Goal: Information Seeking & Learning: Learn about a topic

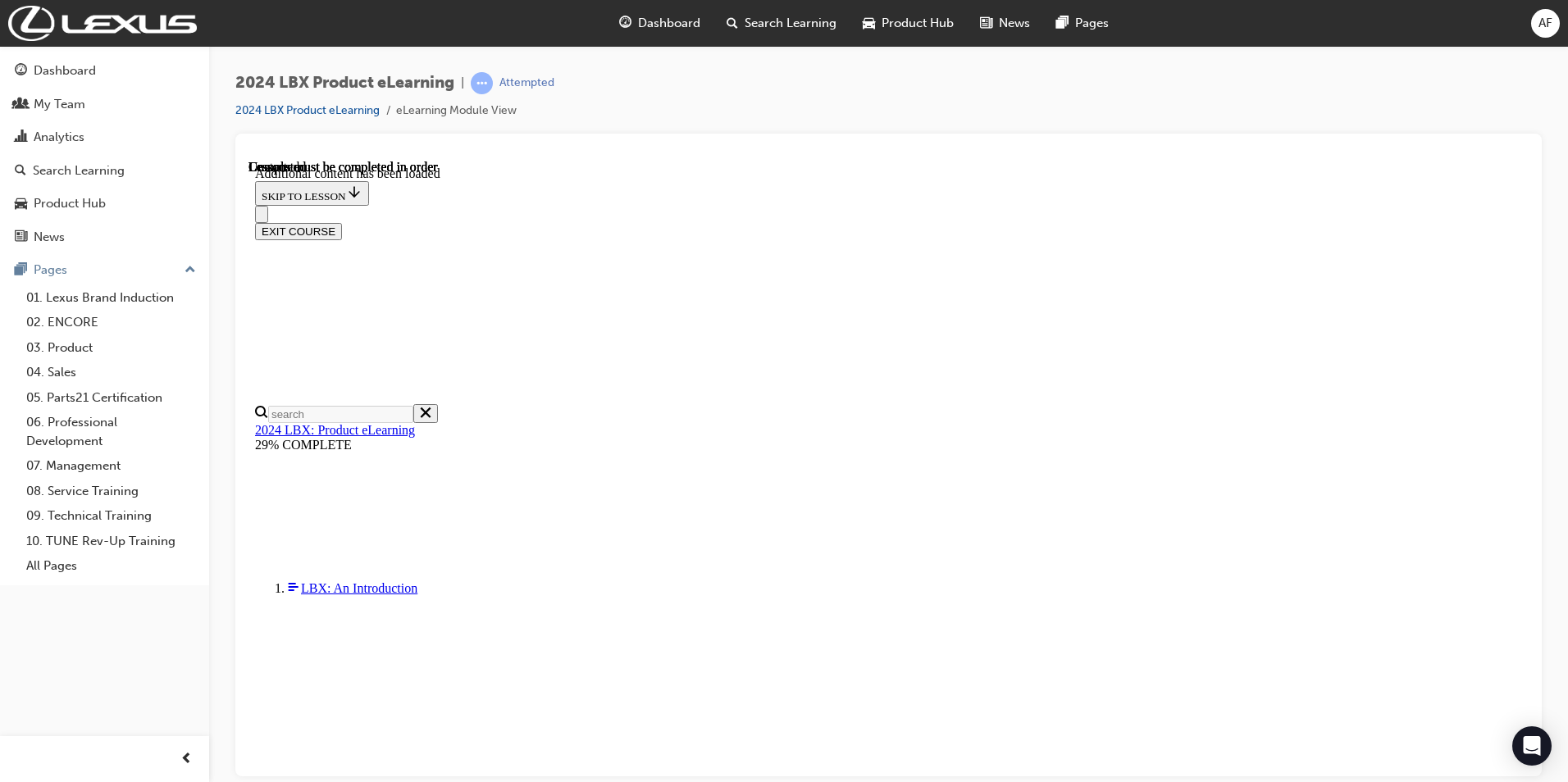
scroll to position [1927, 0]
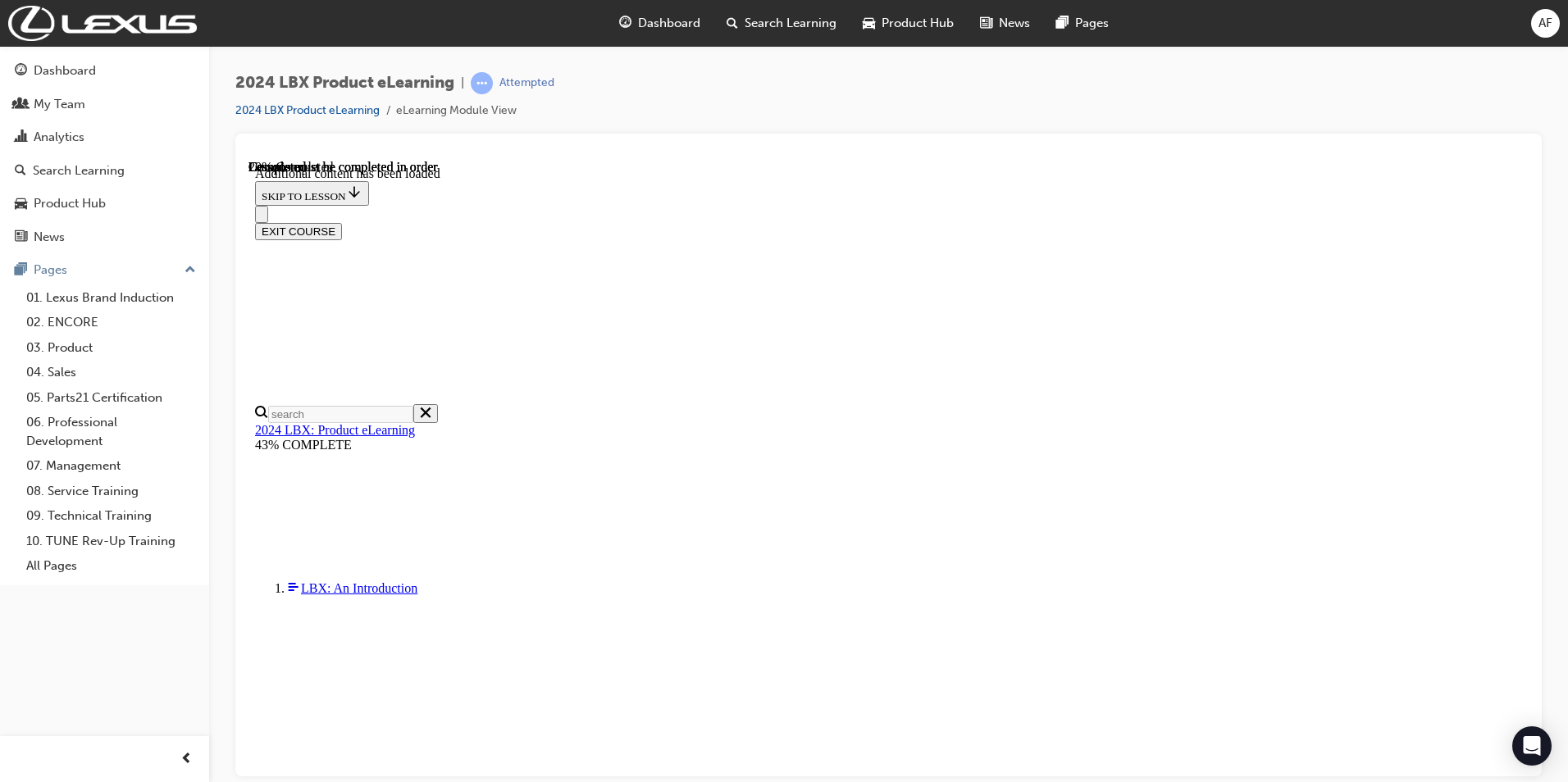
drag, startPoint x: 1441, startPoint y: 637, endPoint x: 1329, endPoint y: 639, distance: 112.0
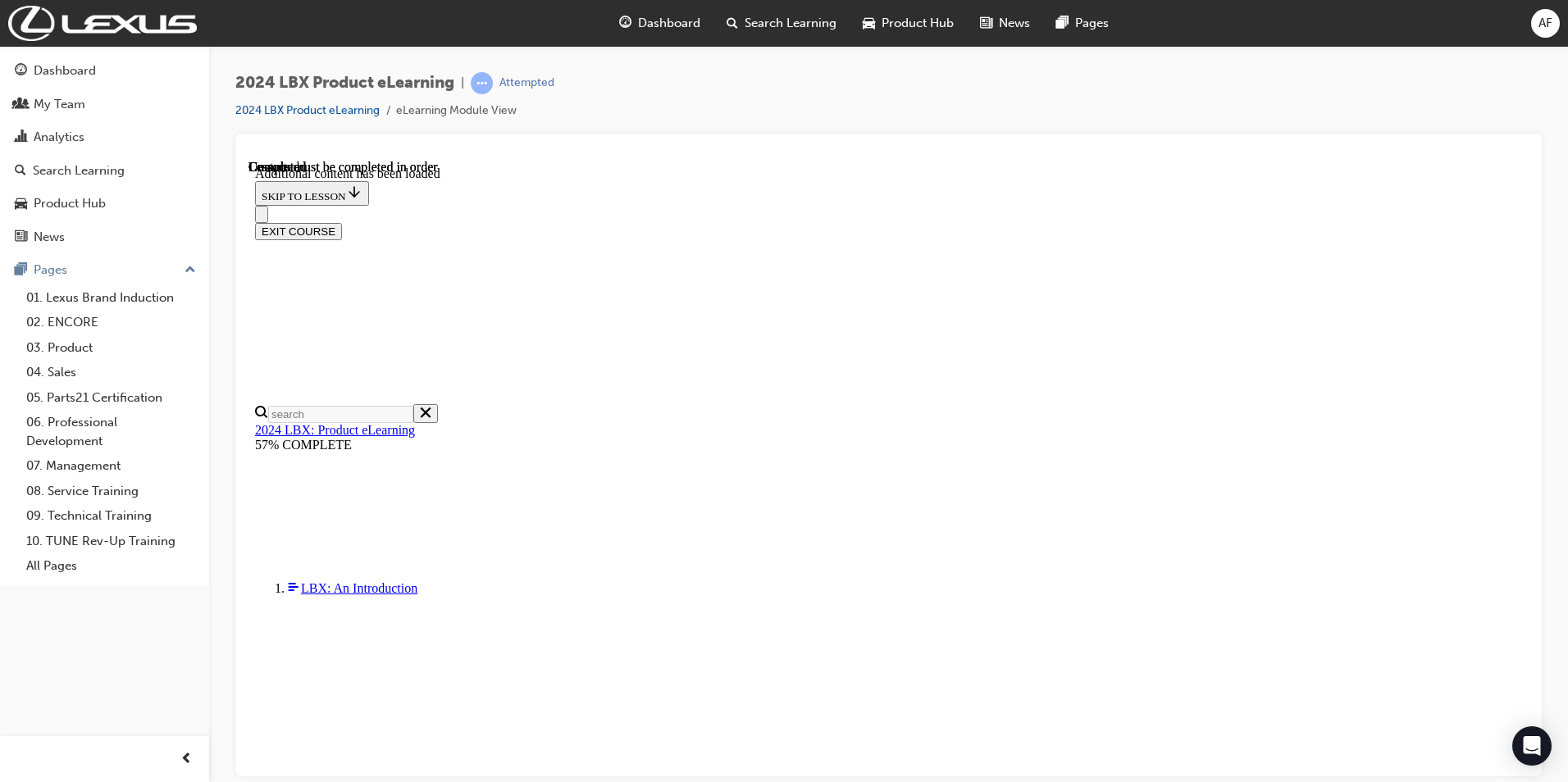
scroll to position [1431, 0]
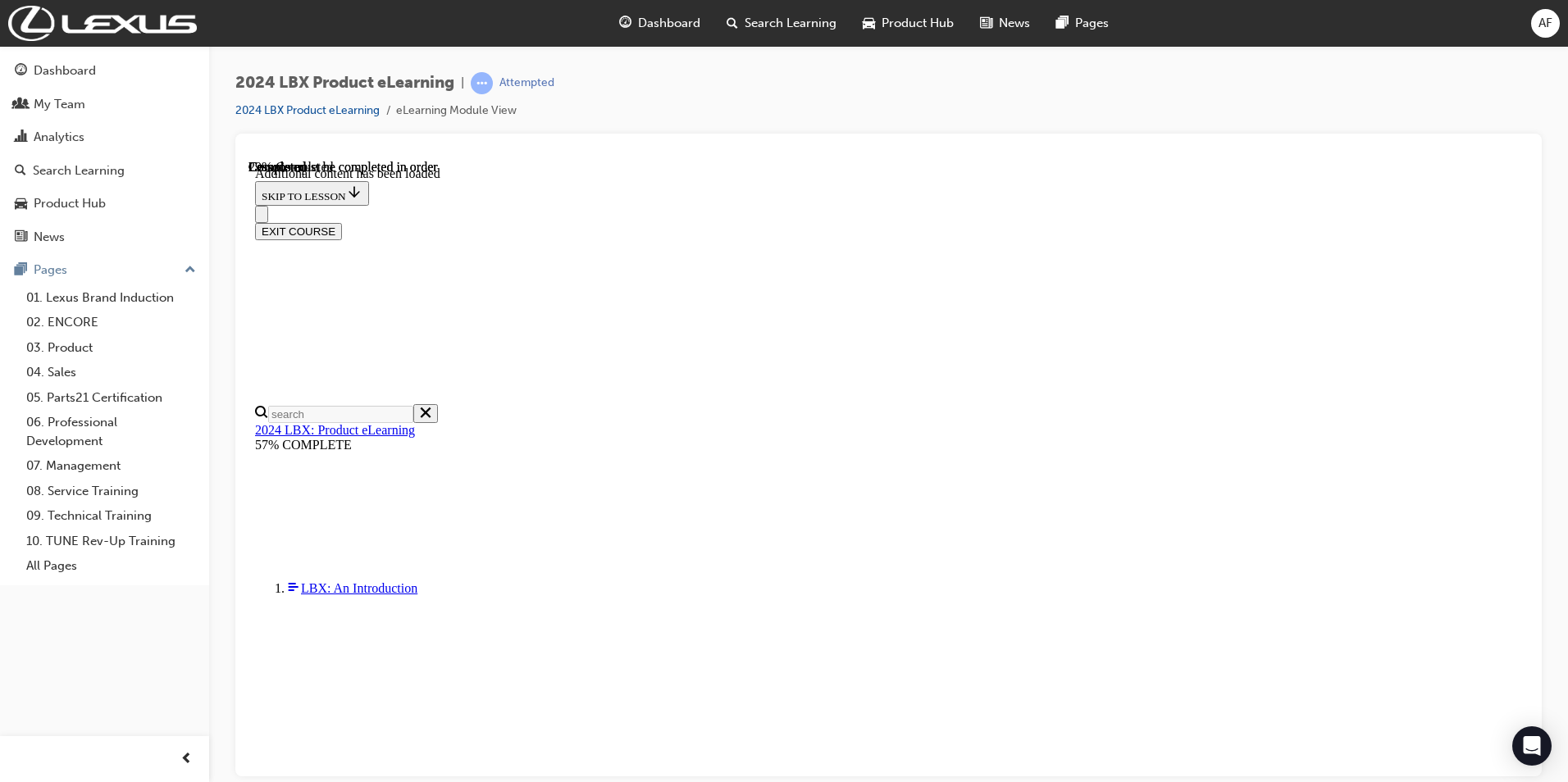
drag, startPoint x: 1443, startPoint y: 635, endPoint x: 1355, endPoint y: 637, distance: 88.0
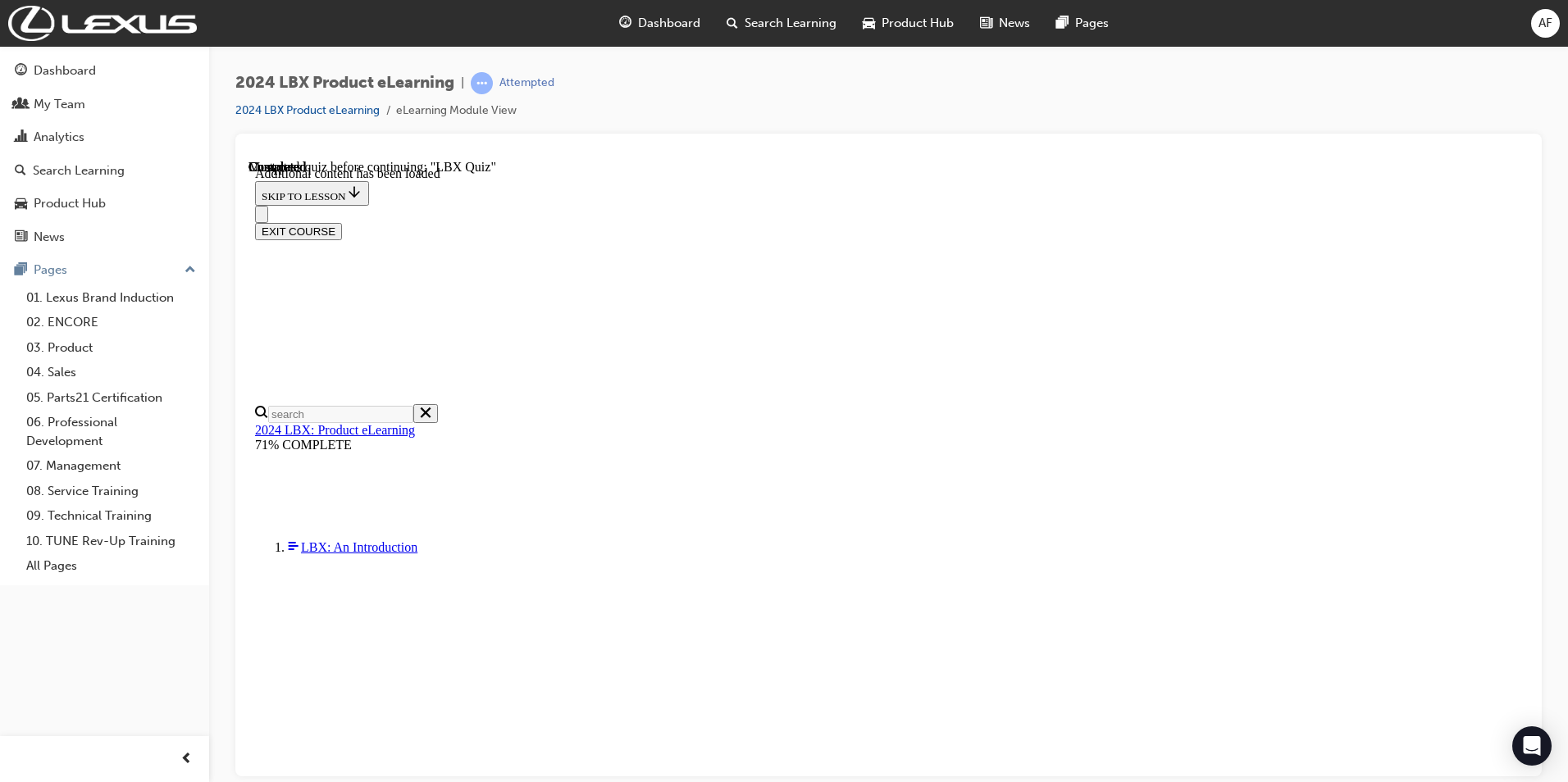
checkbox input "true"
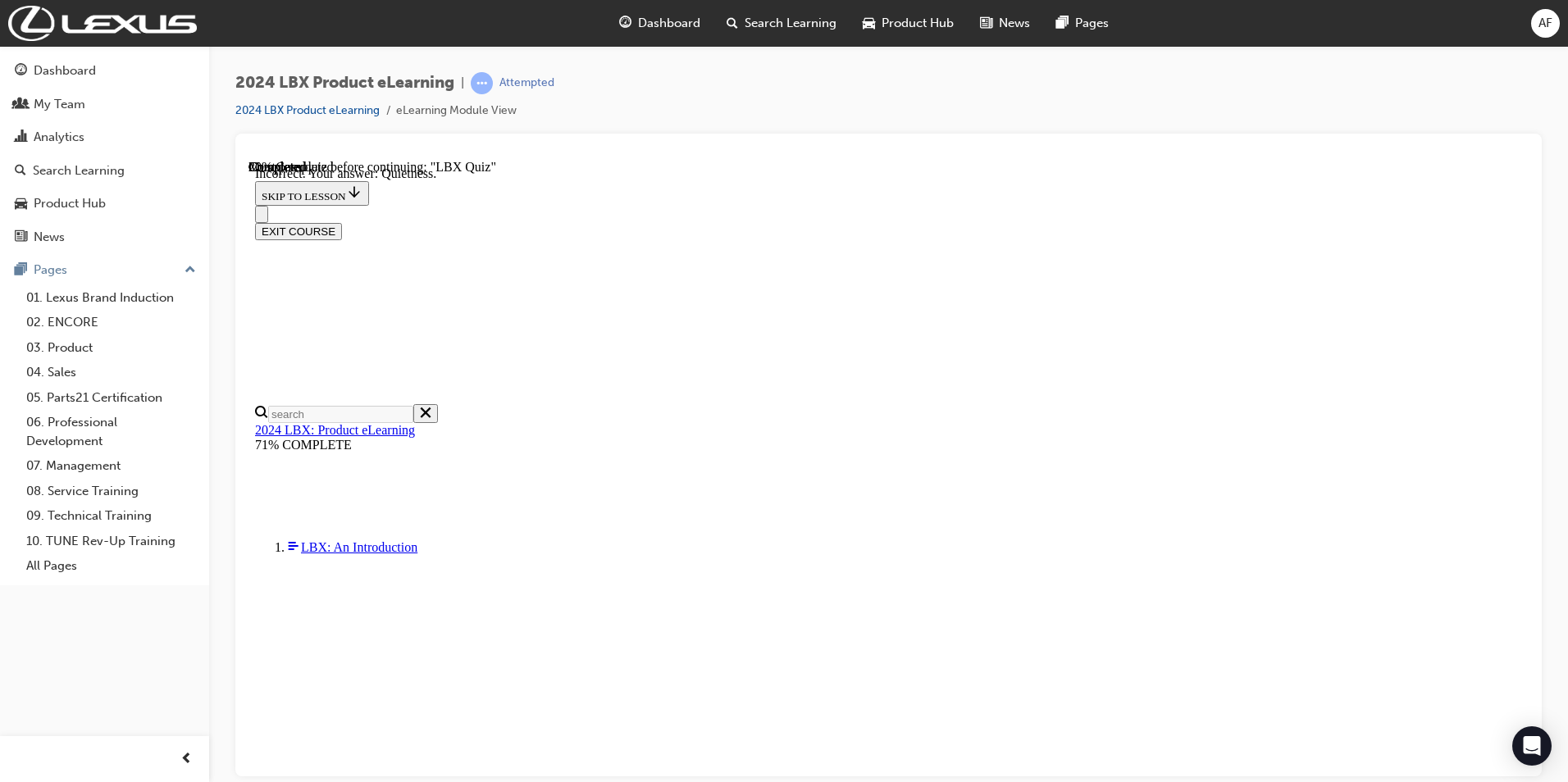
scroll to position [199, 0]
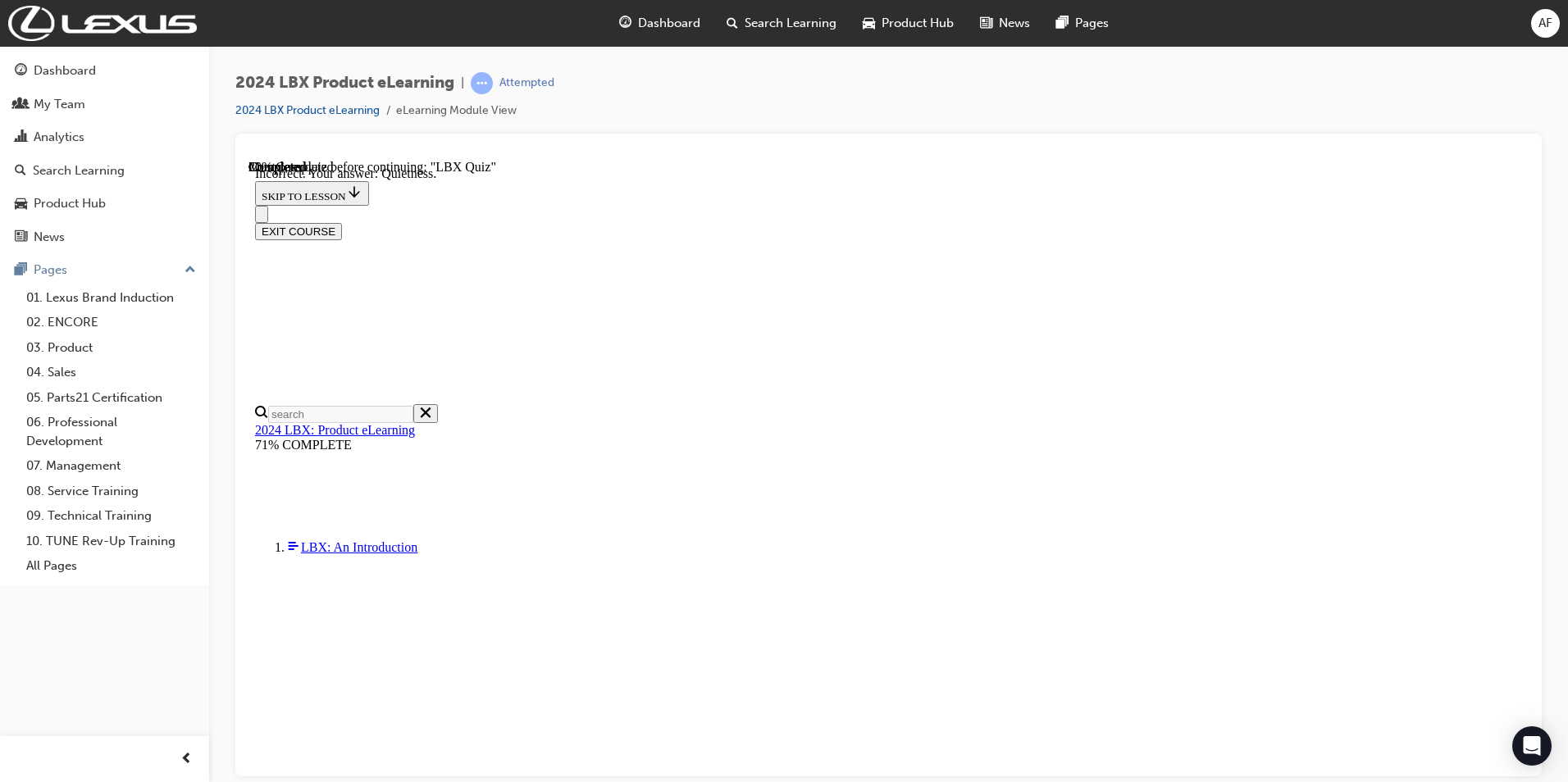
radio input "true"
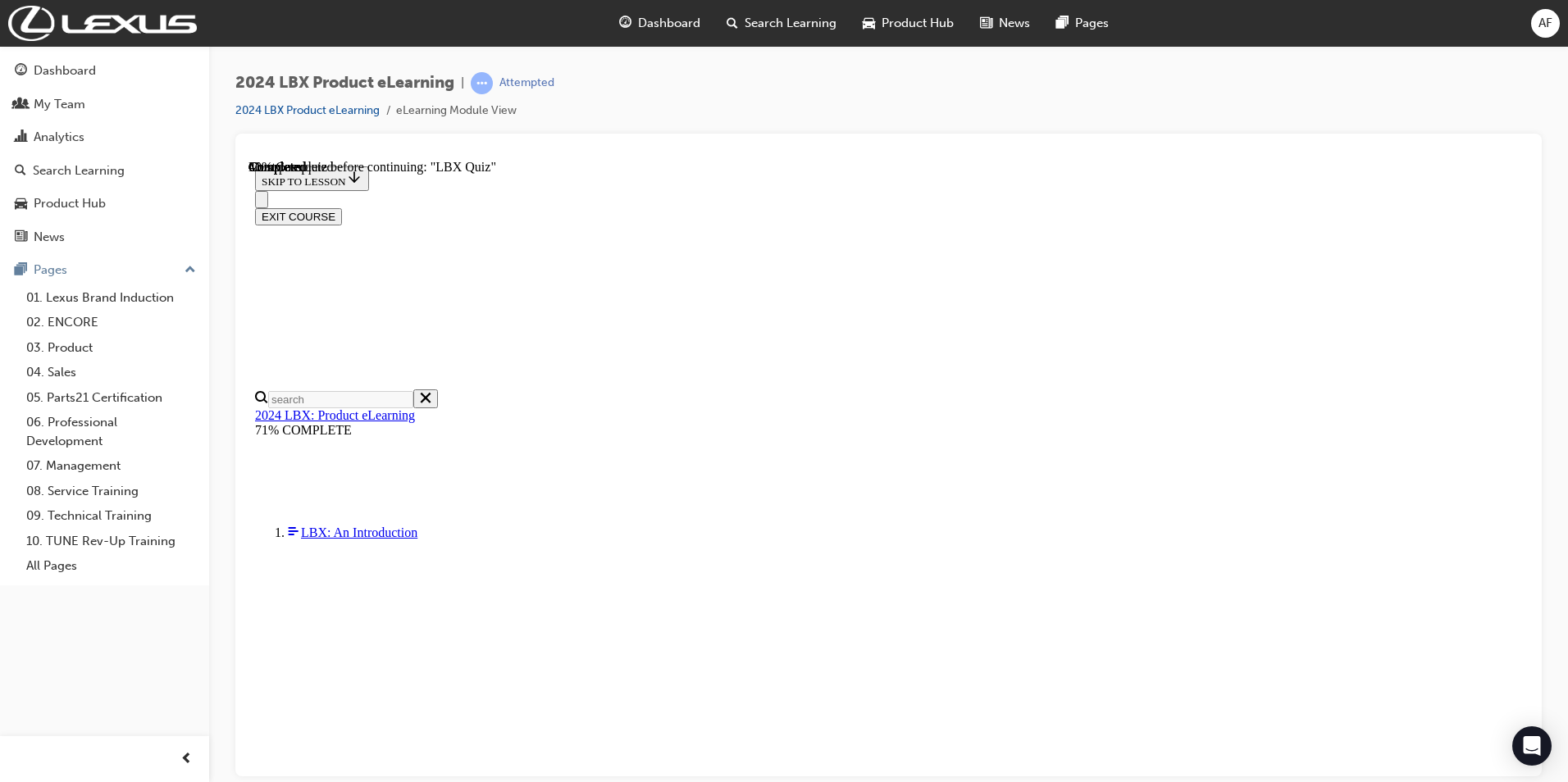
radio input "true"
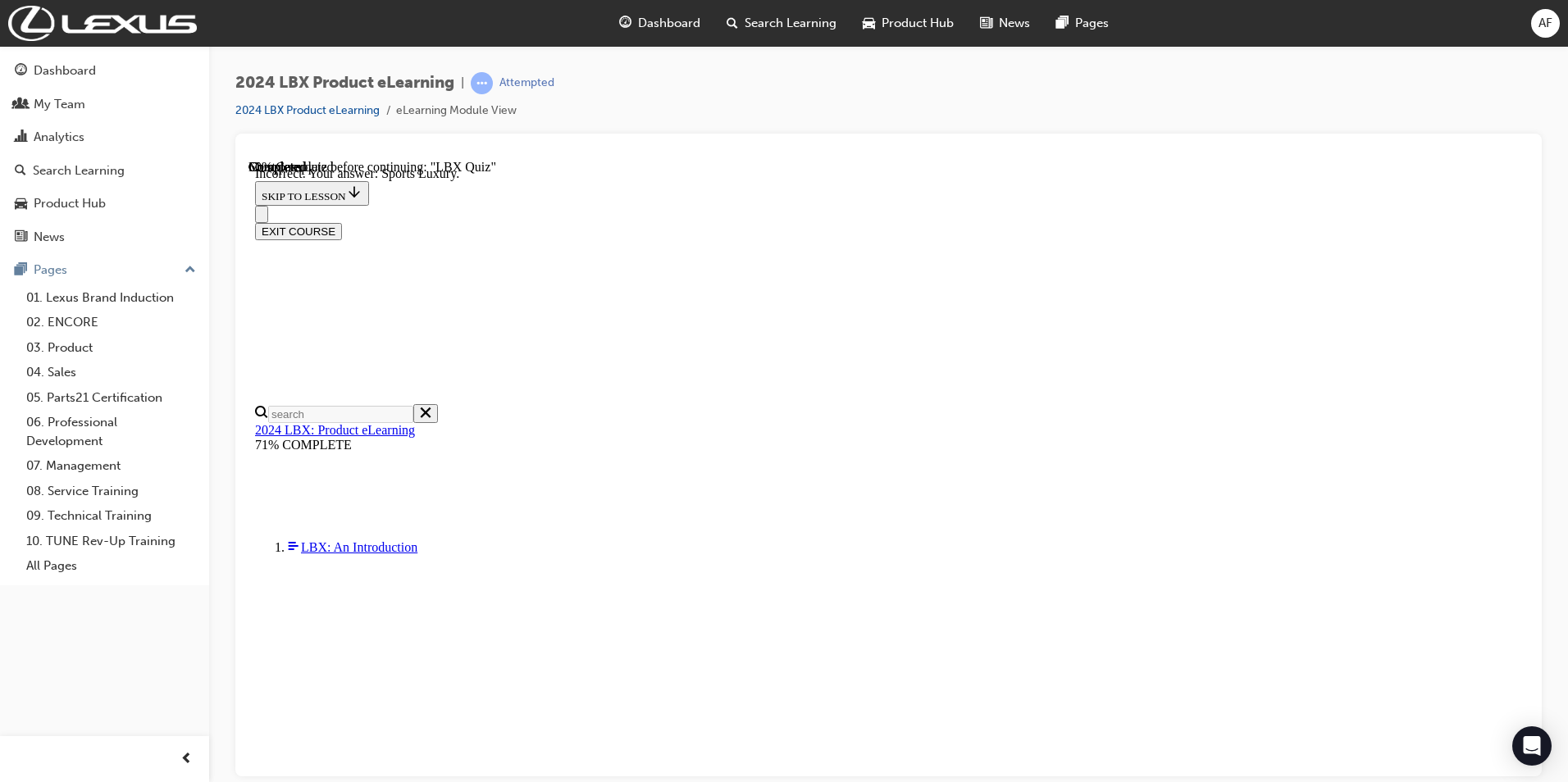
scroll to position [153, 0]
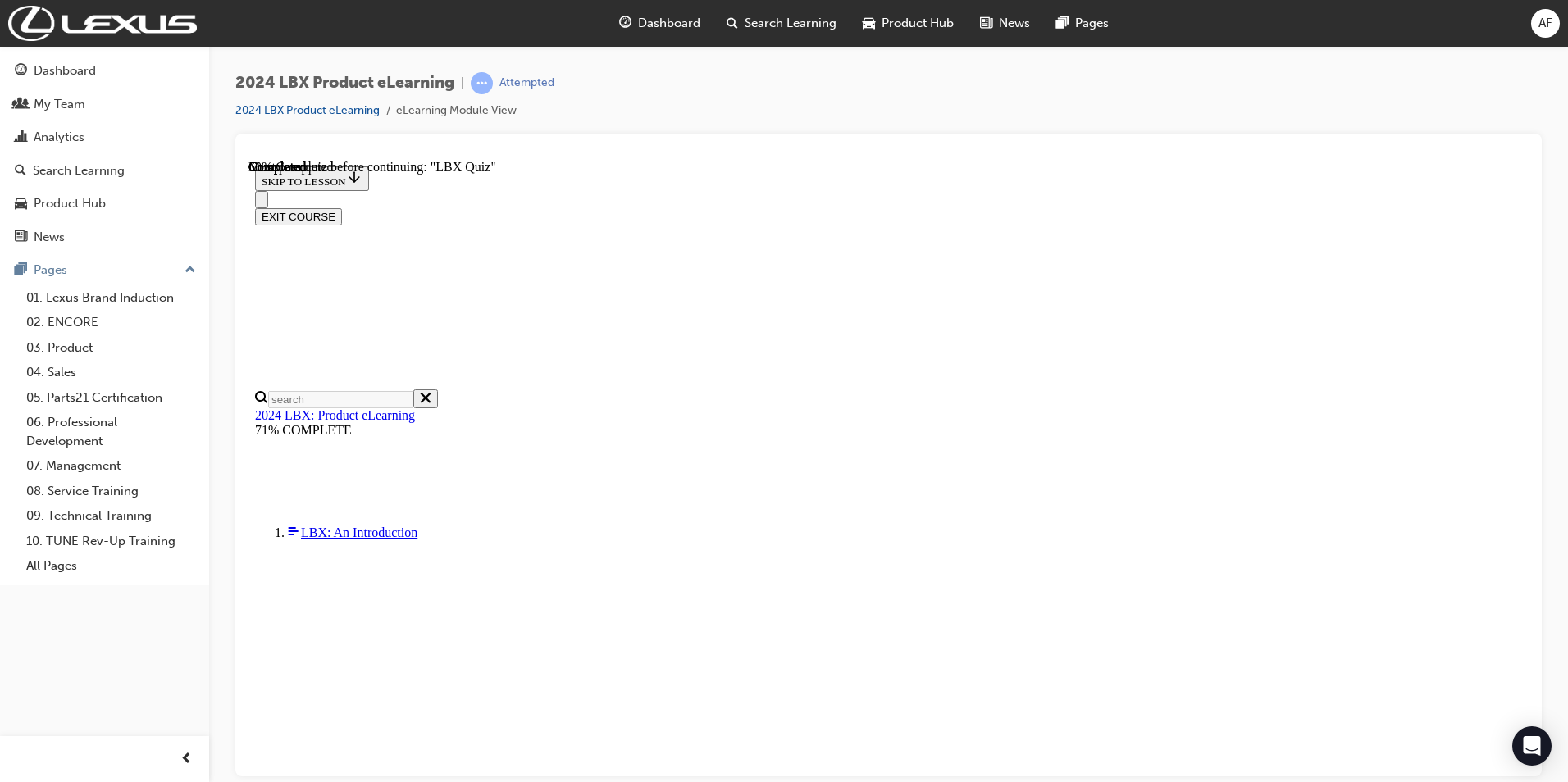
scroll to position [119, 0]
radio input "true"
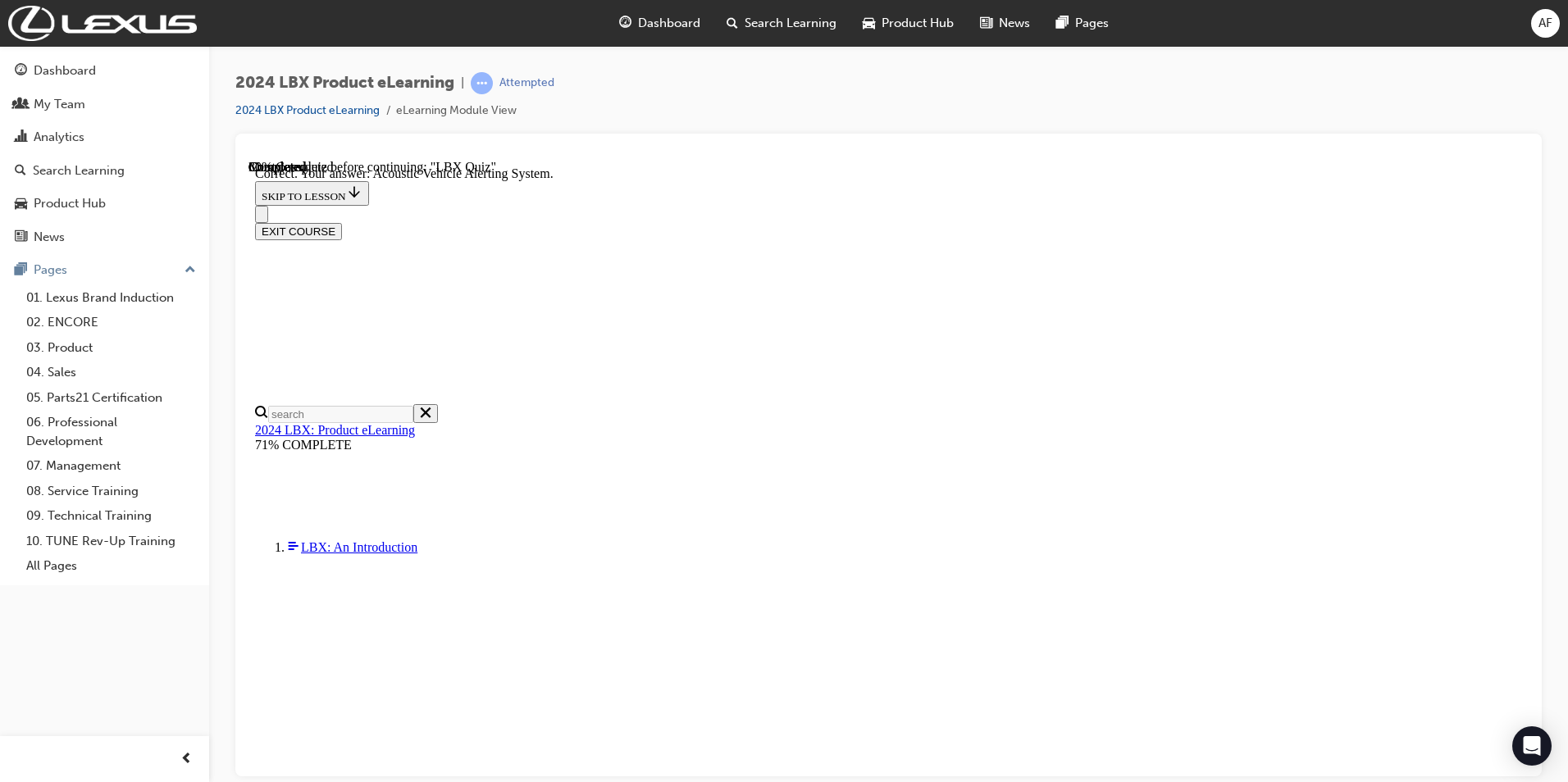
scroll to position [231, 0]
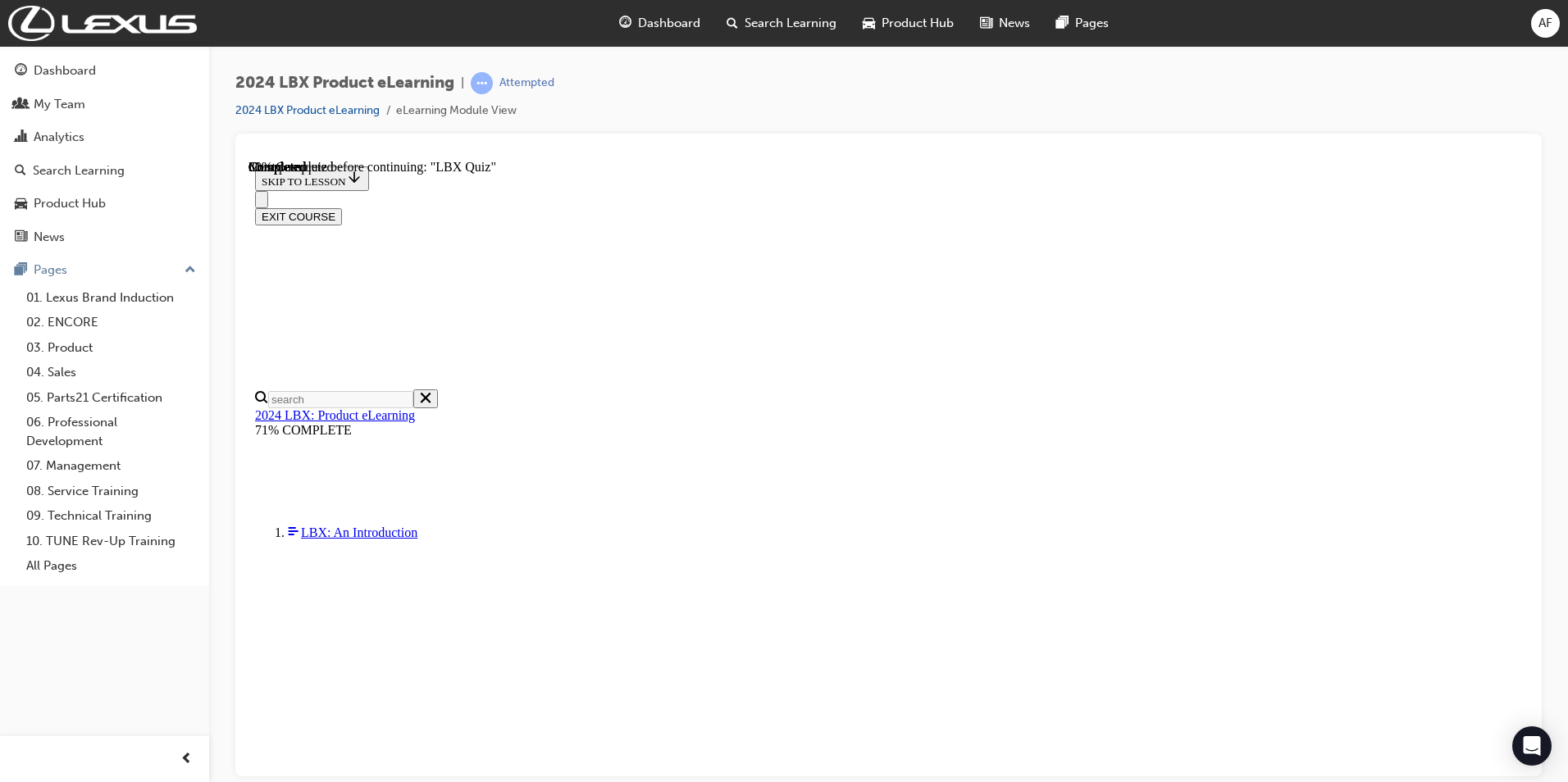
radio input "true"
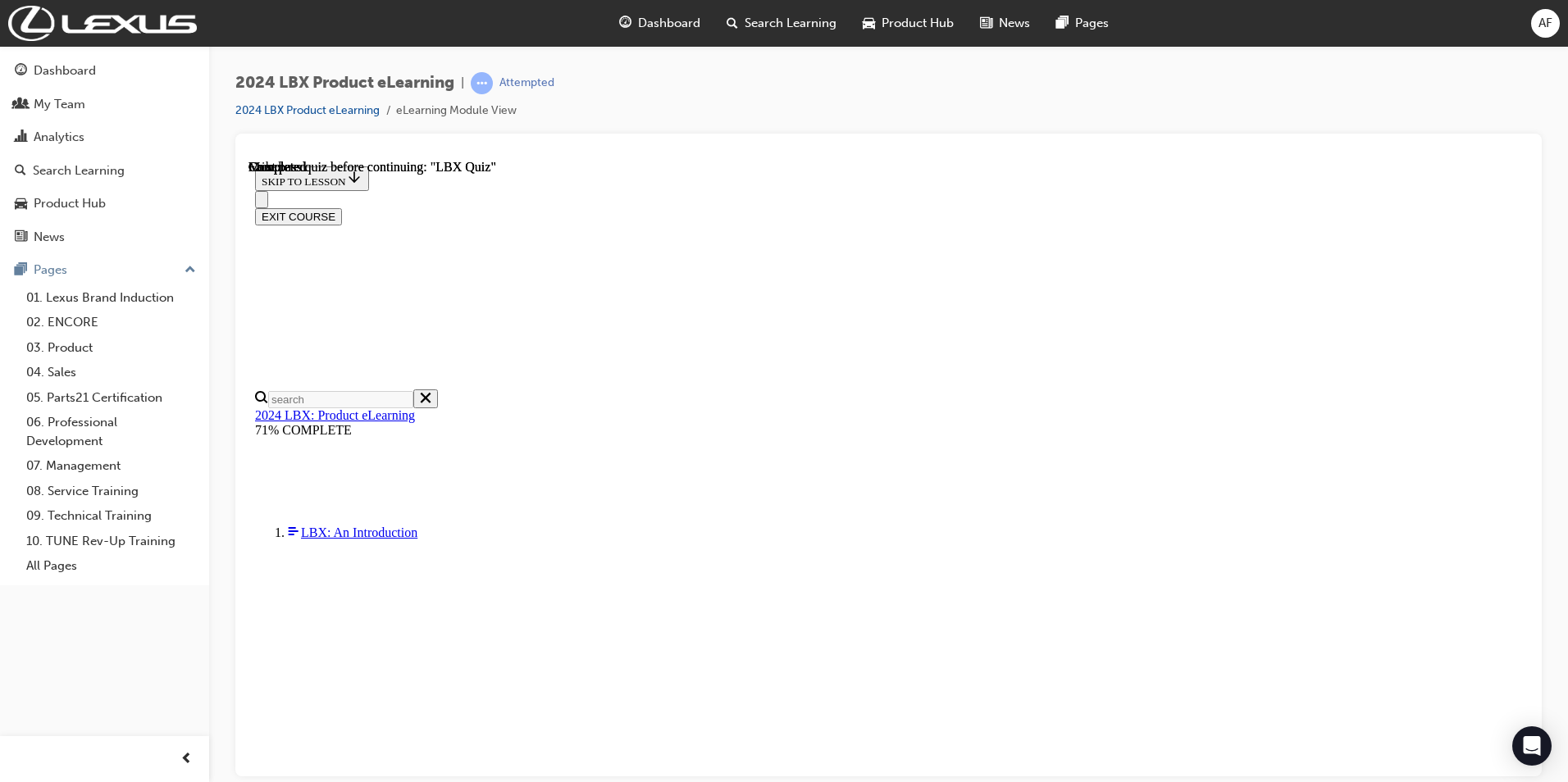
scroll to position [285, 0]
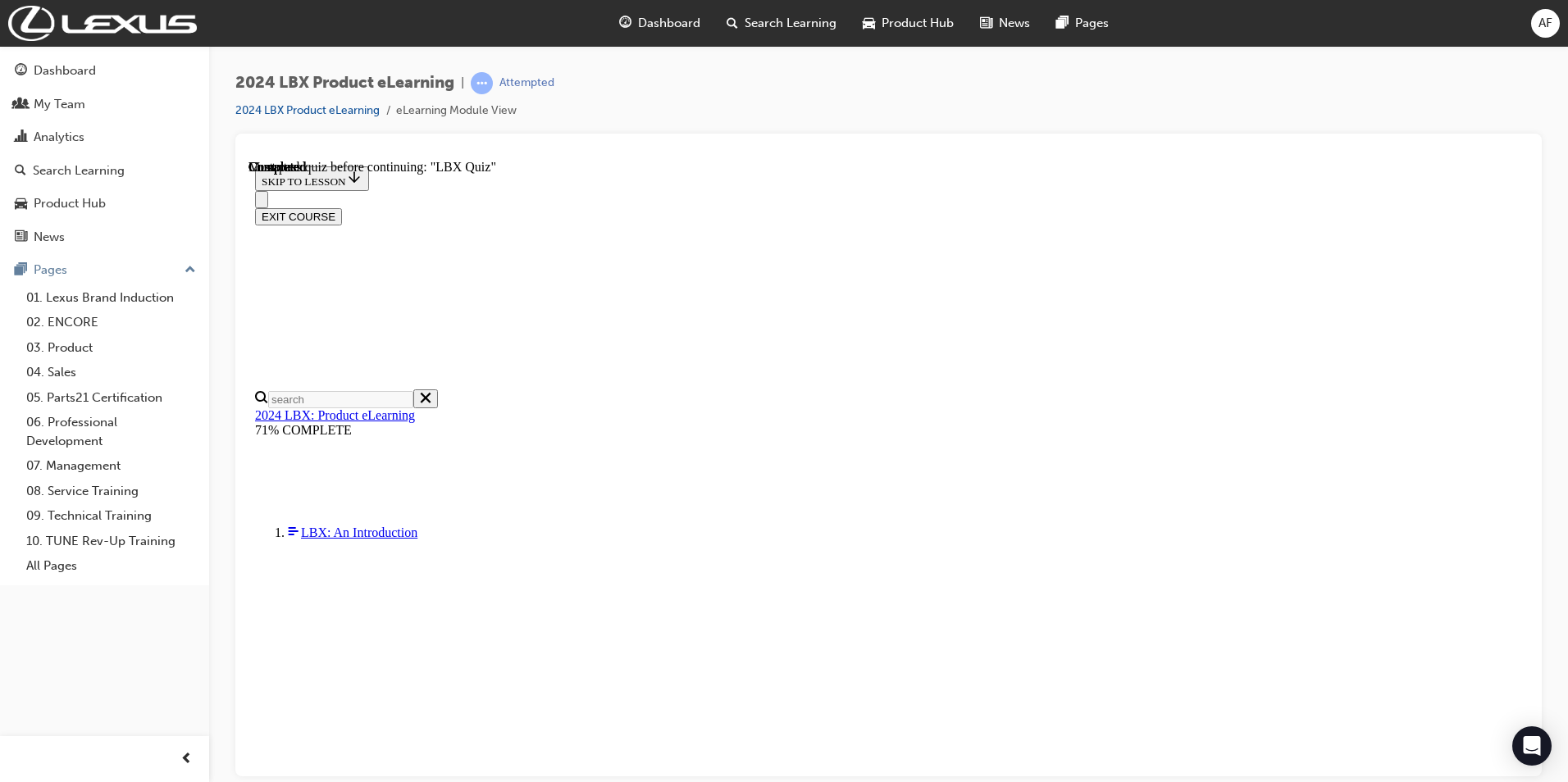
checkbox input "true"
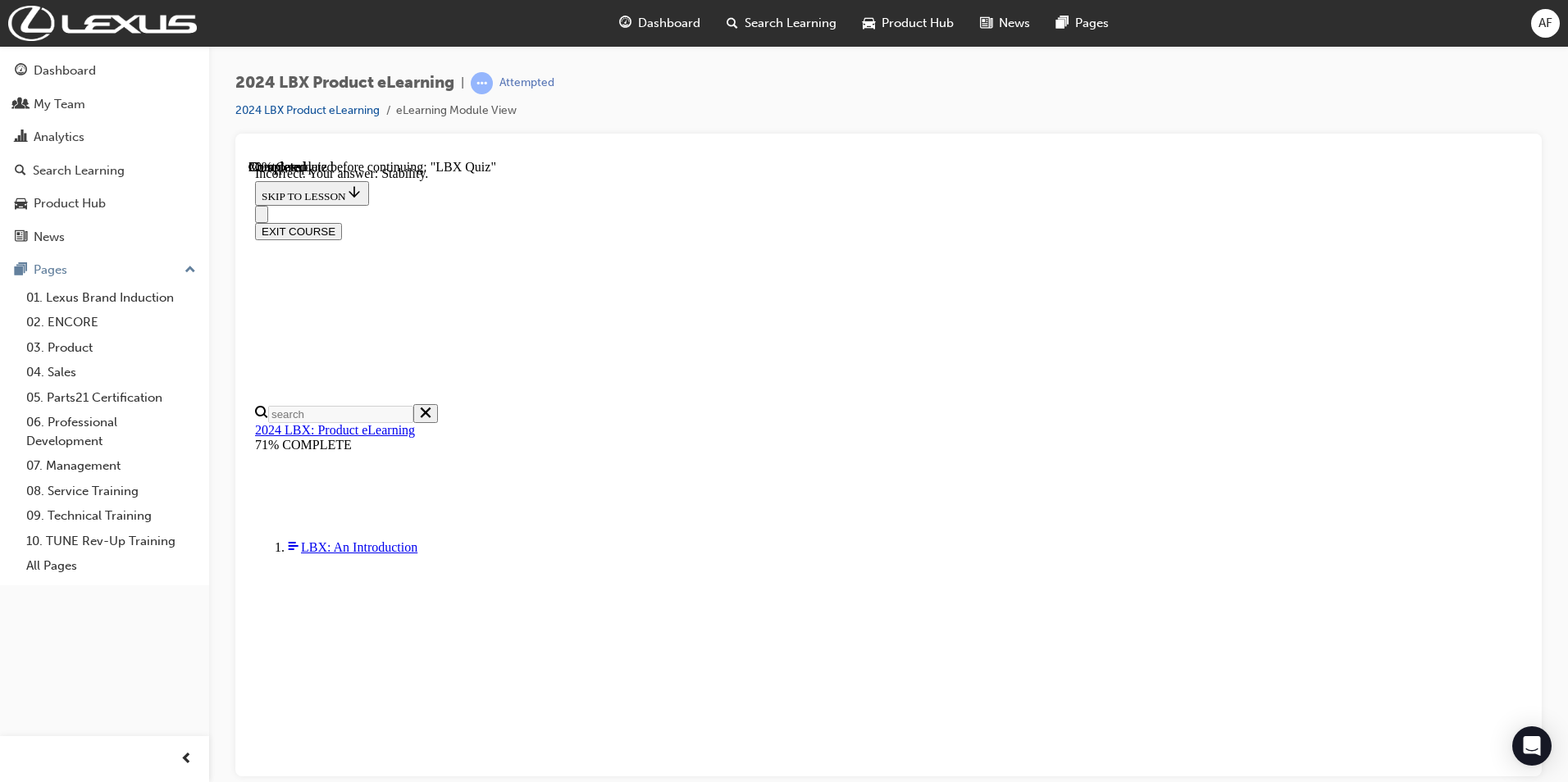
scroll to position [199, 0]
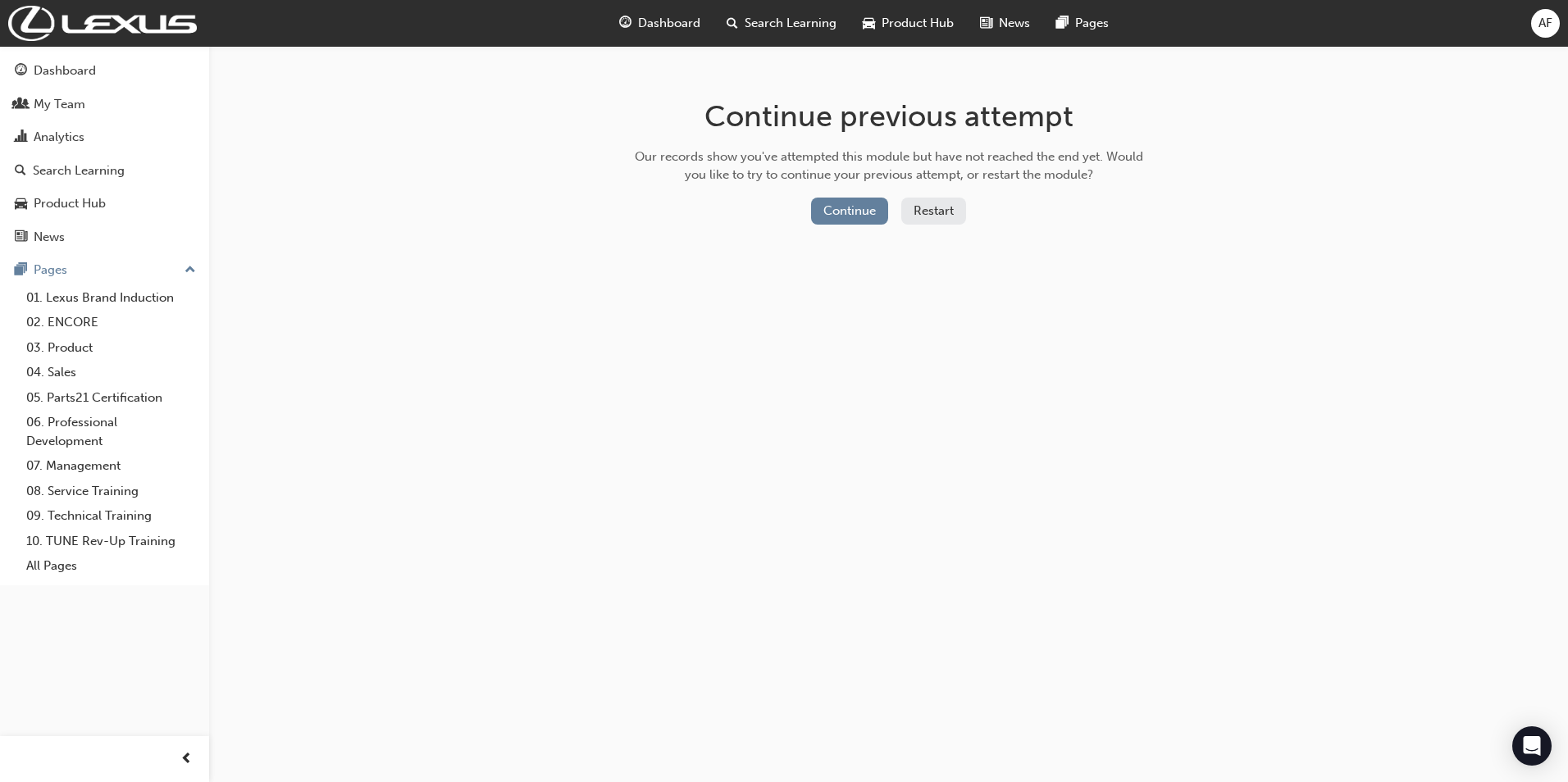
click at [946, 208] on button "Restart" at bounding box center [934, 211] width 65 height 27
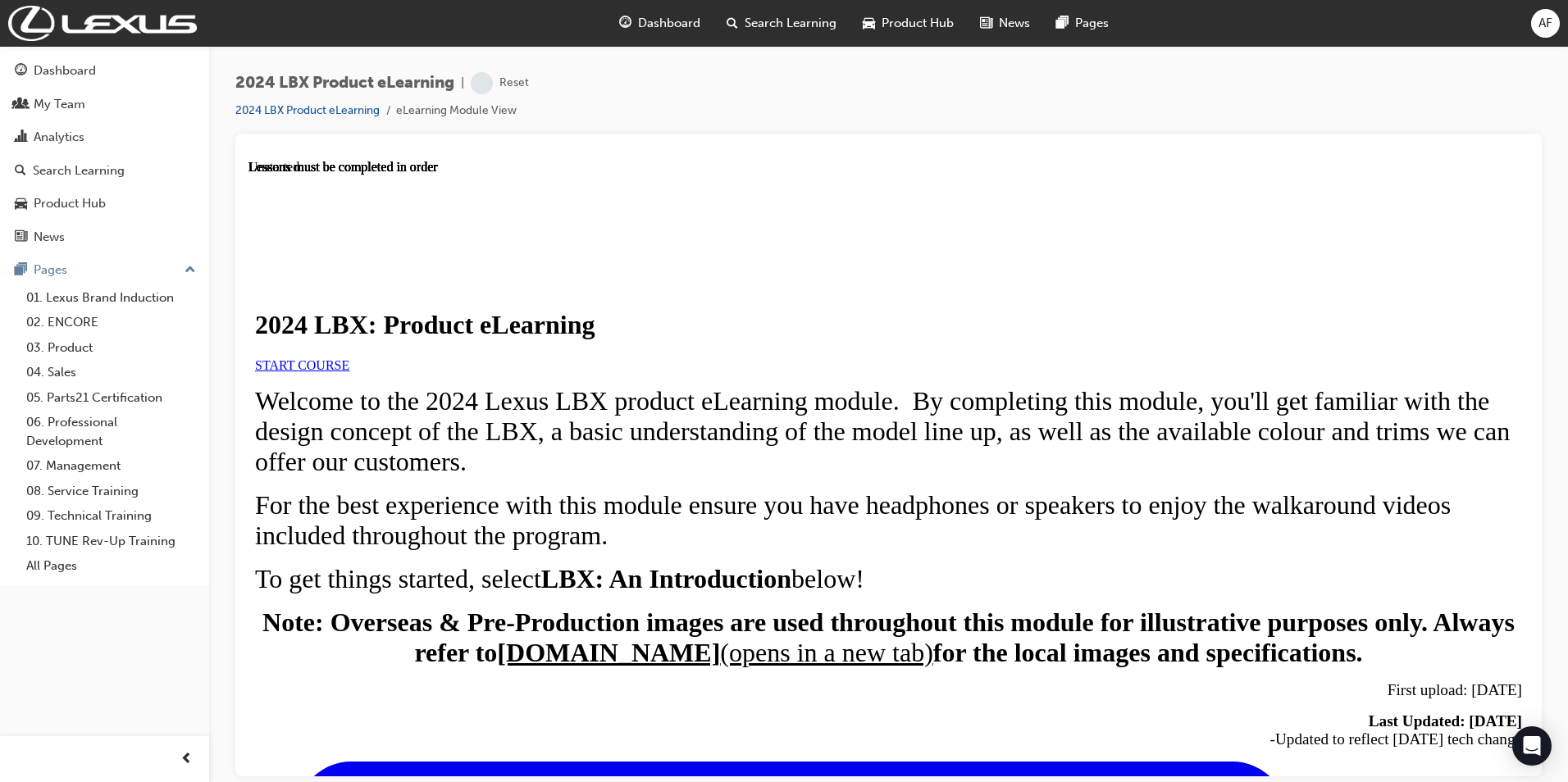
click at [350, 371] on link "START COURSE" at bounding box center [302, 364] width 94 height 14
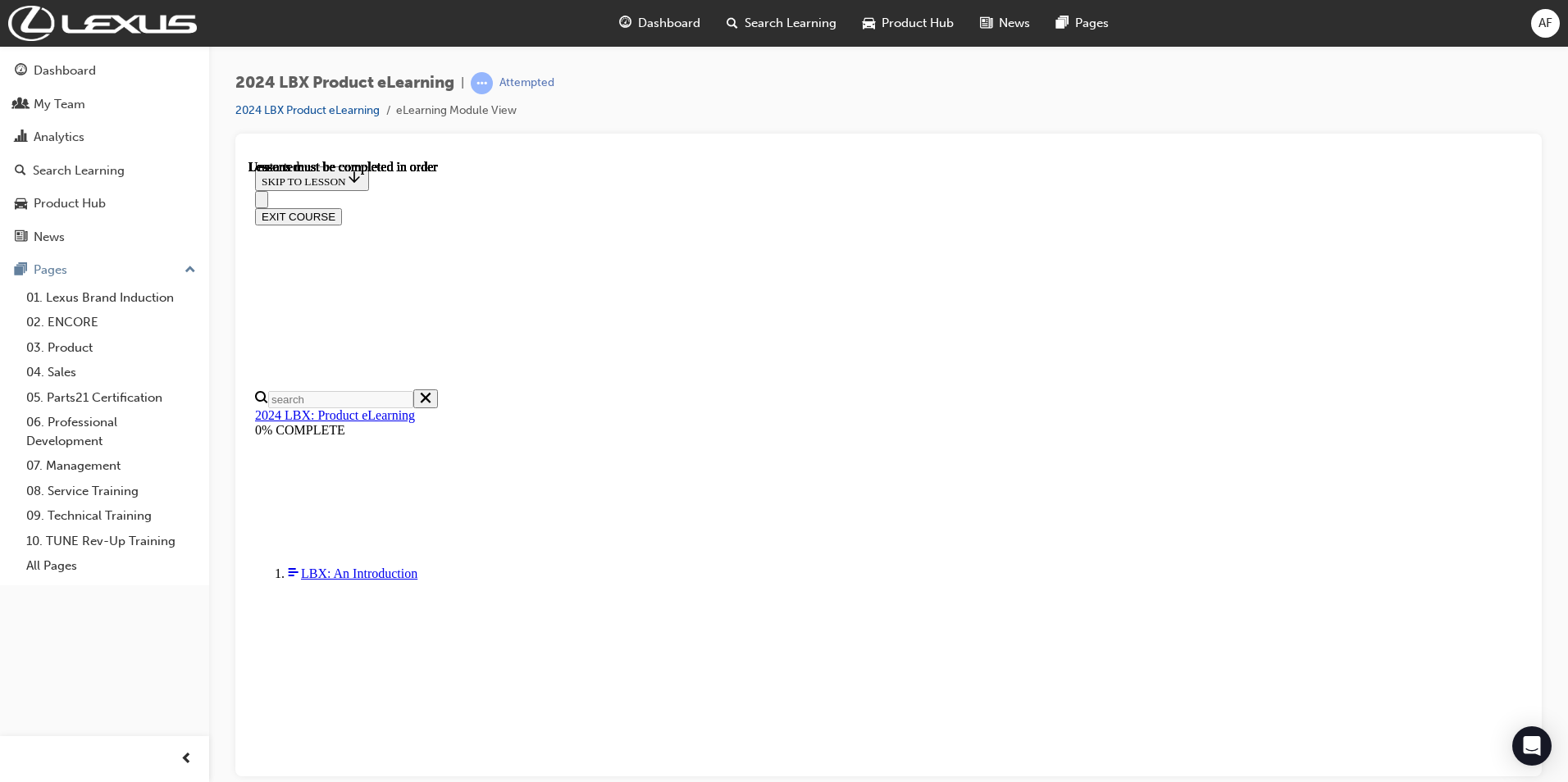
scroll to position [189, 0]
click at [490, 79] on span "learningRecordVerb_ATTEMPT-icon" at bounding box center [481, 83] width 22 height 22
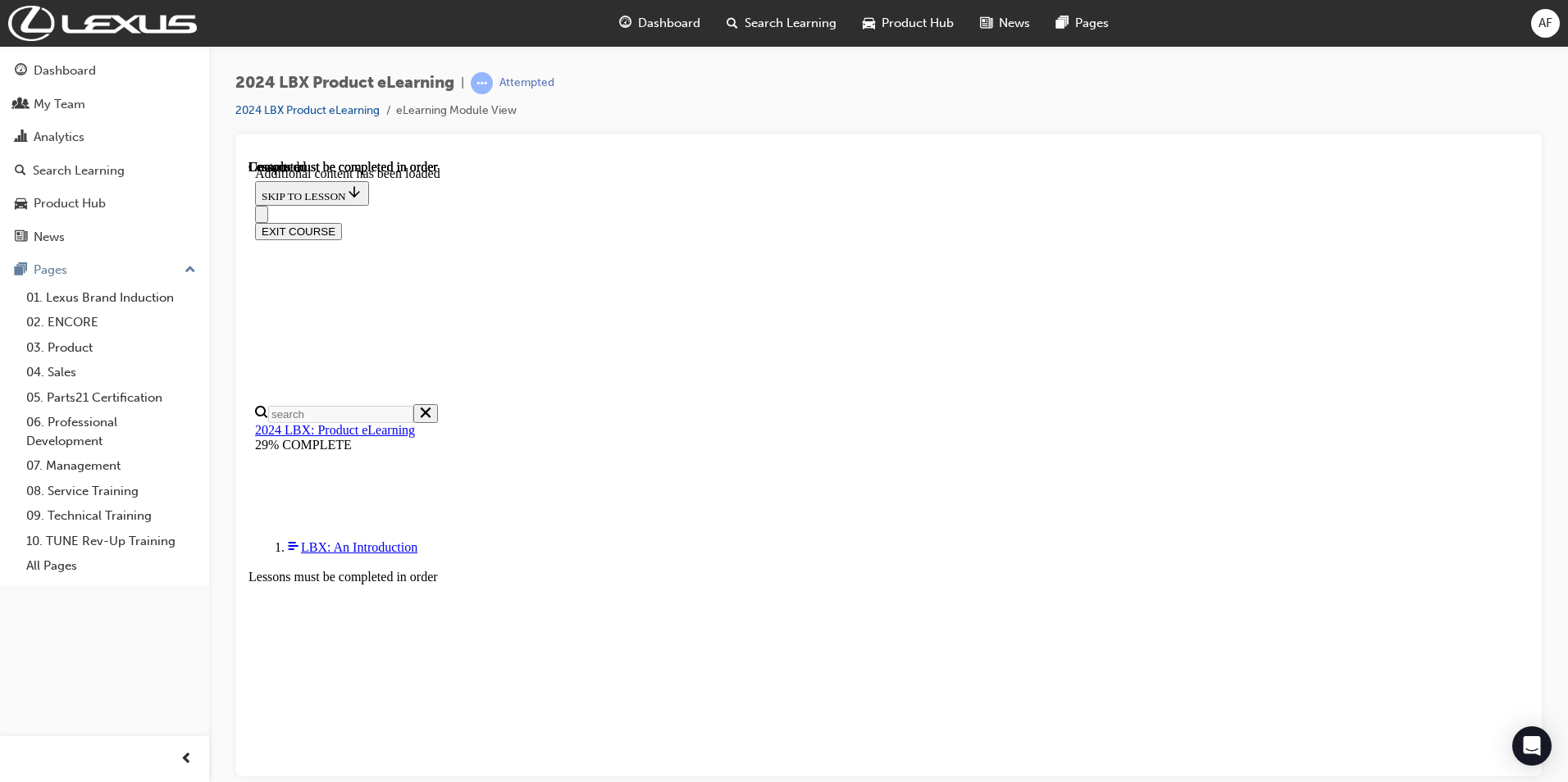
scroll to position [1927, 0]
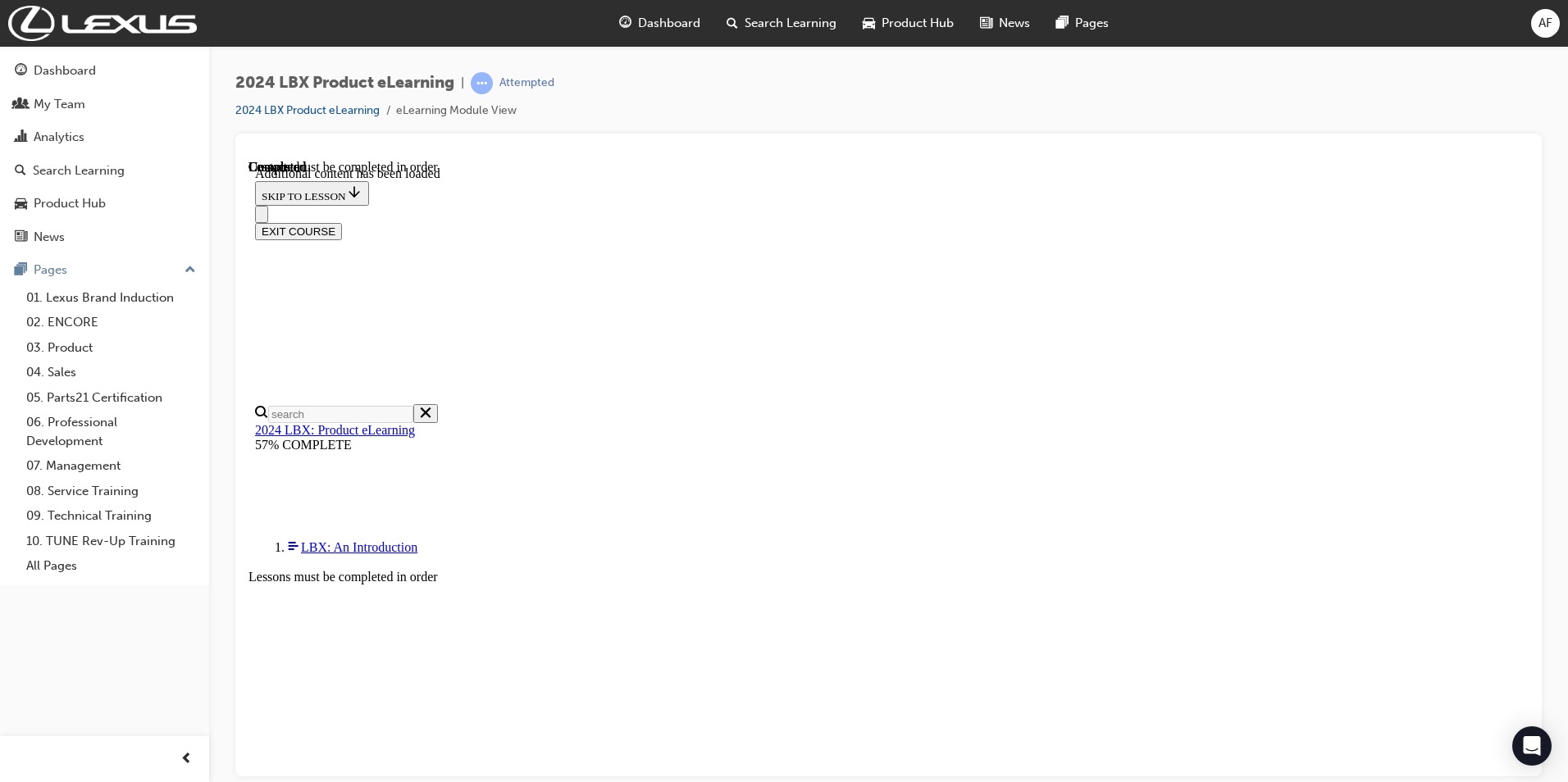
scroll to position [1322, 0]
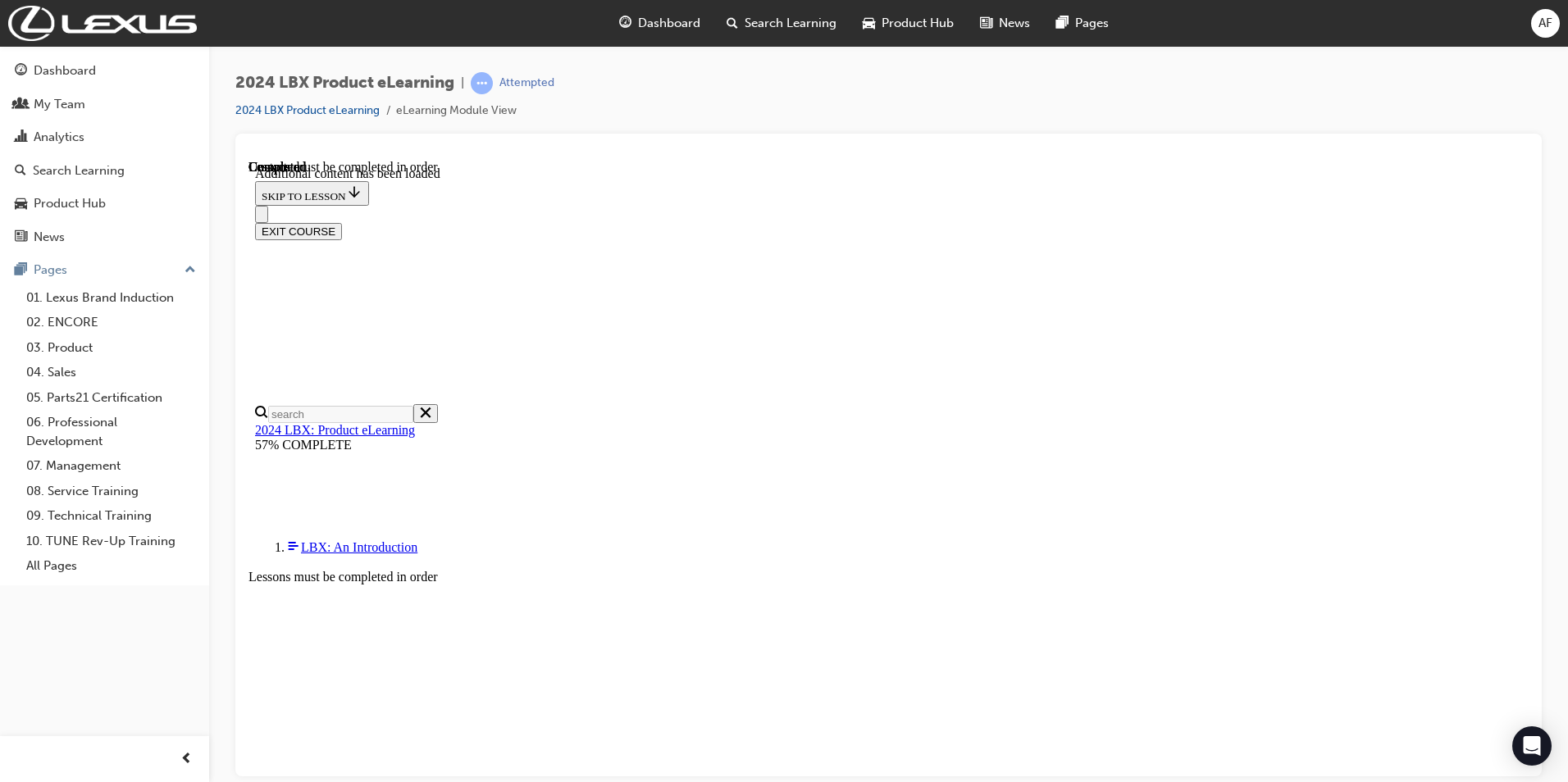
scroll to position [2421, 0]
drag, startPoint x: 1137, startPoint y: 734, endPoint x: 1132, endPoint y: 744, distance: 11.2
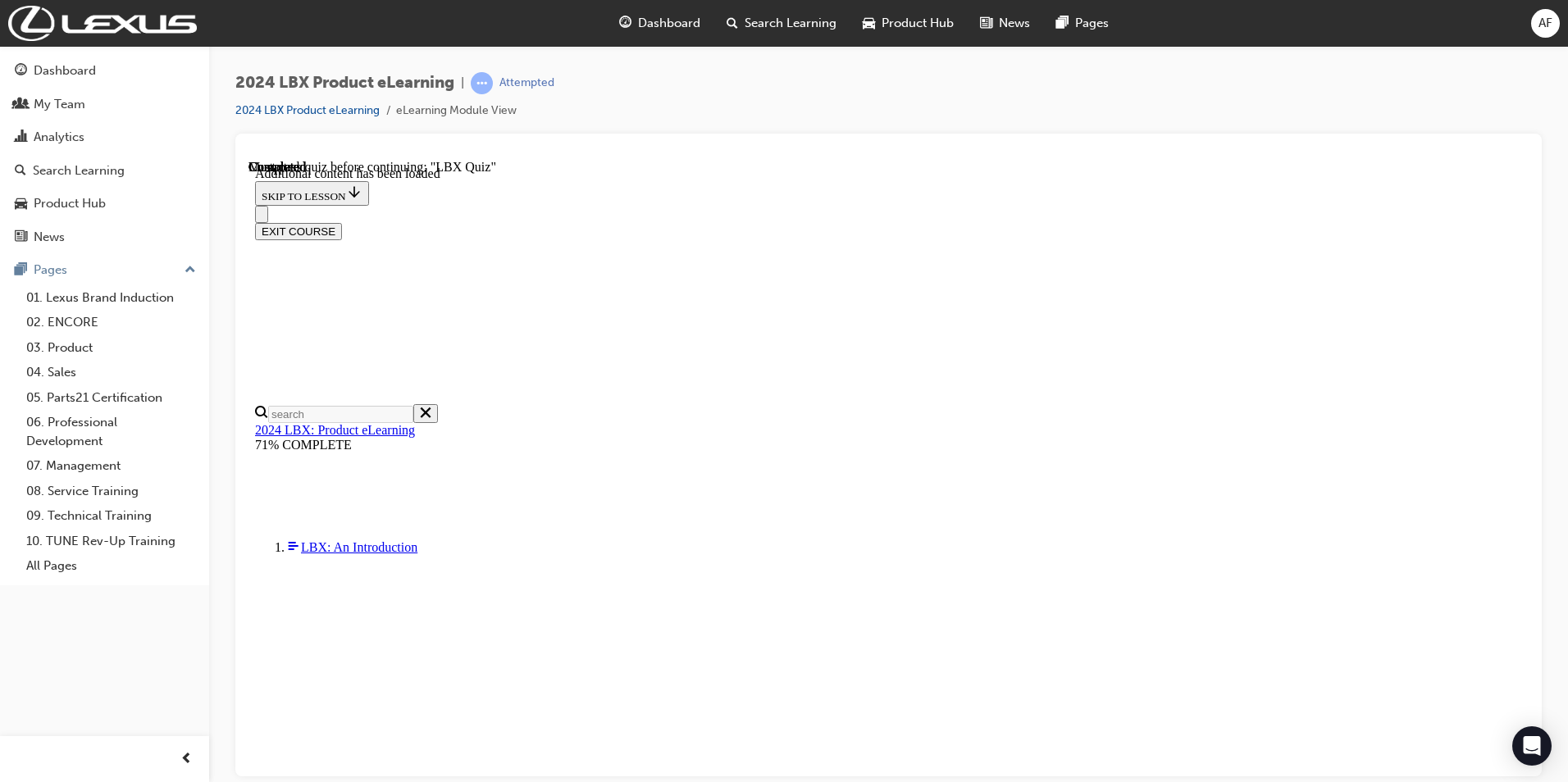
scroll to position [2928, 0]
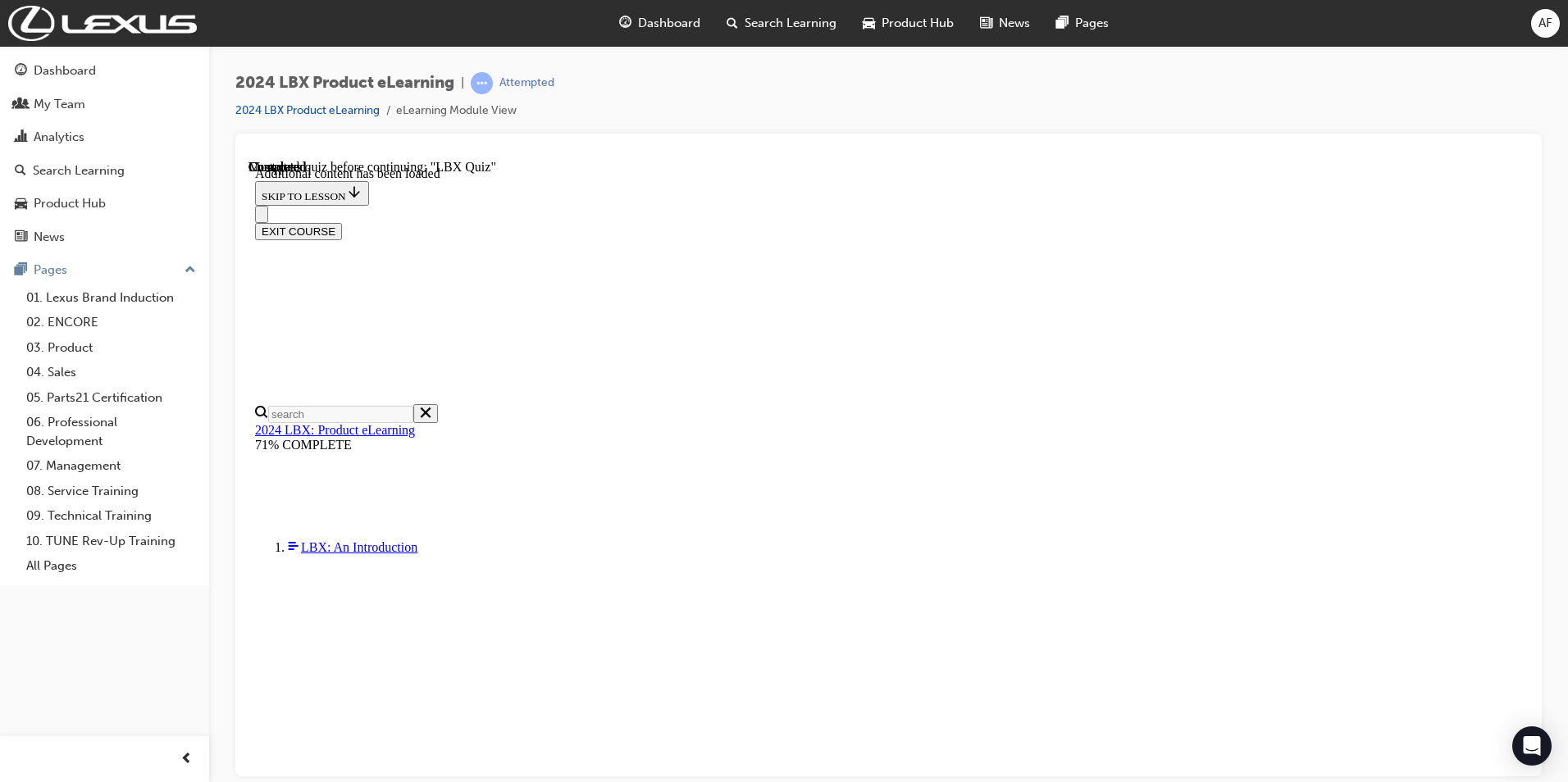
checkbox input "true"
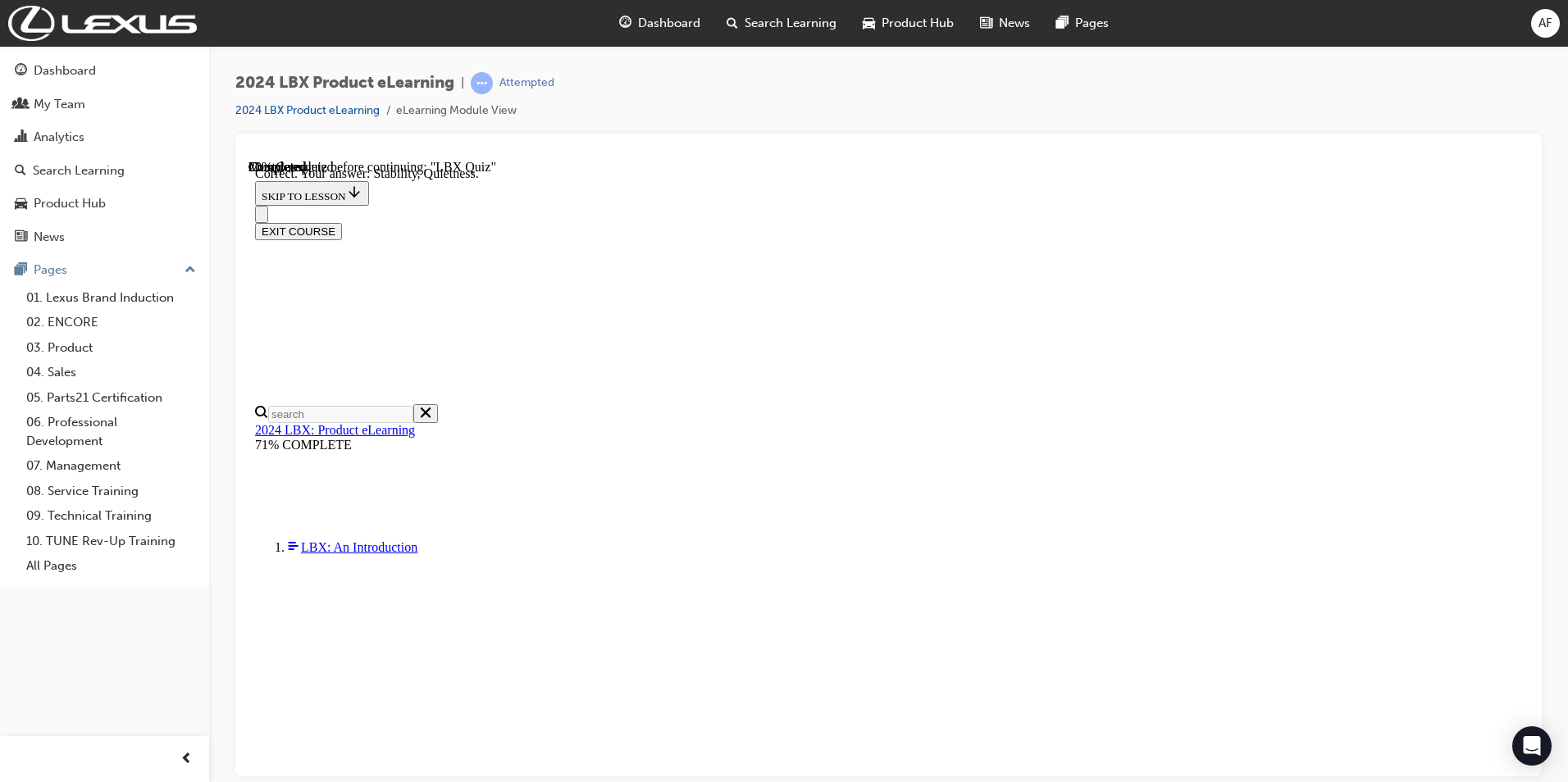
radio input "true"
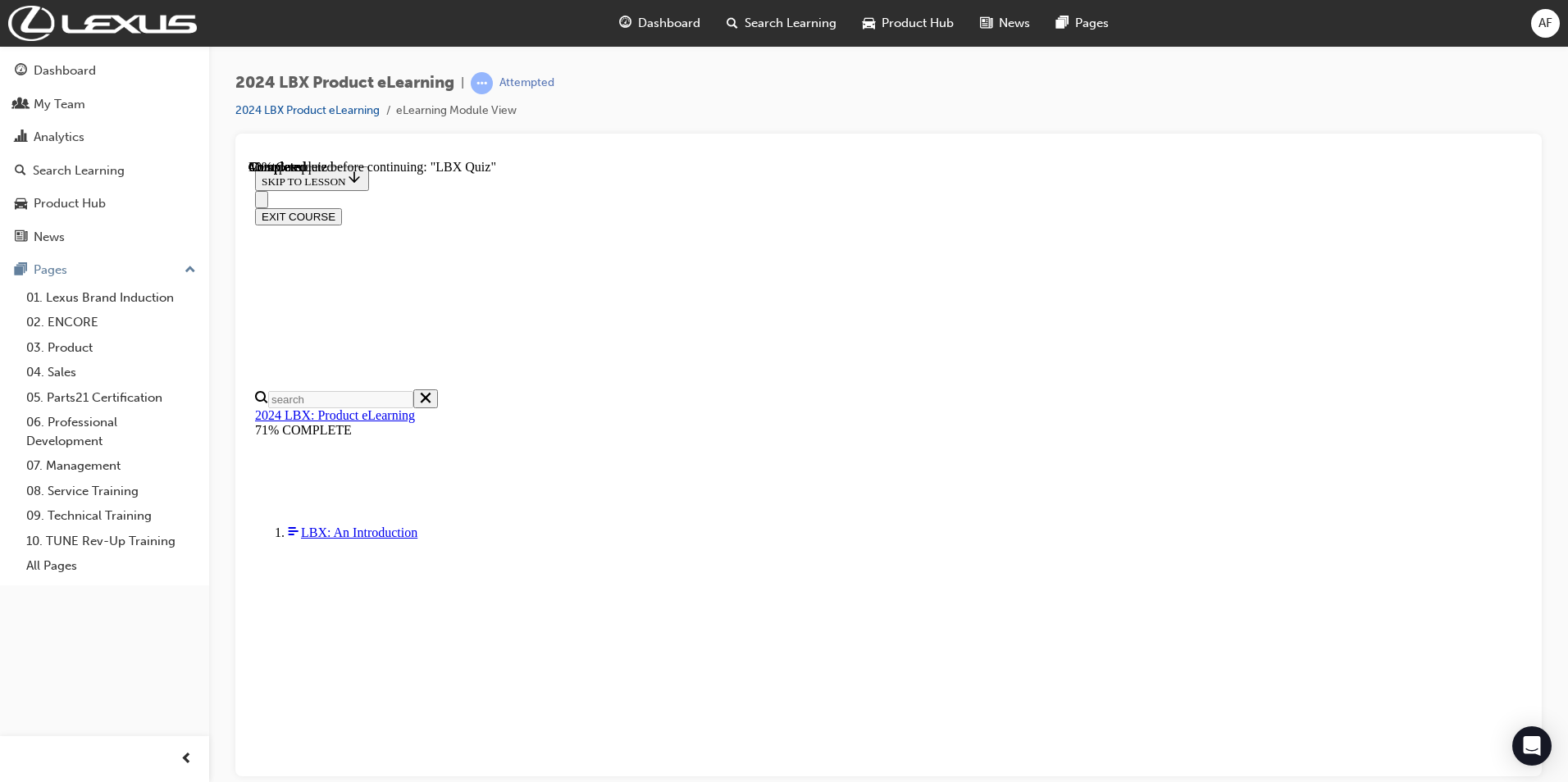
scroll to position [56, 0]
radio input "true"
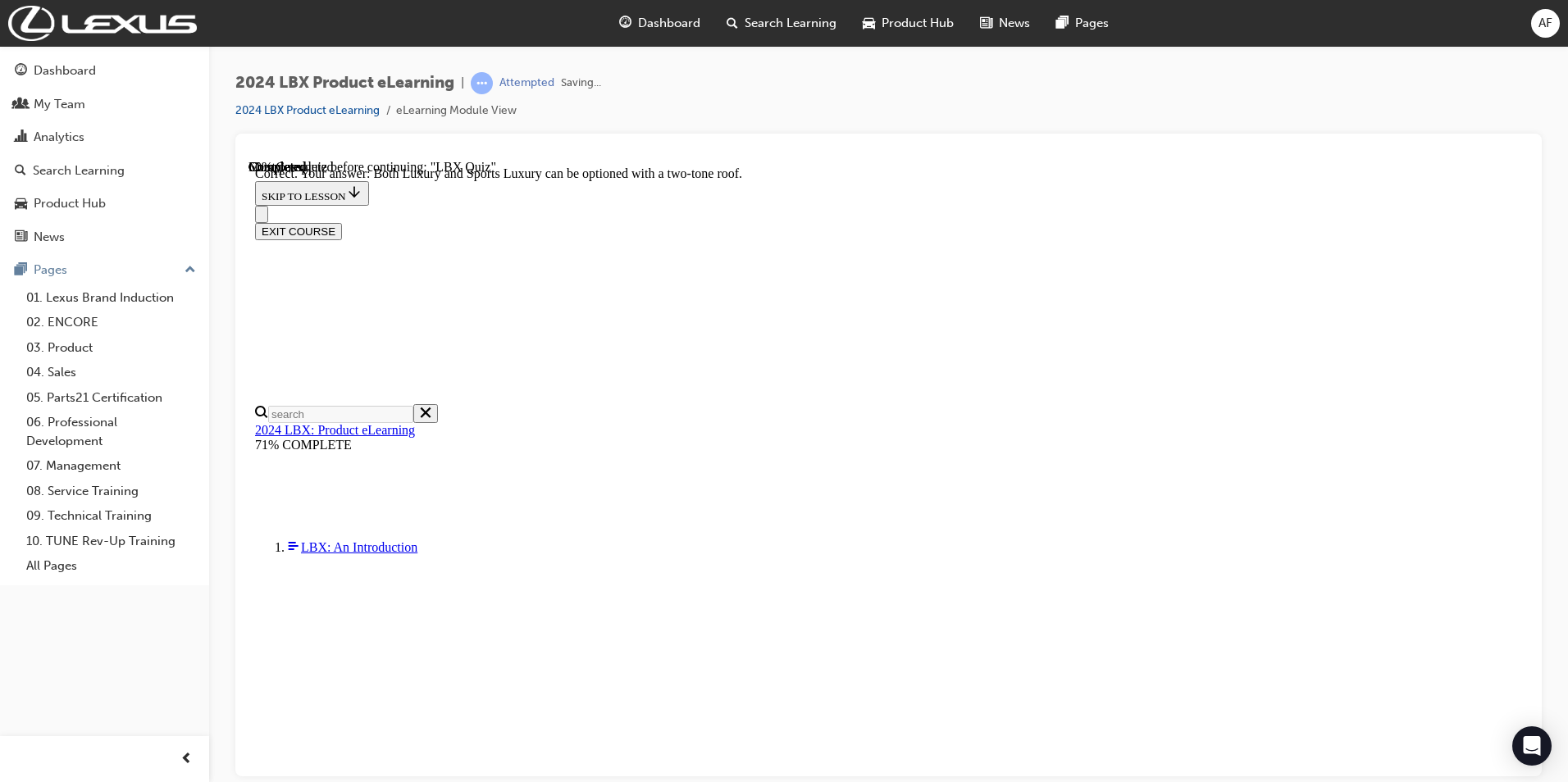
scroll to position [153, 0]
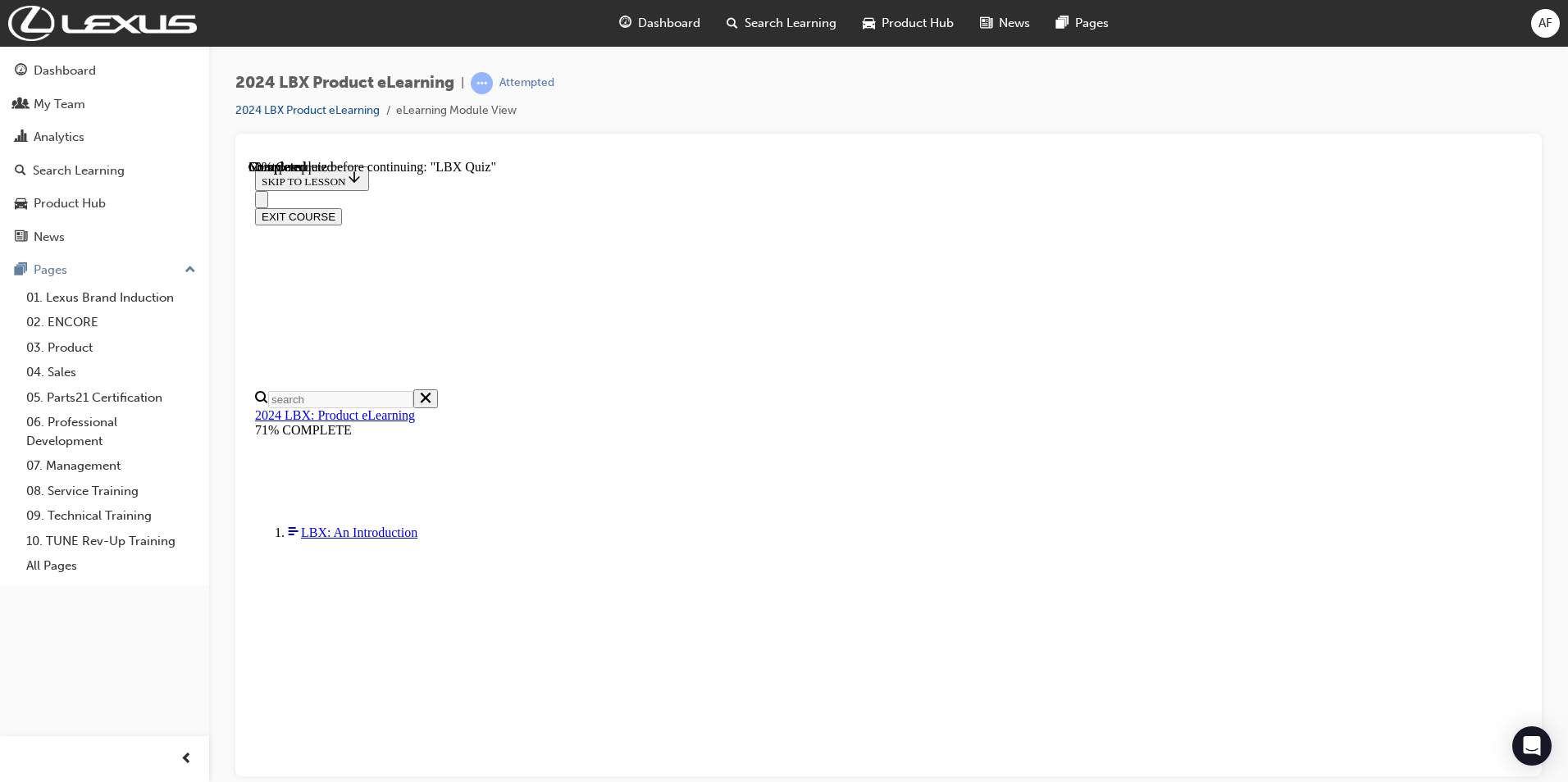
scroll to position [119, 0]
radio input "true"
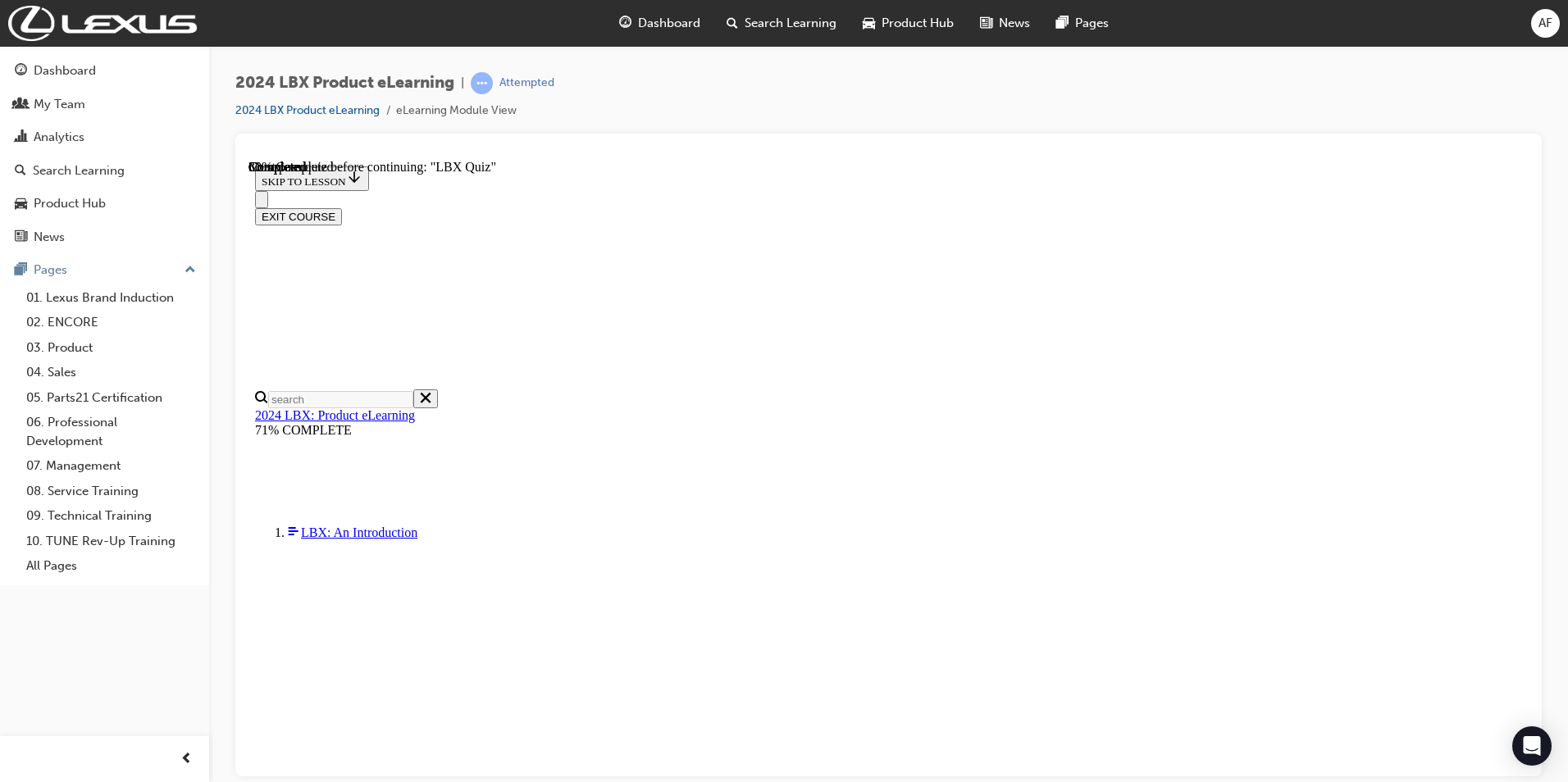
scroll to position [112, 0]
radio input "true"
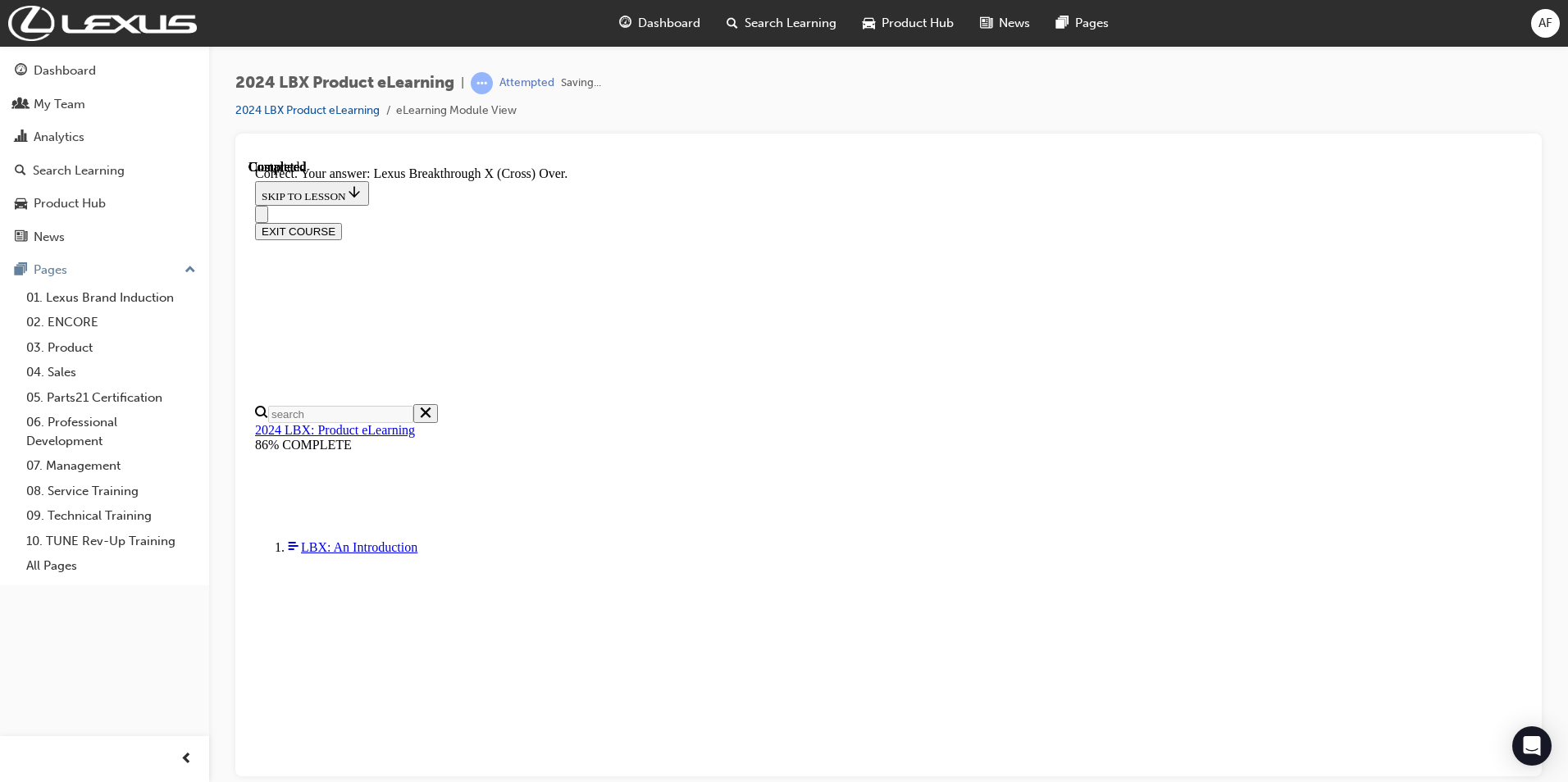
scroll to position [212, 0]
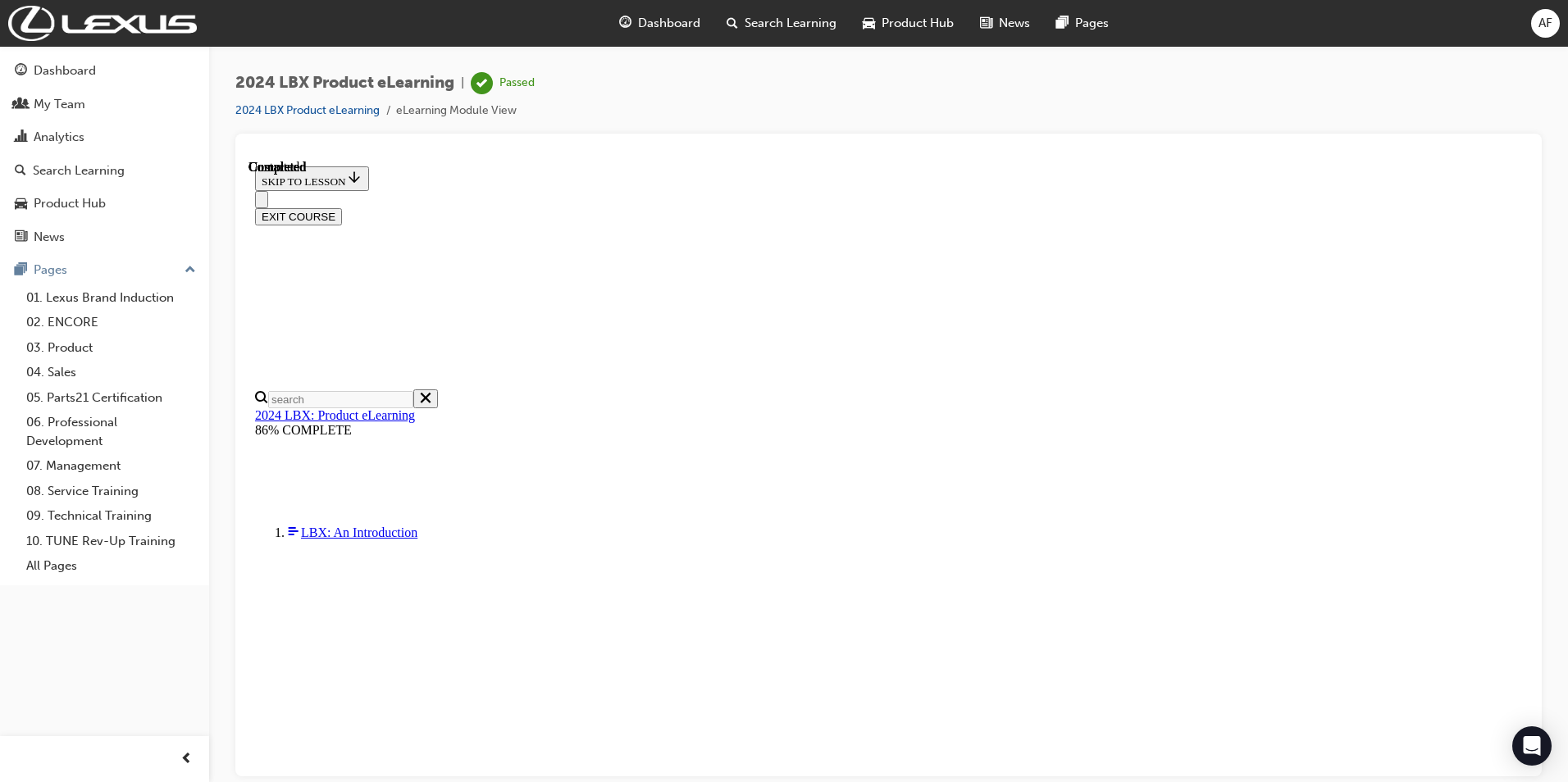
scroll to position [285, 0]
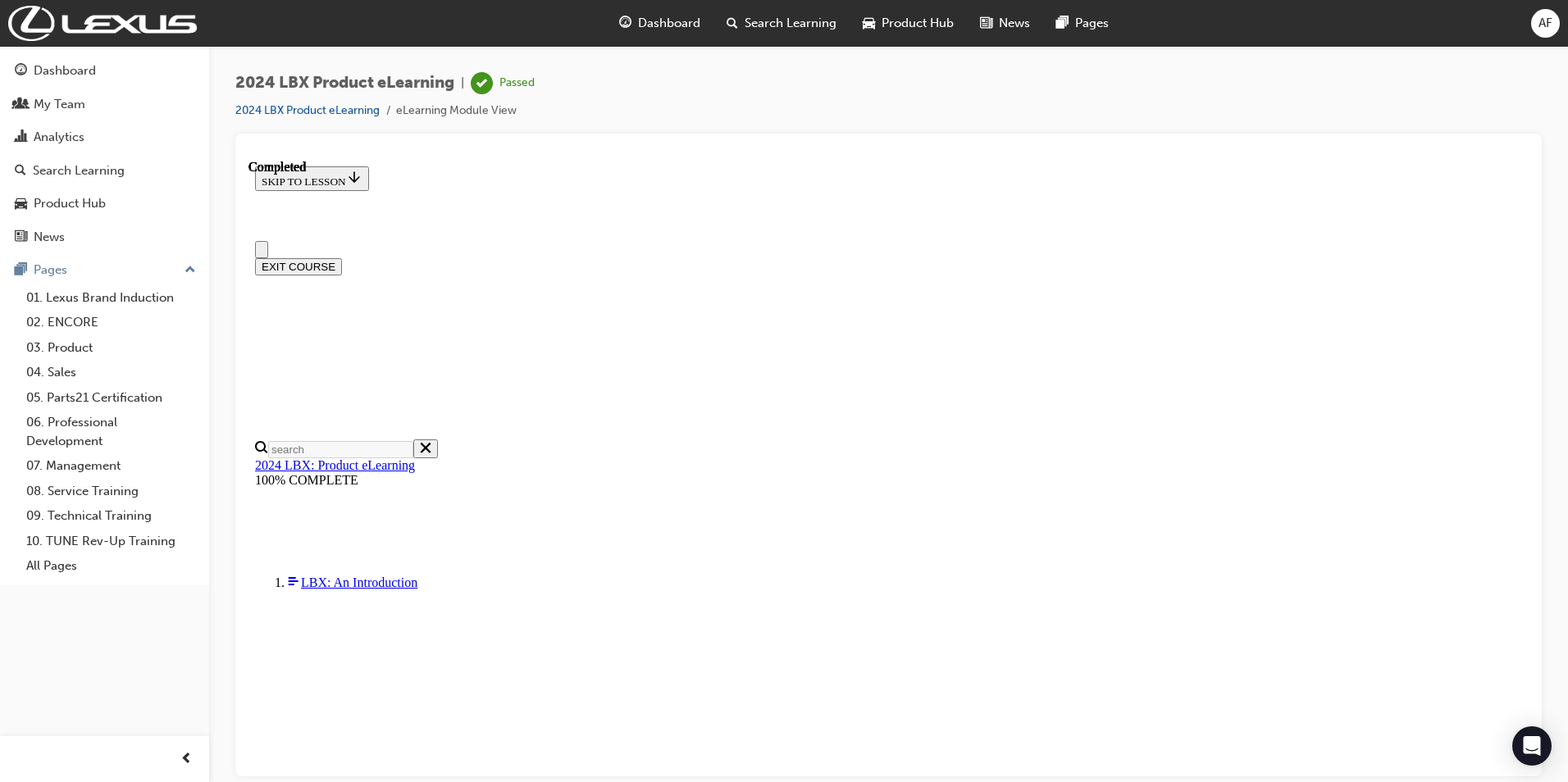
scroll to position [283, 0]
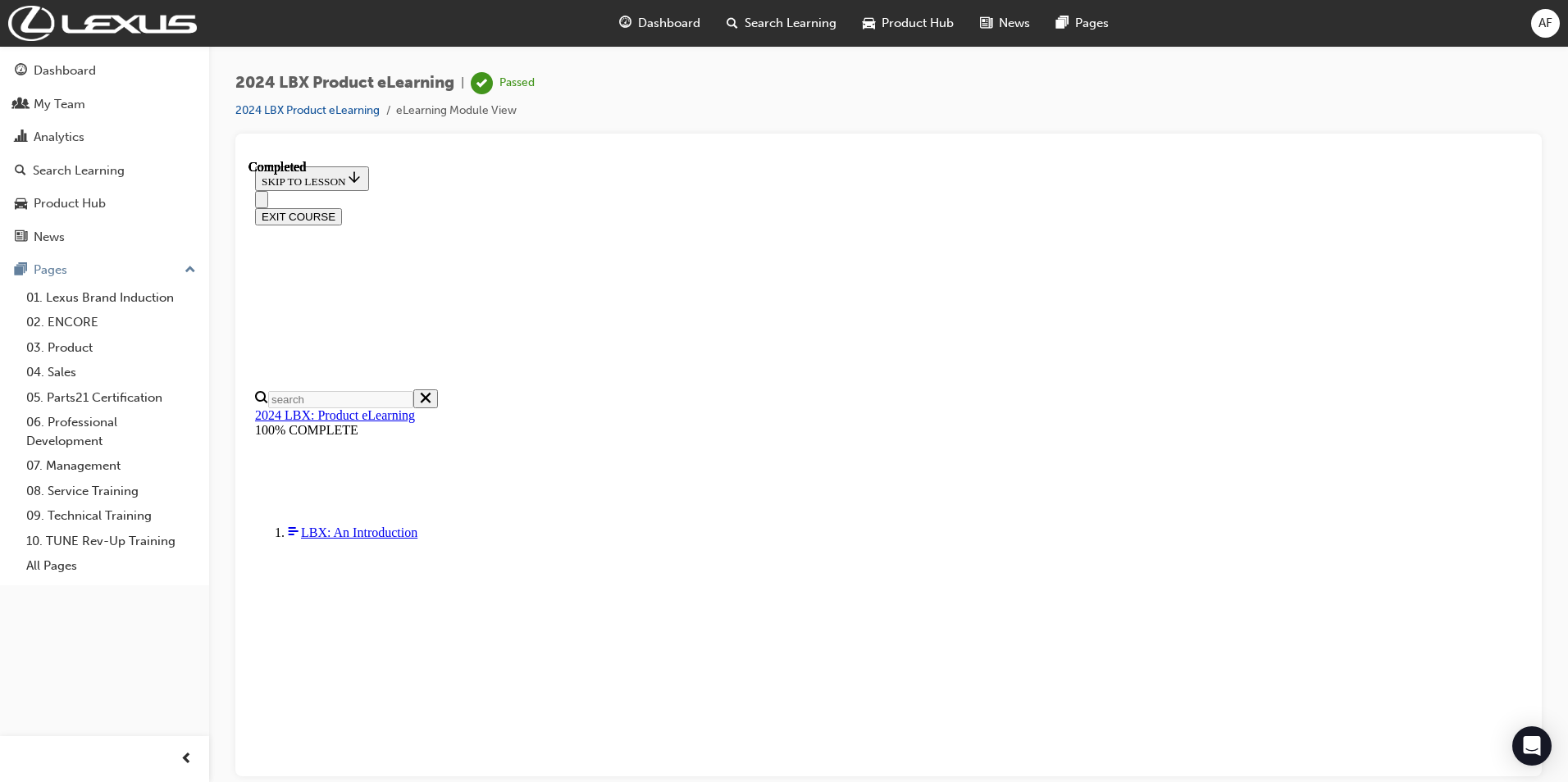
click at [342, 207] on button "EXIT COURSE" at bounding box center [298, 216] width 87 height 17
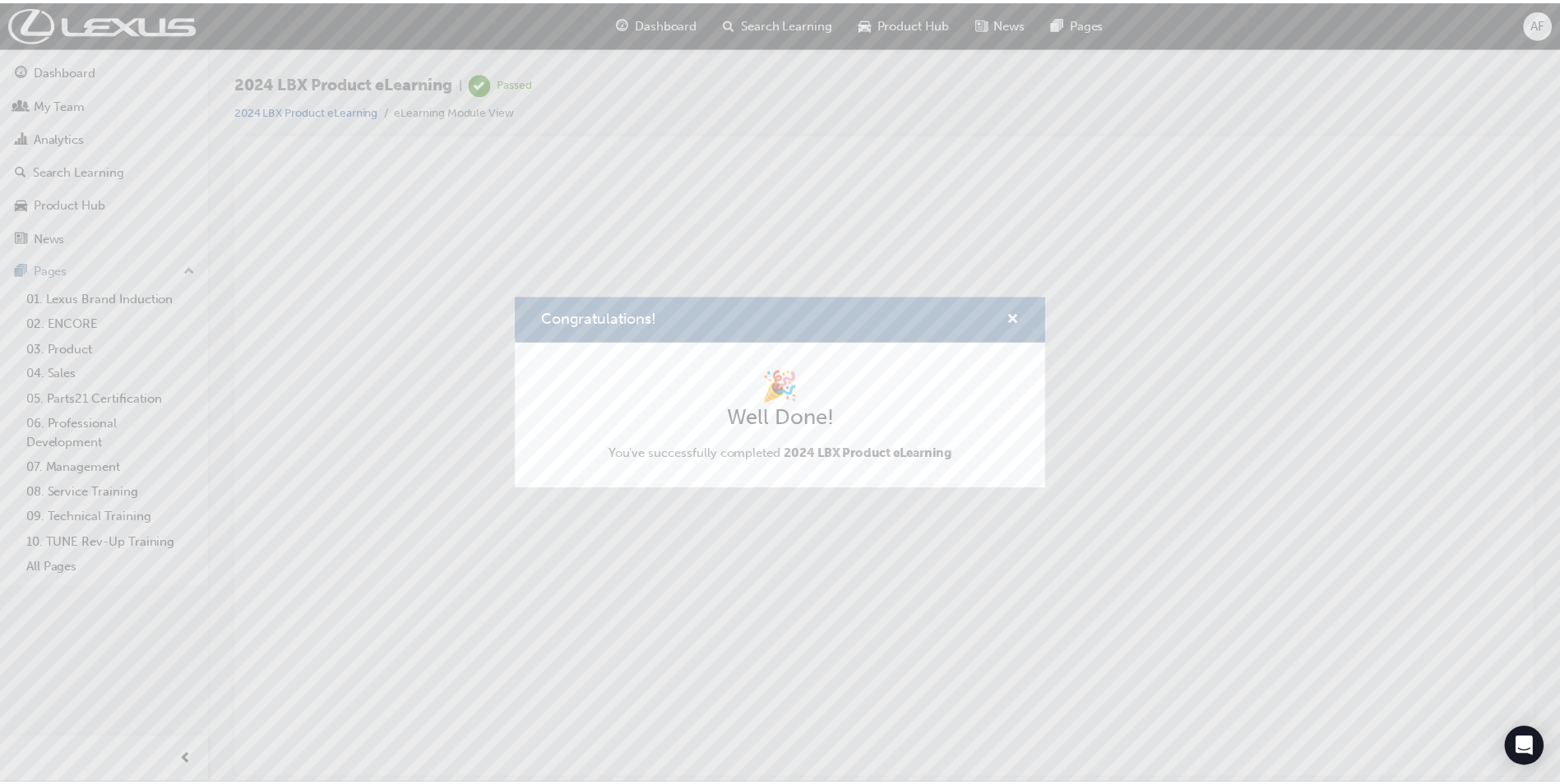
scroll to position [0, 0]
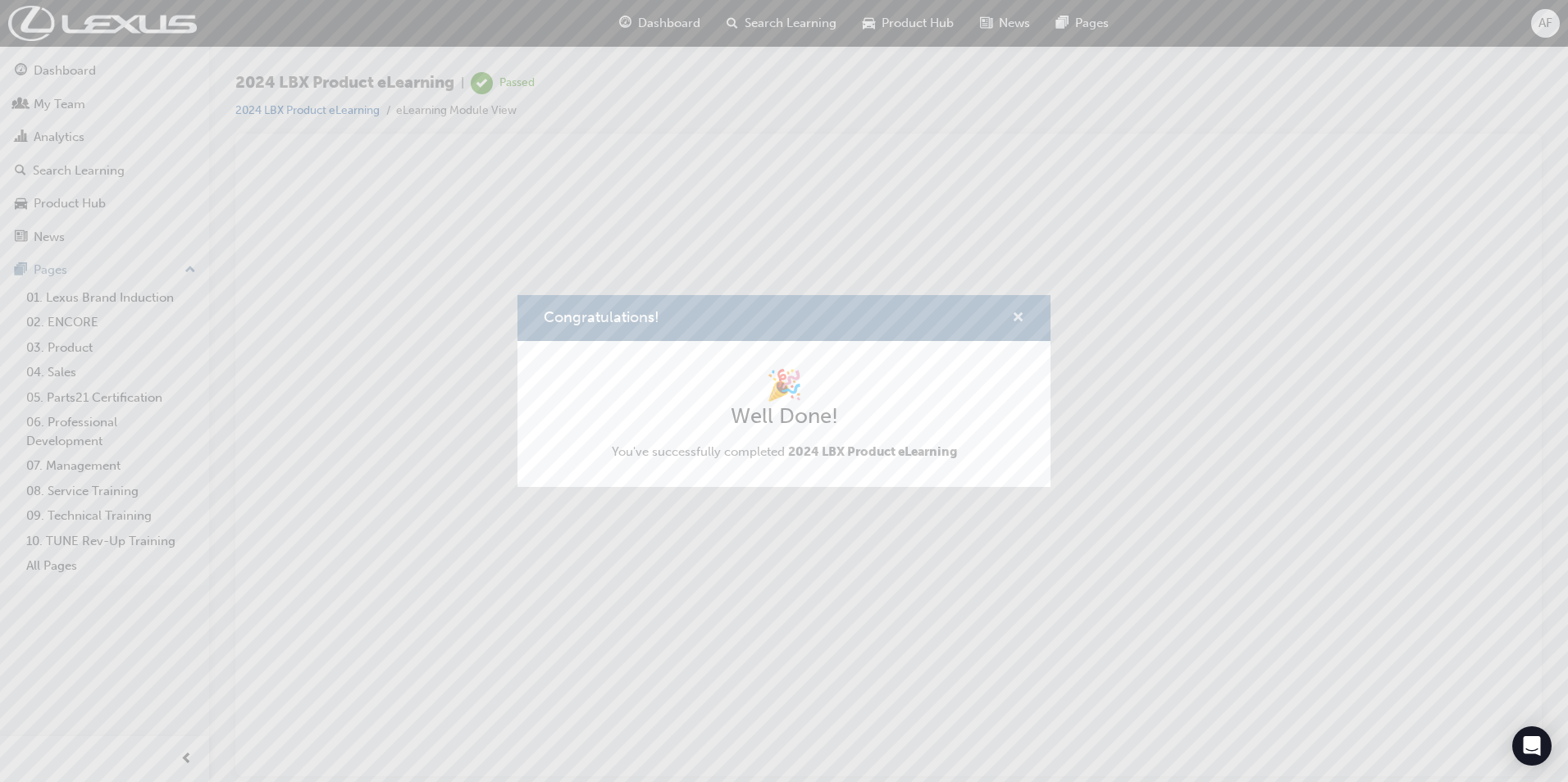
click at [1020, 318] on span "cross-icon" at bounding box center [1018, 319] width 12 height 15
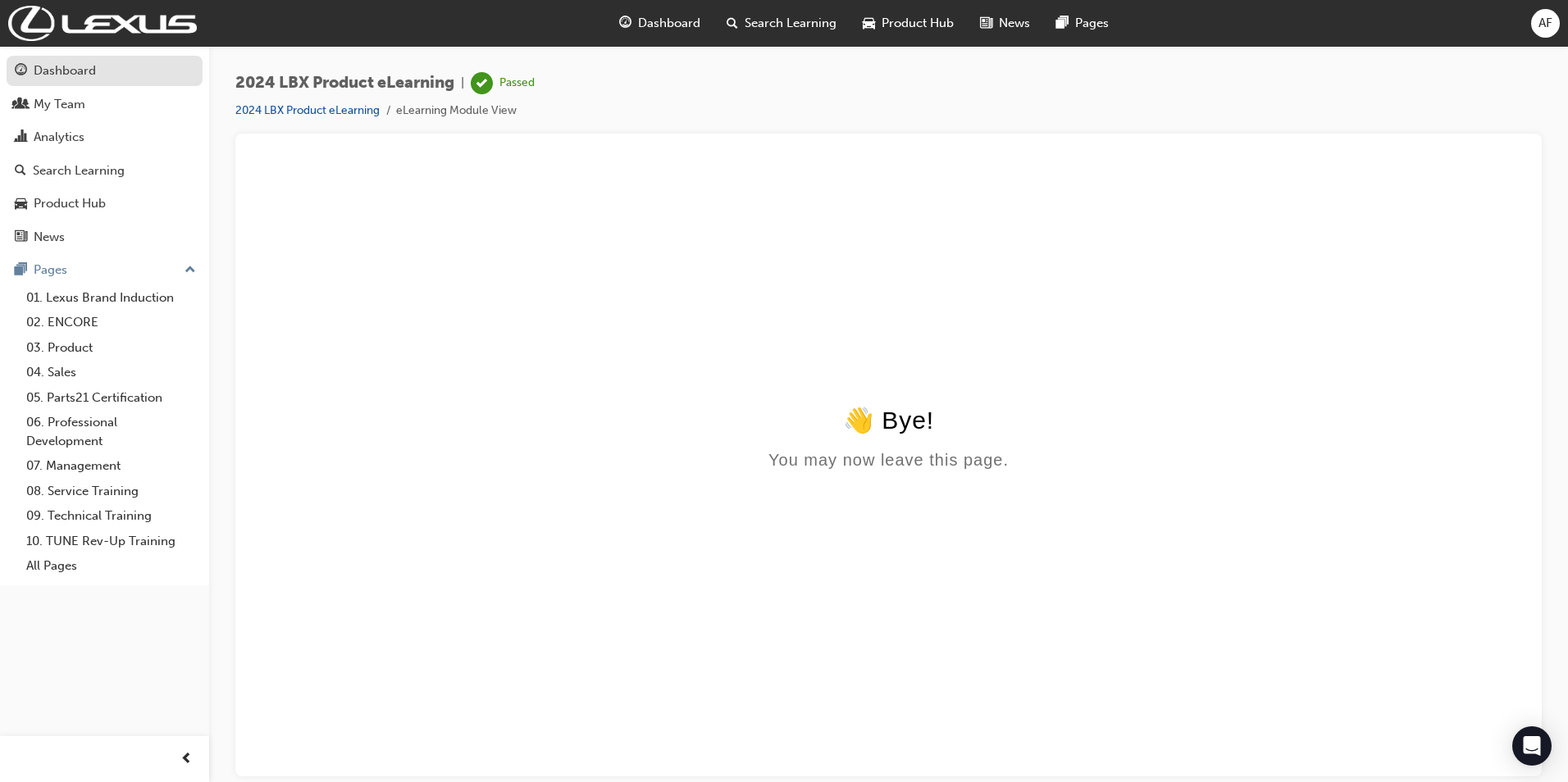
click at [85, 74] on div "Dashboard" at bounding box center [65, 70] width 62 height 19
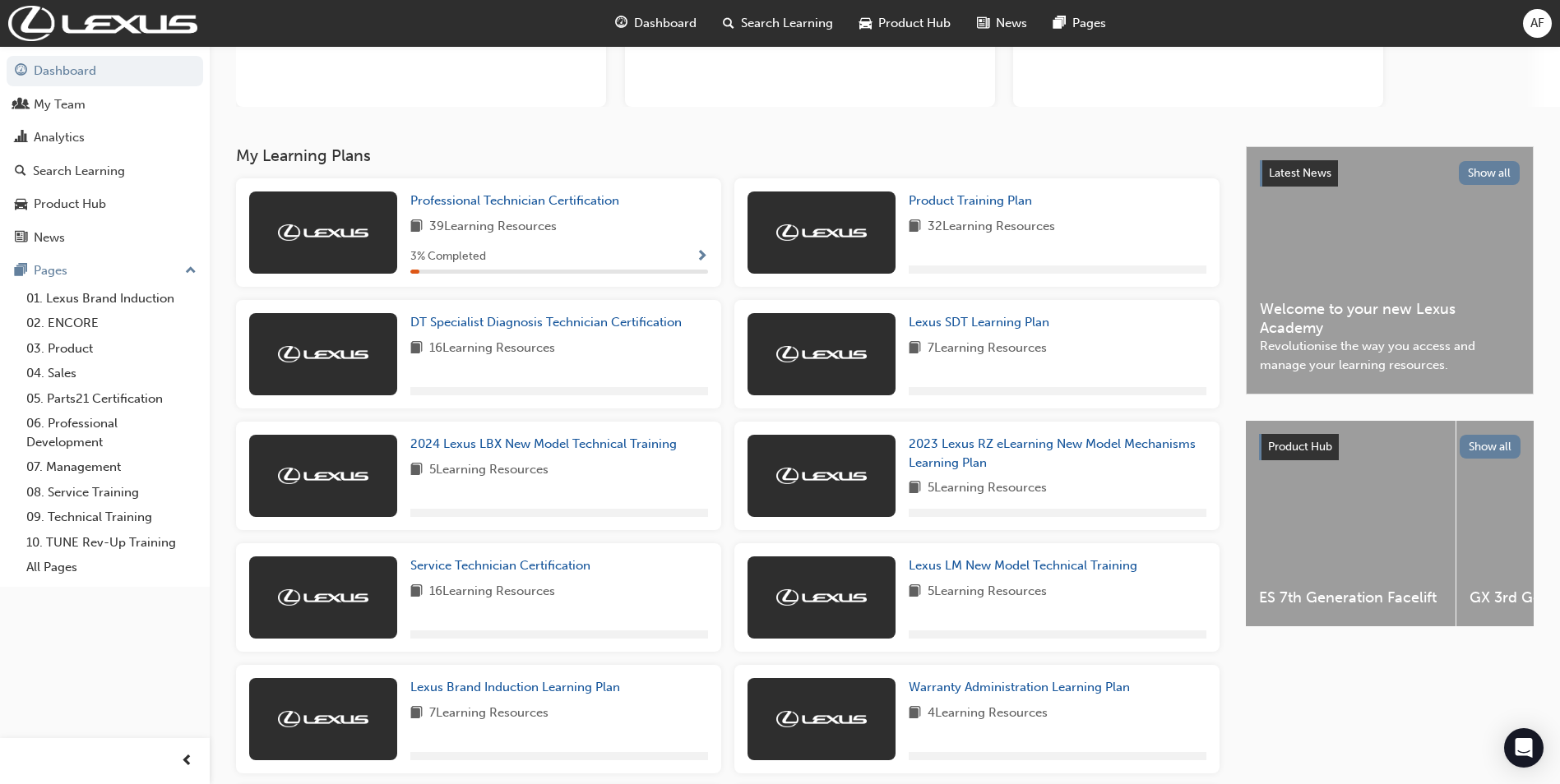
scroll to position [220, 0]
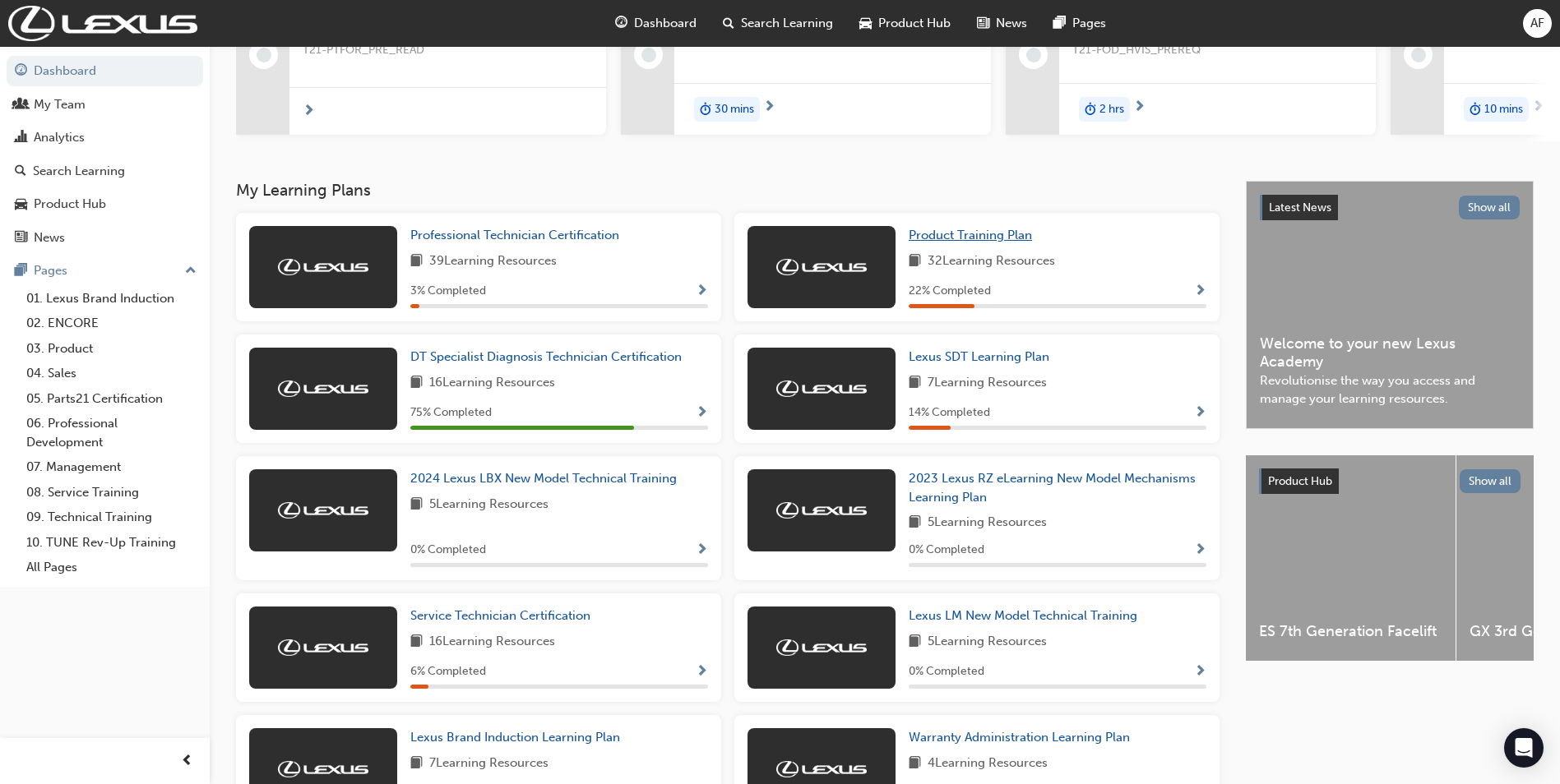
click at [981, 243] on span "Product Training Plan" at bounding box center [970, 235] width 124 height 15
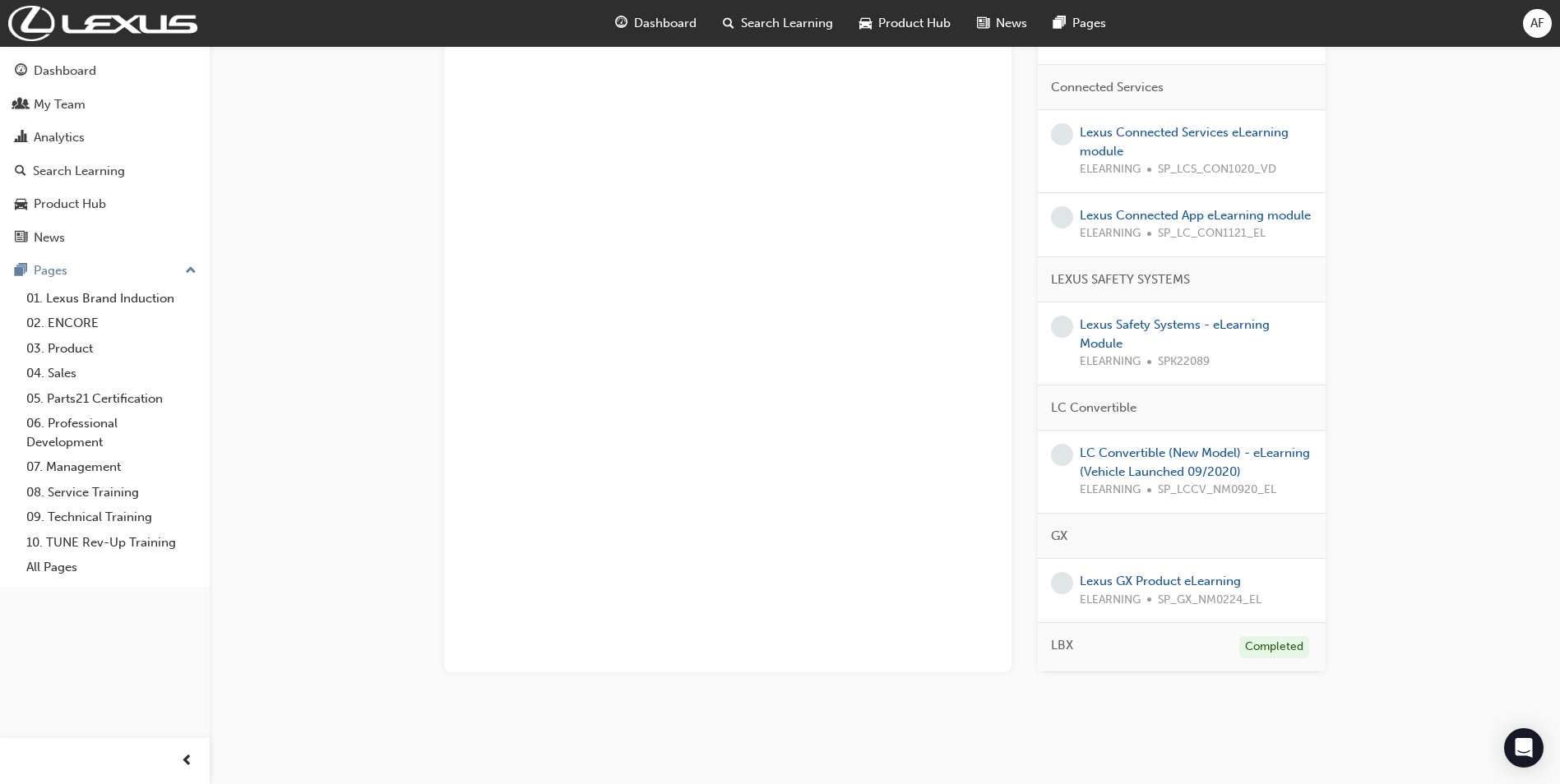
scroll to position [2095, 0]
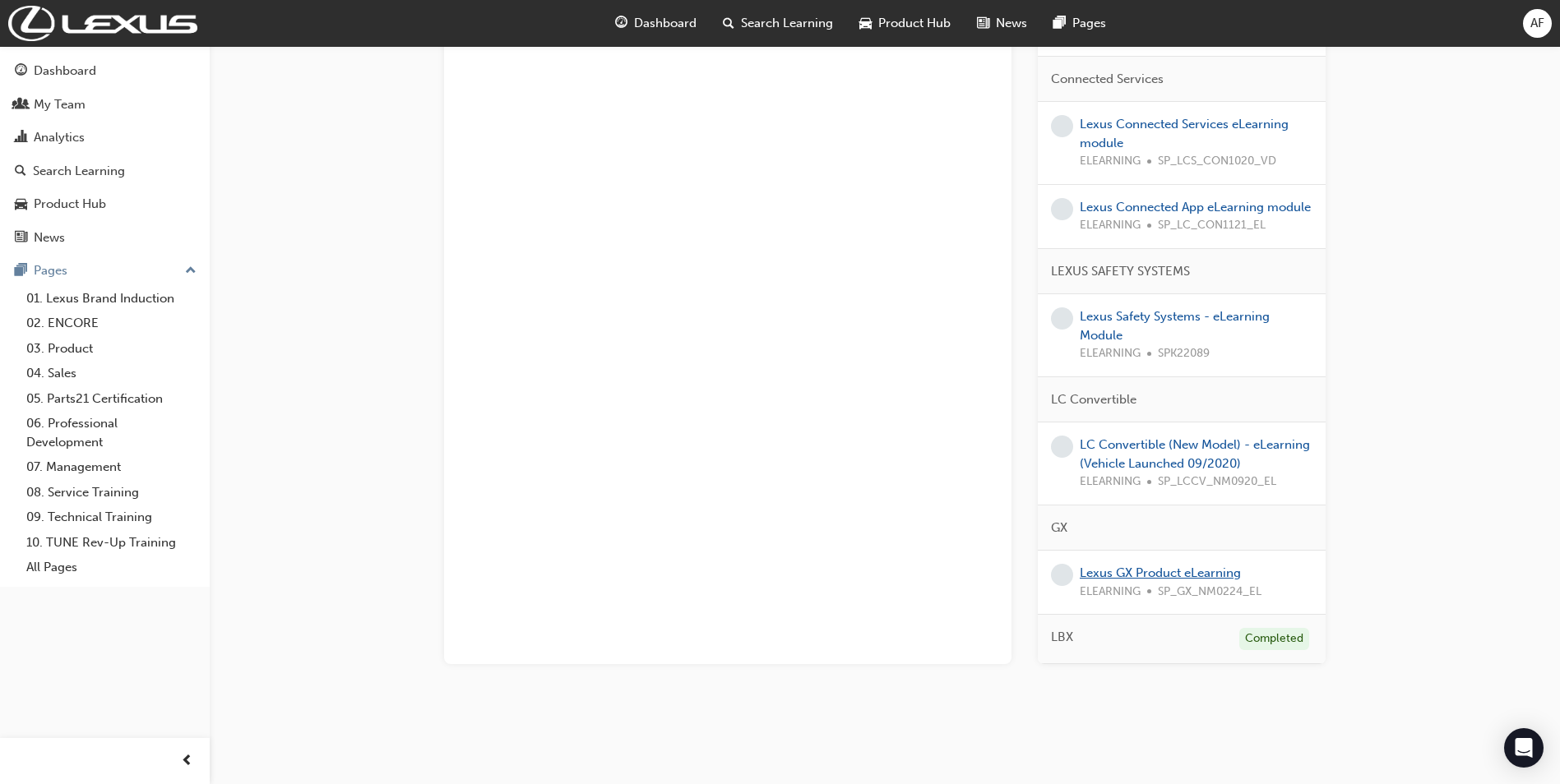
click at [1139, 569] on link "Lexus GX Product eLearning" at bounding box center [1160, 573] width 161 height 15
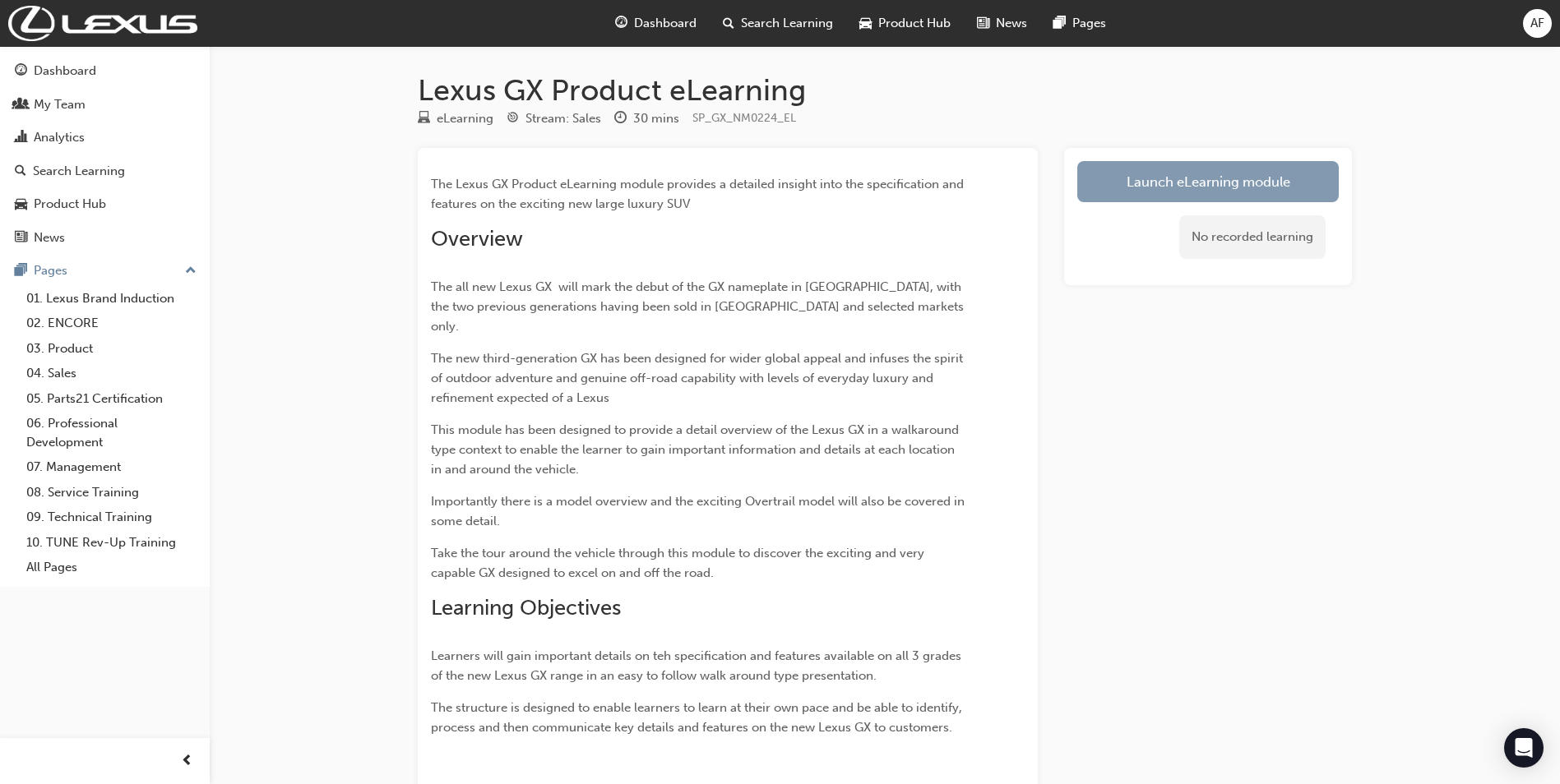
click at [1180, 196] on link "Launch eLearning module" at bounding box center [1207, 181] width 261 height 41
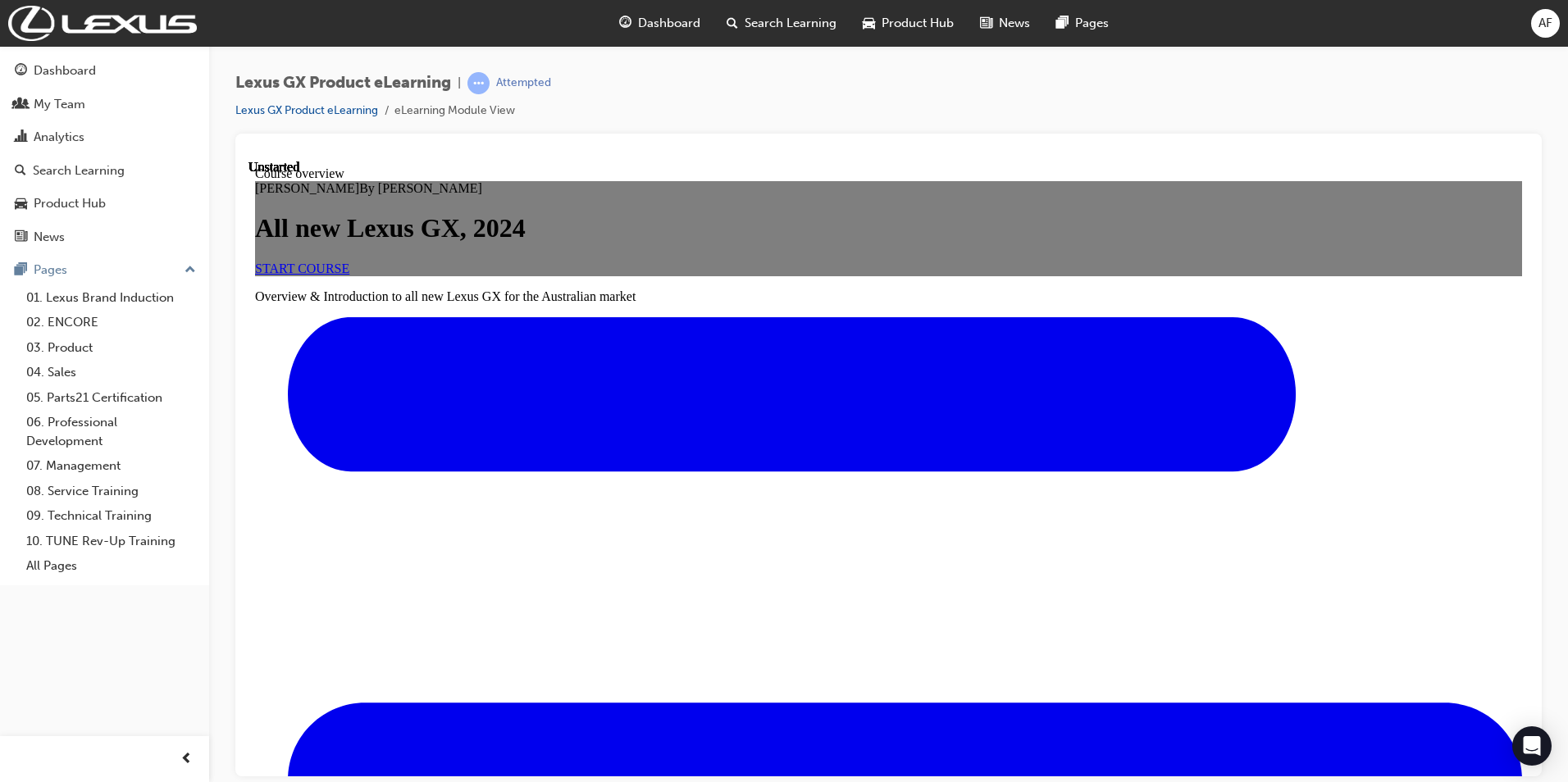
click at [350, 274] on span "START COURSE" at bounding box center [302, 267] width 94 height 14
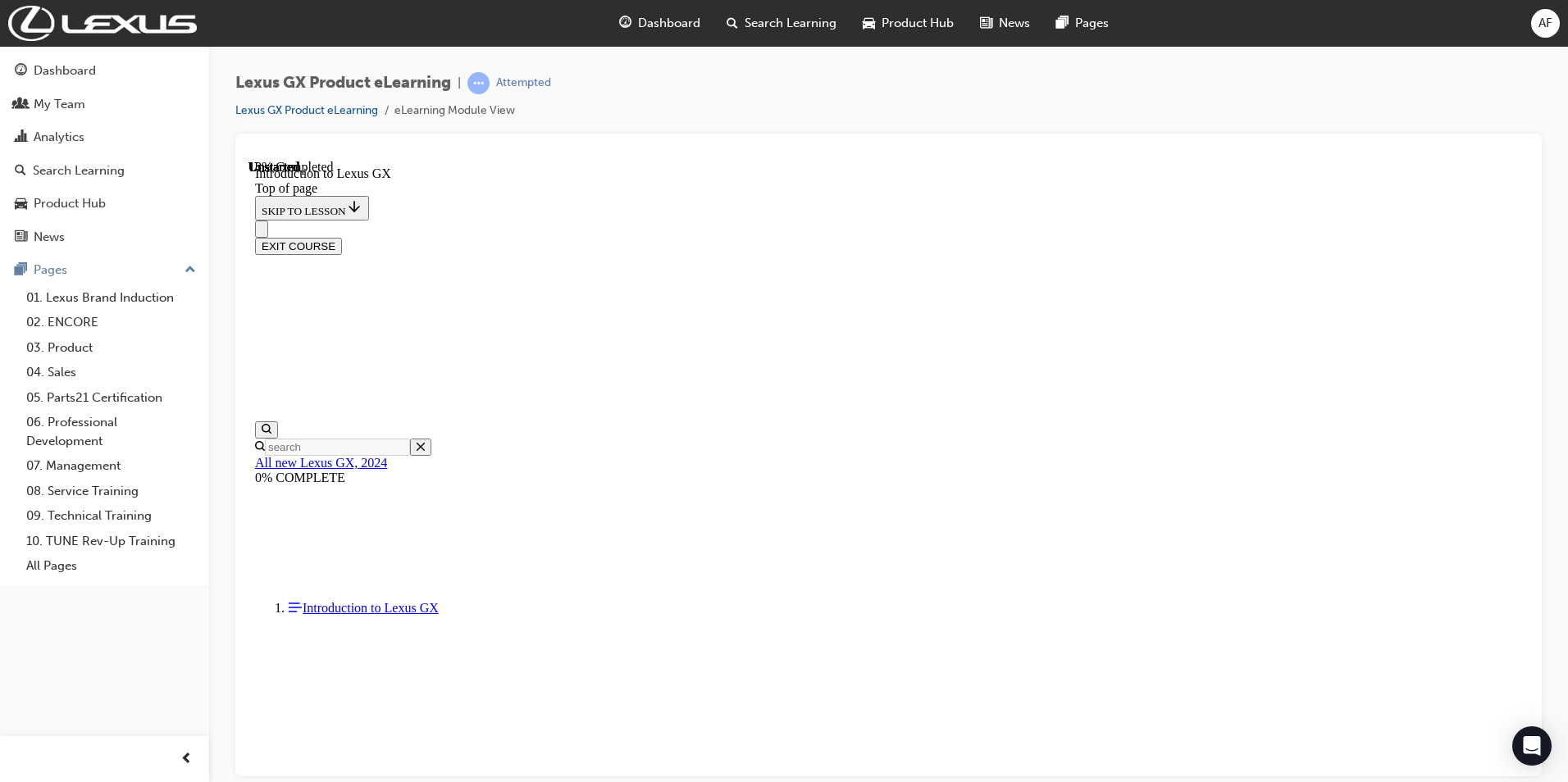
scroll to position [926, 0]
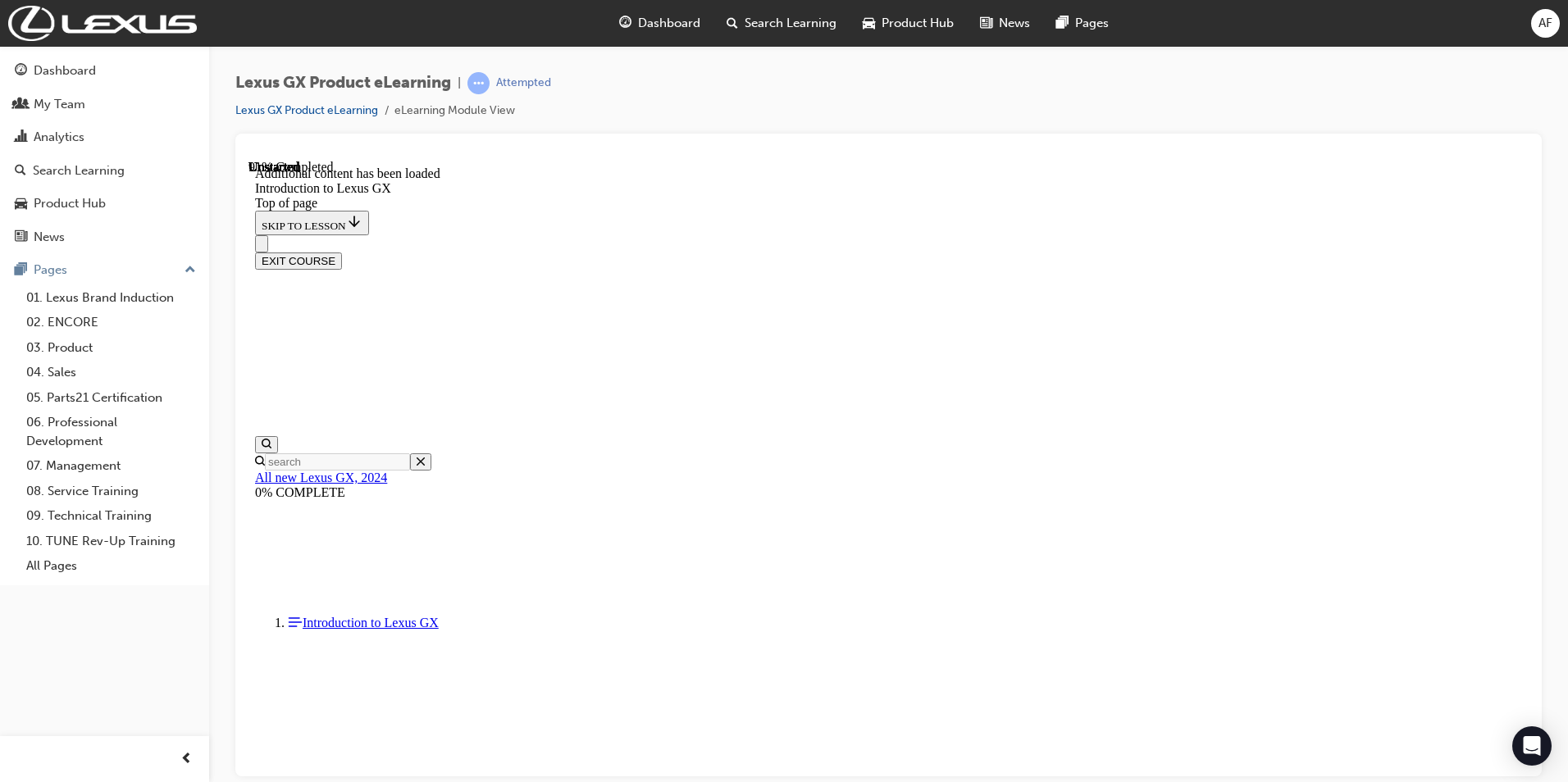
scroll to position [3579, 0]
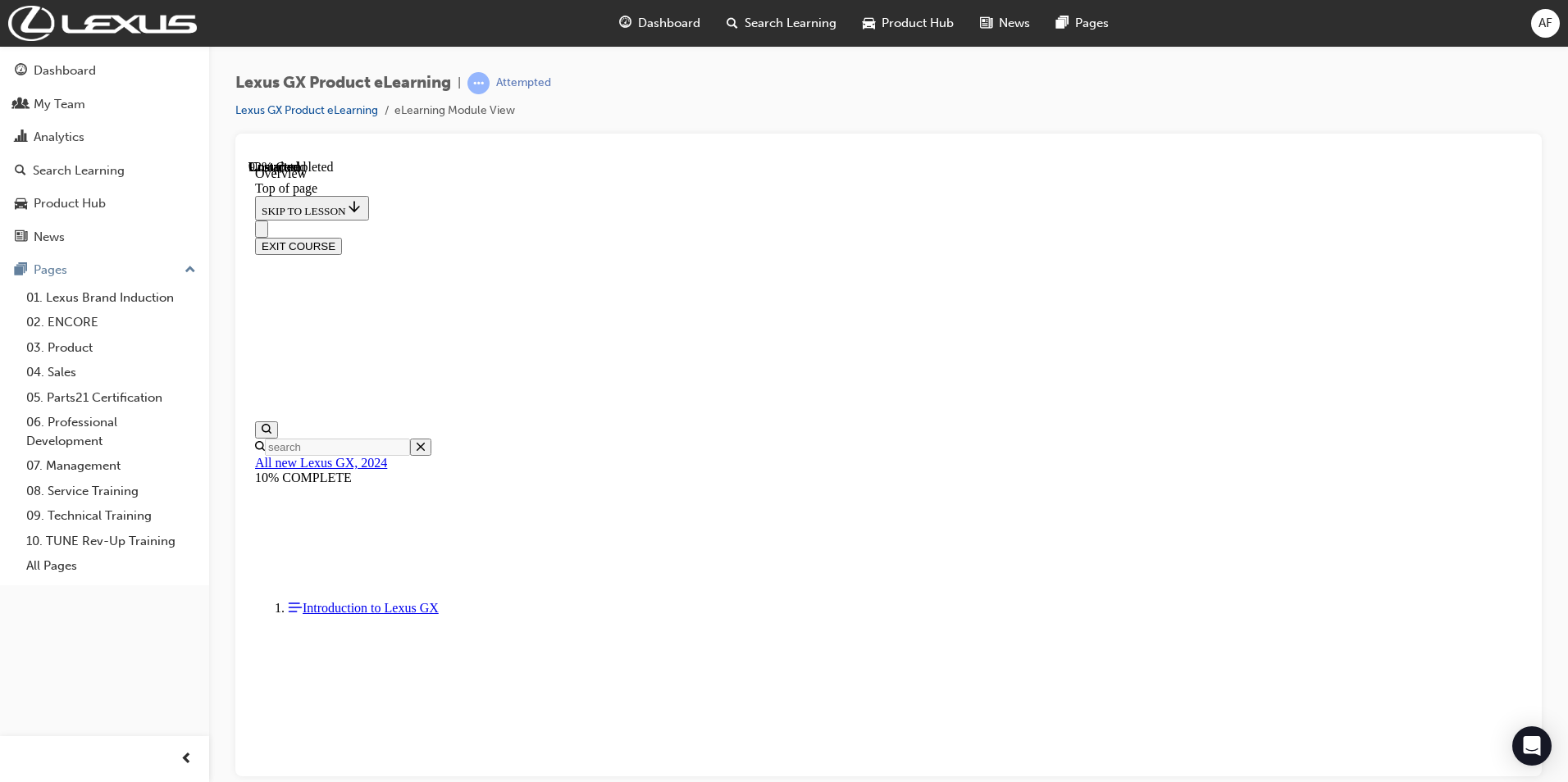
scroll to position [3002, 0]
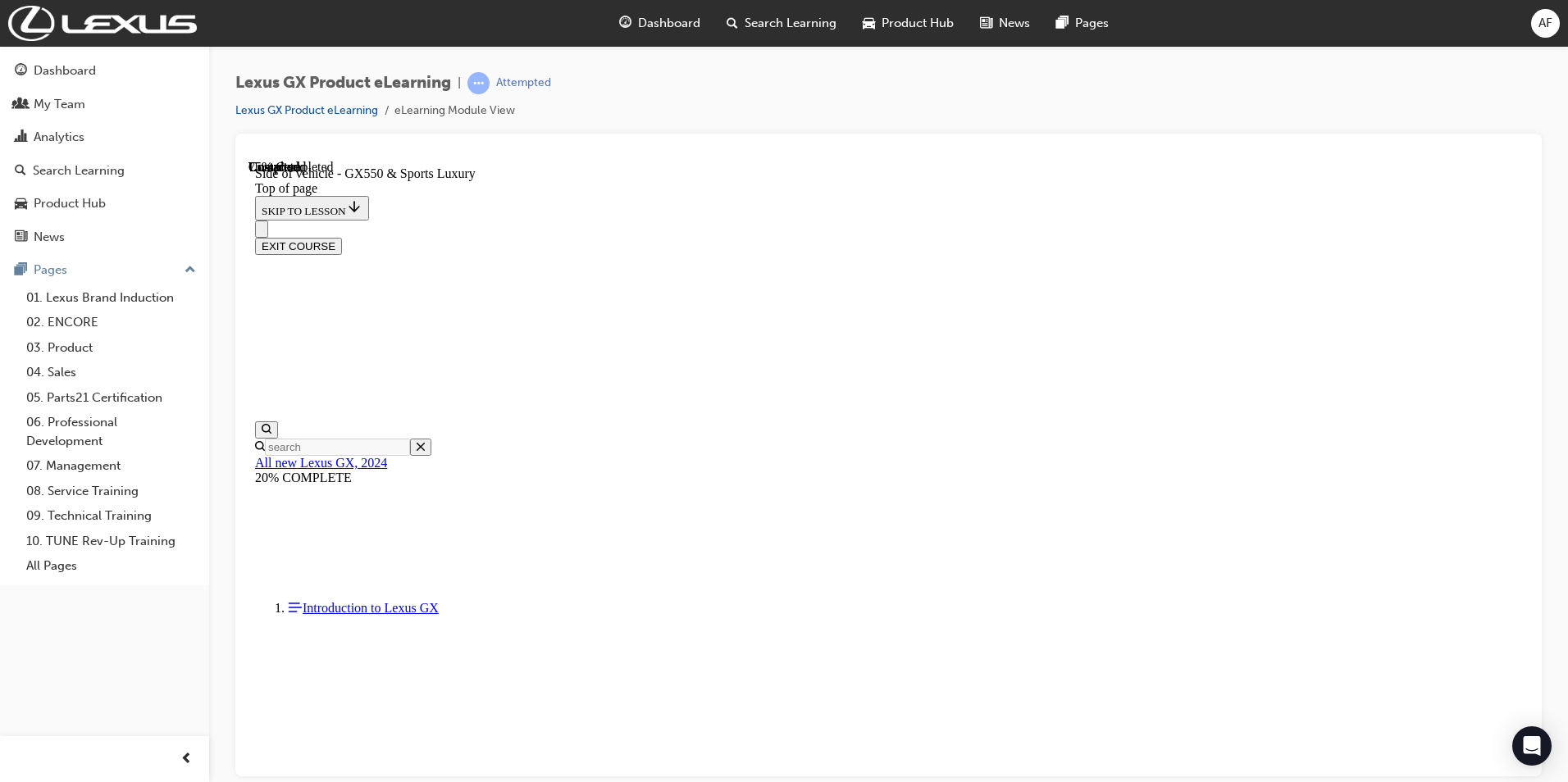
scroll to position [816, 0]
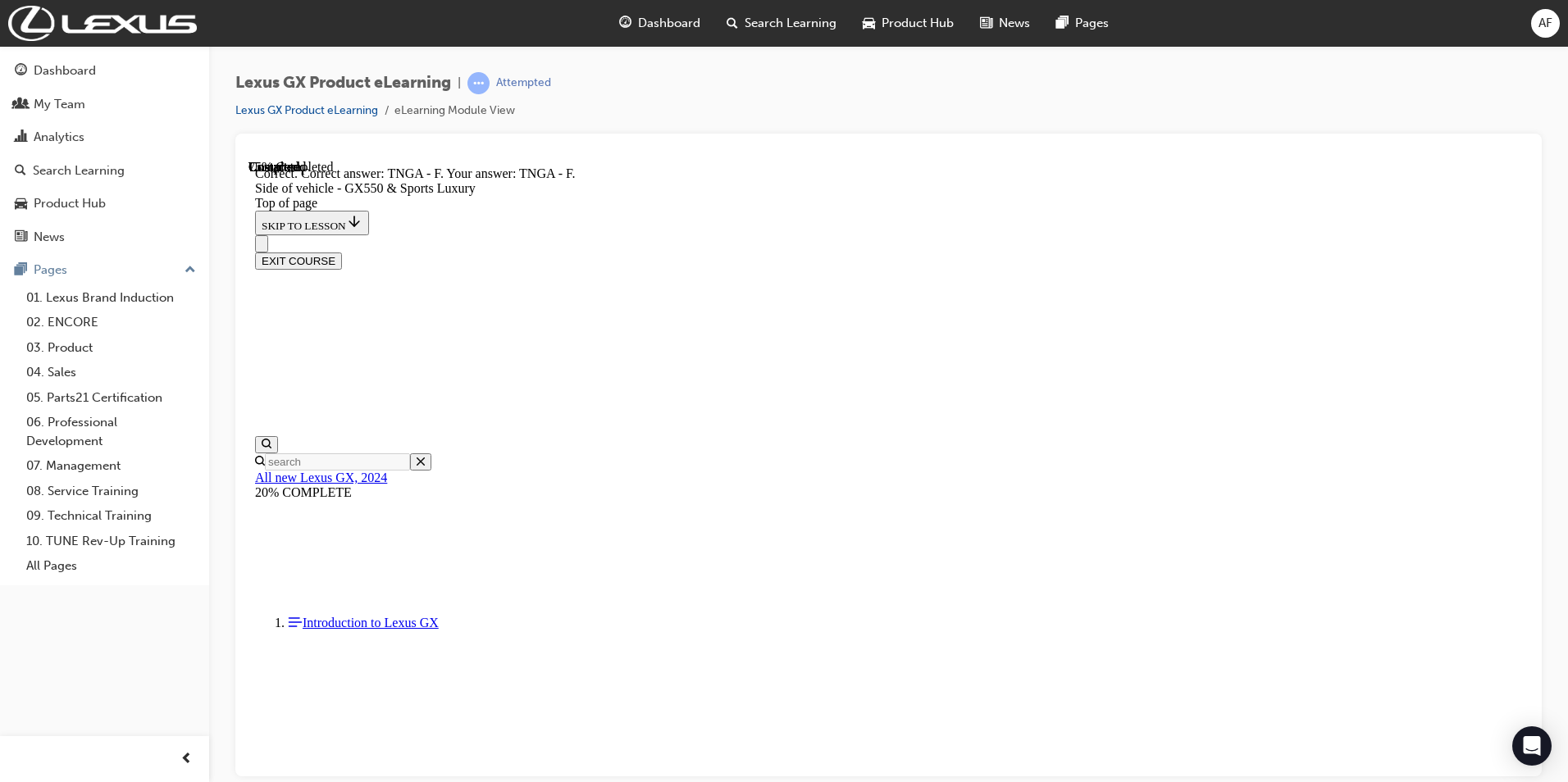
scroll to position [1170, 0]
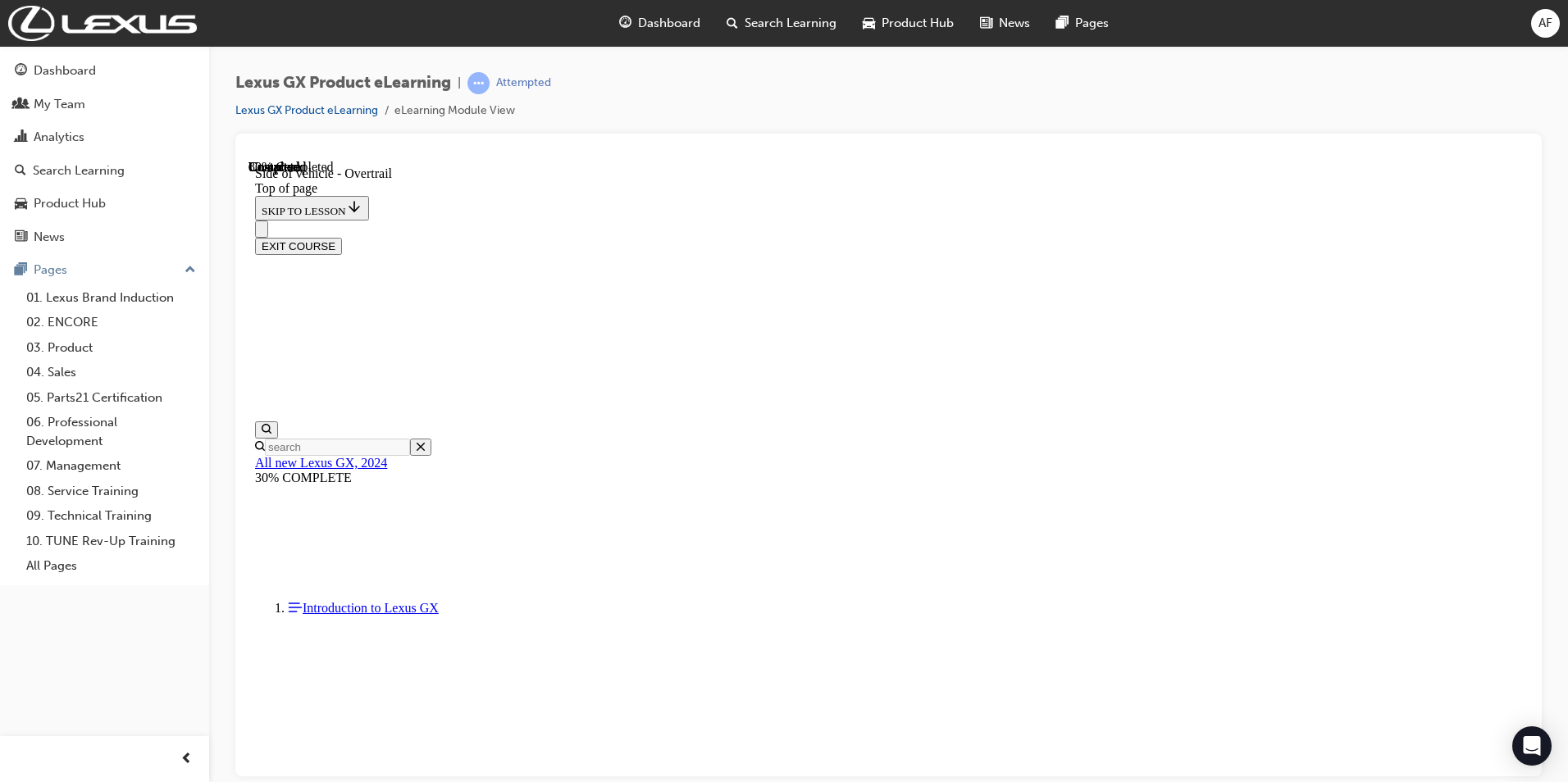
scroll to position [1800, 0]
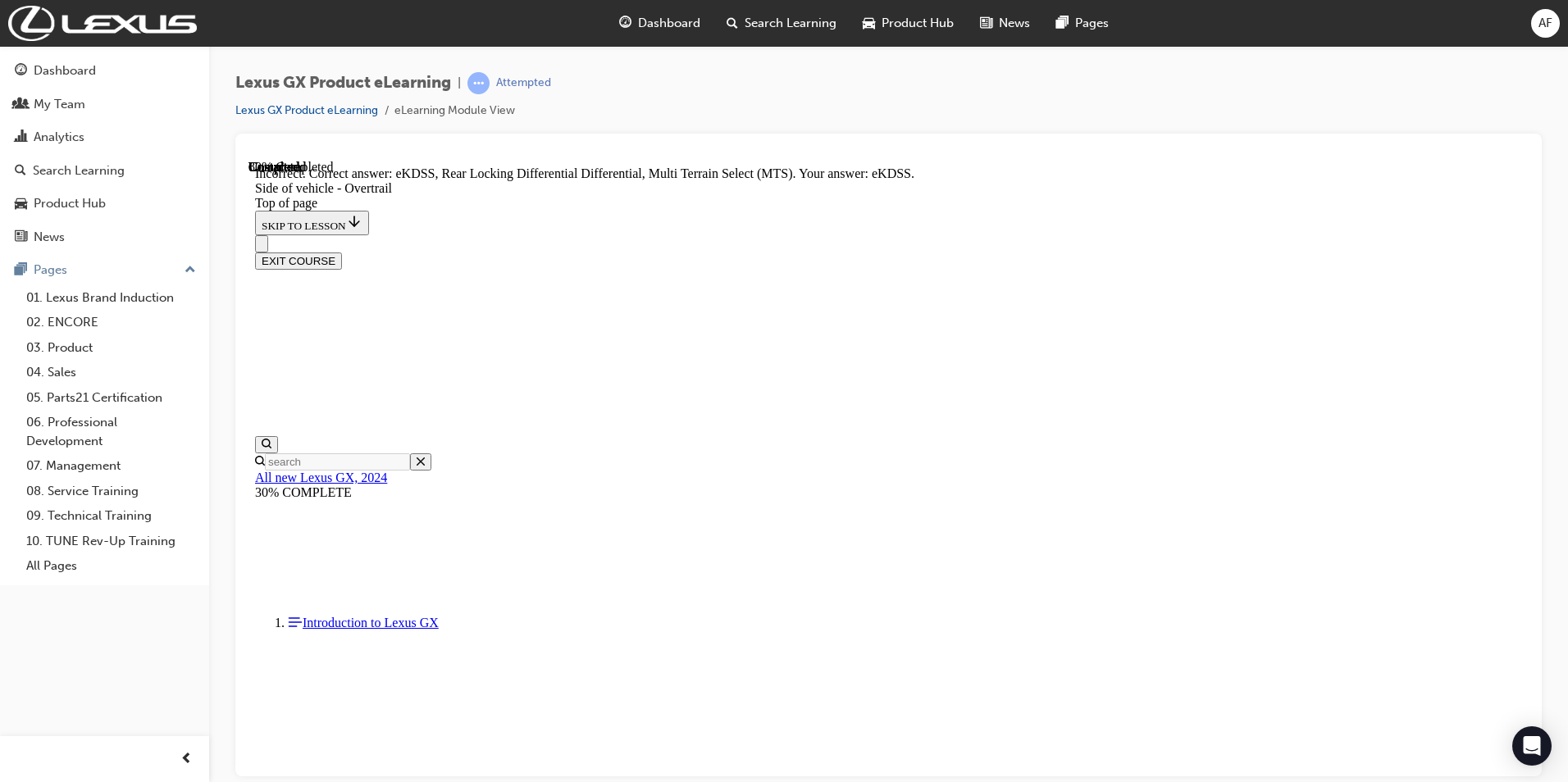
scroll to position [1910, 0]
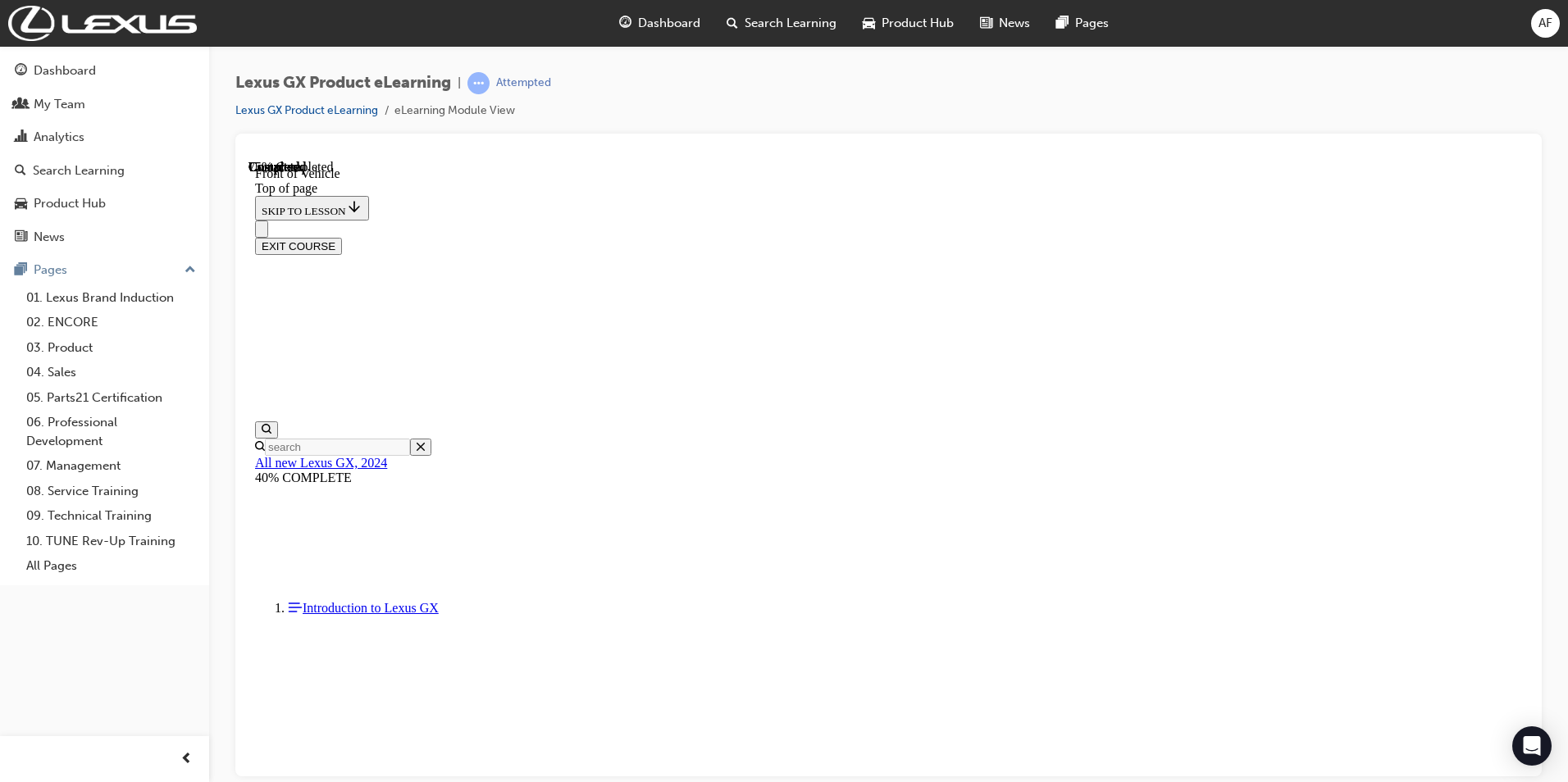
scroll to position [816, 0]
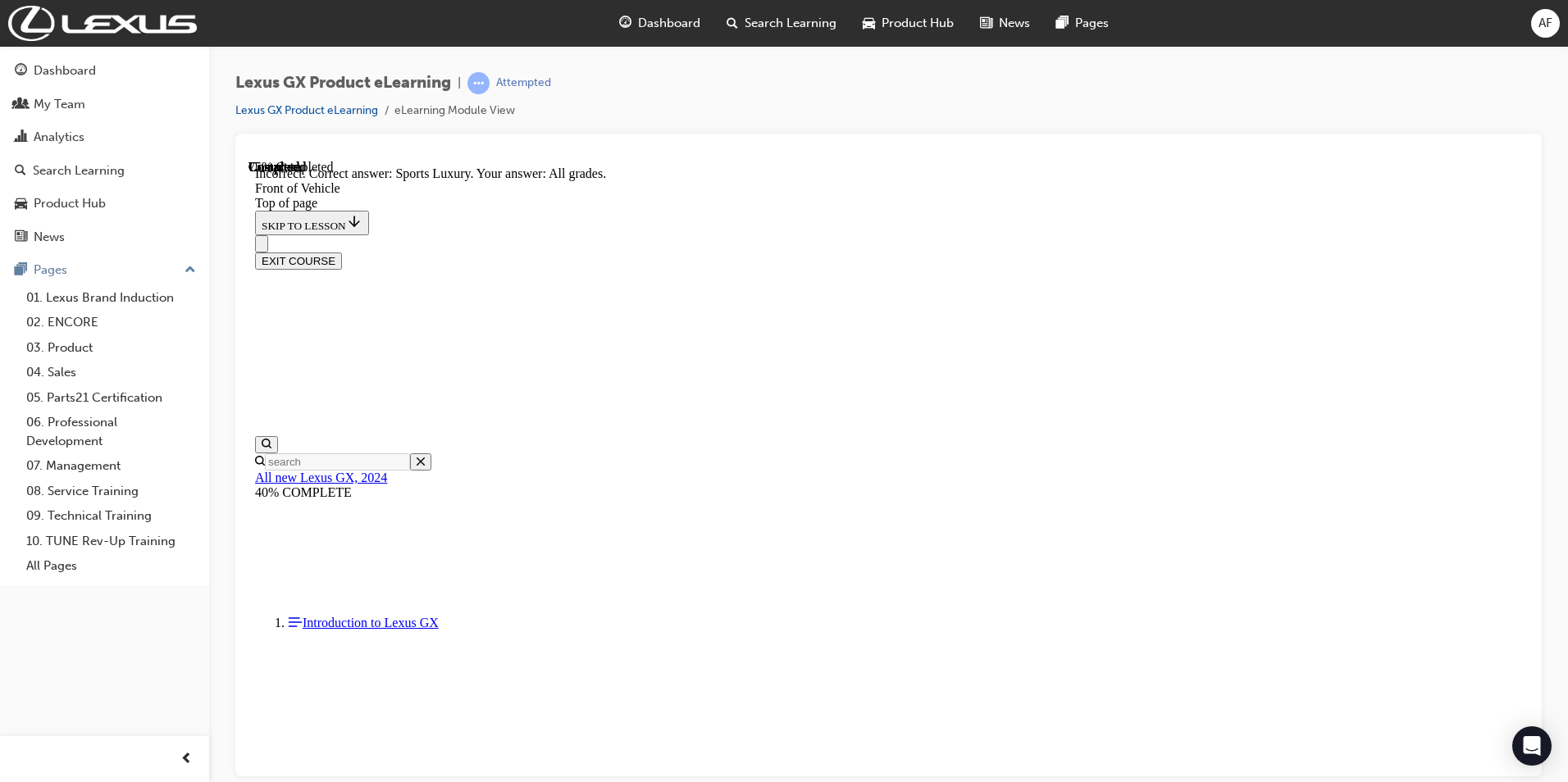
scroll to position [1072, 0]
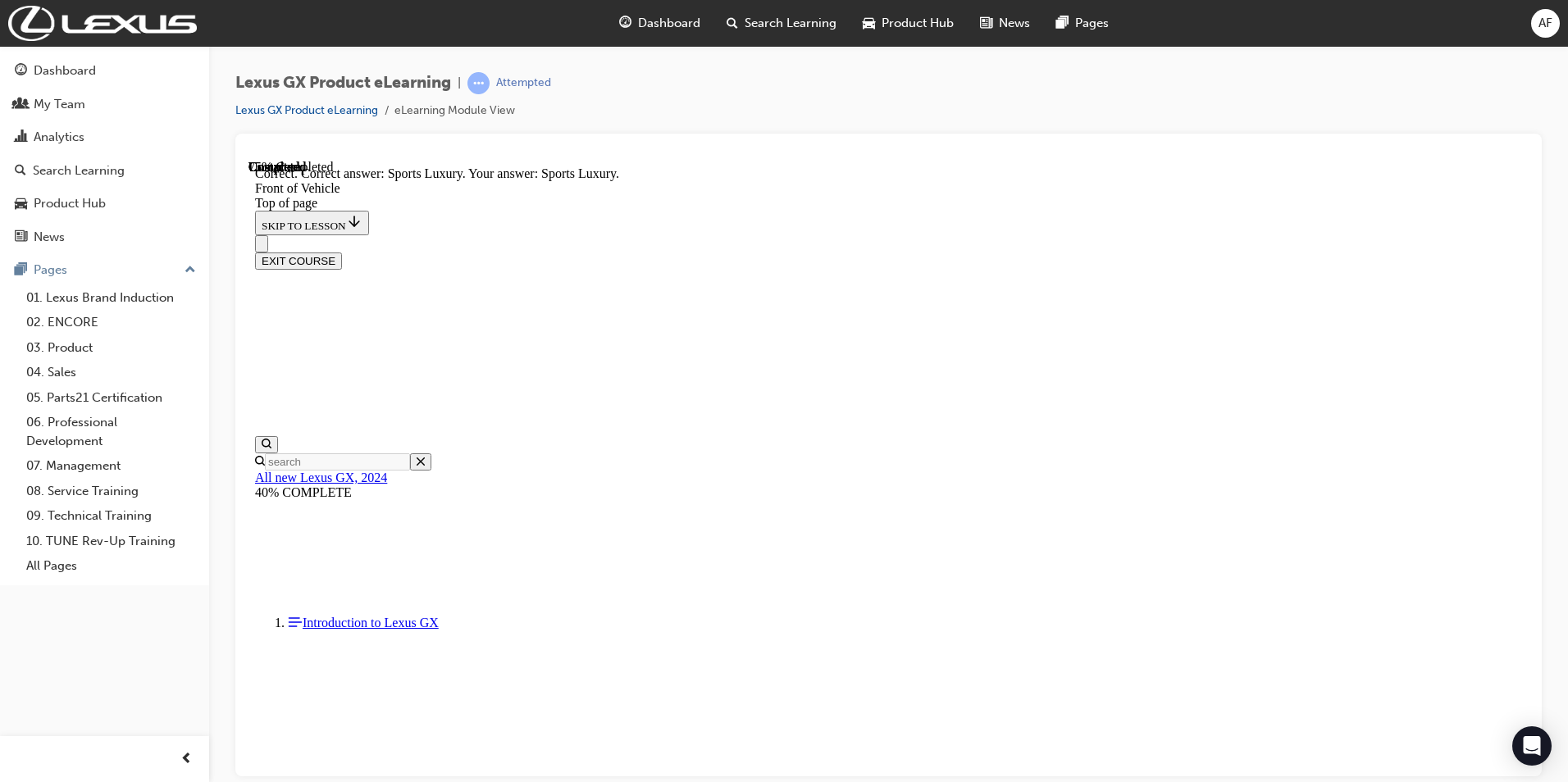
scroll to position [1181, 0]
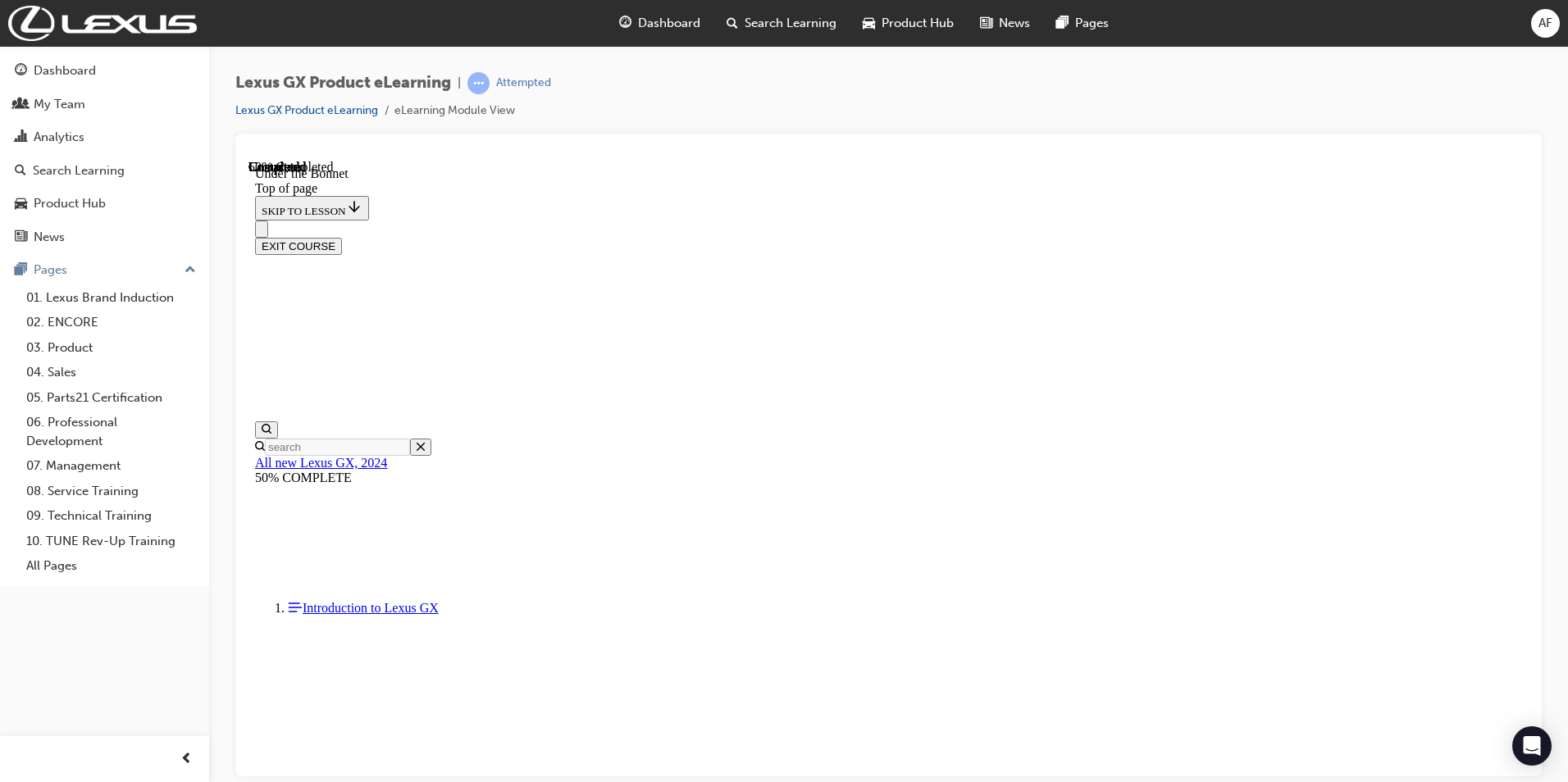
scroll to position [488, 0]
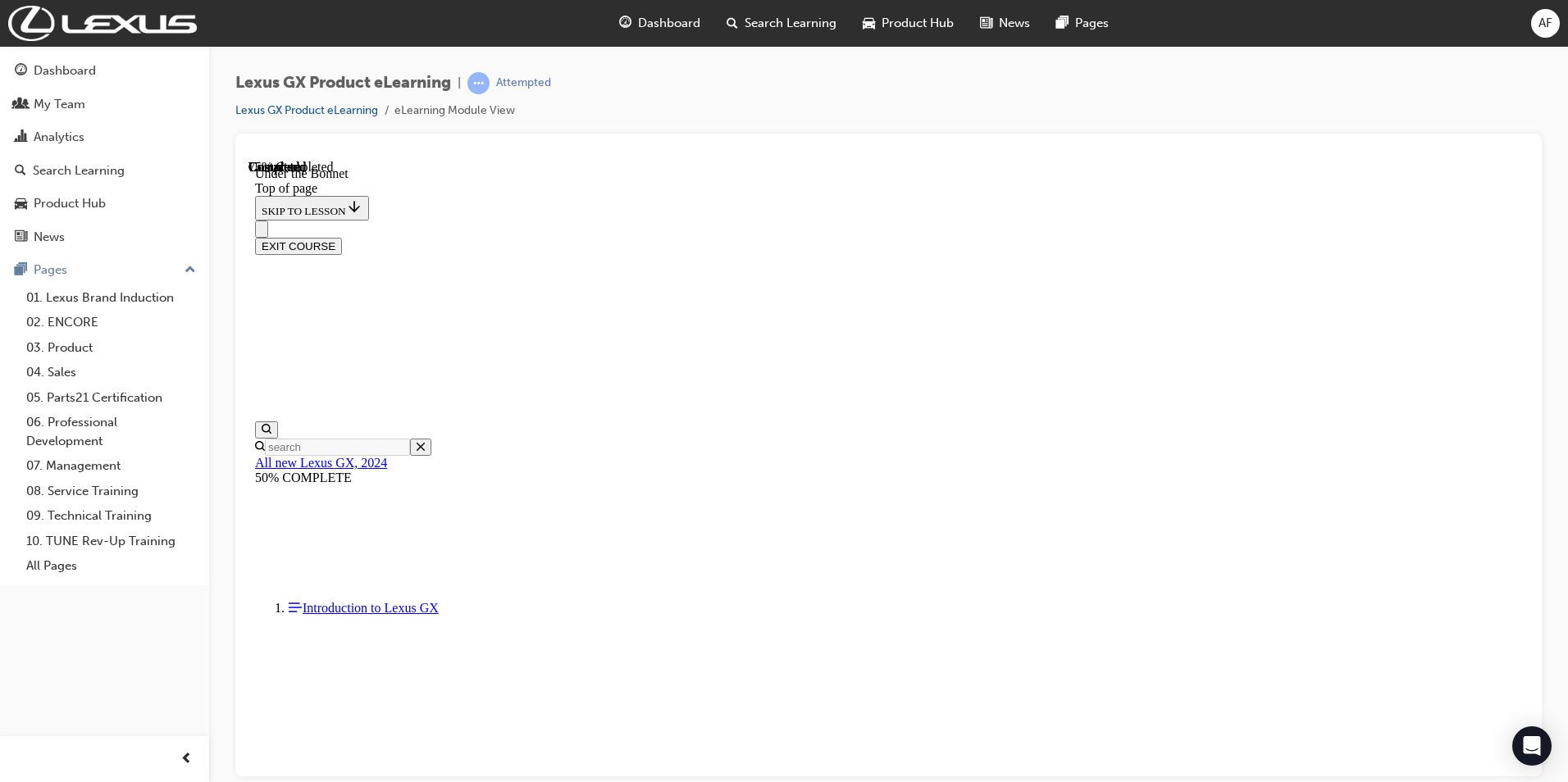
scroll to position [1035, 0]
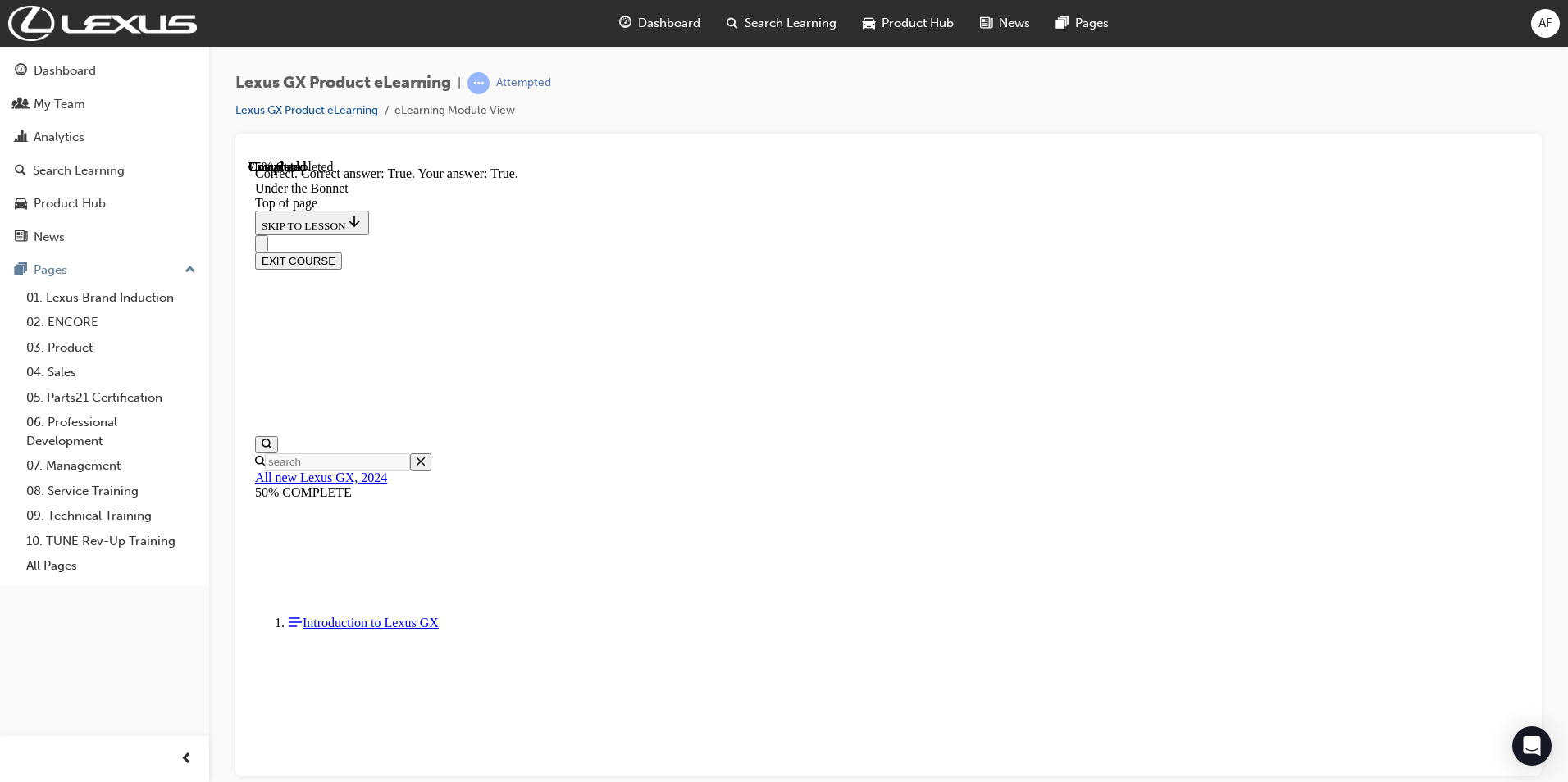
scroll to position [1226, 0]
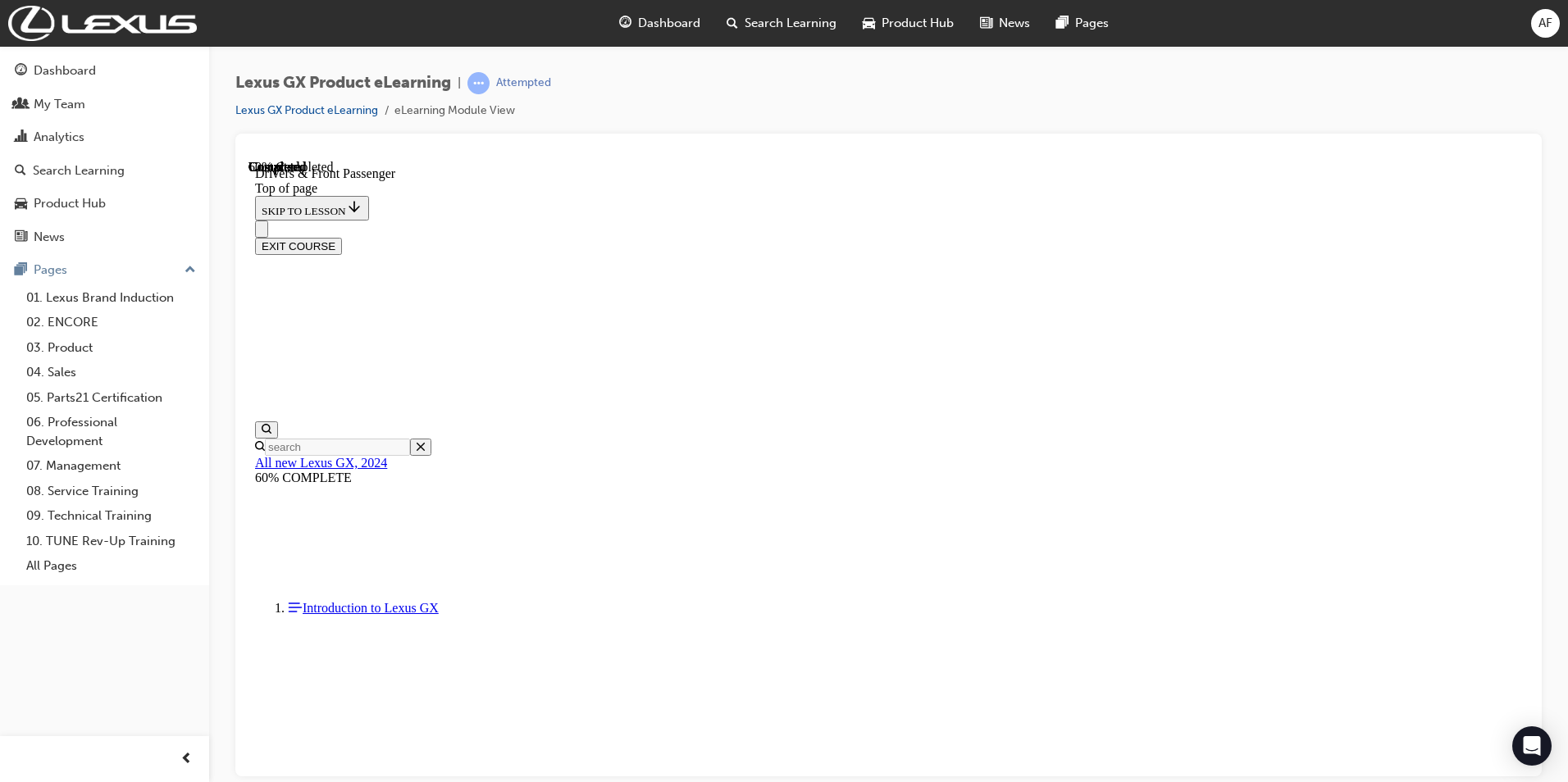
scroll to position [1035, 0]
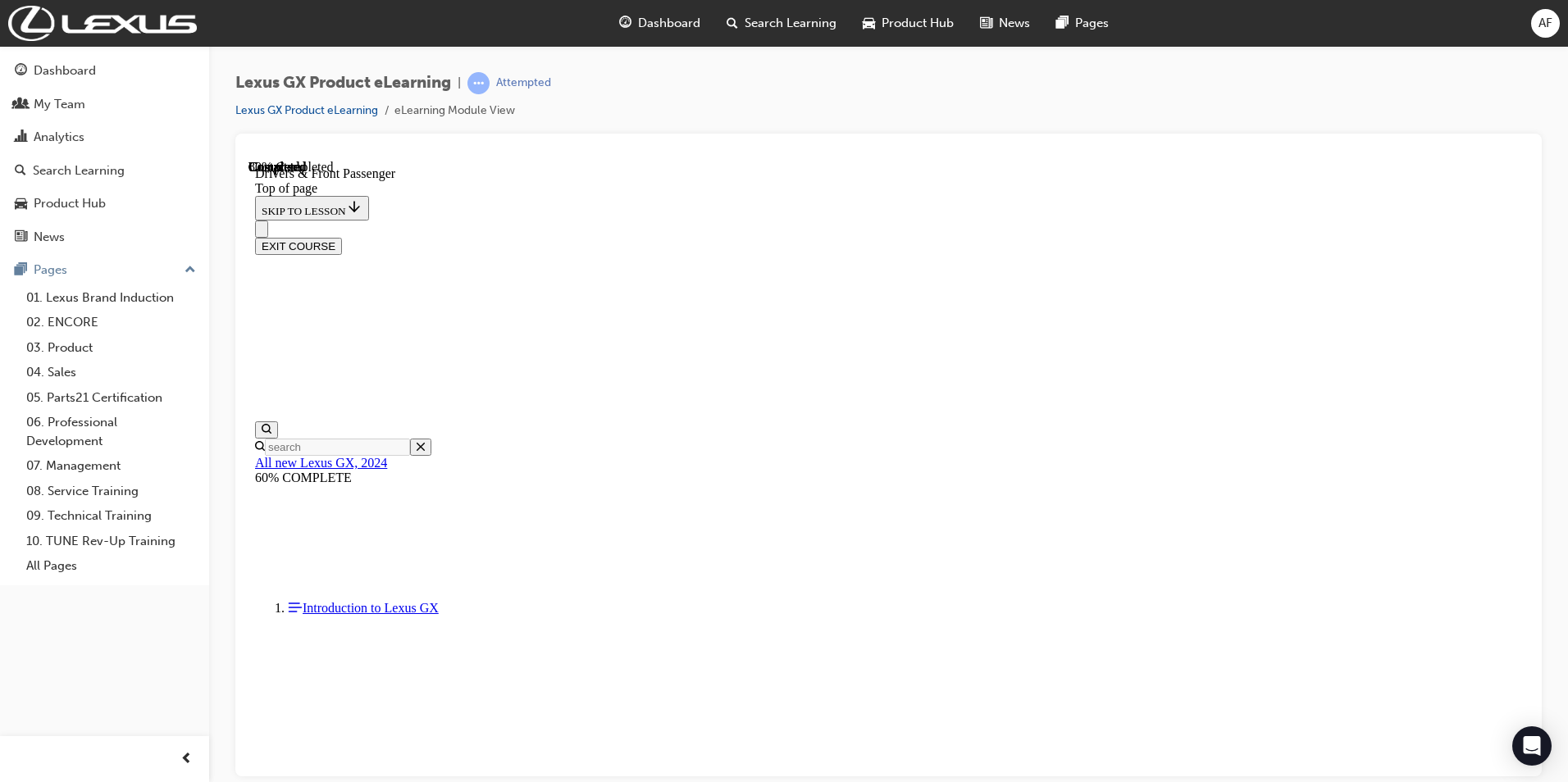
scroll to position [1568, 0]
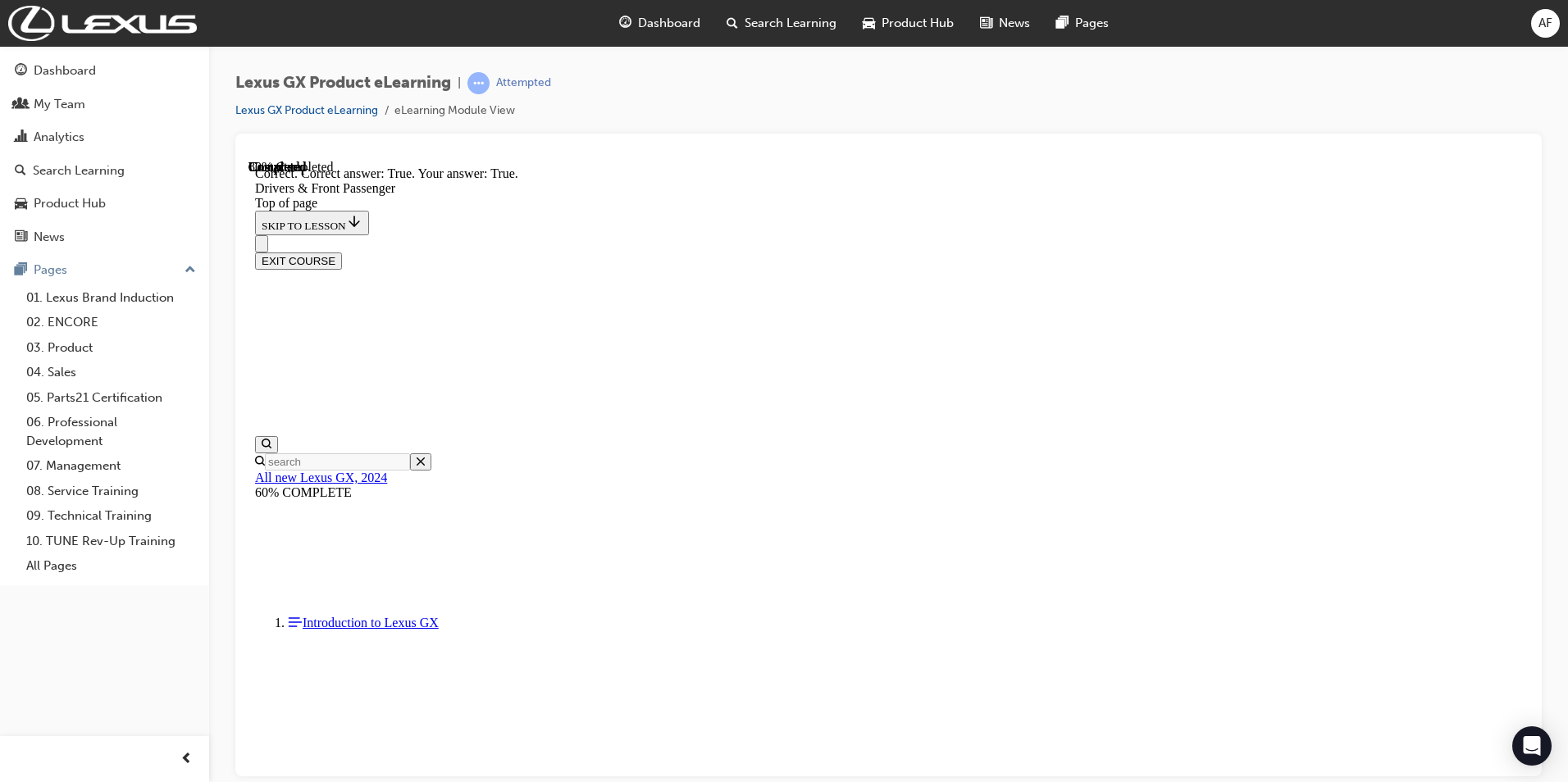
scroll to position [1758, 0]
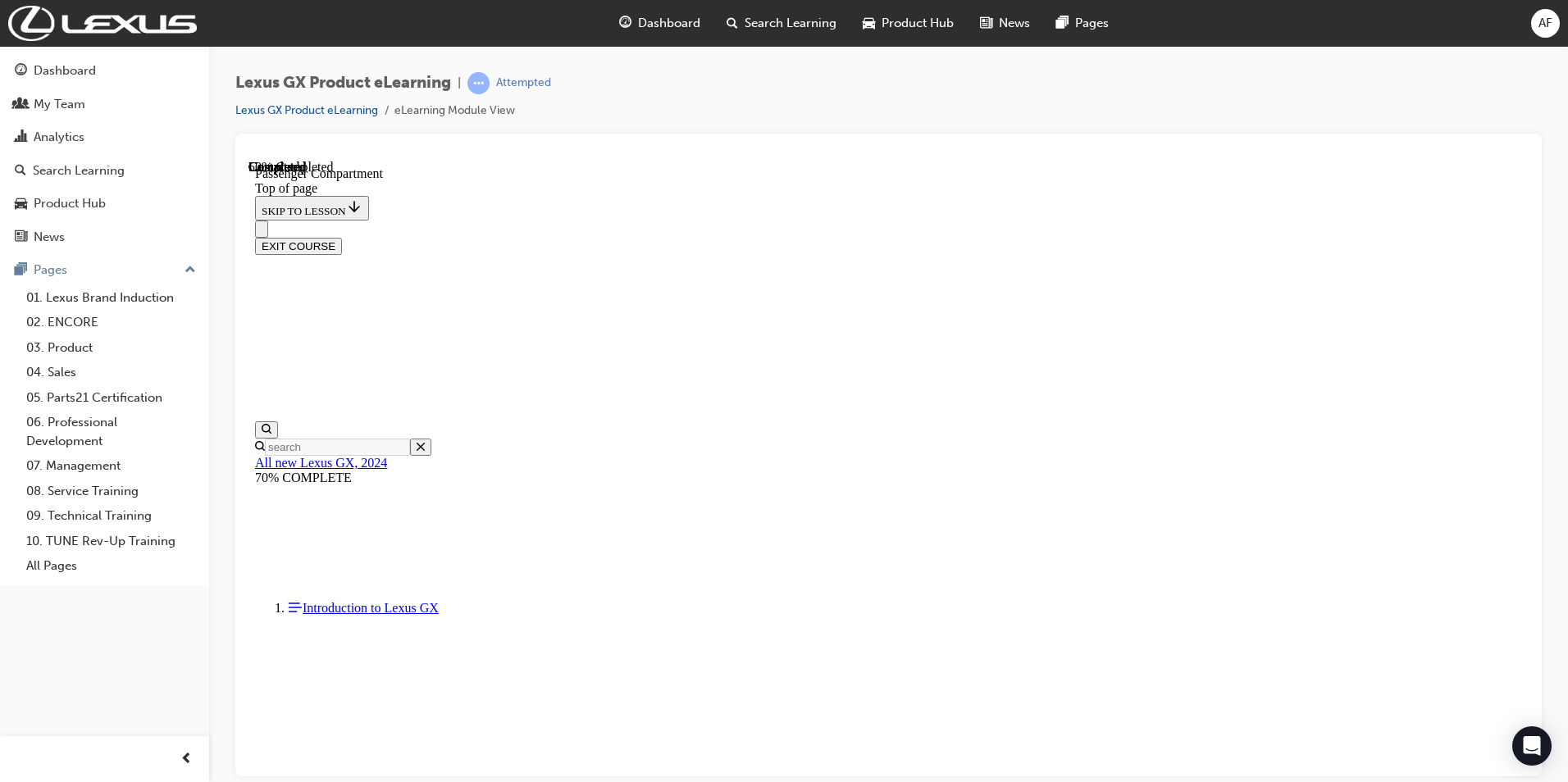
scroll to position [598, 0]
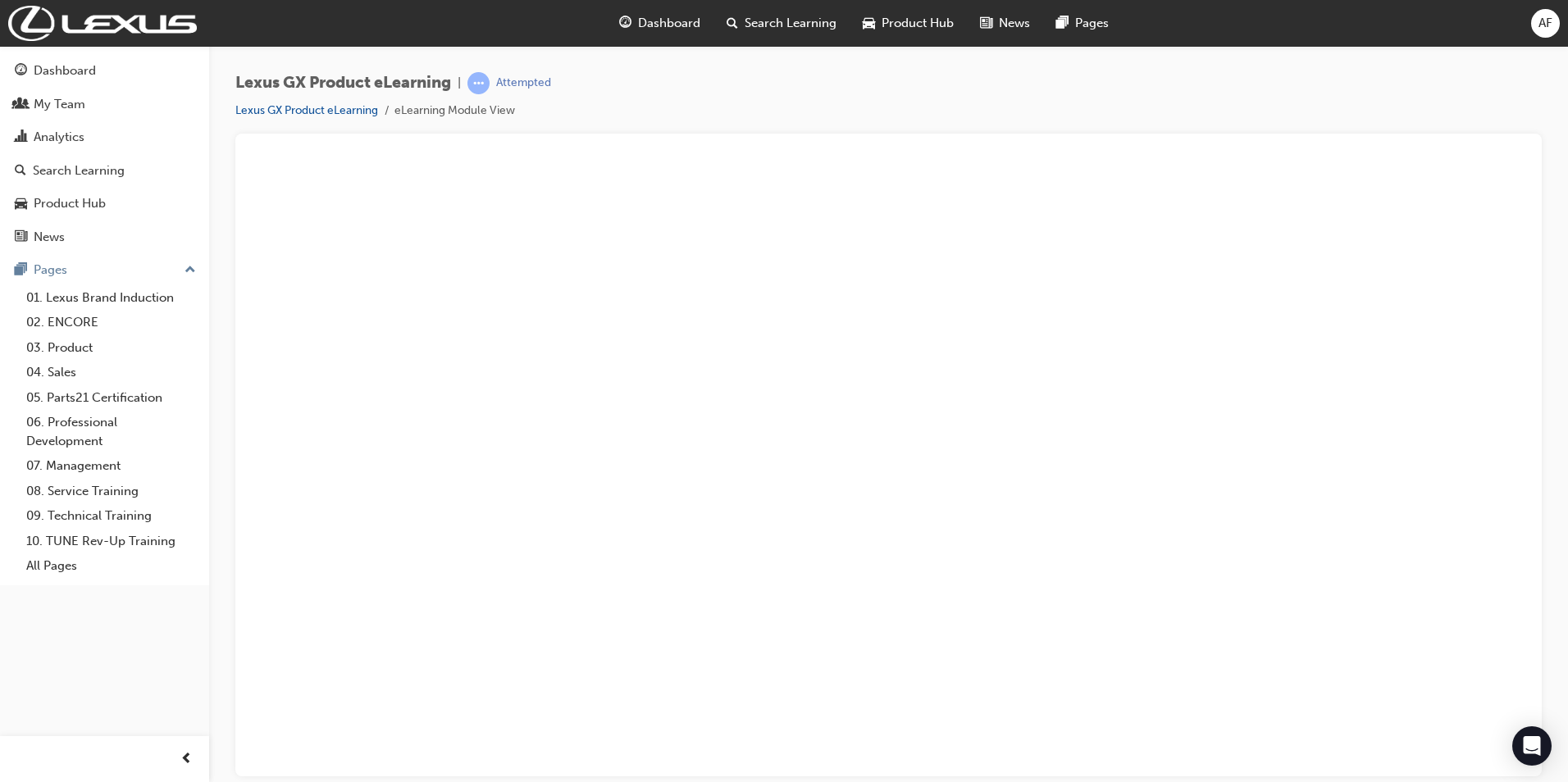
click at [1409, 429] on button "Unzoom image" at bounding box center [889, 467] width 1280 height 617
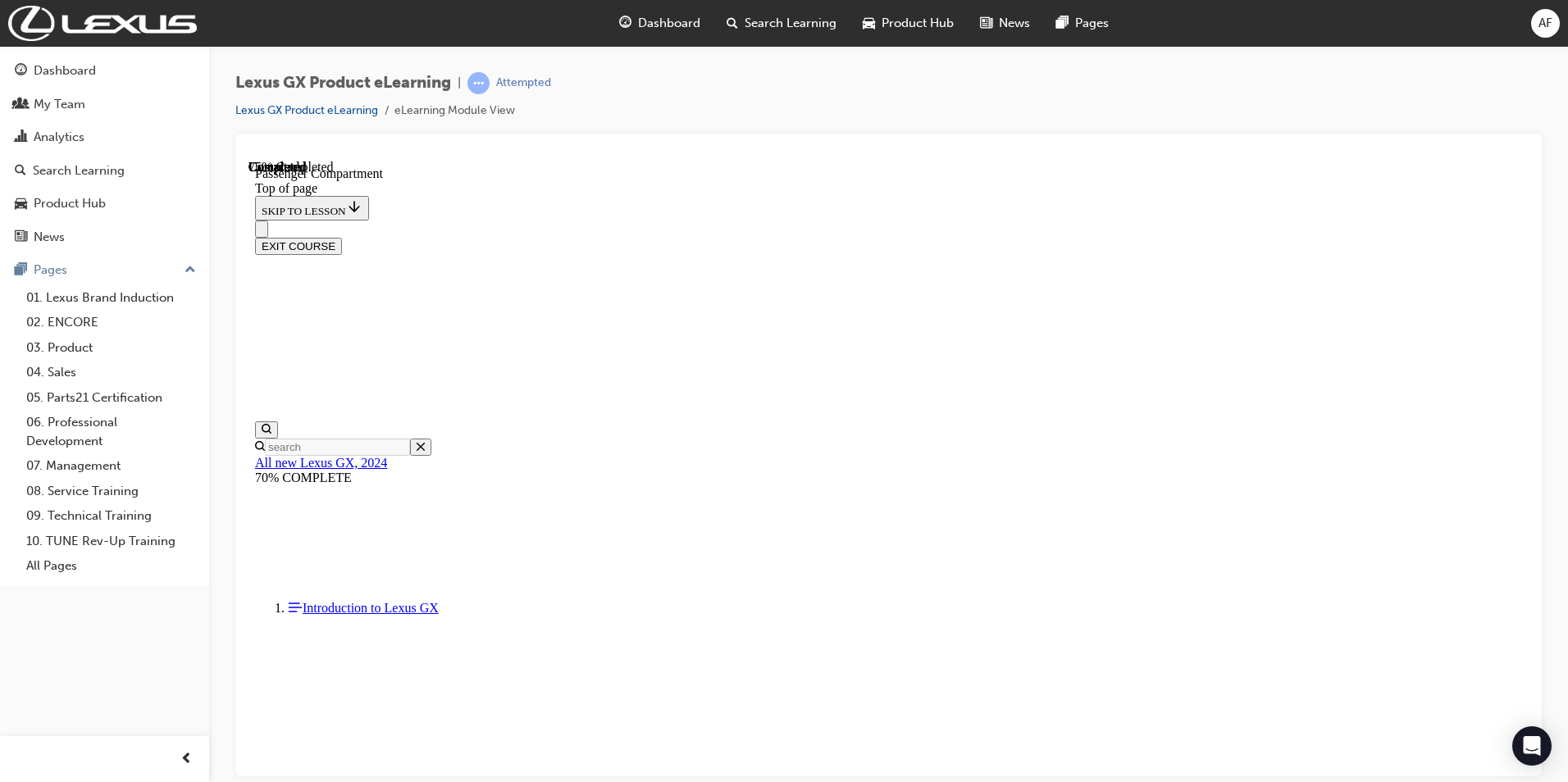
scroll to position [450, 0]
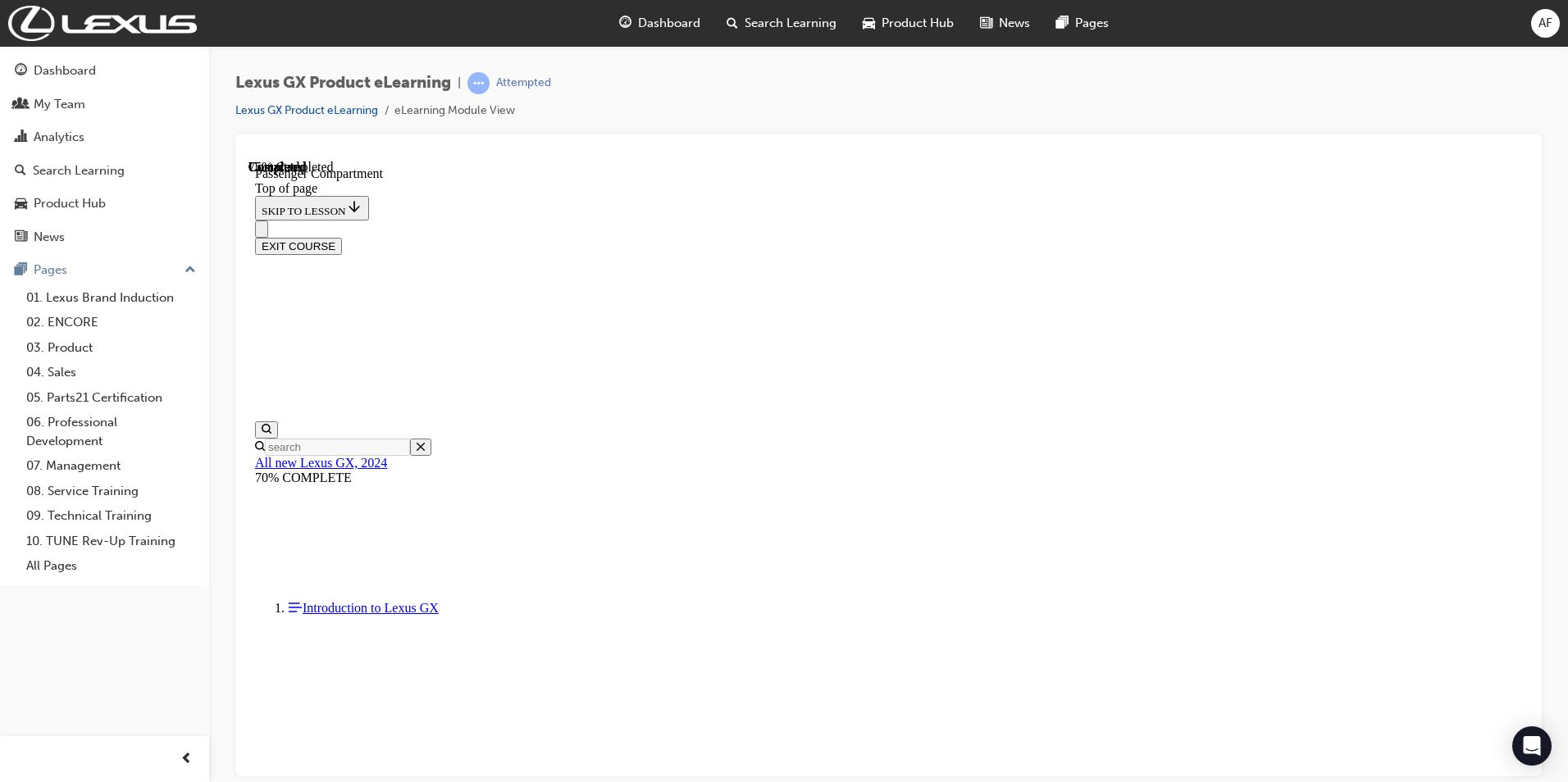
scroll to position [1257, 0]
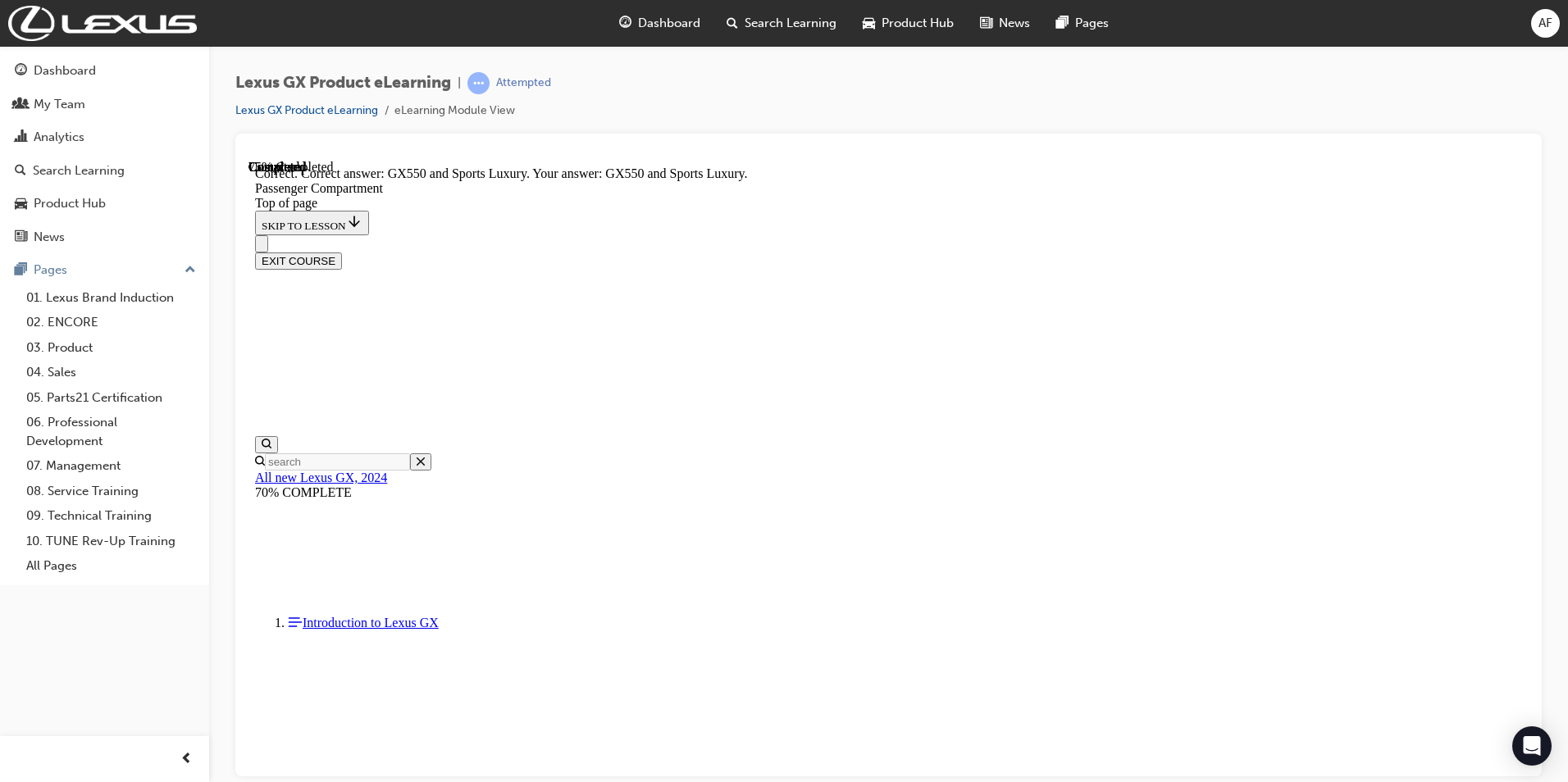
scroll to position [1366, 0]
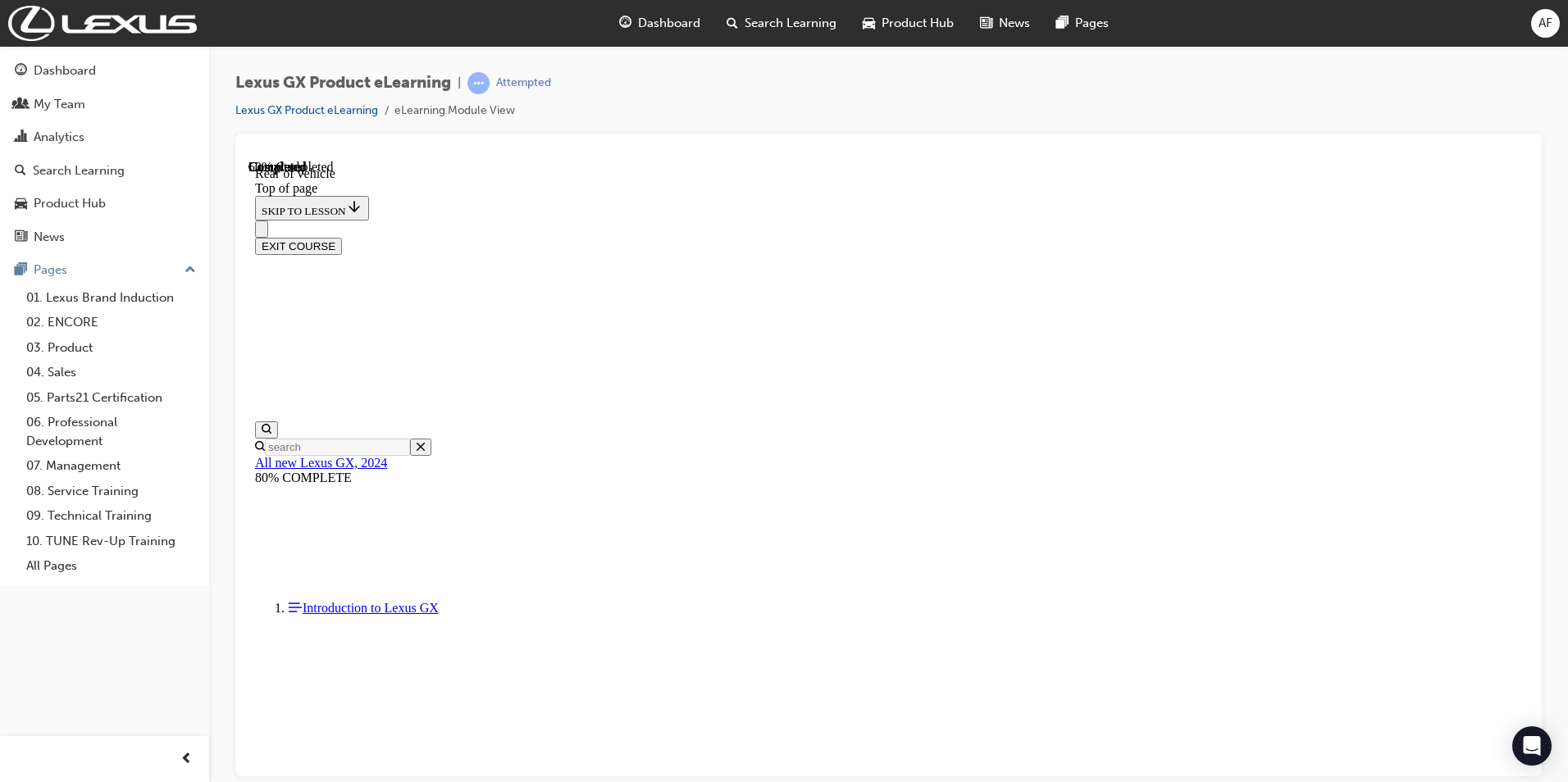
scroll to position [488, 0]
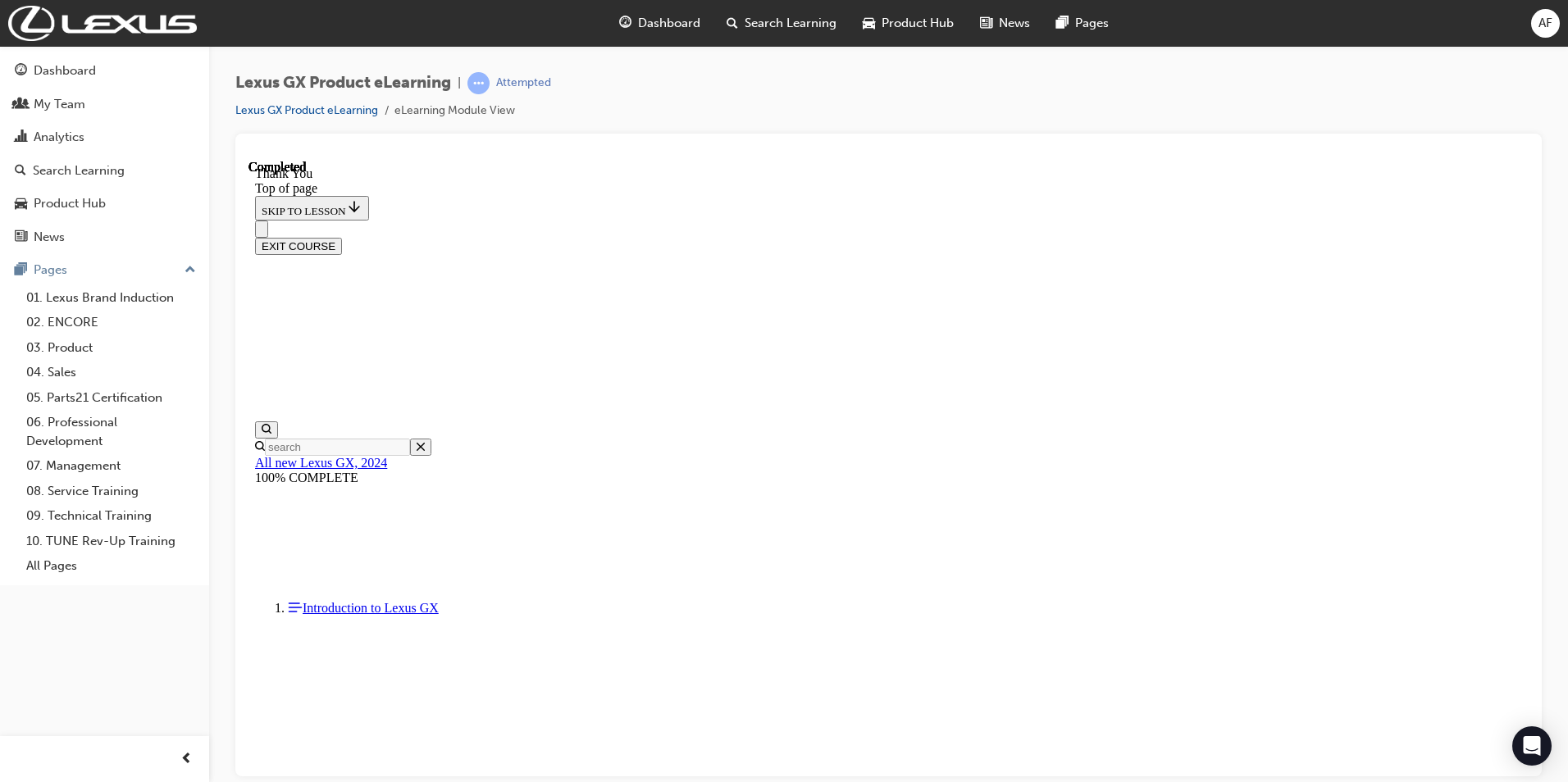
scroll to position [448, 0]
click at [342, 237] on button "EXIT COURSE" at bounding box center [298, 246] width 87 height 17
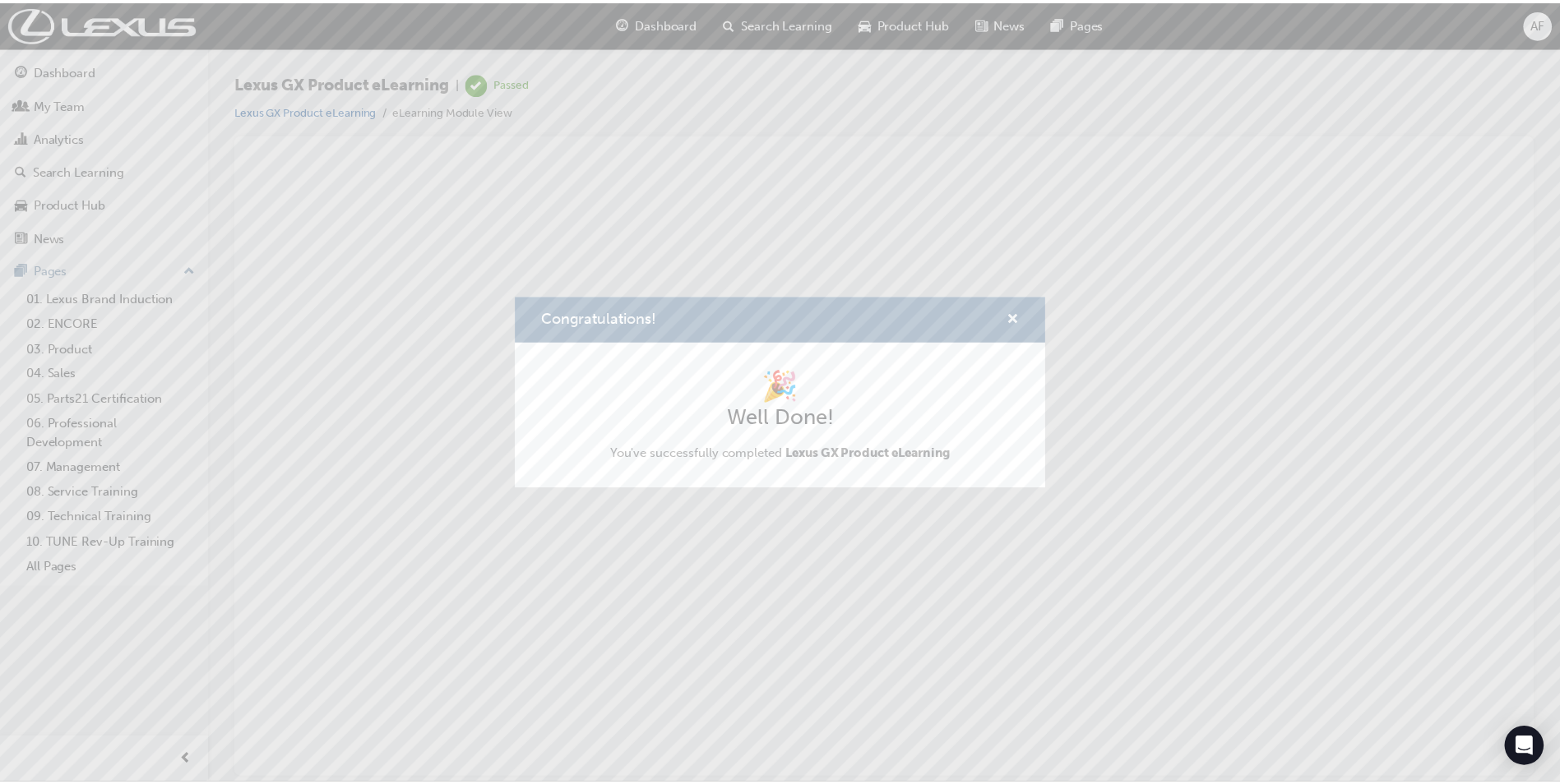
scroll to position [0, 0]
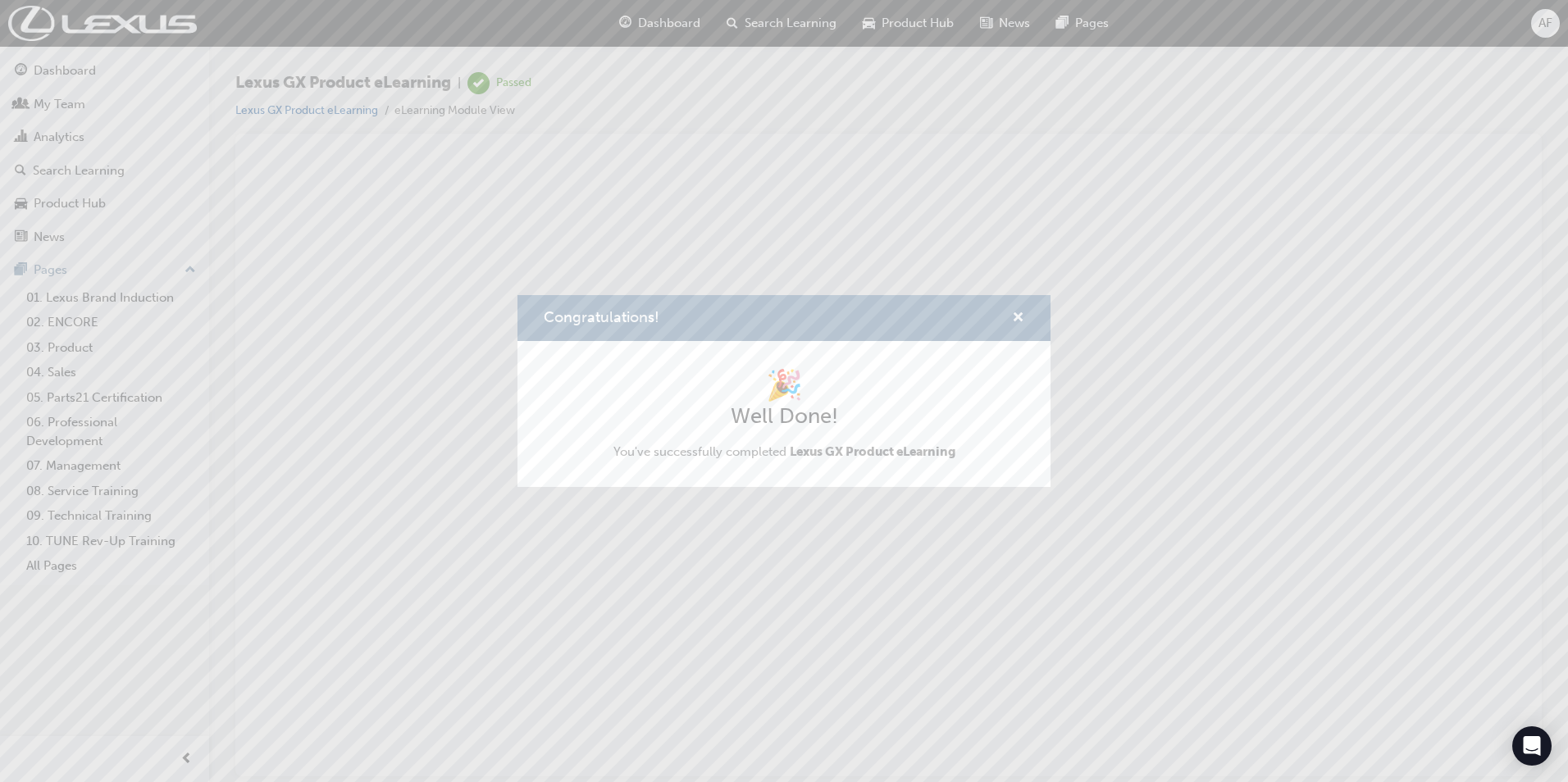
click at [657, 200] on div "Congratulations! 🎉 Well Done! You've successfully completed Lexus GX Product eL…" at bounding box center [784, 391] width 1568 height 782
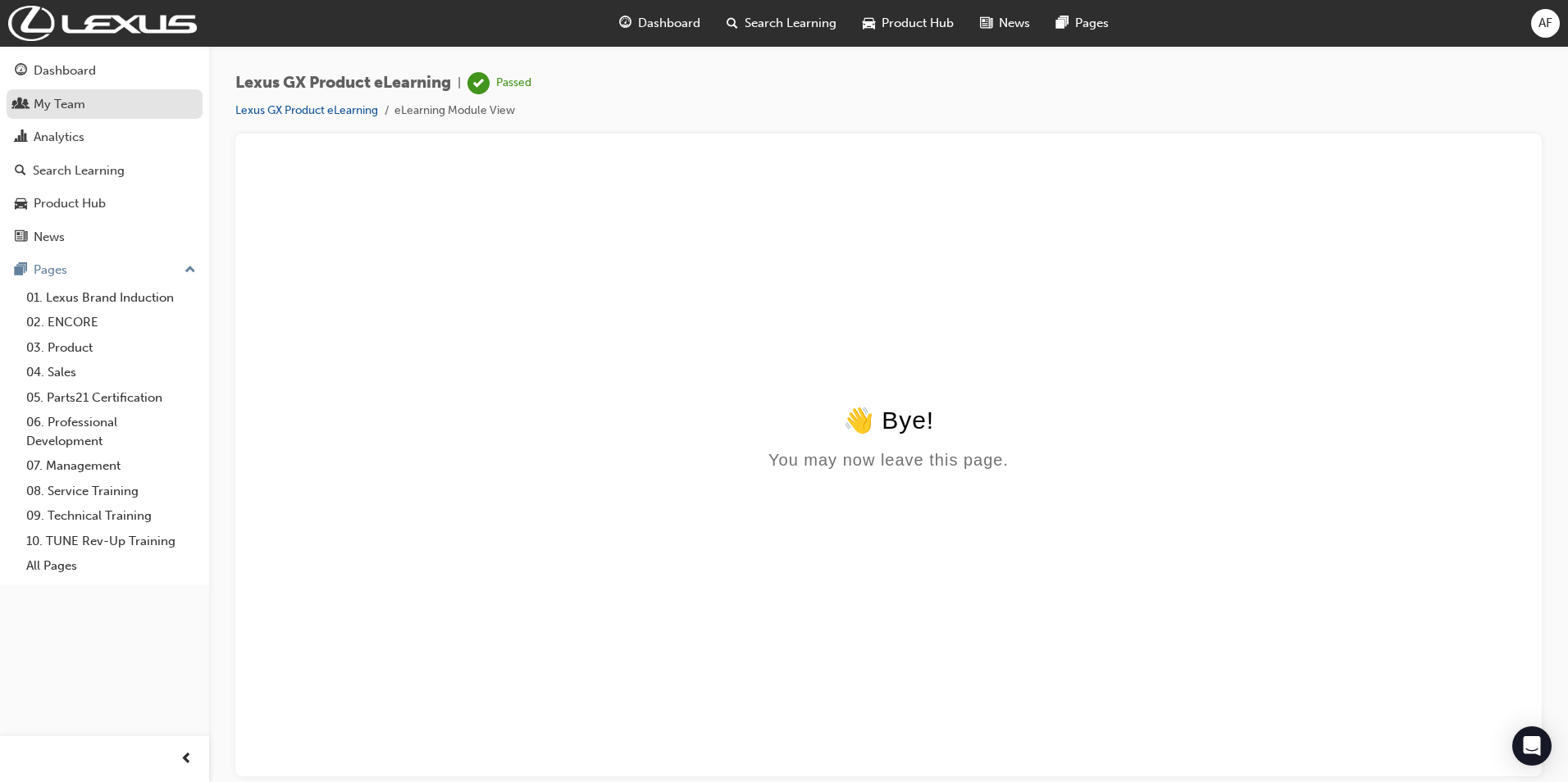
click at [84, 109] on div "My Team" at bounding box center [60, 104] width 51 height 19
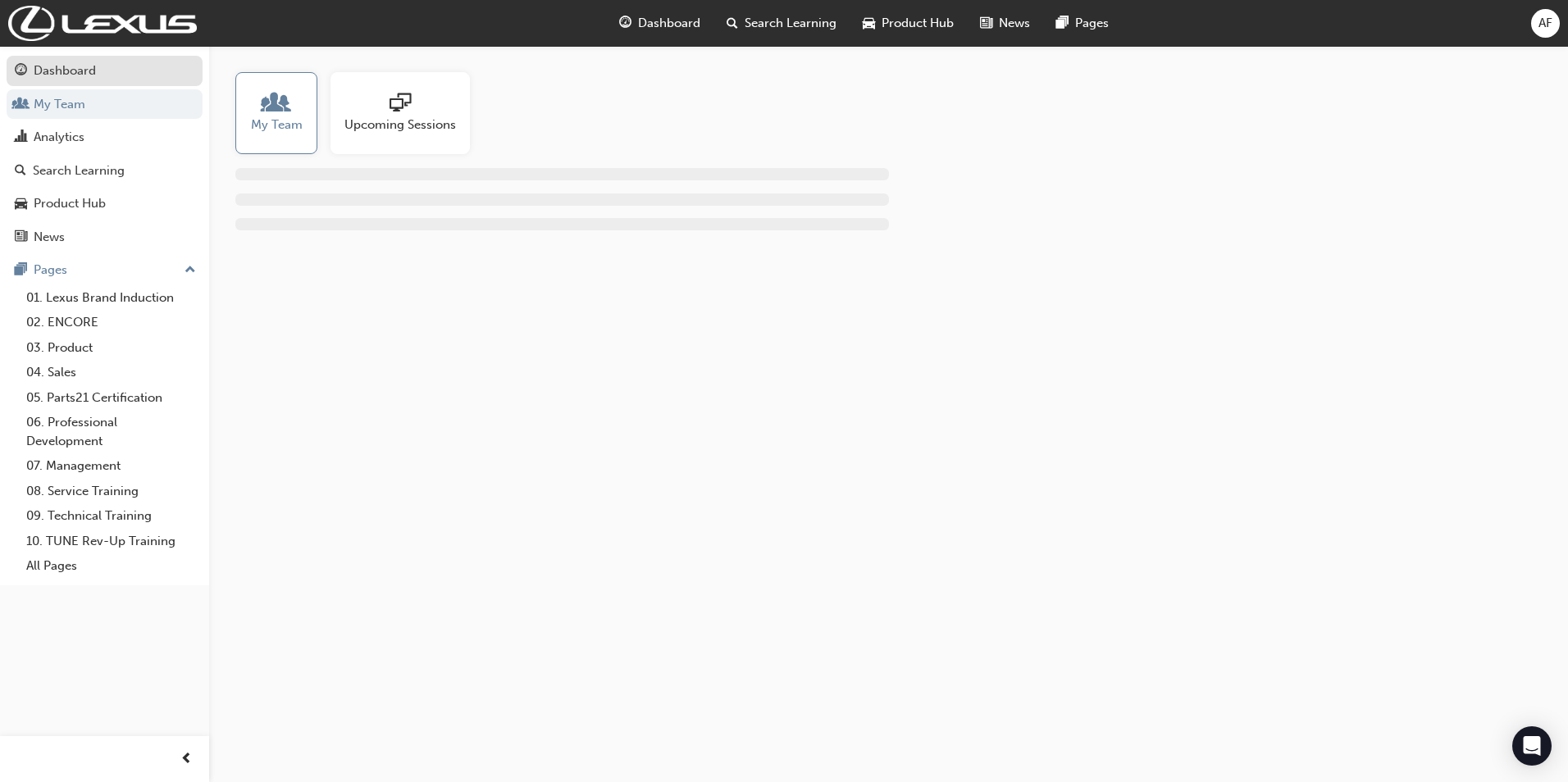
click at [90, 76] on div "Dashboard" at bounding box center [65, 70] width 62 height 19
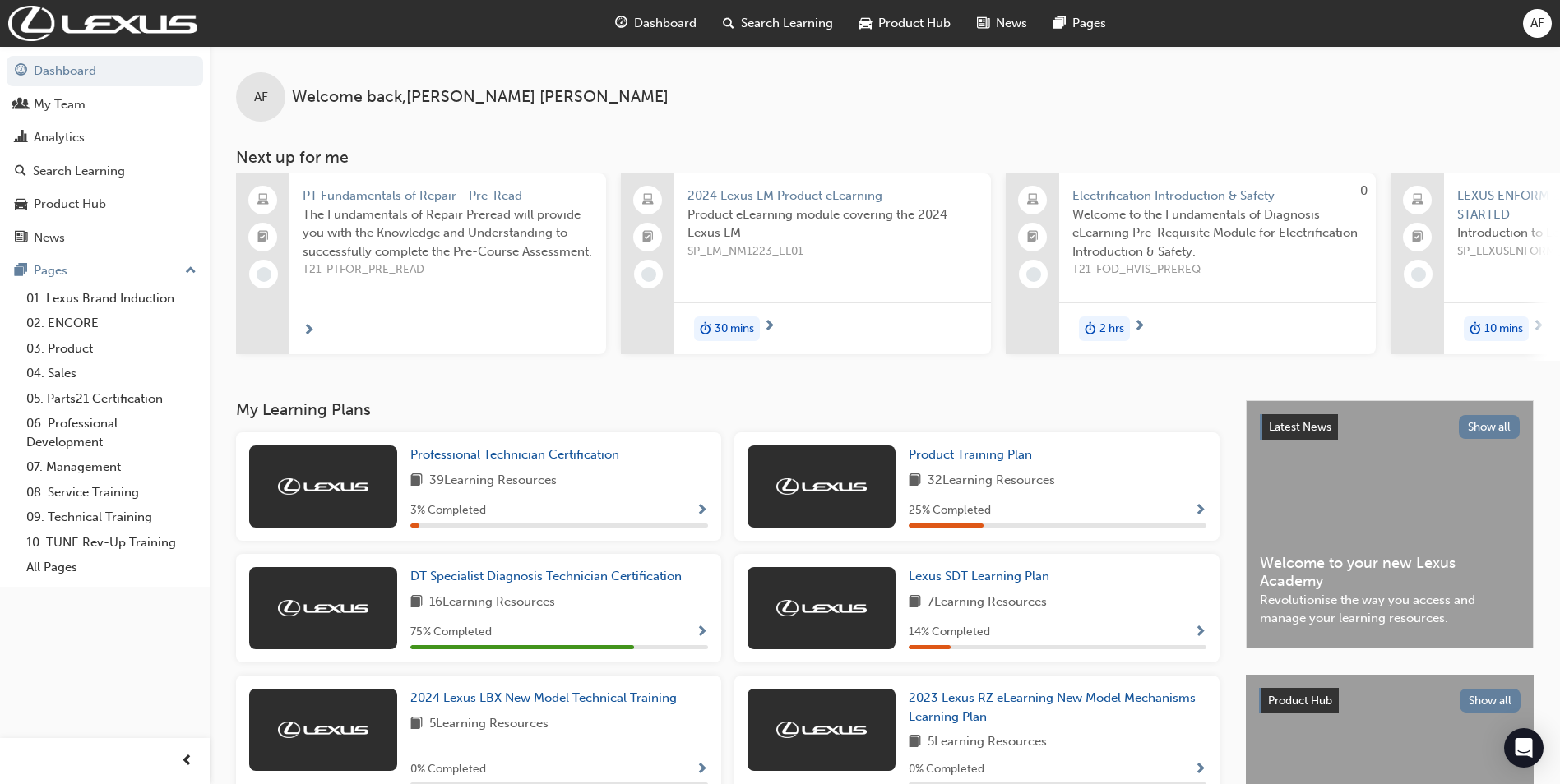
click at [769, 27] on span "Search Learning" at bounding box center [787, 23] width 92 height 19
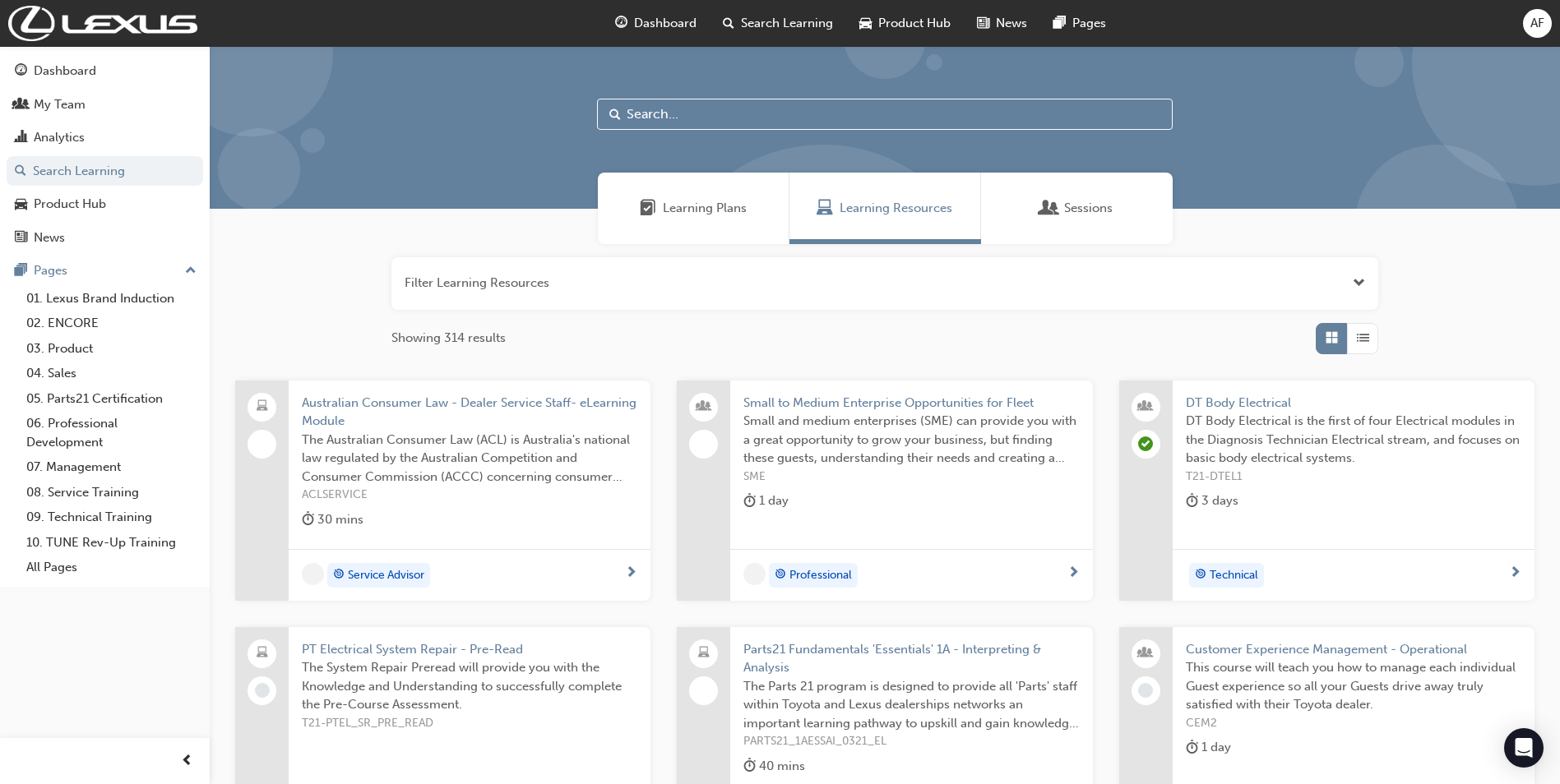
click at [773, 110] on input "text" at bounding box center [884, 114] width 575 height 31
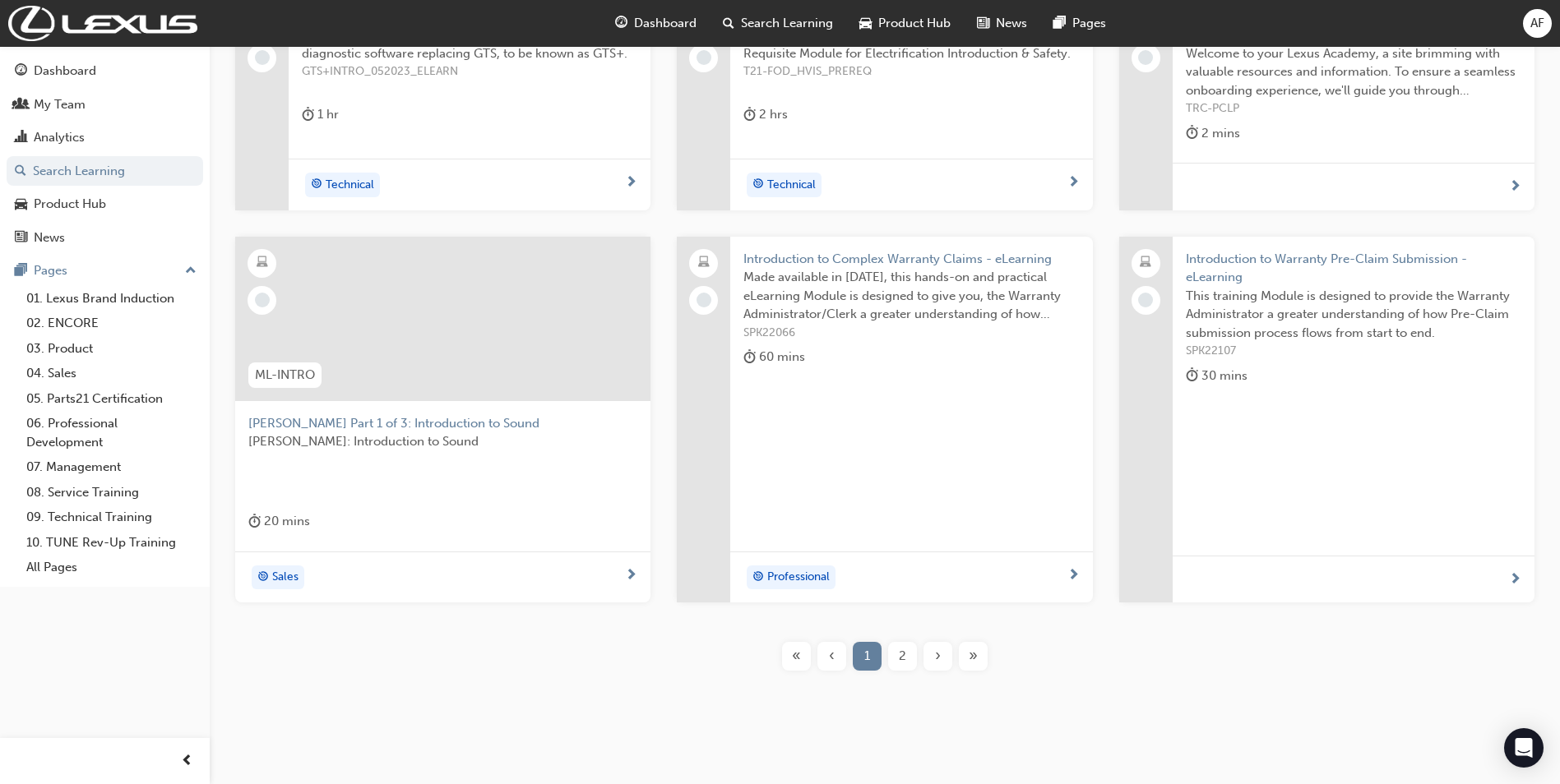
scroll to position [406, 0]
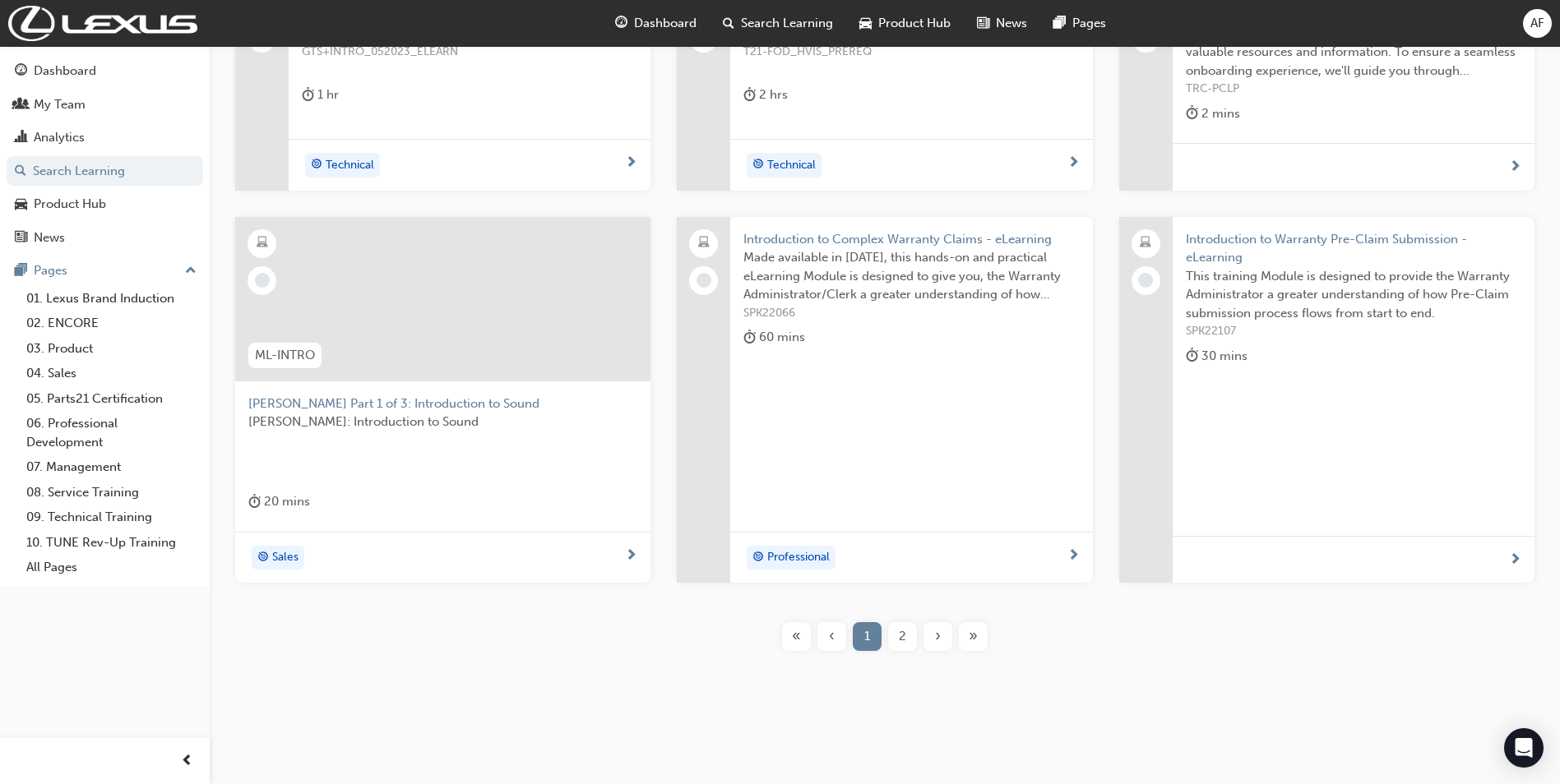
type input "introduction"
click at [904, 640] on span "2" at bounding box center [902, 636] width 7 height 19
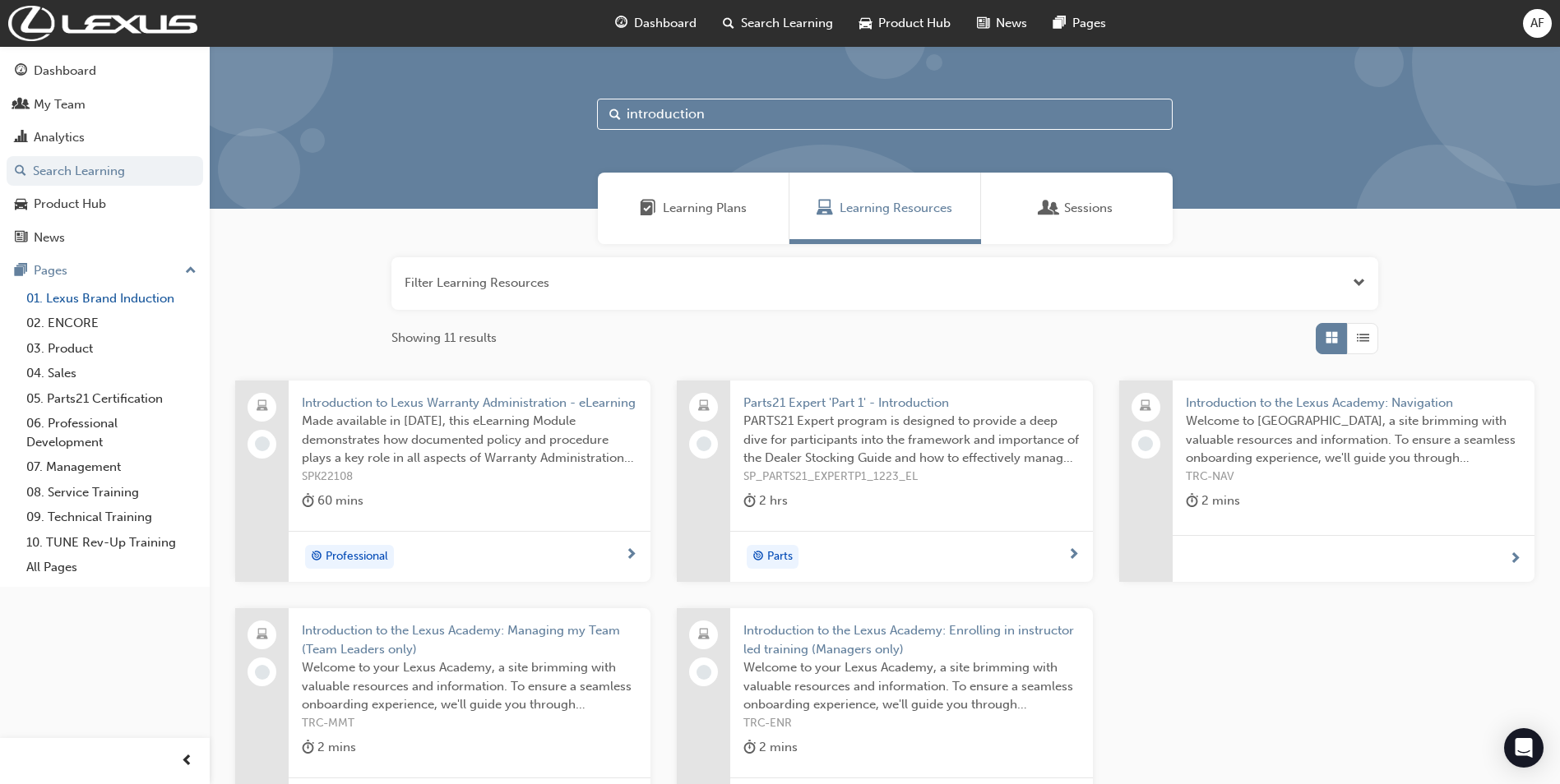
click at [82, 289] on link "01. Lexus Brand Induction" at bounding box center [111, 298] width 183 height 26
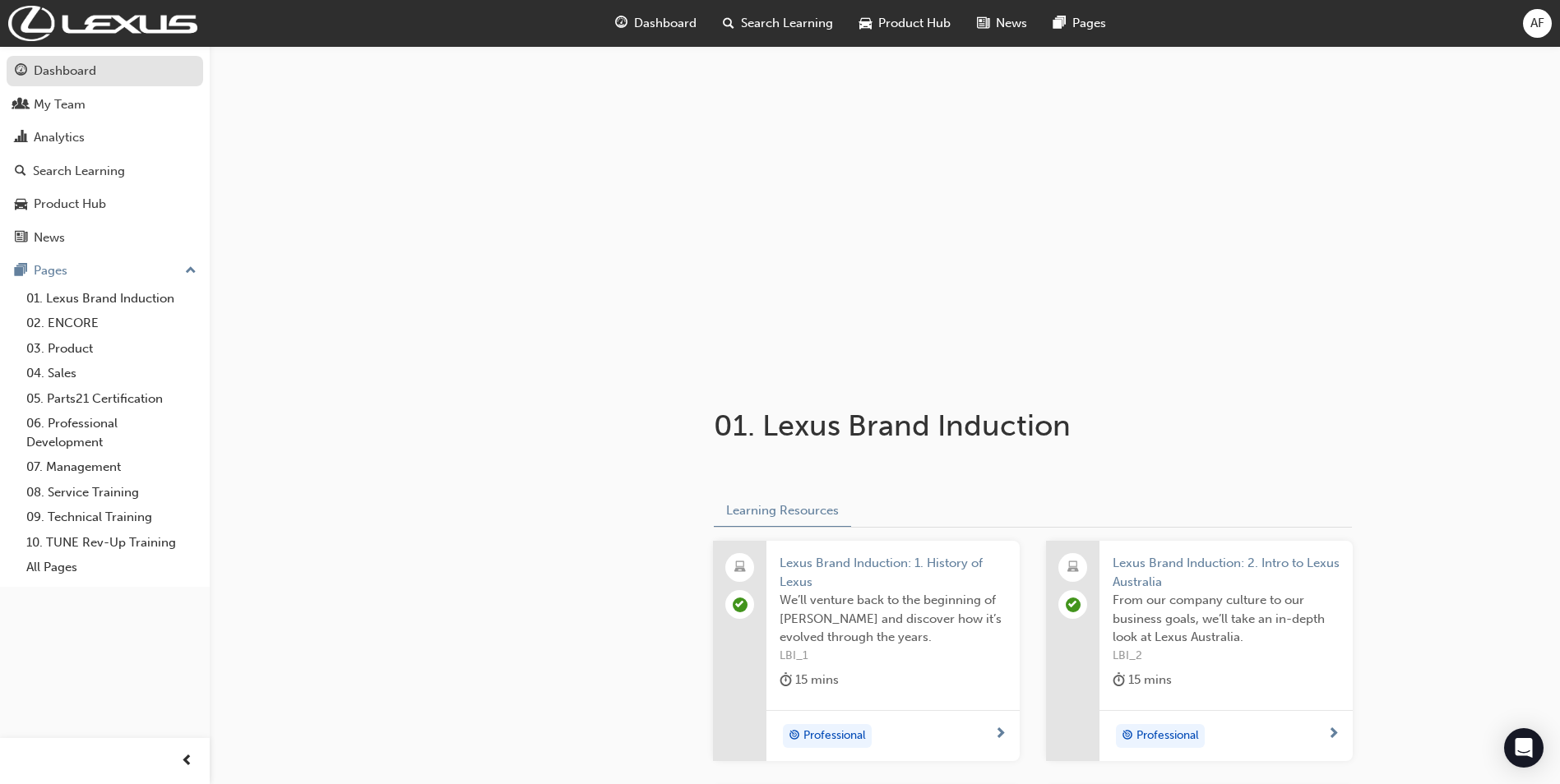
click at [62, 70] on div "Dashboard" at bounding box center [65, 70] width 62 height 19
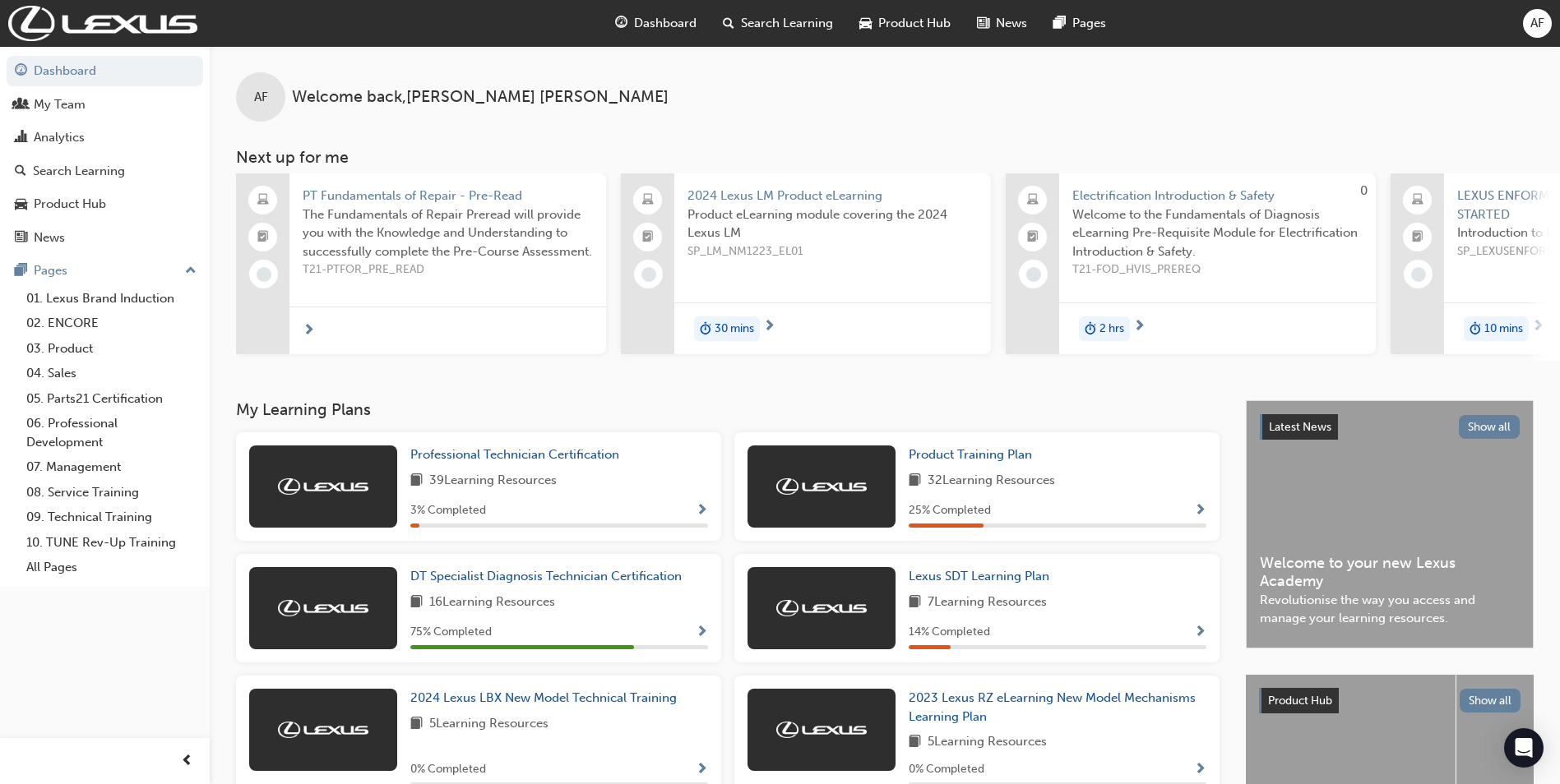
click at [665, 15] on span "Dashboard" at bounding box center [665, 23] width 62 height 19
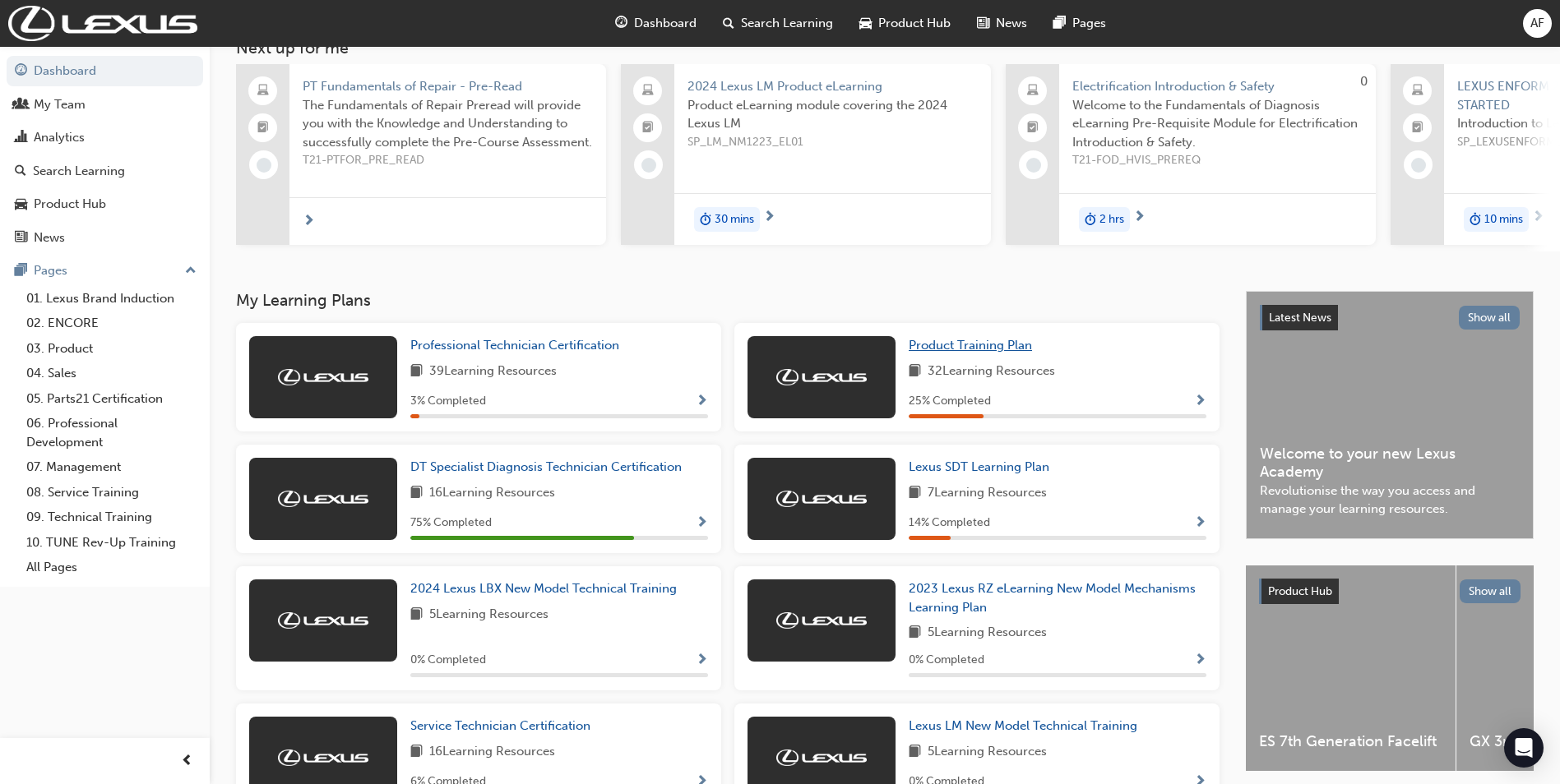
click at [938, 351] on span "Product Training Plan" at bounding box center [970, 346] width 124 height 15
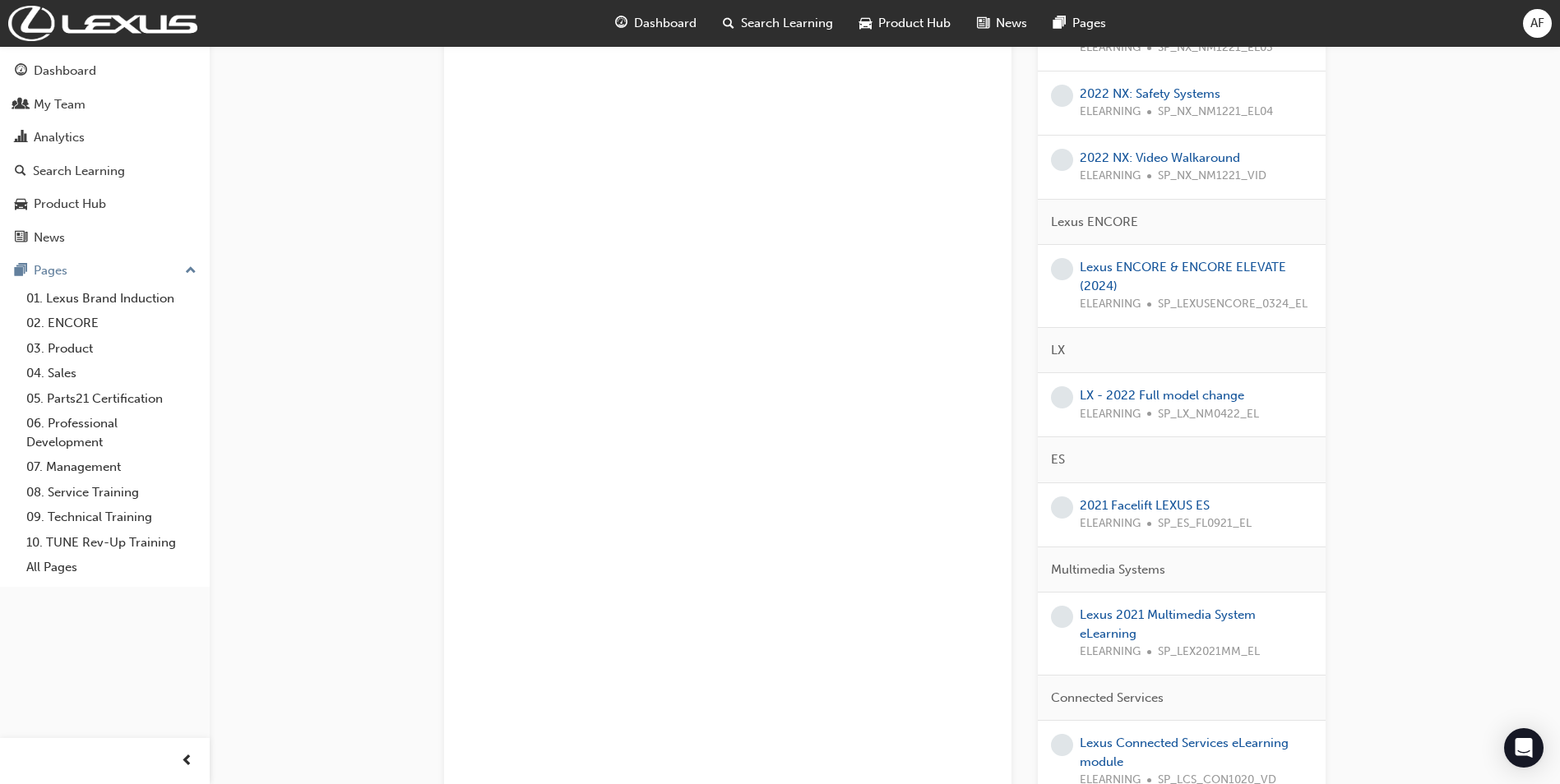
scroll to position [1425, 0]
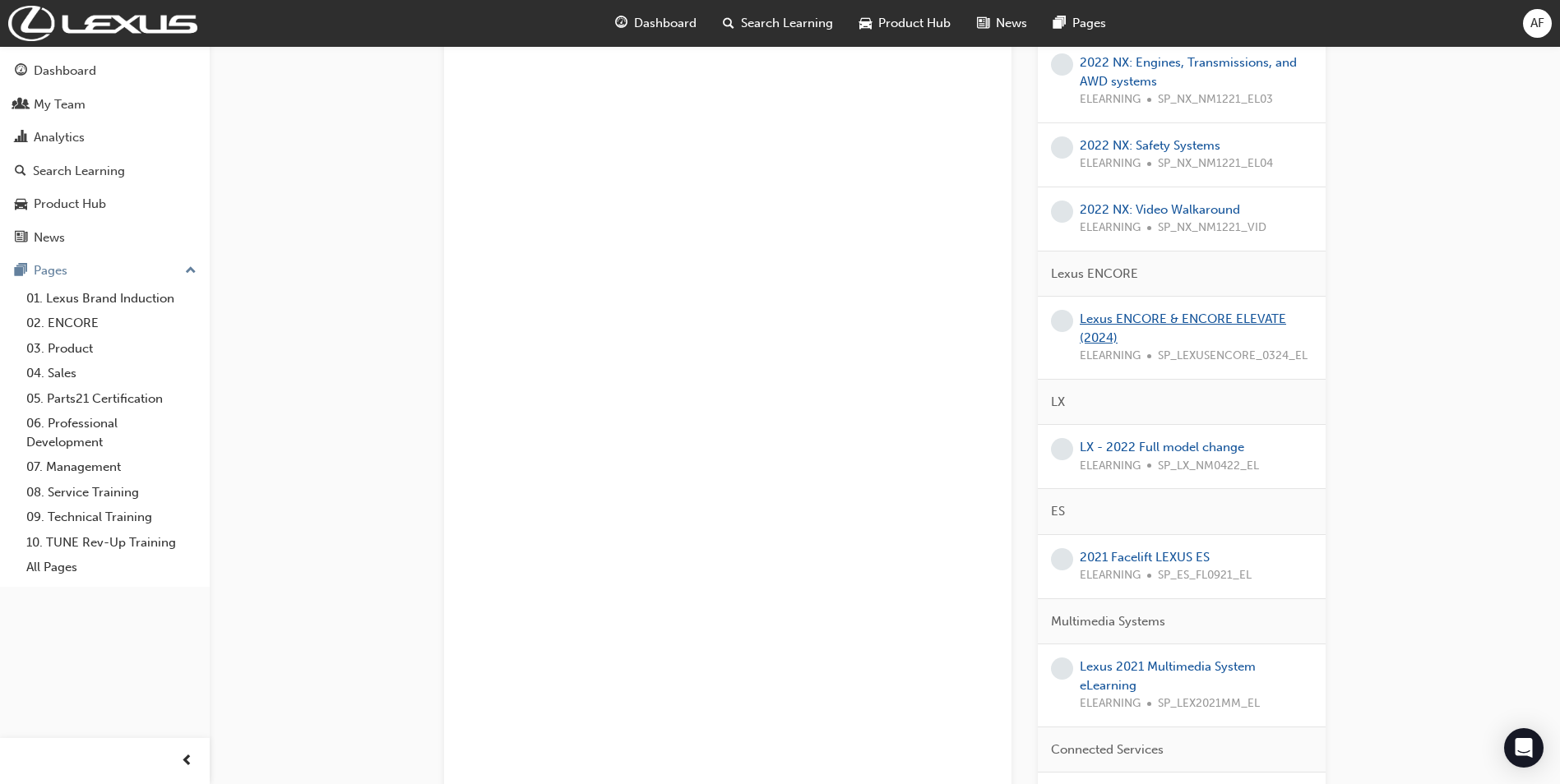
click at [1167, 317] on link "Lexus ENCORE & ENCORE ELEVATE (2024)" at bounding box center [1182, 328] width 206 height 34
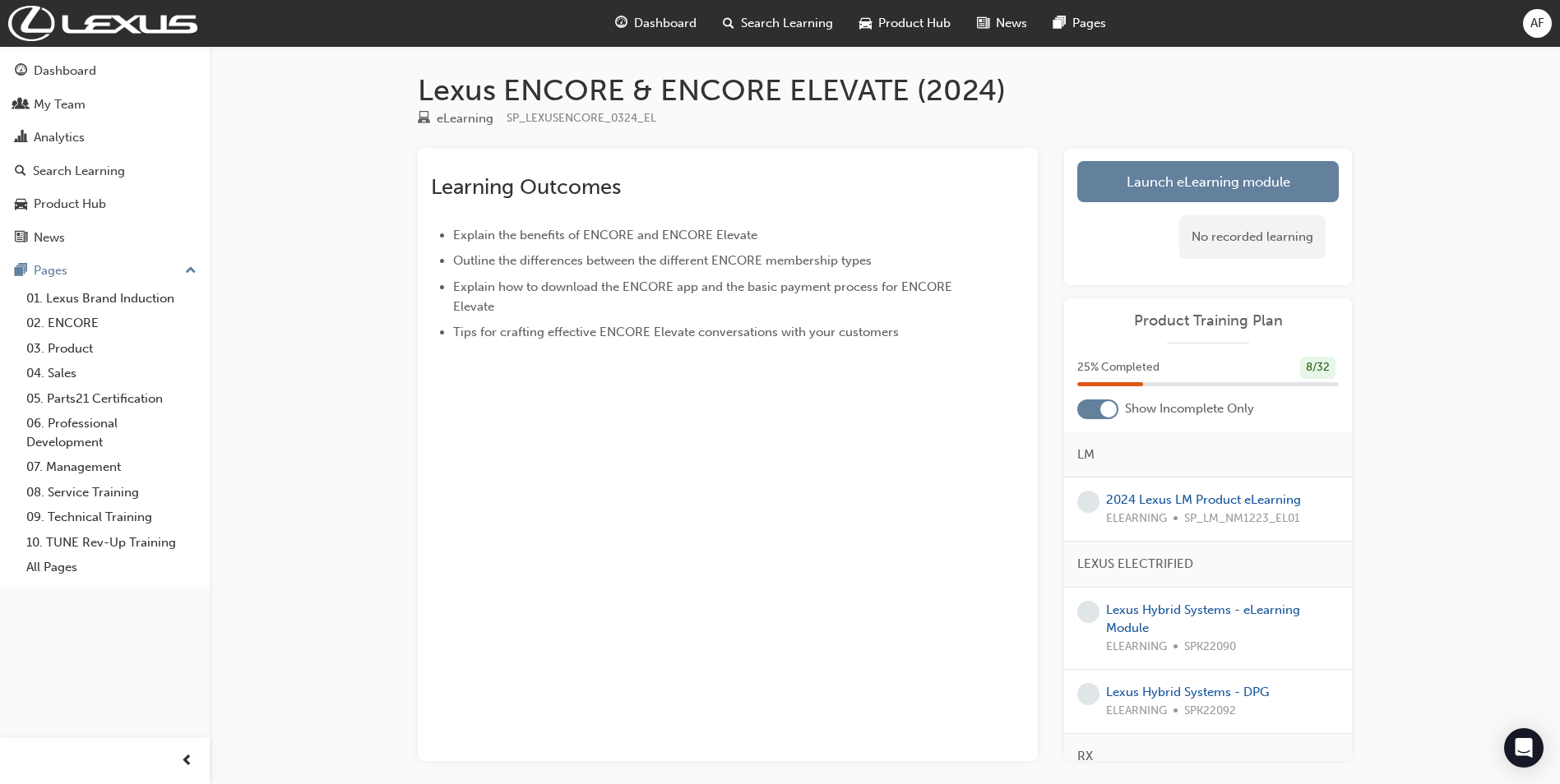
click at [758, 22] on span "Search Learning" at bounding box center [787, 23] width 92 height 19
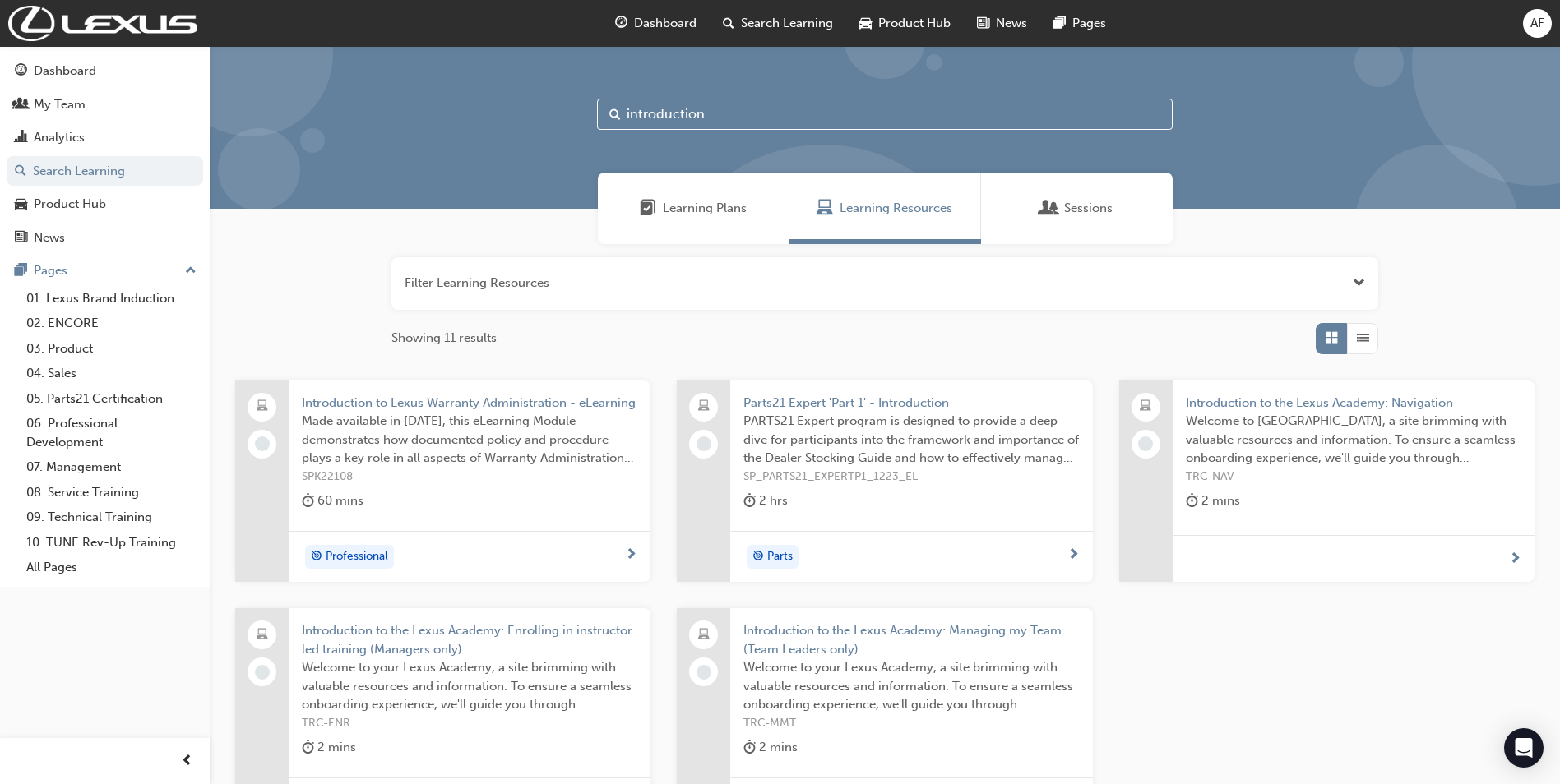
click at [730, 114] on input "introduction" at bounding box center [884, 114] width 575 height 31
click at [51, 296] on link "01. Lexus Brand Induction" at bounding box center [111, 298] width 183 height 26
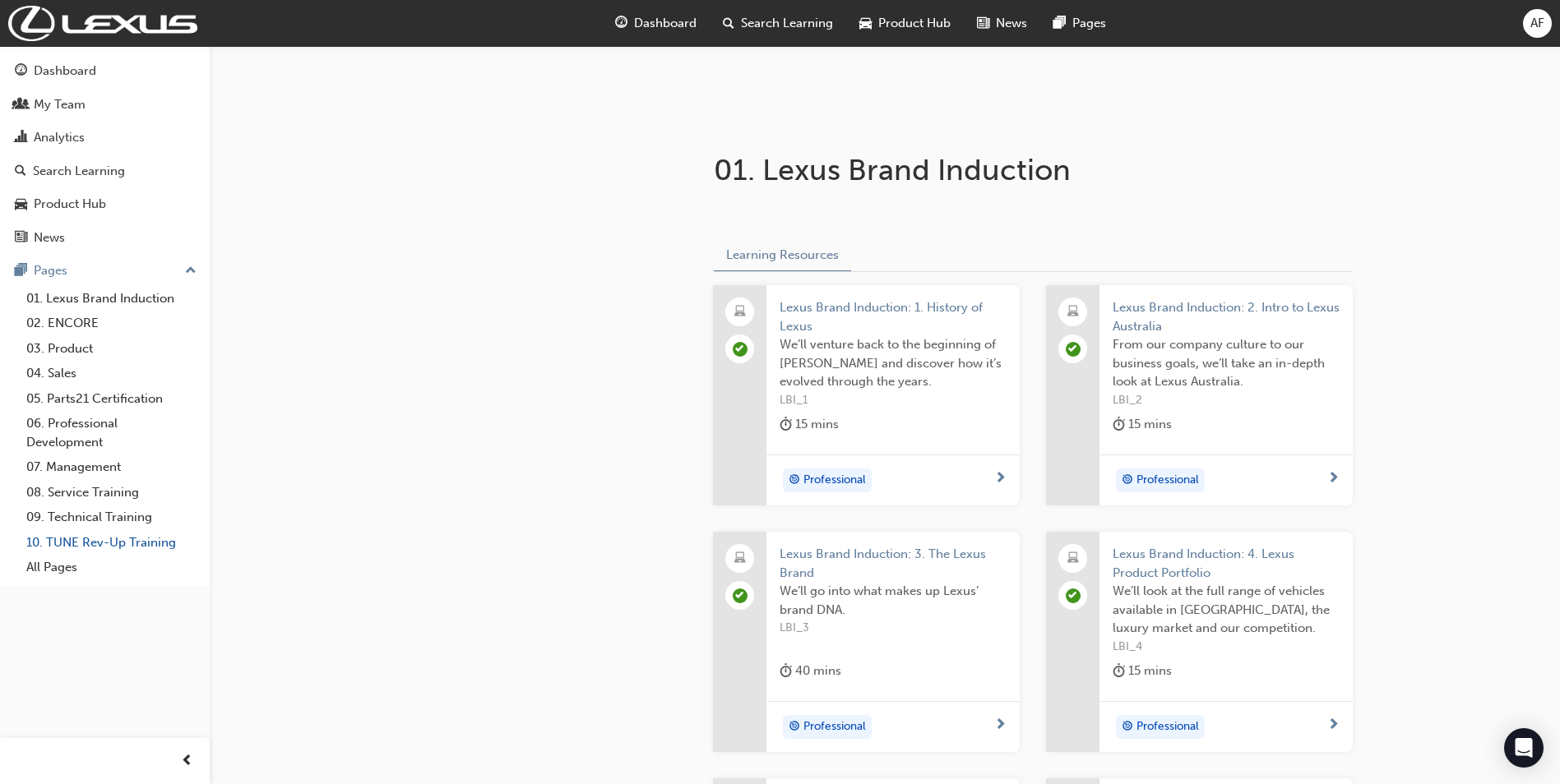
scroll to position [220, 0]
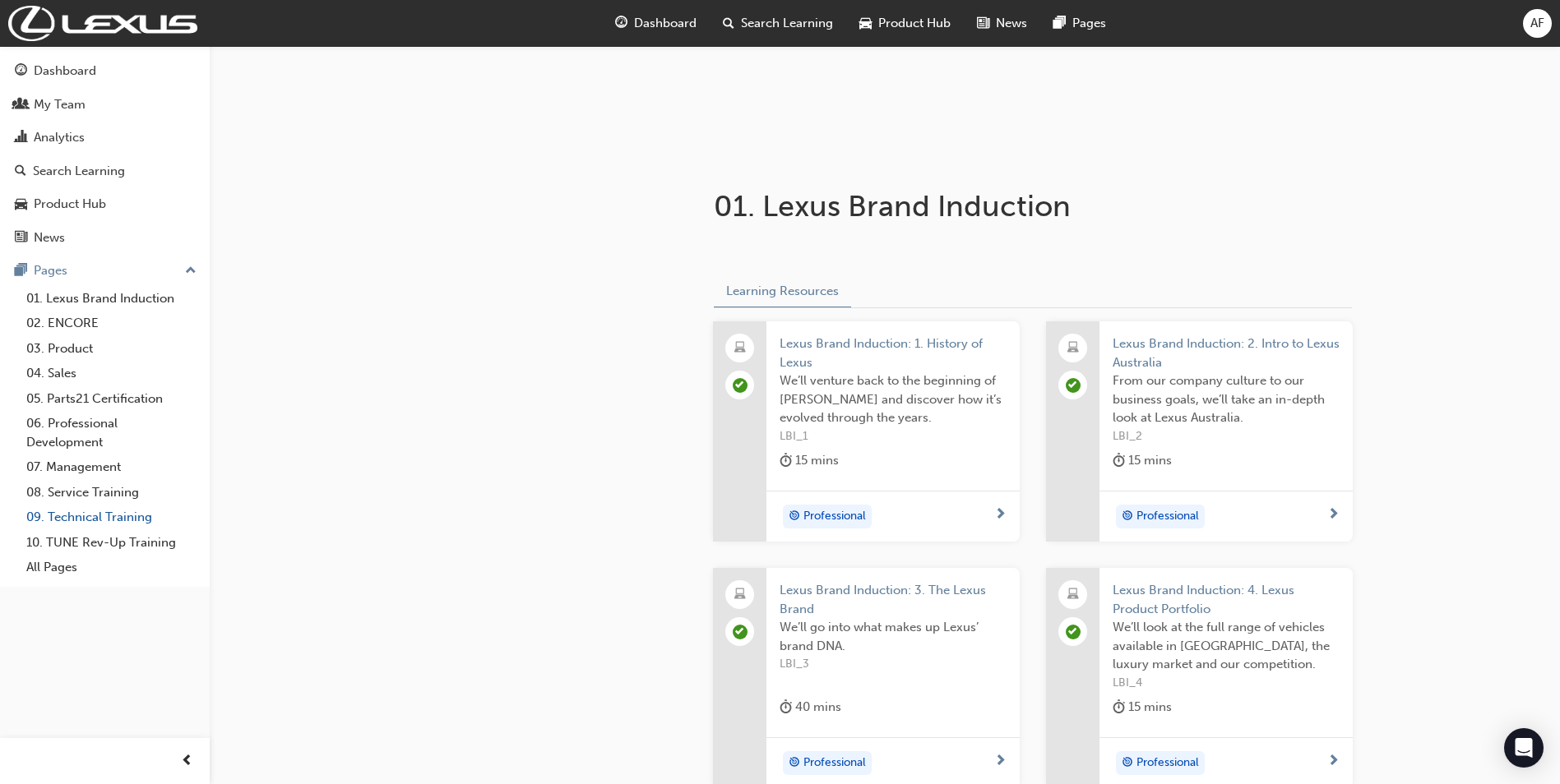
click at [98, 511] on link "09. Technical Training" at bounding box center [111, 517] width 183 height 26
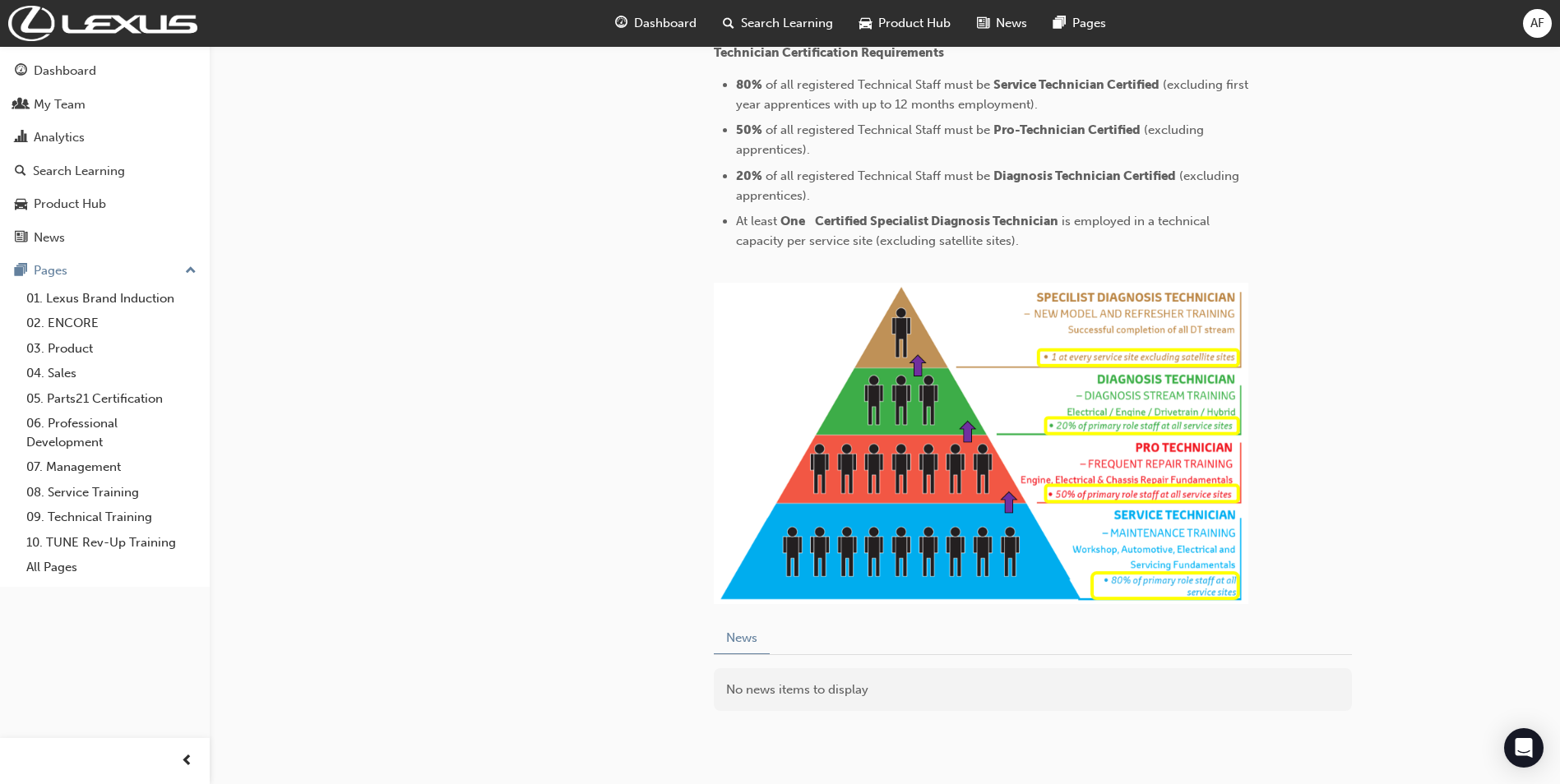
scroll to position [645, 0]
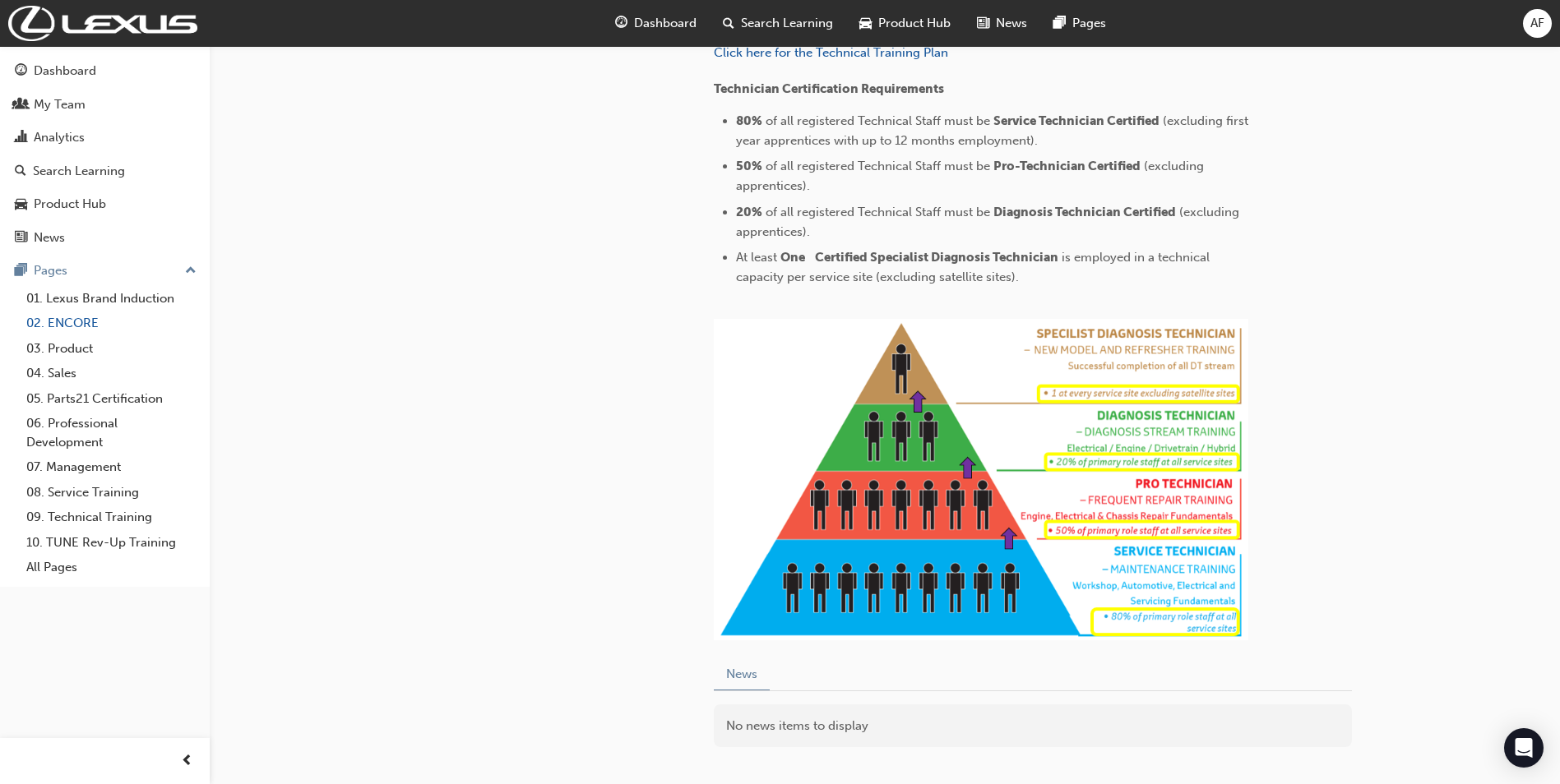
click at [83, 327] on link "02. ENCORE" at bounding box center [111, 323] width 183 height 26
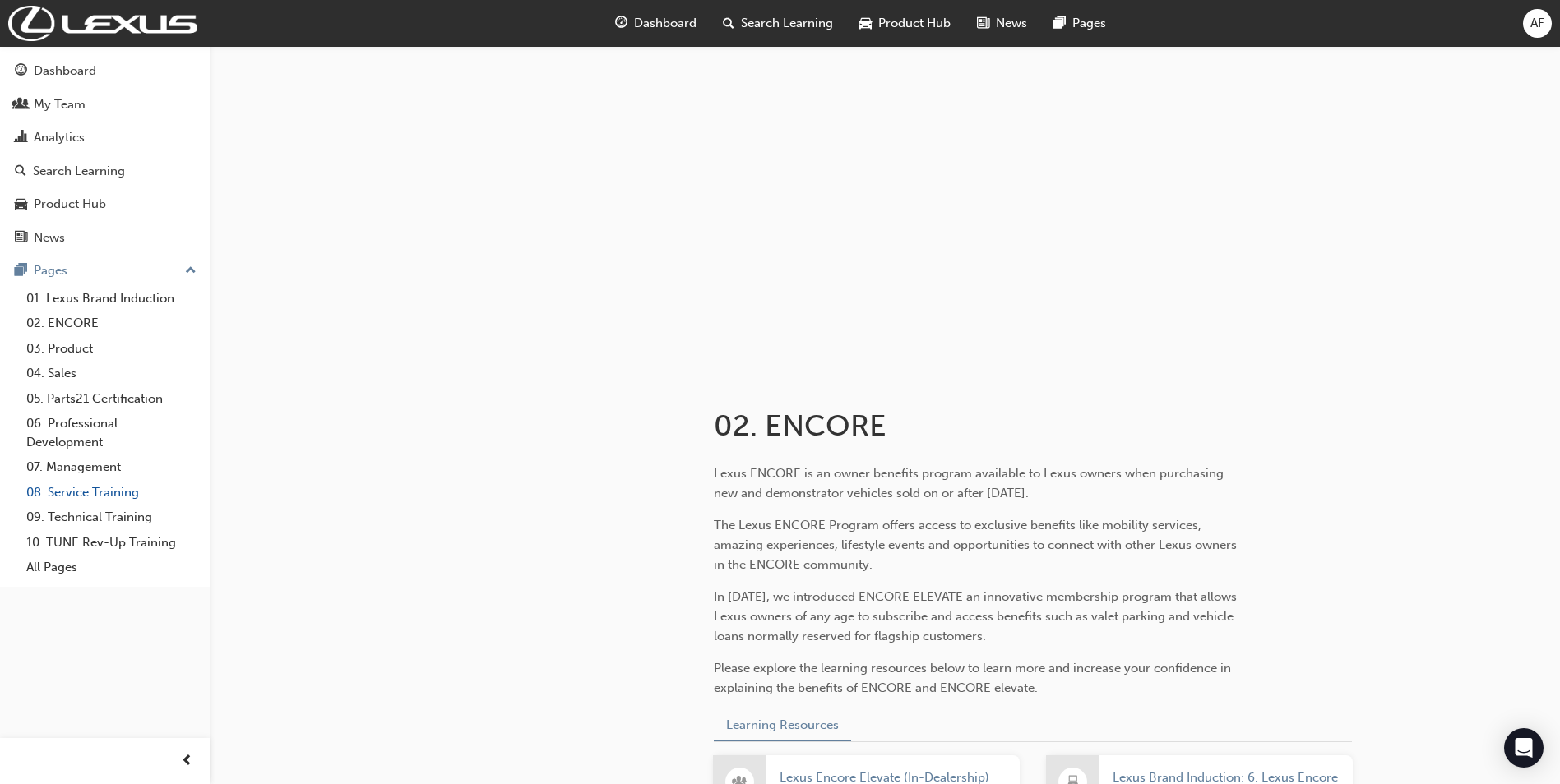
click at [83, 486] on link "08. Service Training" at bounding box center [111, 492] width 183 height 26
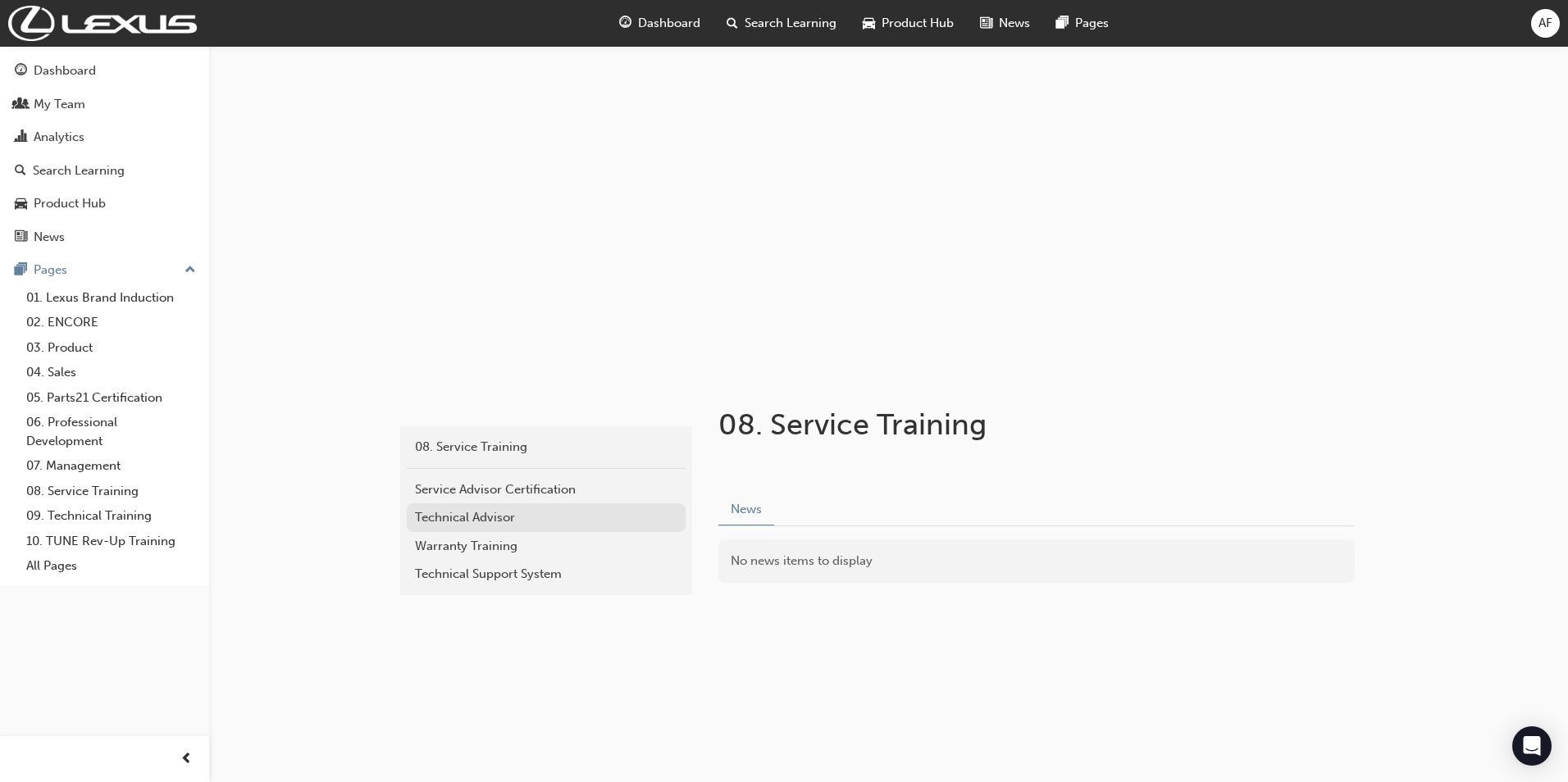
click at [481, 527] on link "Technical Advisor" at bounding box center [546, 517] width 279 height 29
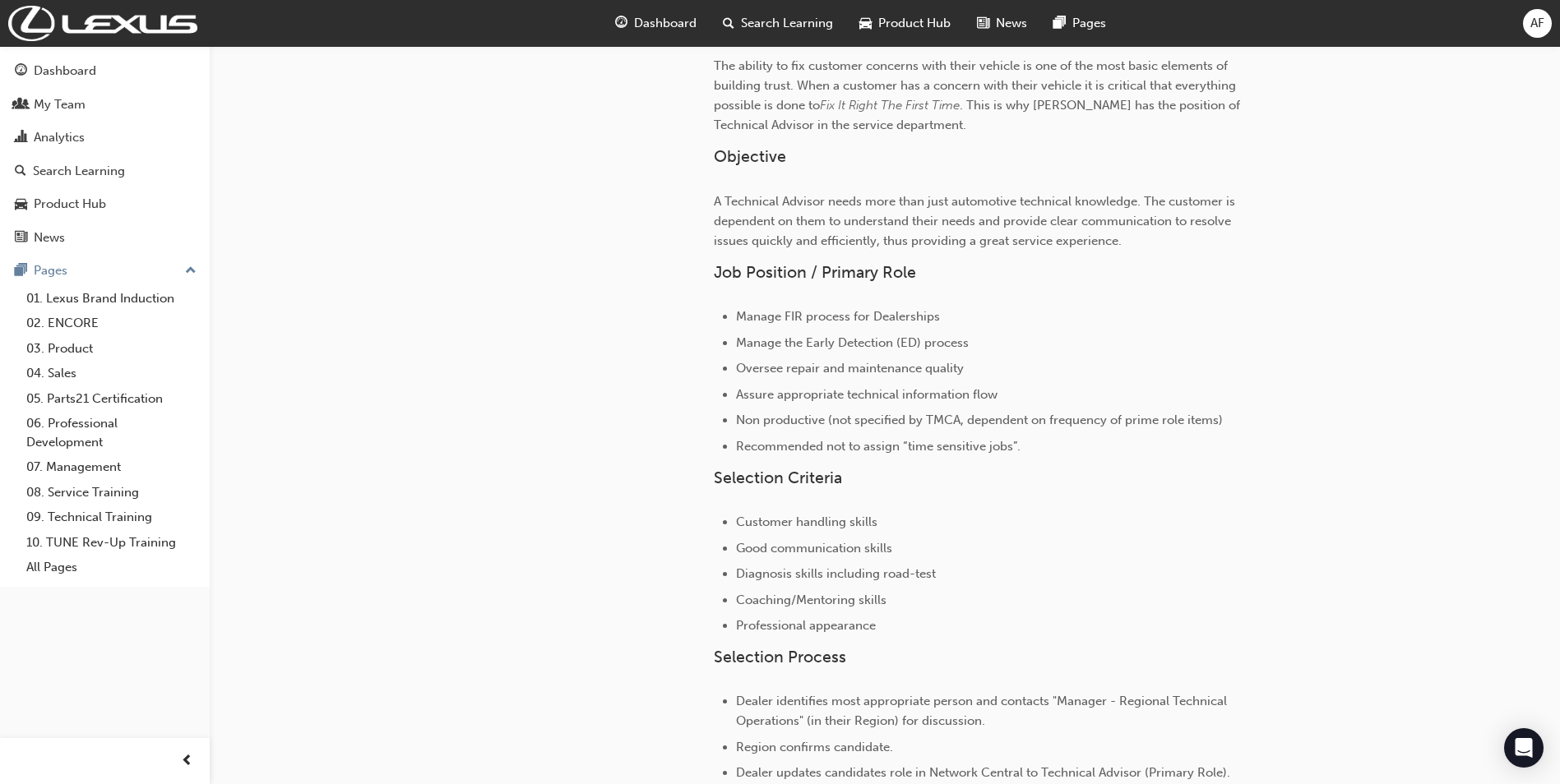
scroll to position [457, 0]
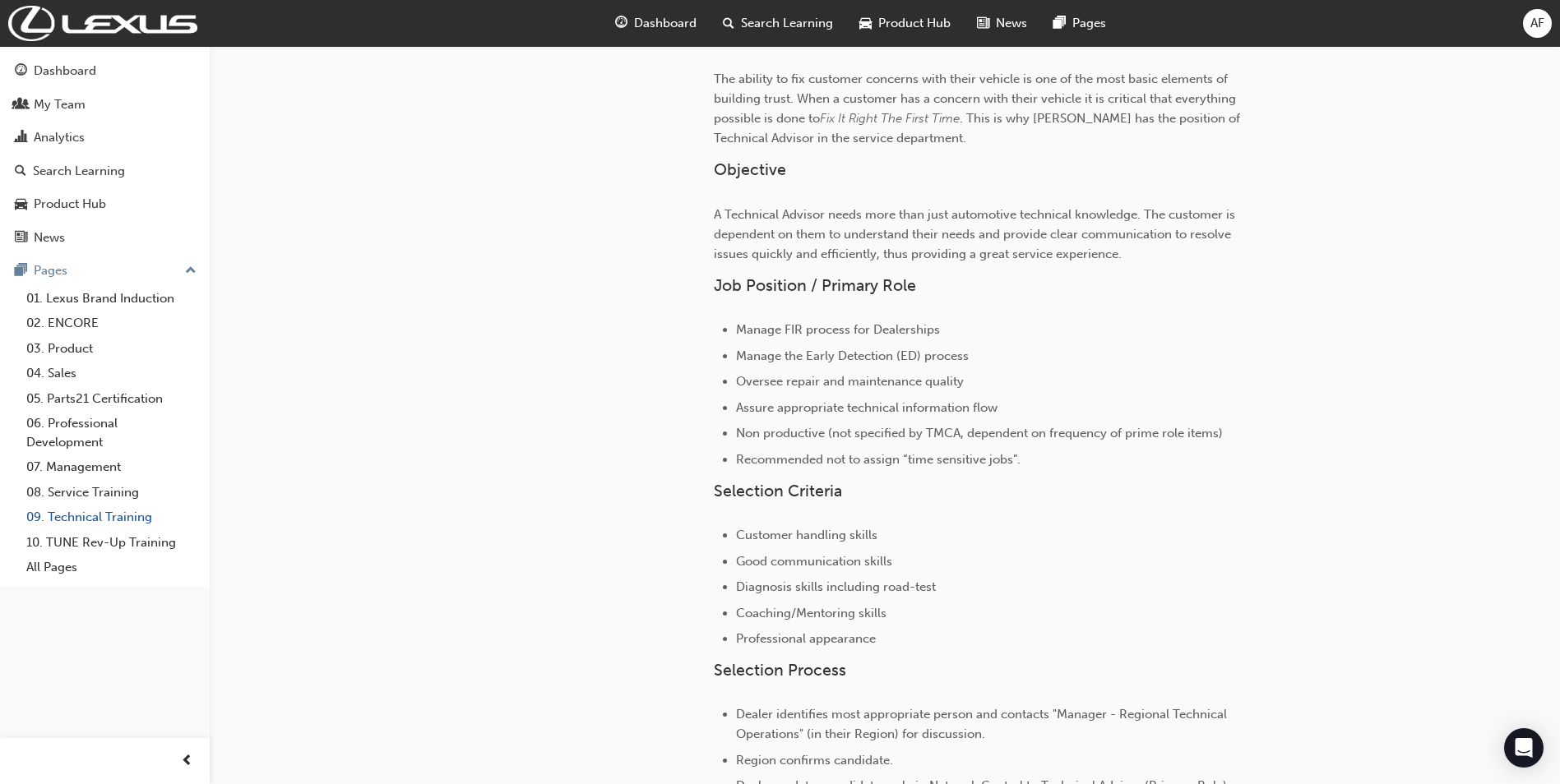
click at [81, 516] on link "09. Technical Training" at bounding box center [111, 517] width 183 height 26
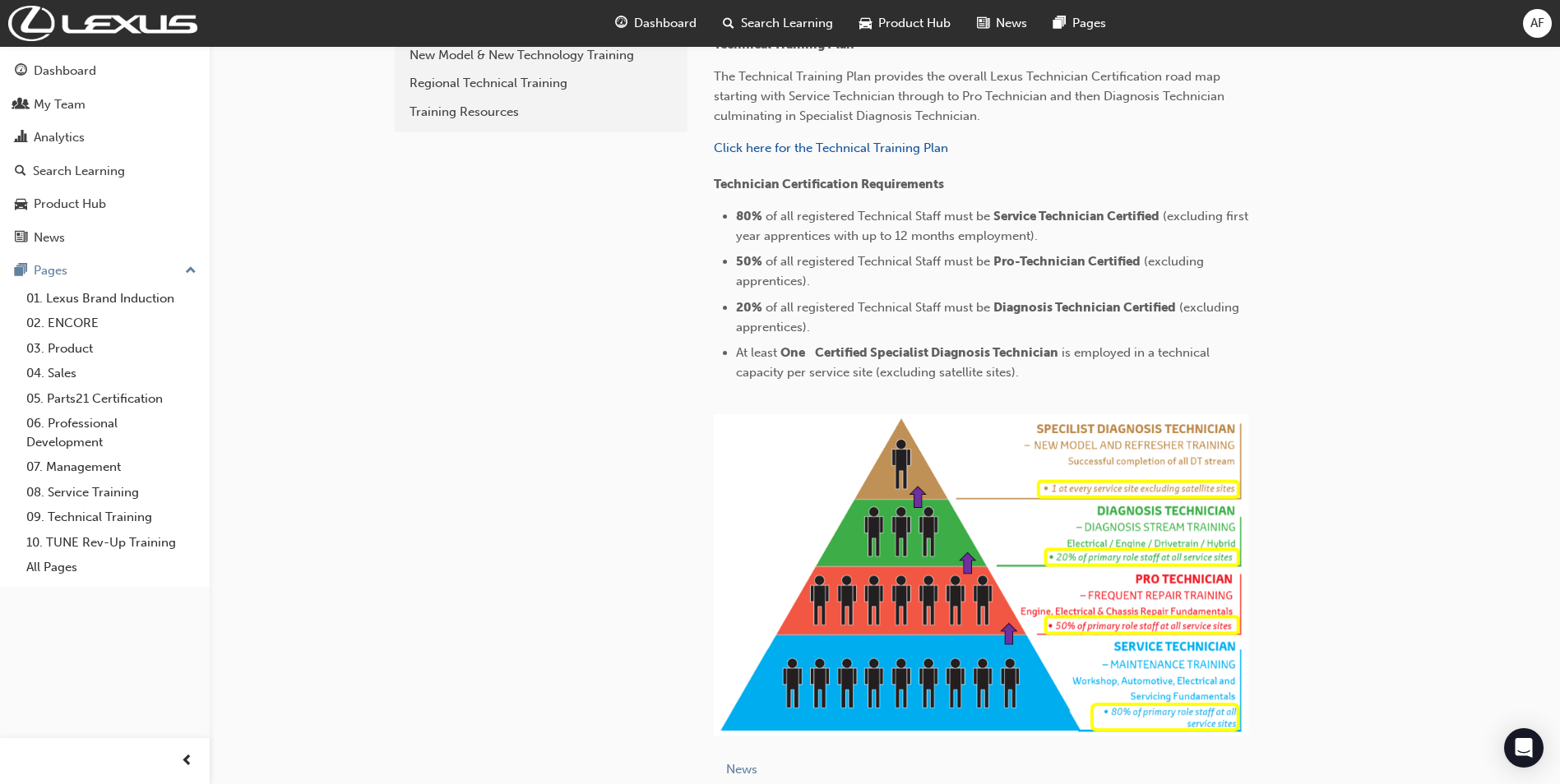
scroll to position [676, 0]
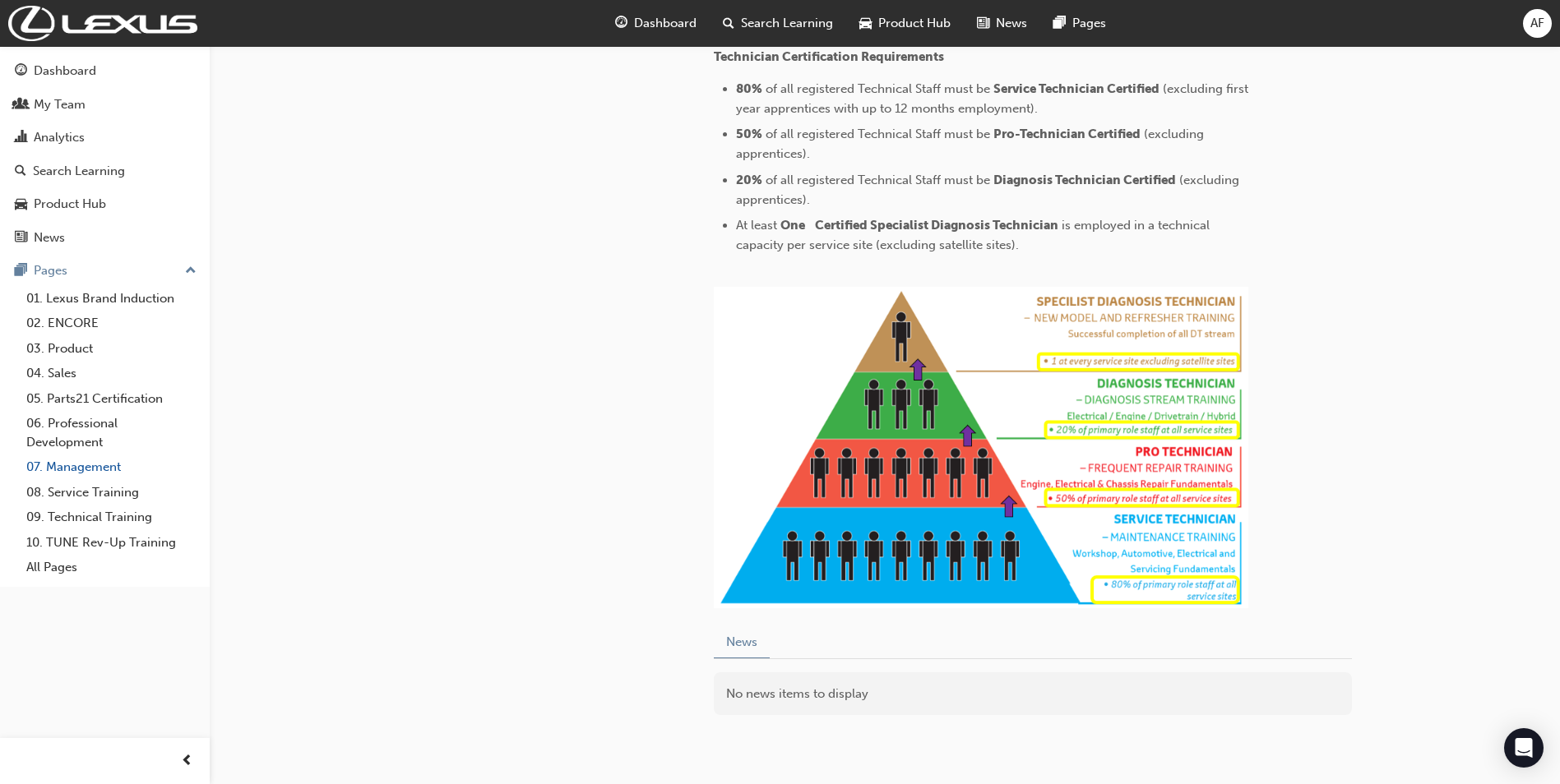
click at [85, 458] on link "07. Management" at bounding box center [111, 467] width 183 height 26
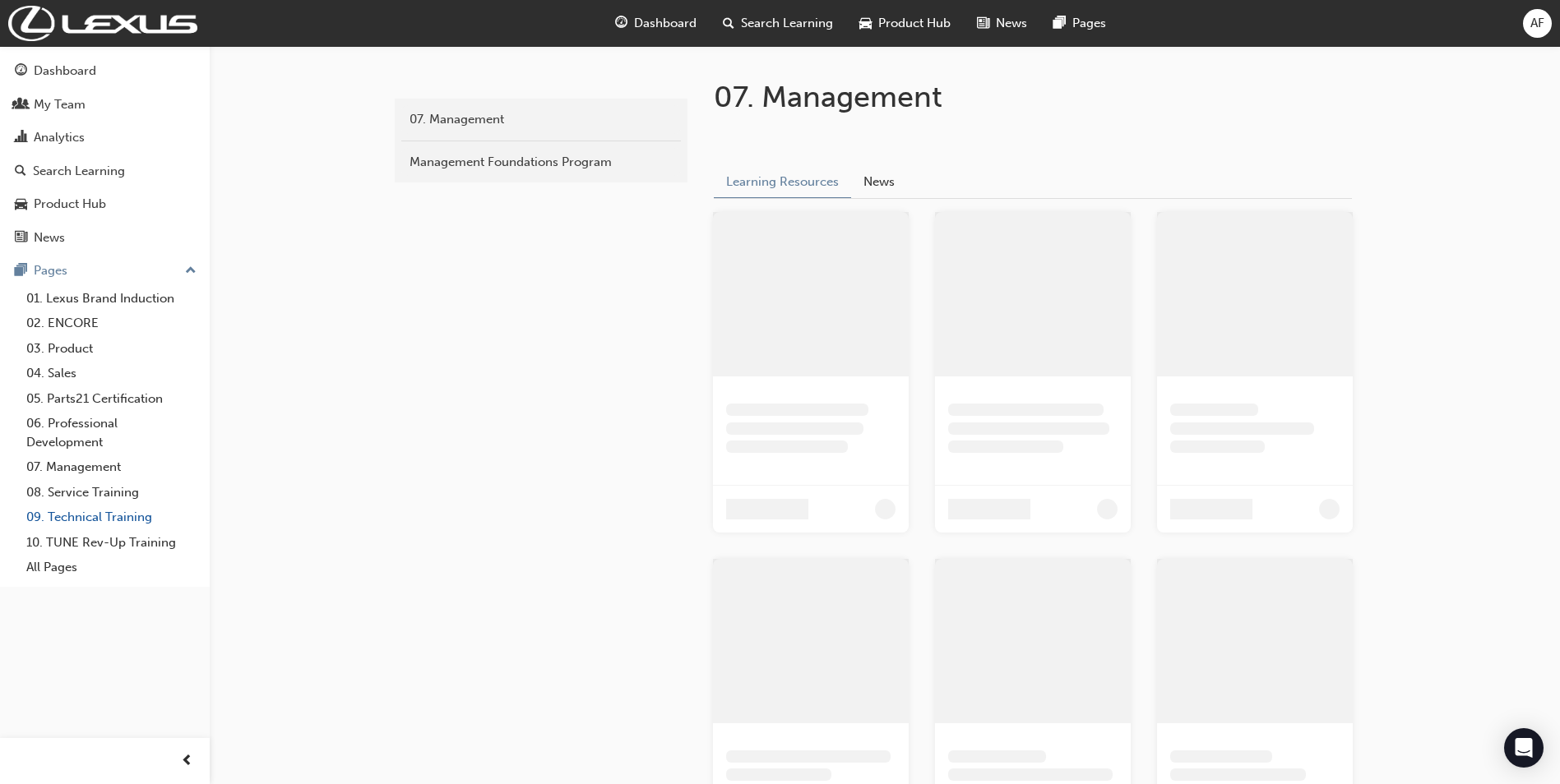
click at [85, 516] on link "09. Technical Training" at bounding box center [111, 517] width 183 height 26
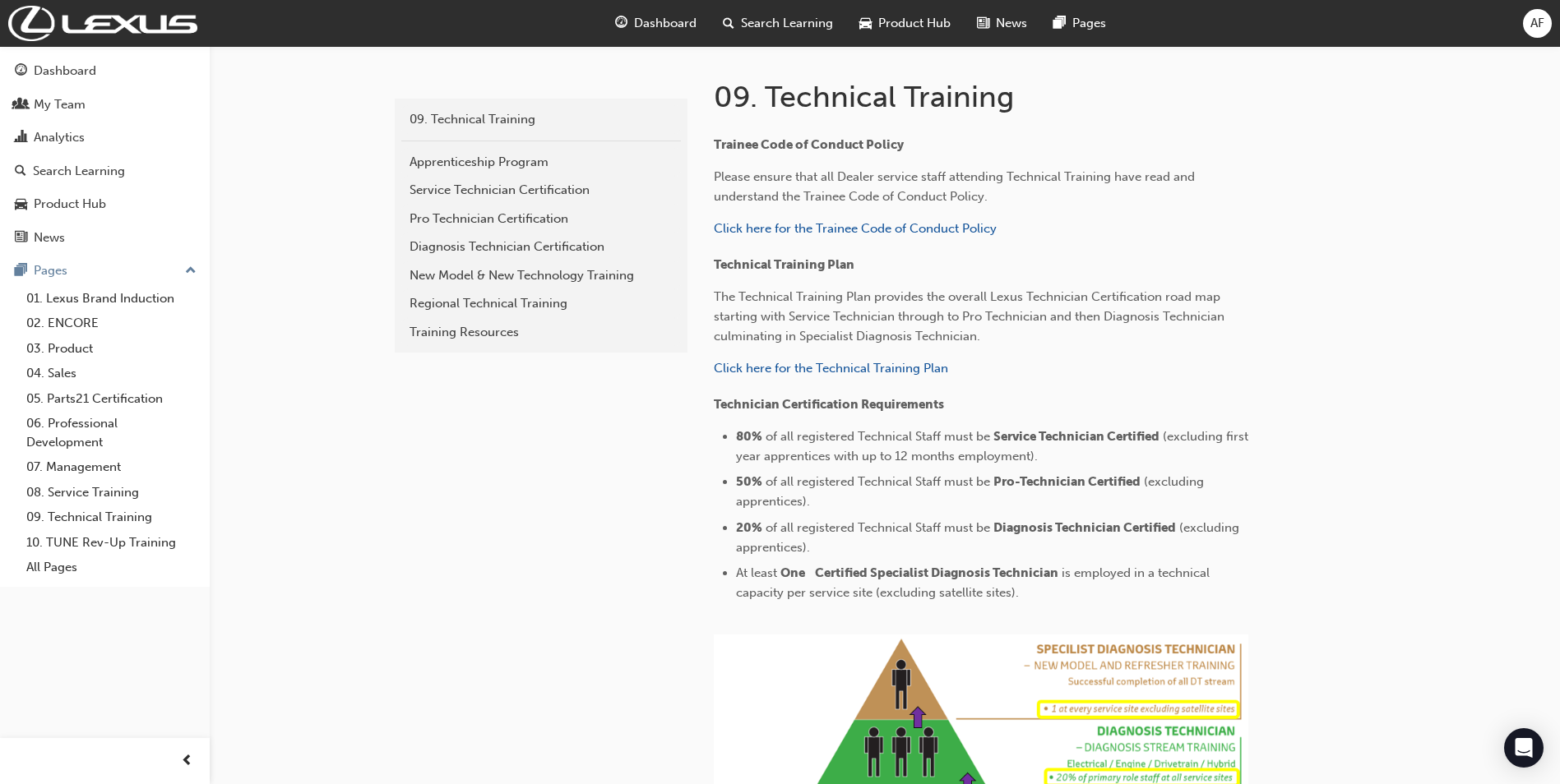
scroll to position [438, 0]
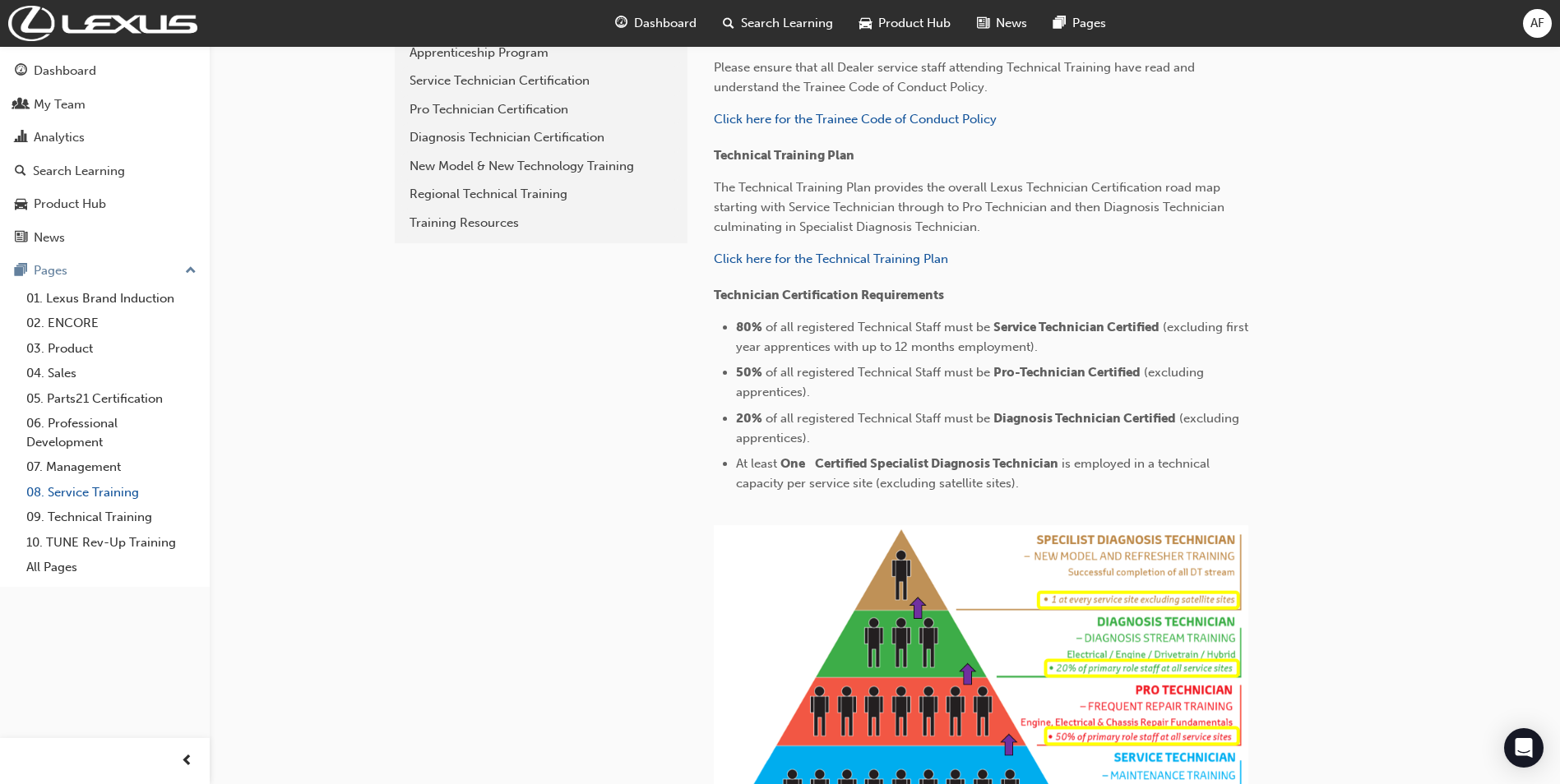
click at [89, 490] on link "08. Service Training" at bounding box center [111, 492] width 183 height 26
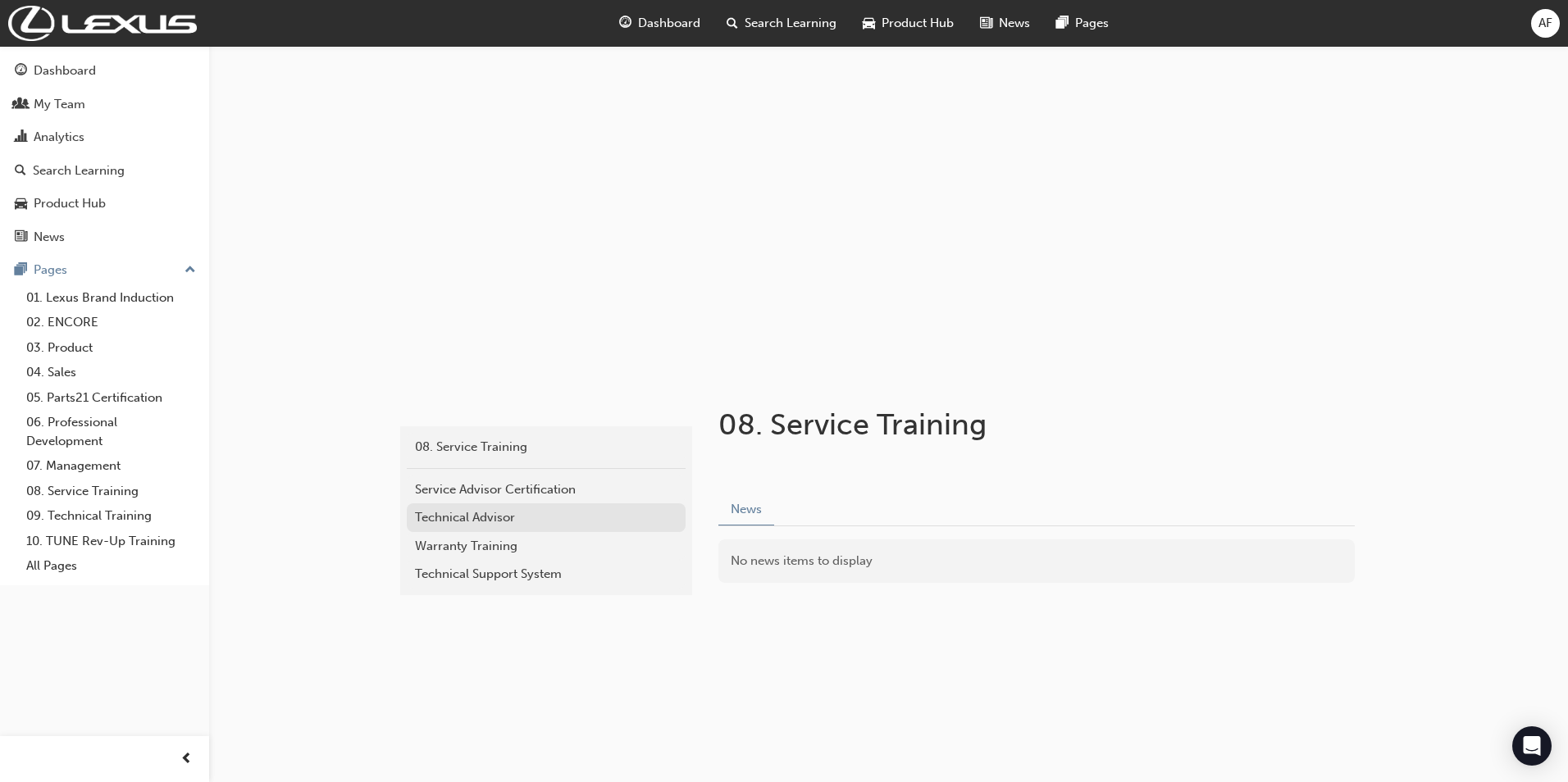
click at [476, 522] on div "Technical Advisor" at bounding box center [546, 517] width 262 height 19
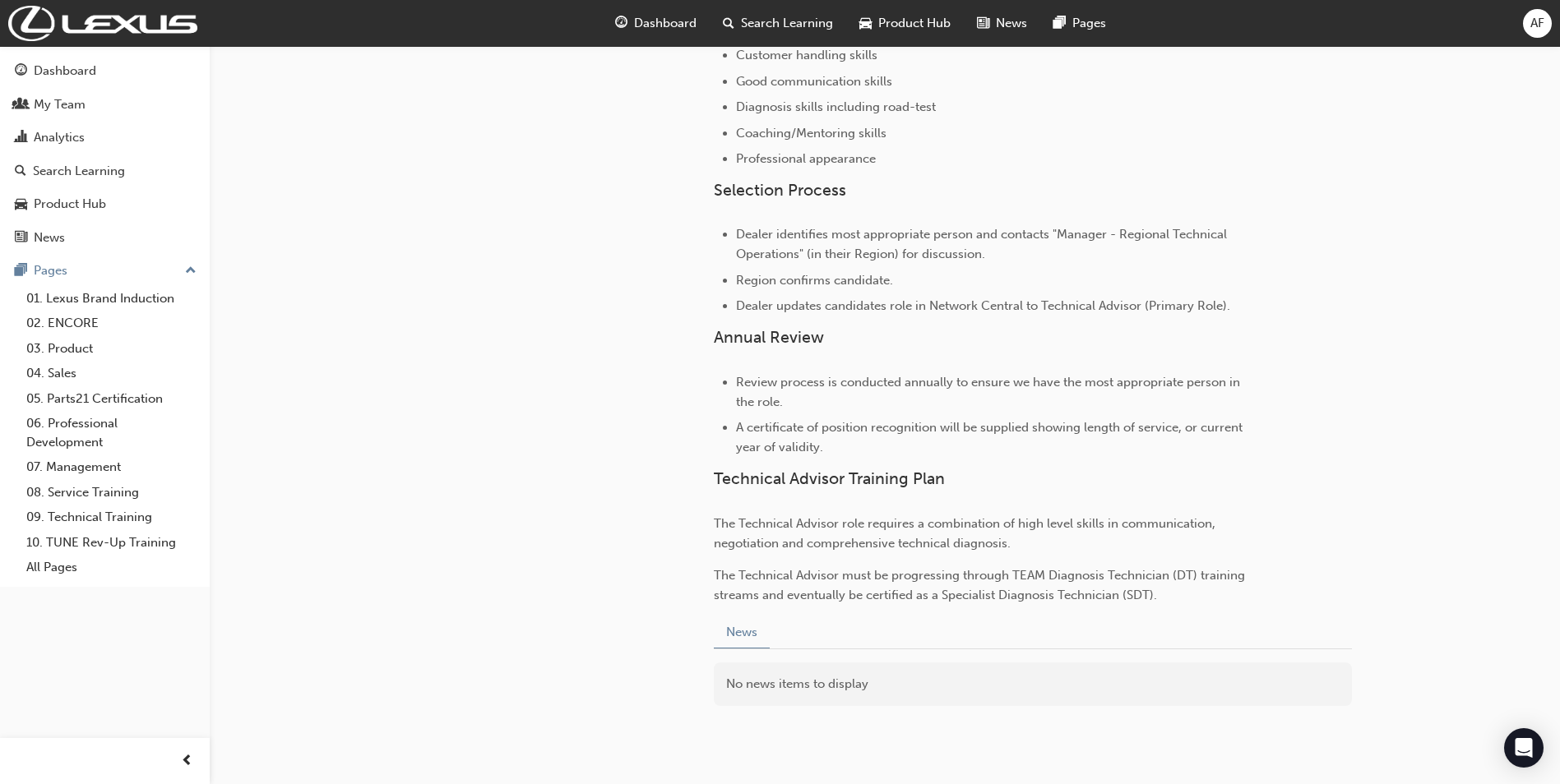
scroll to position [986, 0]
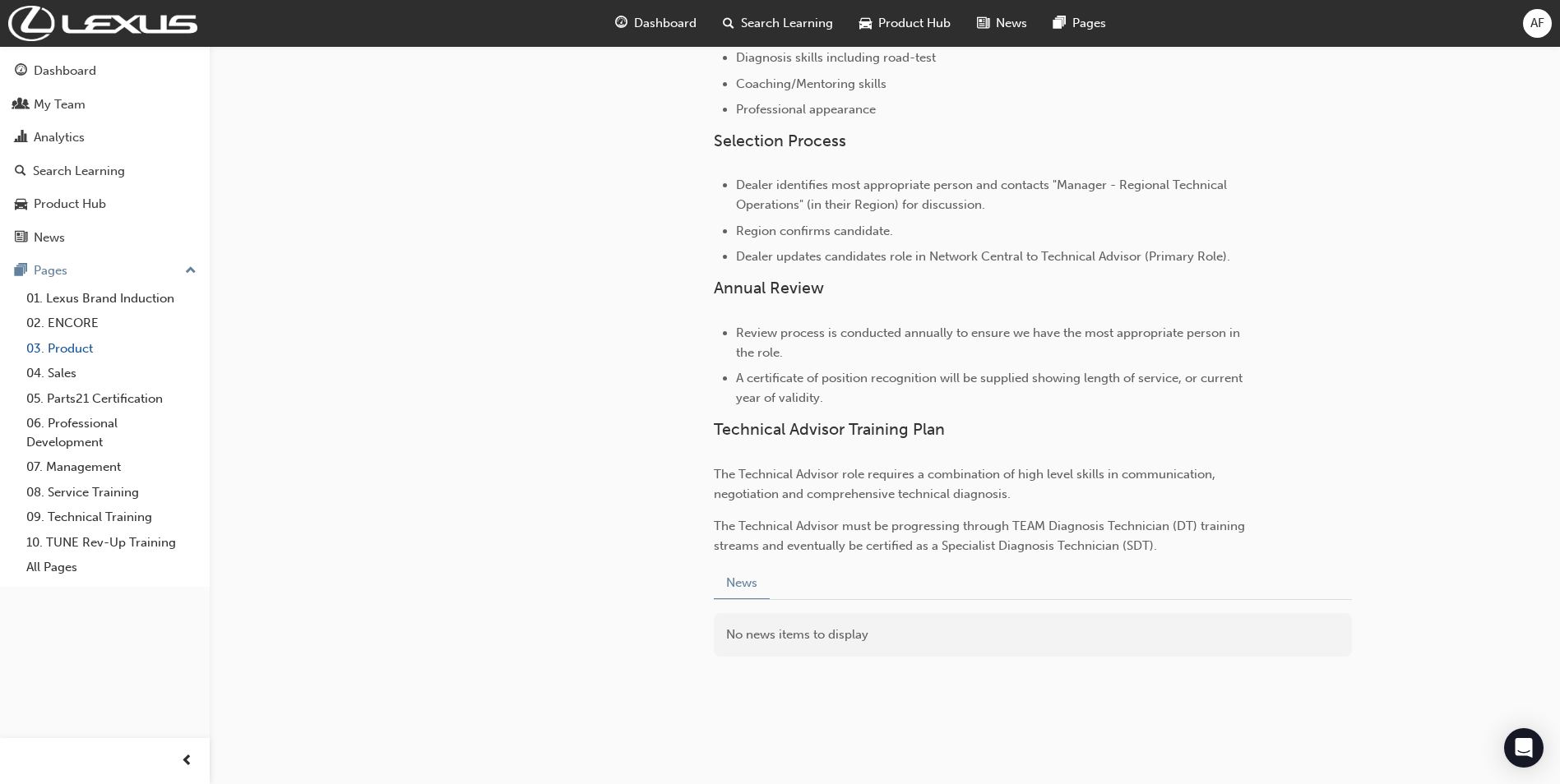
click at [77, 349] on link "03. Product" at bounding box center [111, 349] width 183 height 26
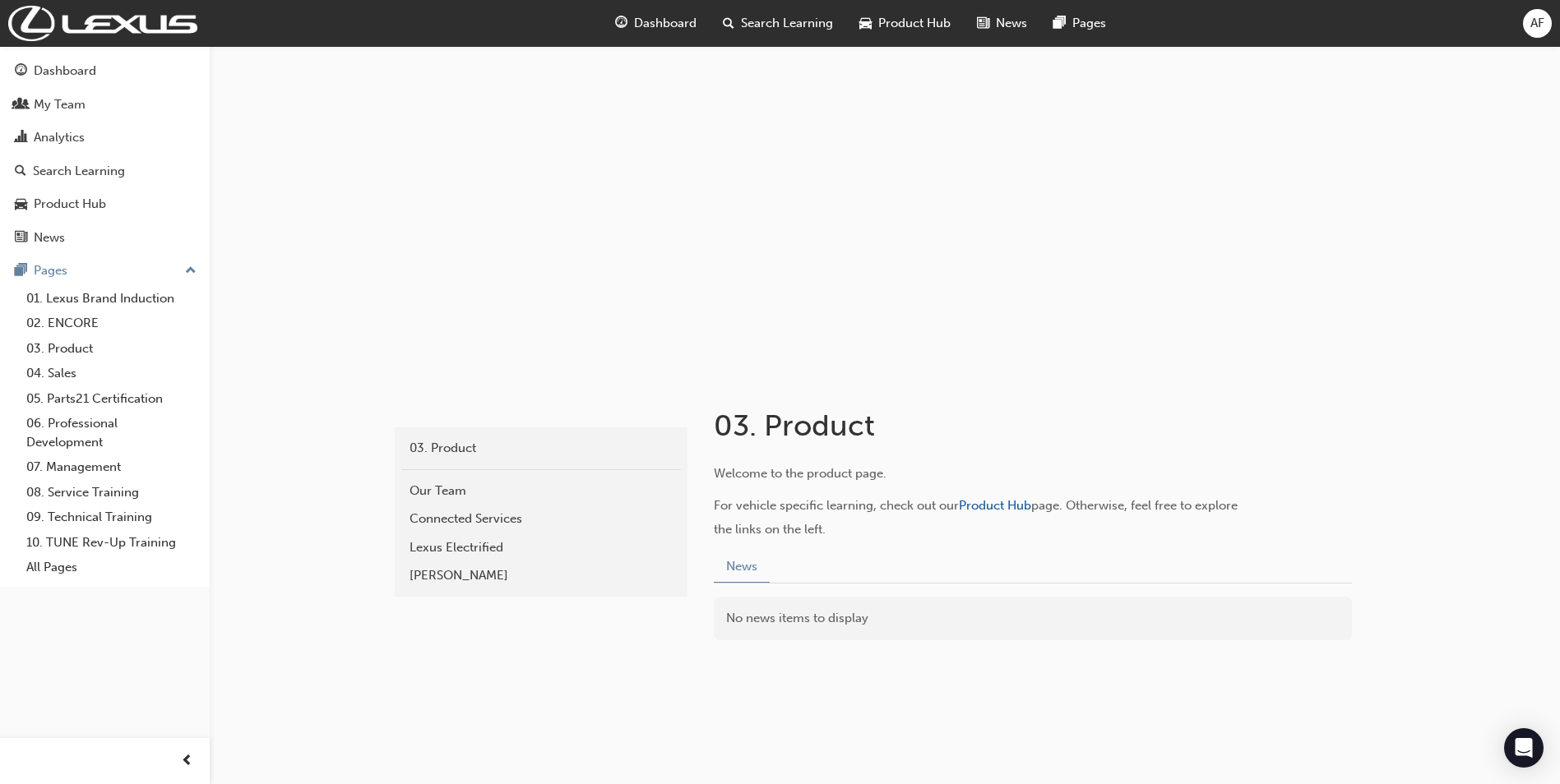
scroll to position [2, 0]
click at [465, 541] on div "Lexus Electrified" at bounding box center [540, 545] width 263 height 19
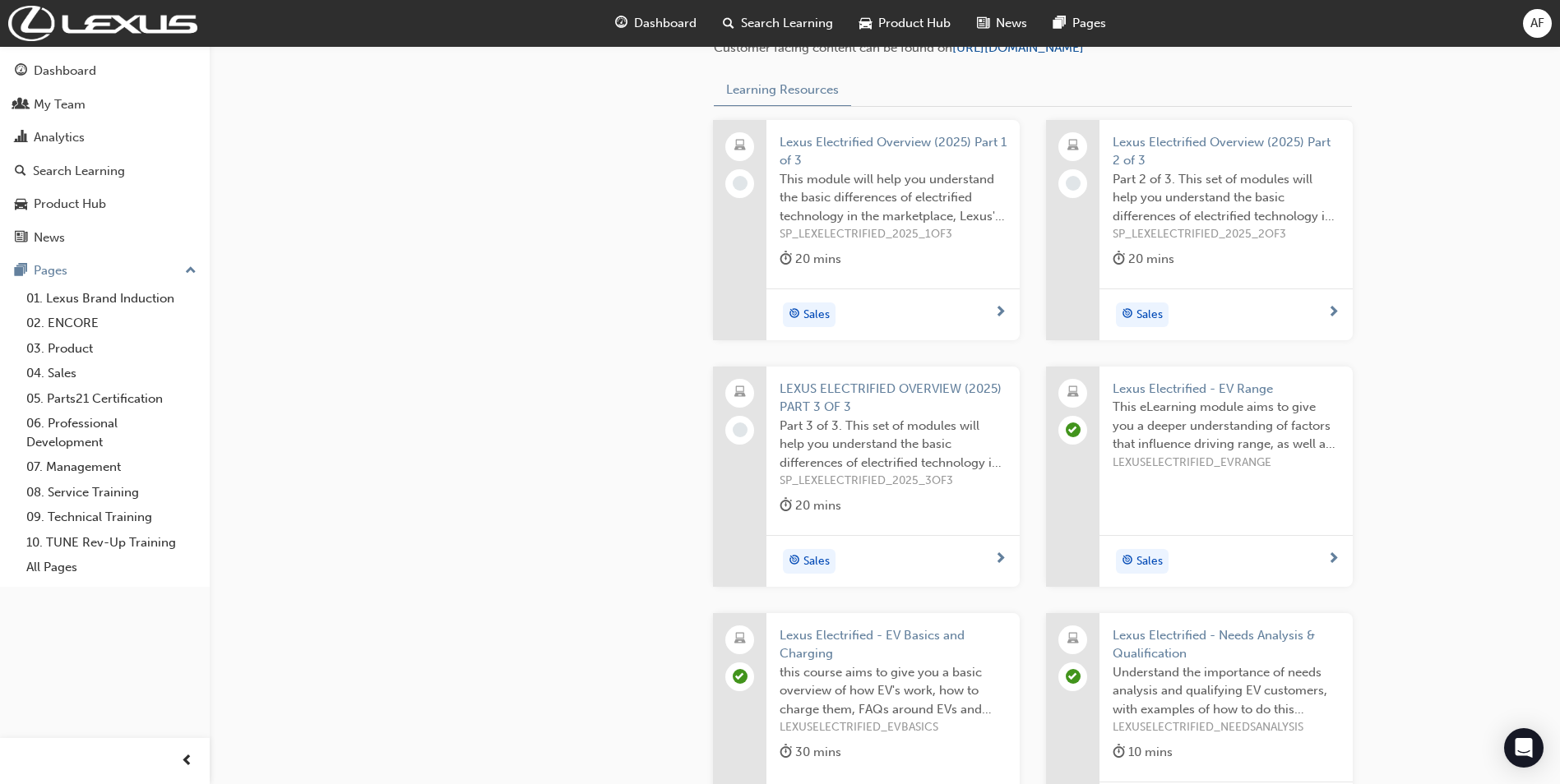
scroll to position [438, 0]
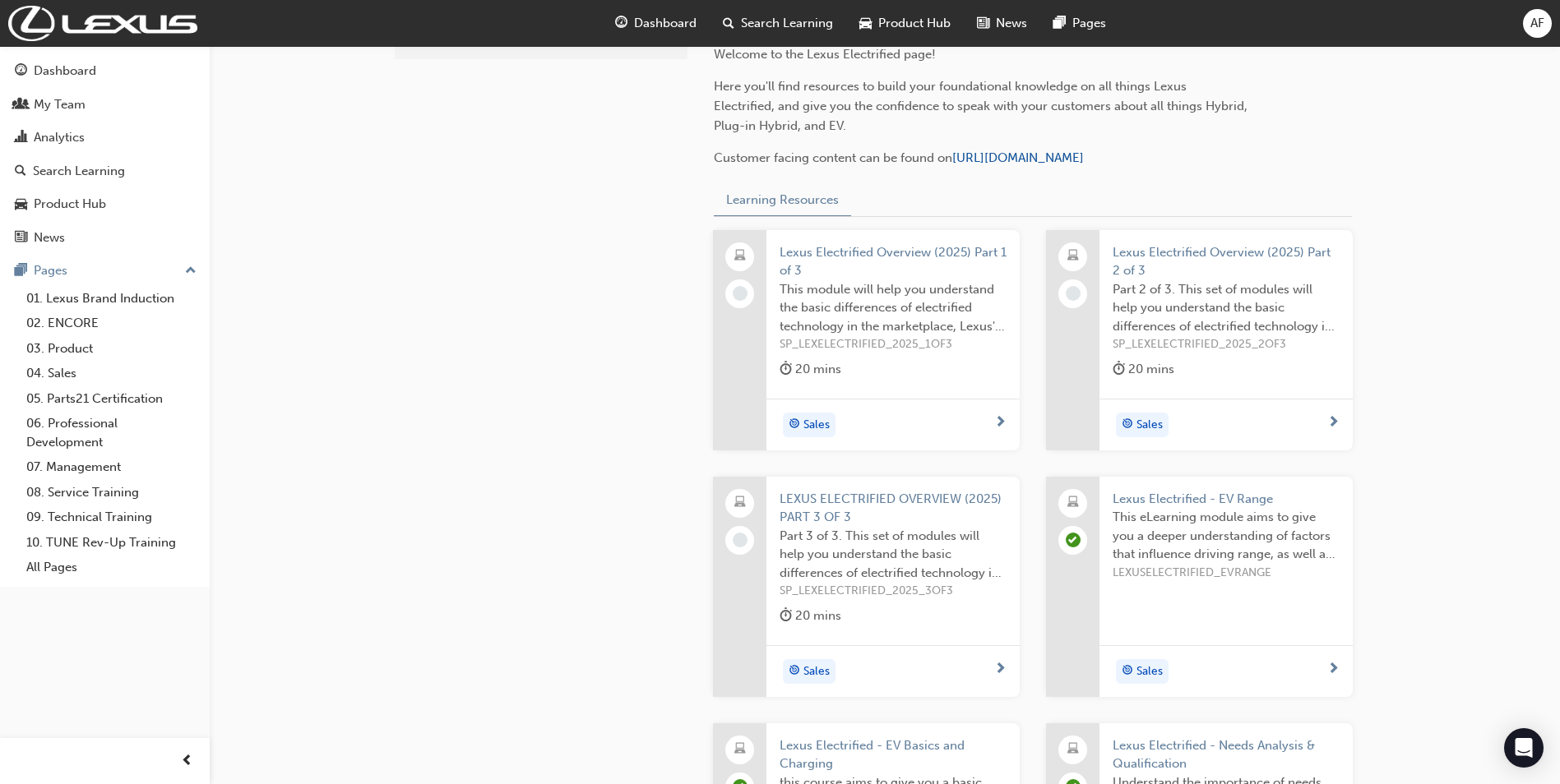
click at [891, 270] on span "Lexus Electrified Overview (2025) Part 1 of 3" at bounding box center [893, 262] width 227 height 37
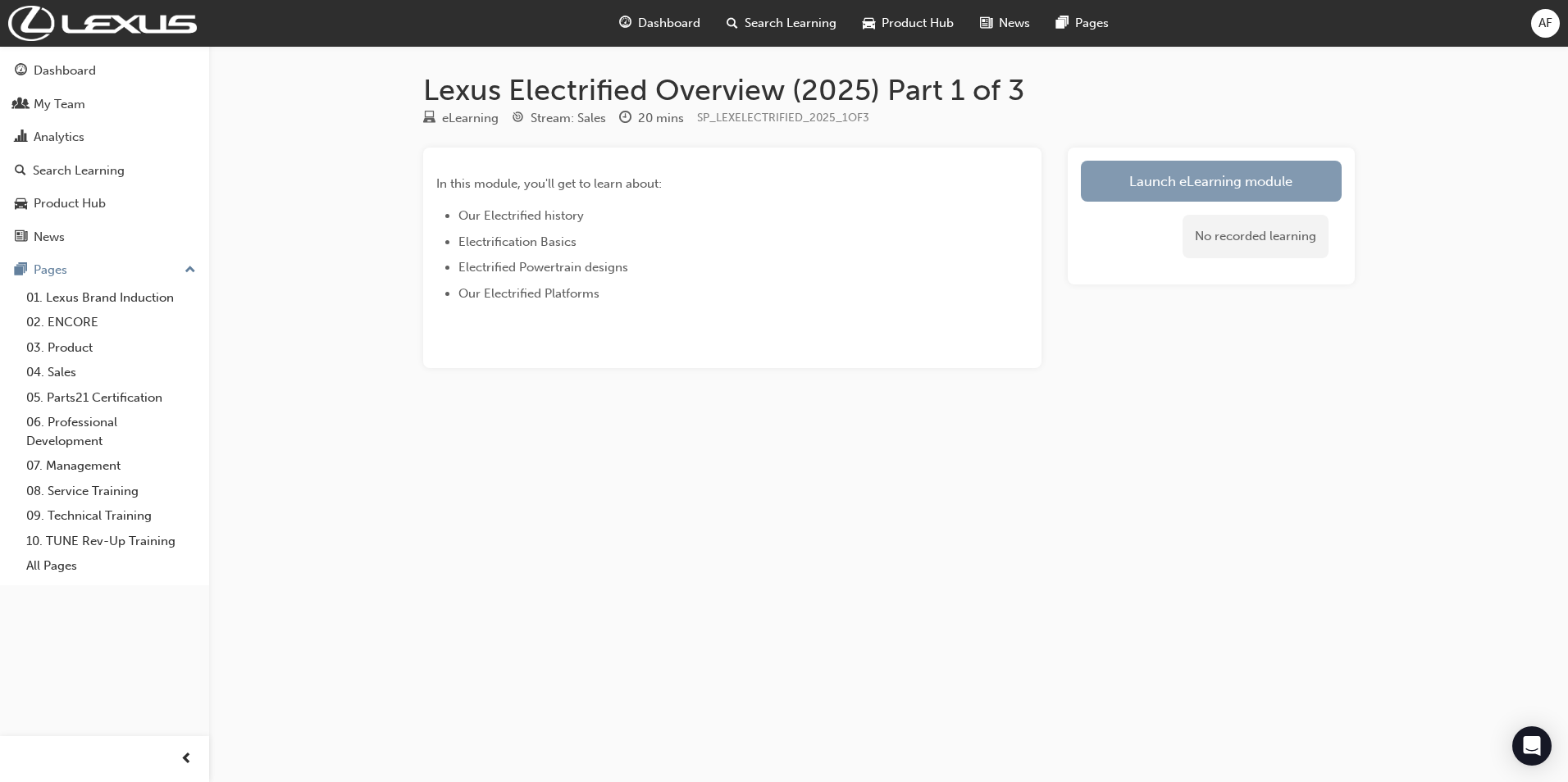
click at [1172, 174] on link "Launch eLearning module" at bounding box center [1211, 181] width 261 height 41
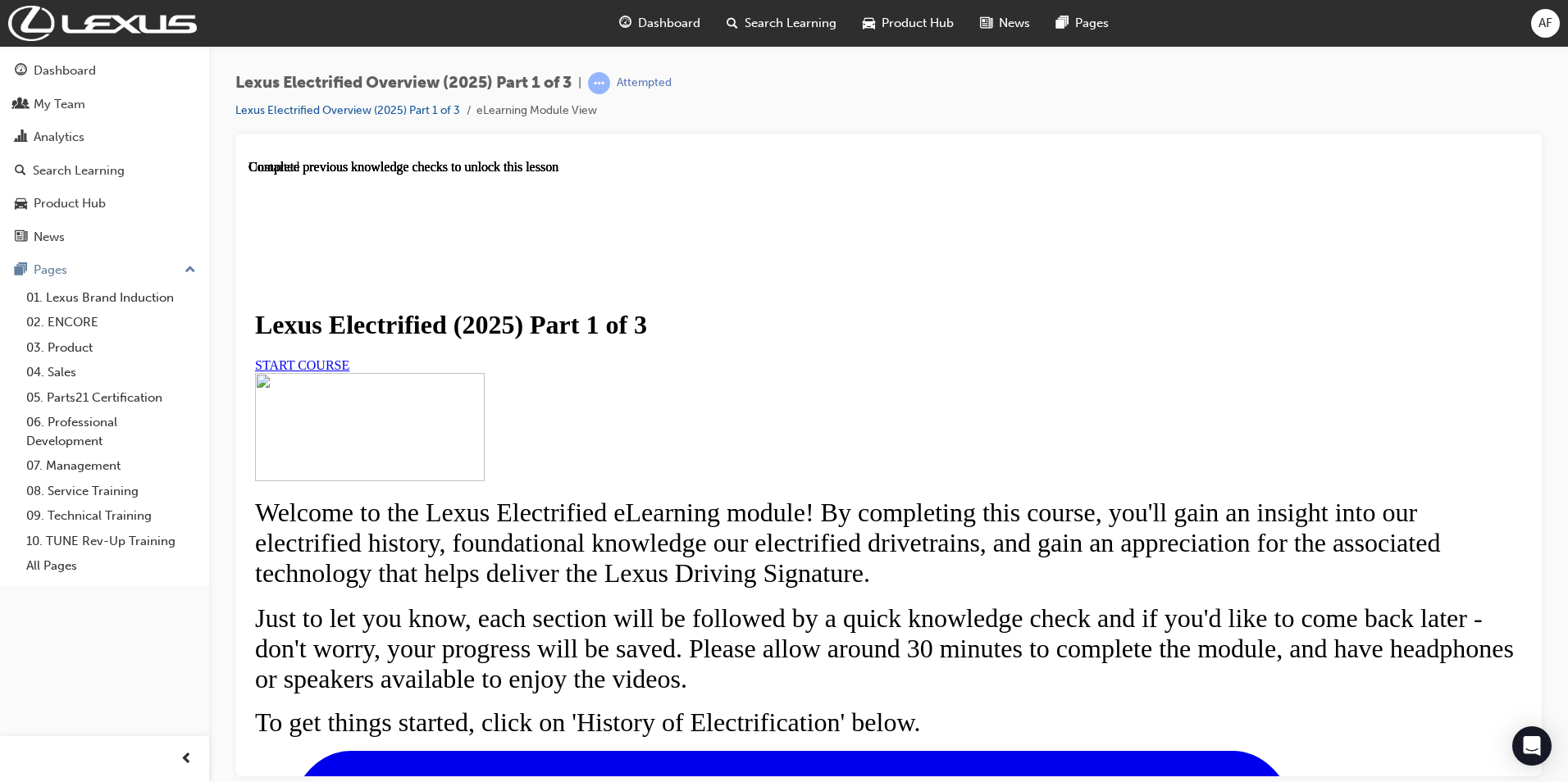
scroll to position [559, 0]
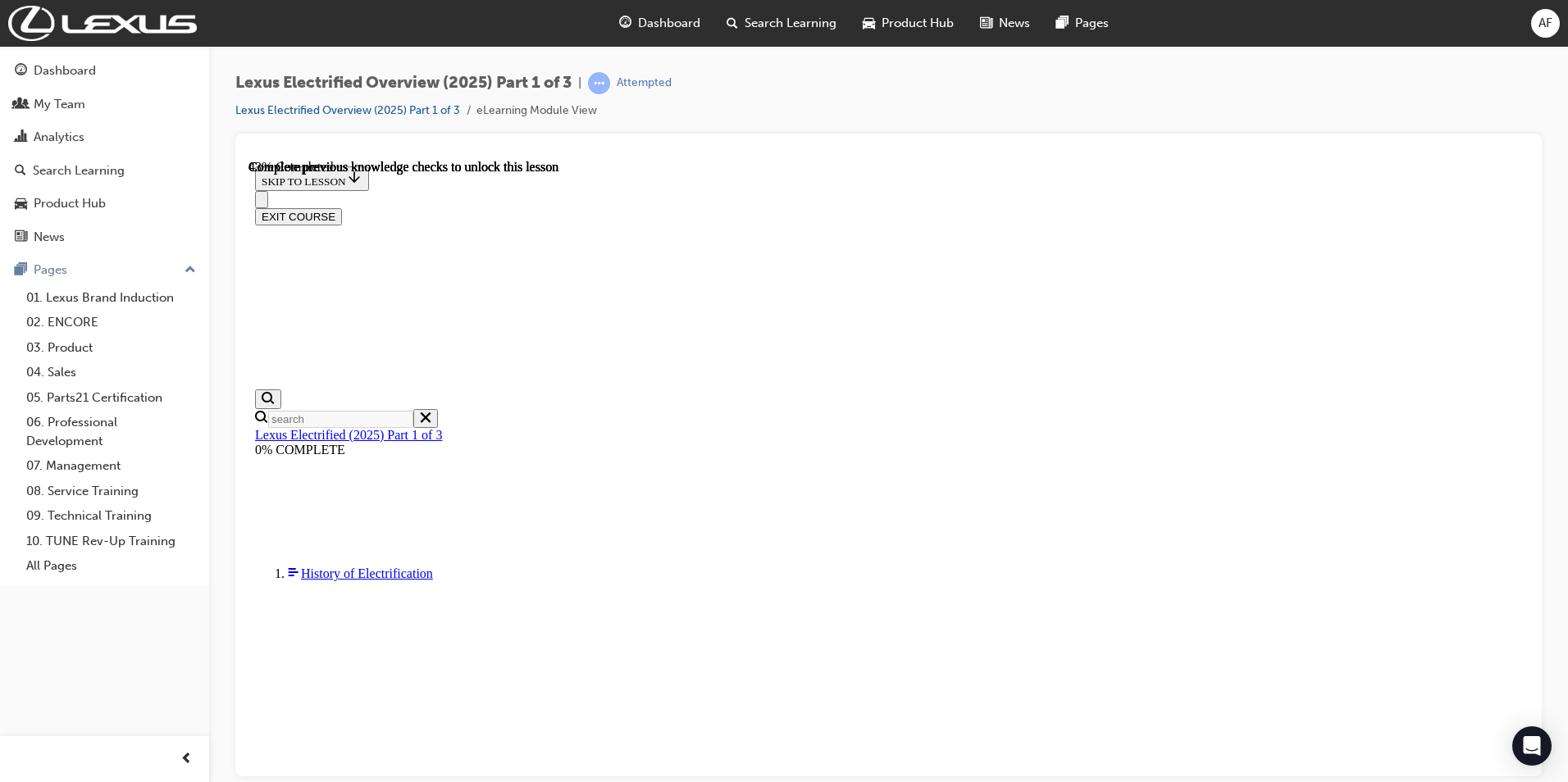
scroll to position [954, 0]
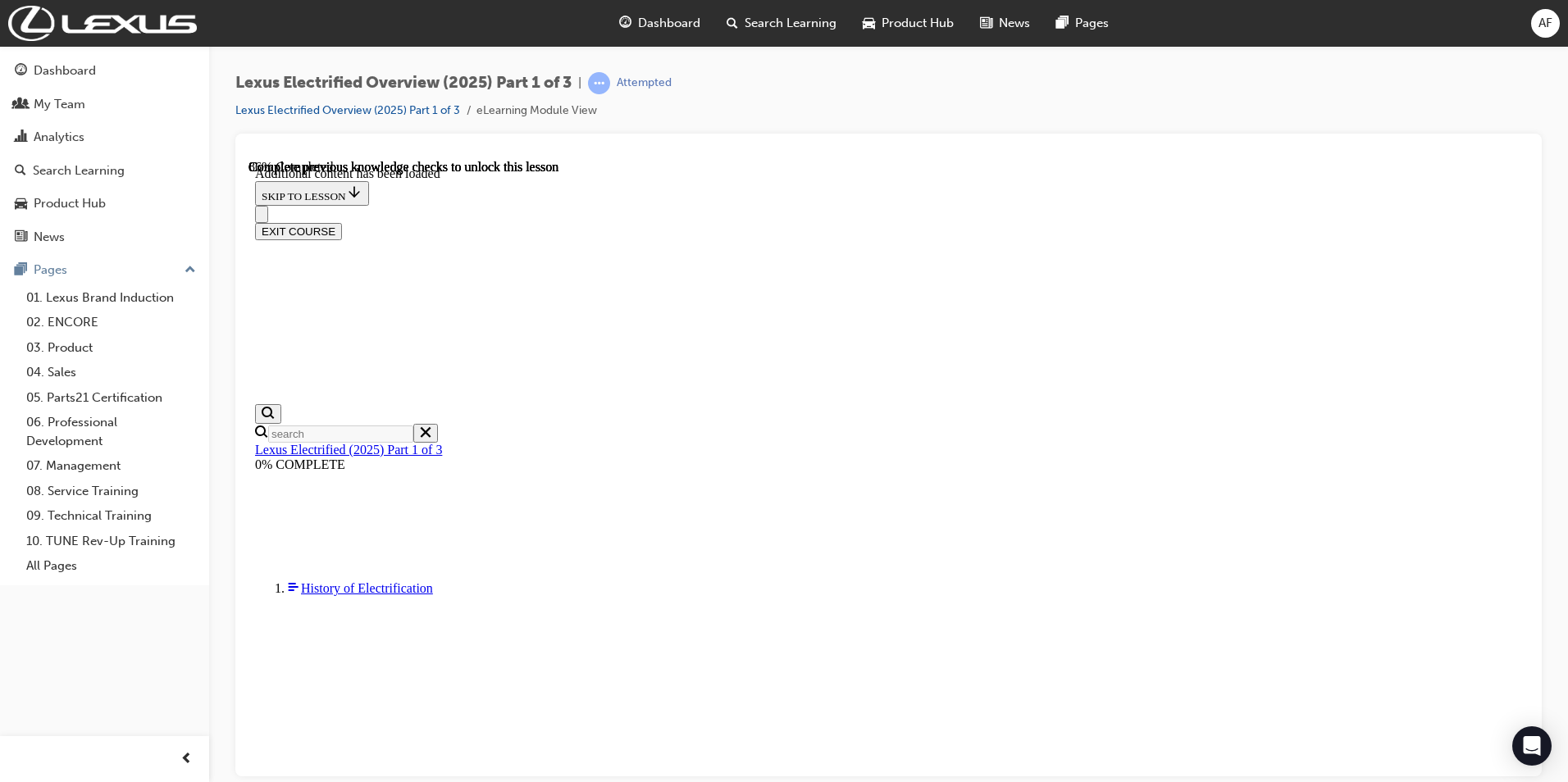
scroll to position [1394, 0]
radio input "true"
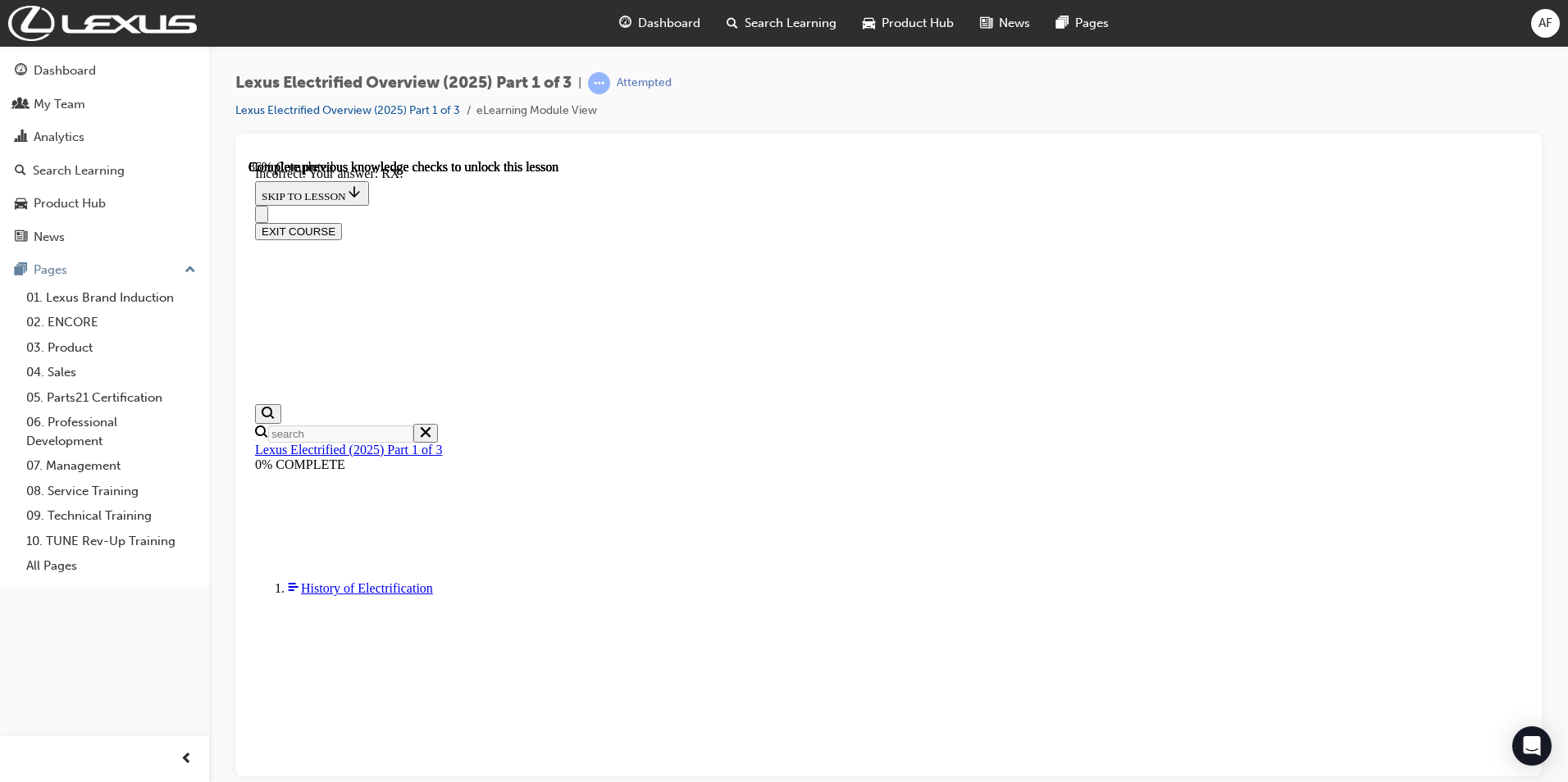
radio input "true"
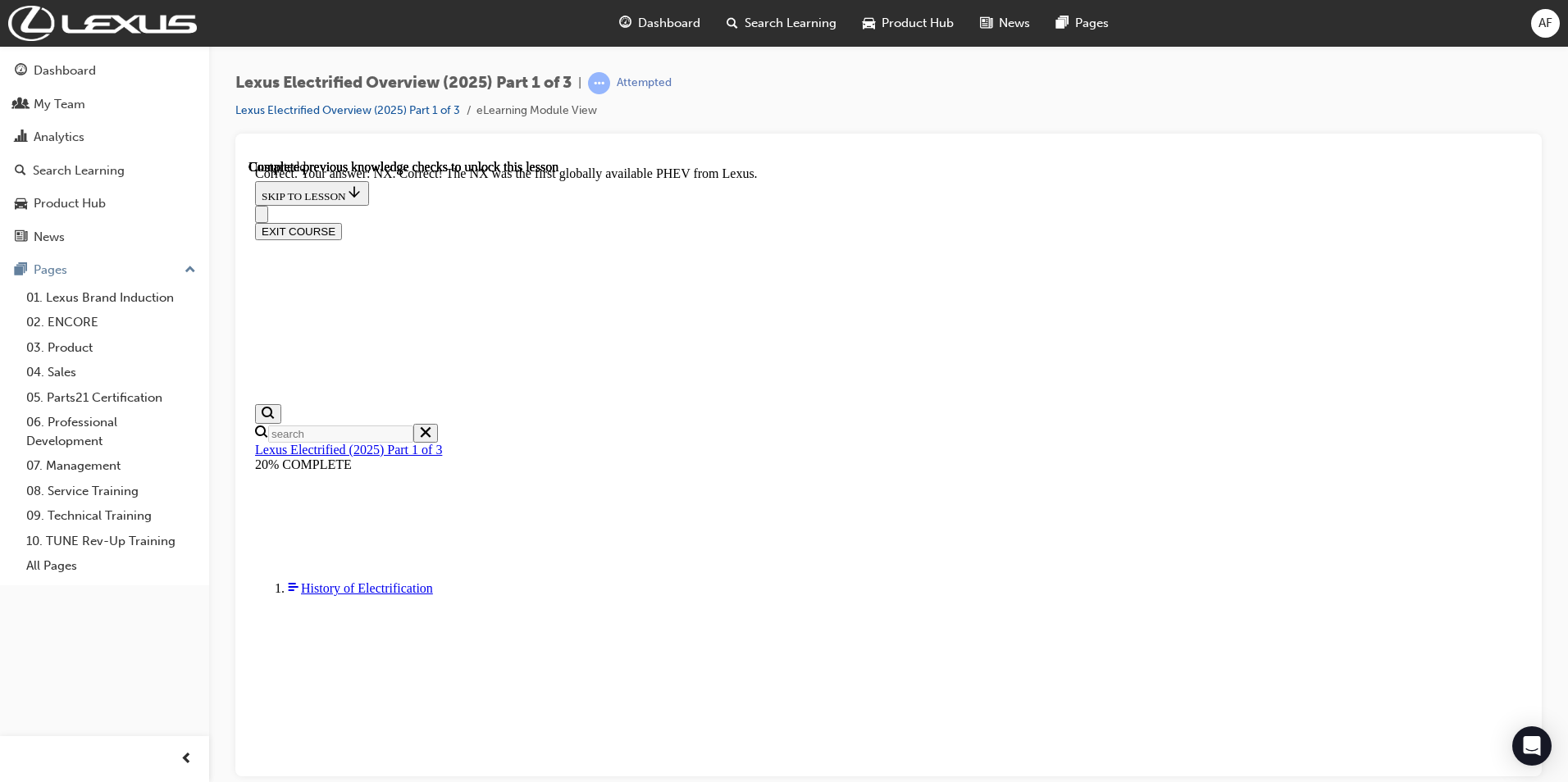
scroll to position [1628, 0]
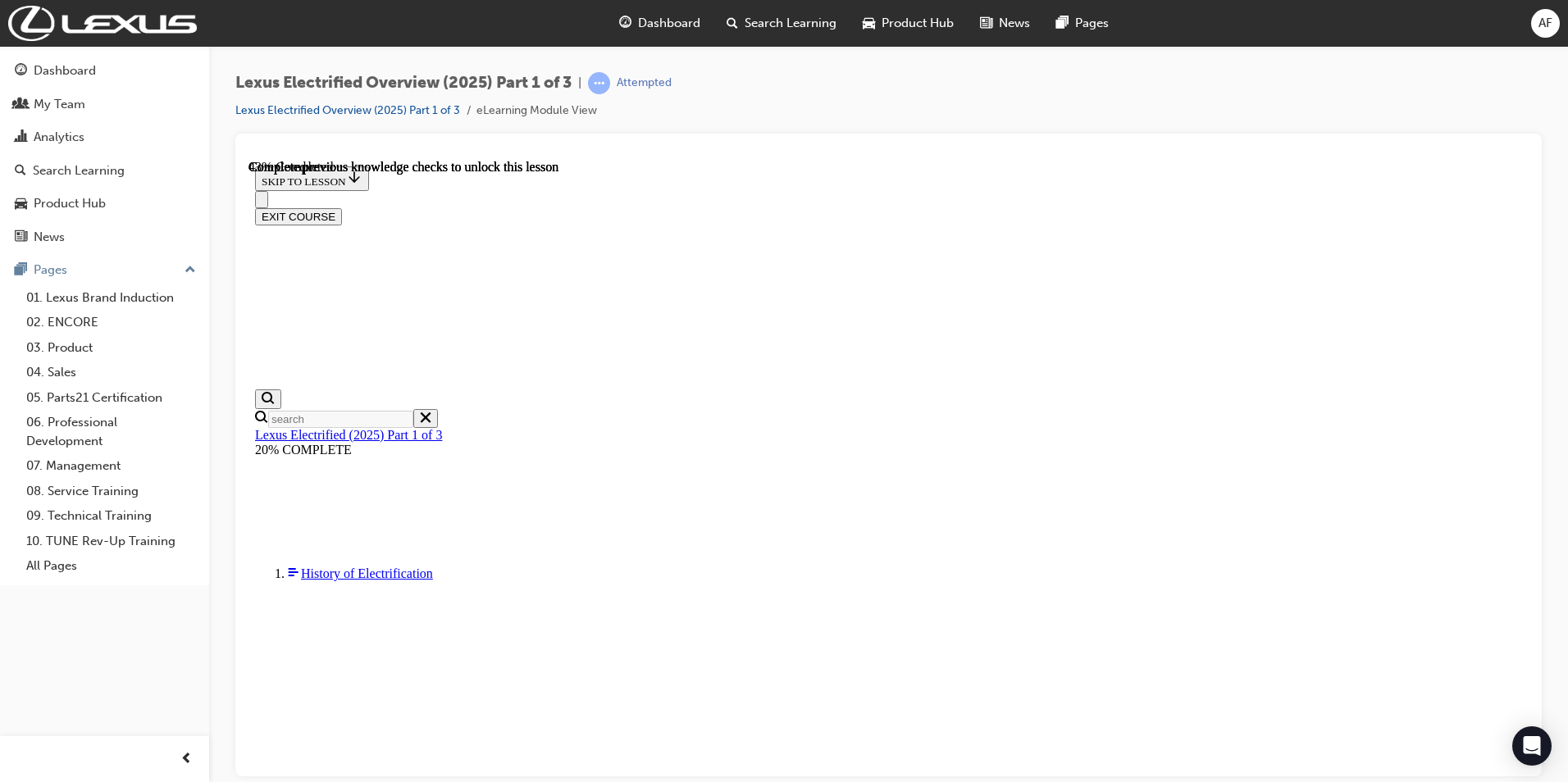
scroll to position [385, 0]
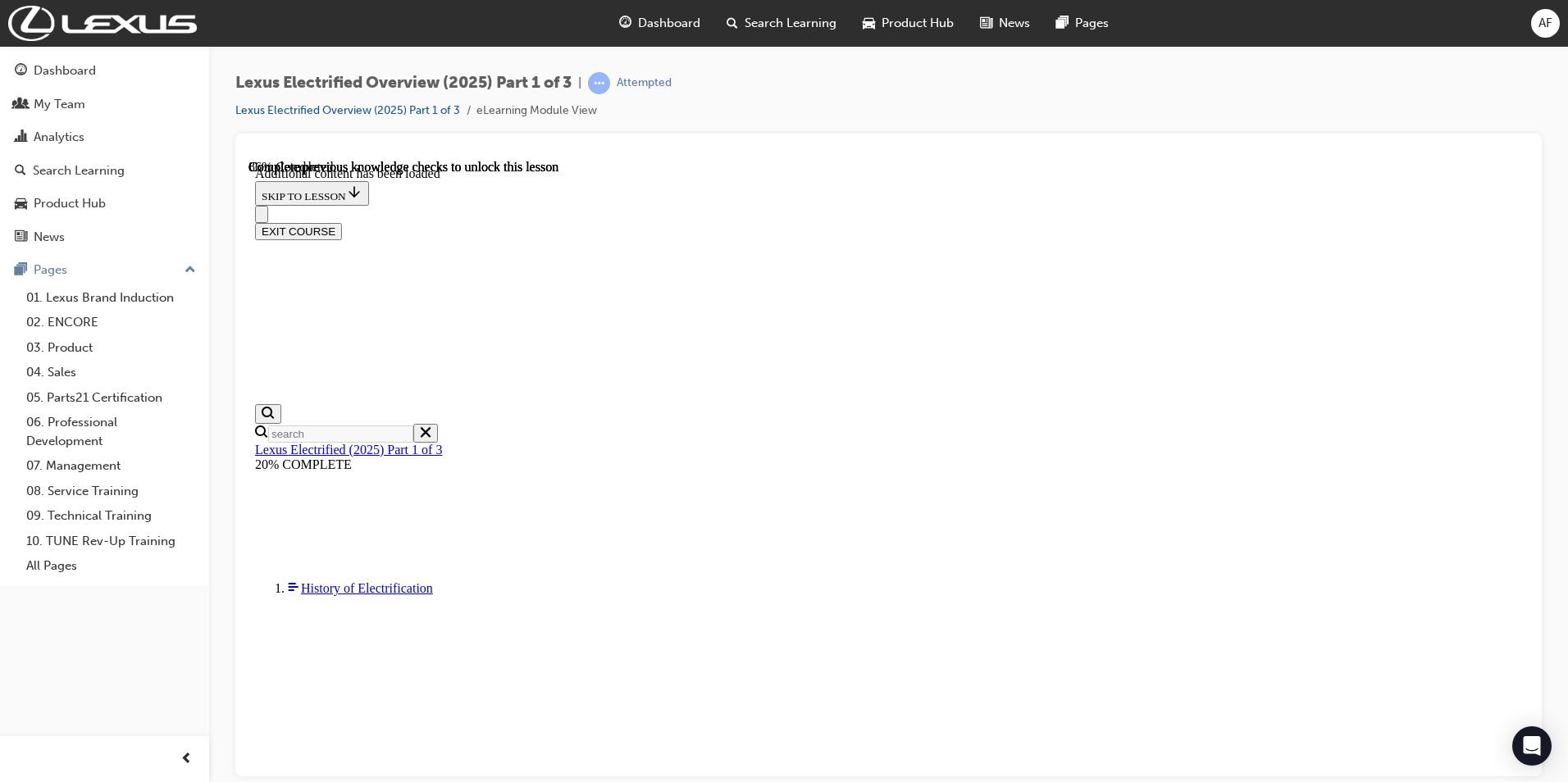
scroll to position [1419, 0]
drag, startPoint x: 841, startPoint y: 391, endPoint x: 886, endPoint y: 390, distance: 45.0
drag, startPoint x: 871, startPoint y: 534, endPoint x: 912, endPoint y: 536, distance: 41.0
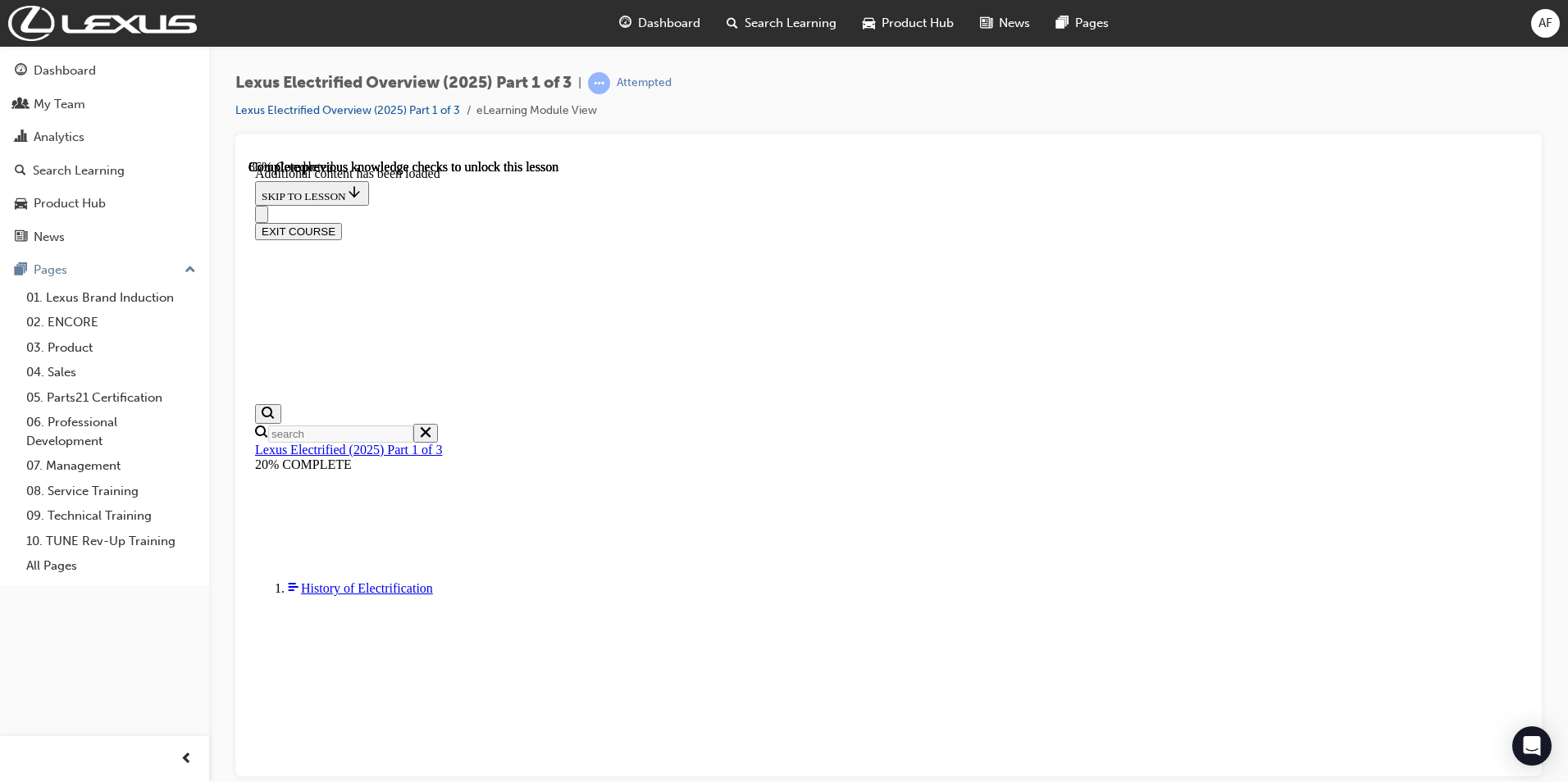
drag, startPoint x: 826, startPoint y: 479, endPoint x: 868, endPoint y: 478, distance: 42.0
drag, startPoint x: 851, startPoint y: 451, endPoint x: 960, endPoint y: 350, distance: 148.6
drag, startPoint x: 860, startPoint y: 450, endPoint x: 904, endPoint y: 451, distance: 44.0
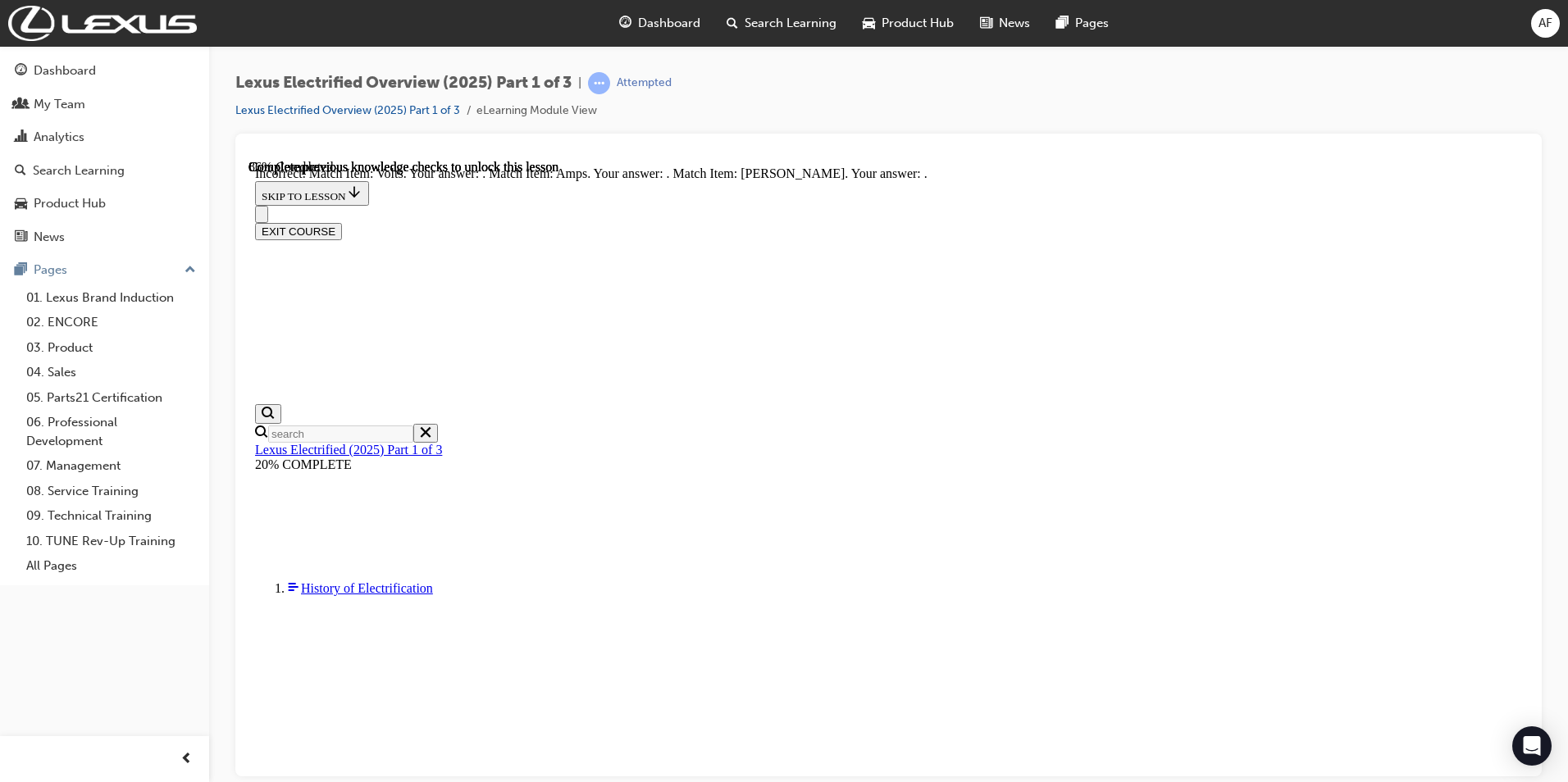
scroll to position [1466, 0]
drag, startPoint x: 858, startPoint y: 419, endPoint x: 905, endPoint y: 496, distance: 90.2
drag, startPoint x: 810, startPoint y: 335, endPoint x: 858, endPoint y: 331, distance: 48.2
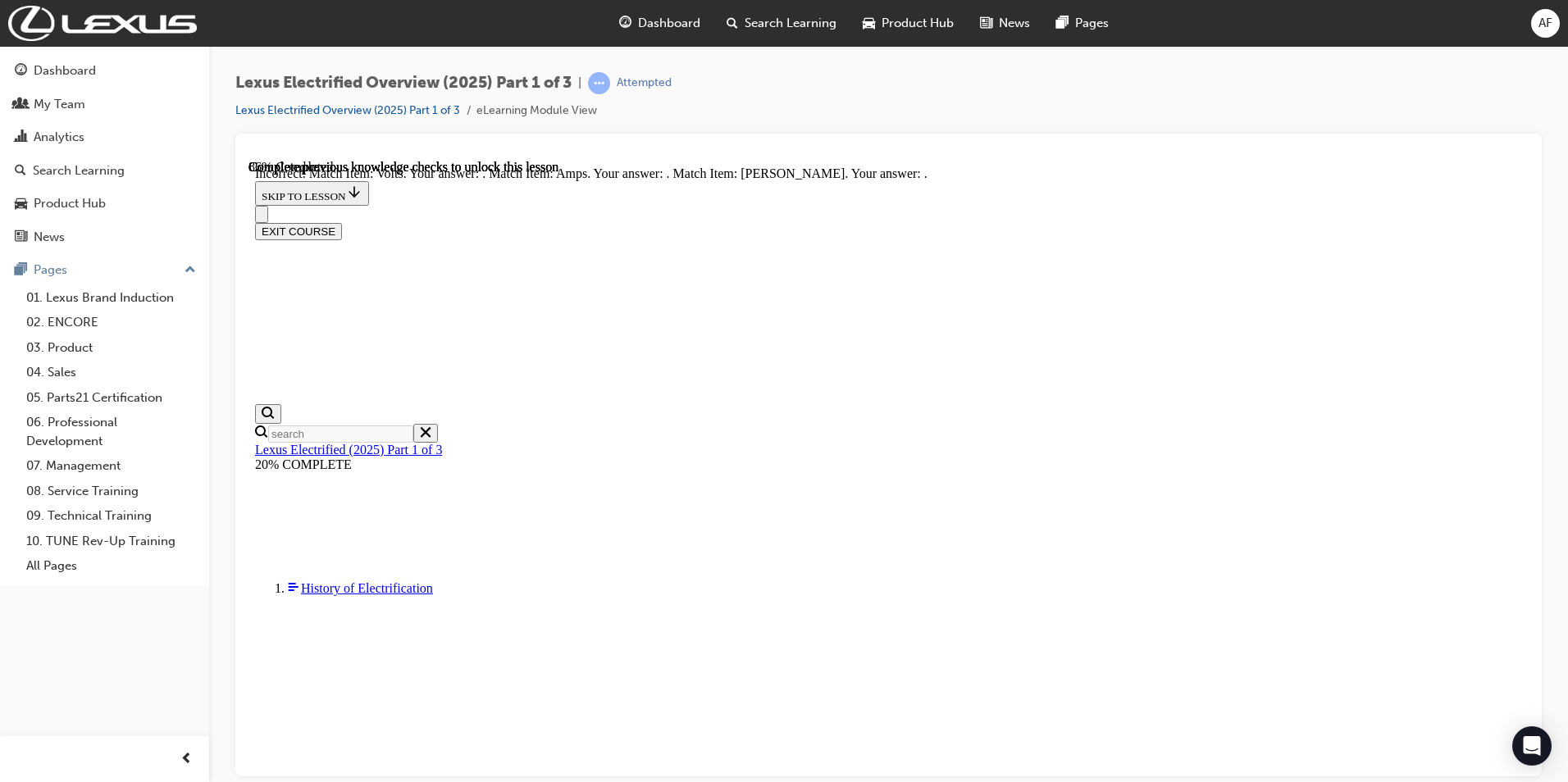
drag, startPoint x: 817, startPoint y: 416, endPoint x: 865, endPoint y: 413, distance: 48.1
drag, startPoint x: 885, startPoint y: 322, endPoint x: 1178, endPoint y: 539, distance: 364.6
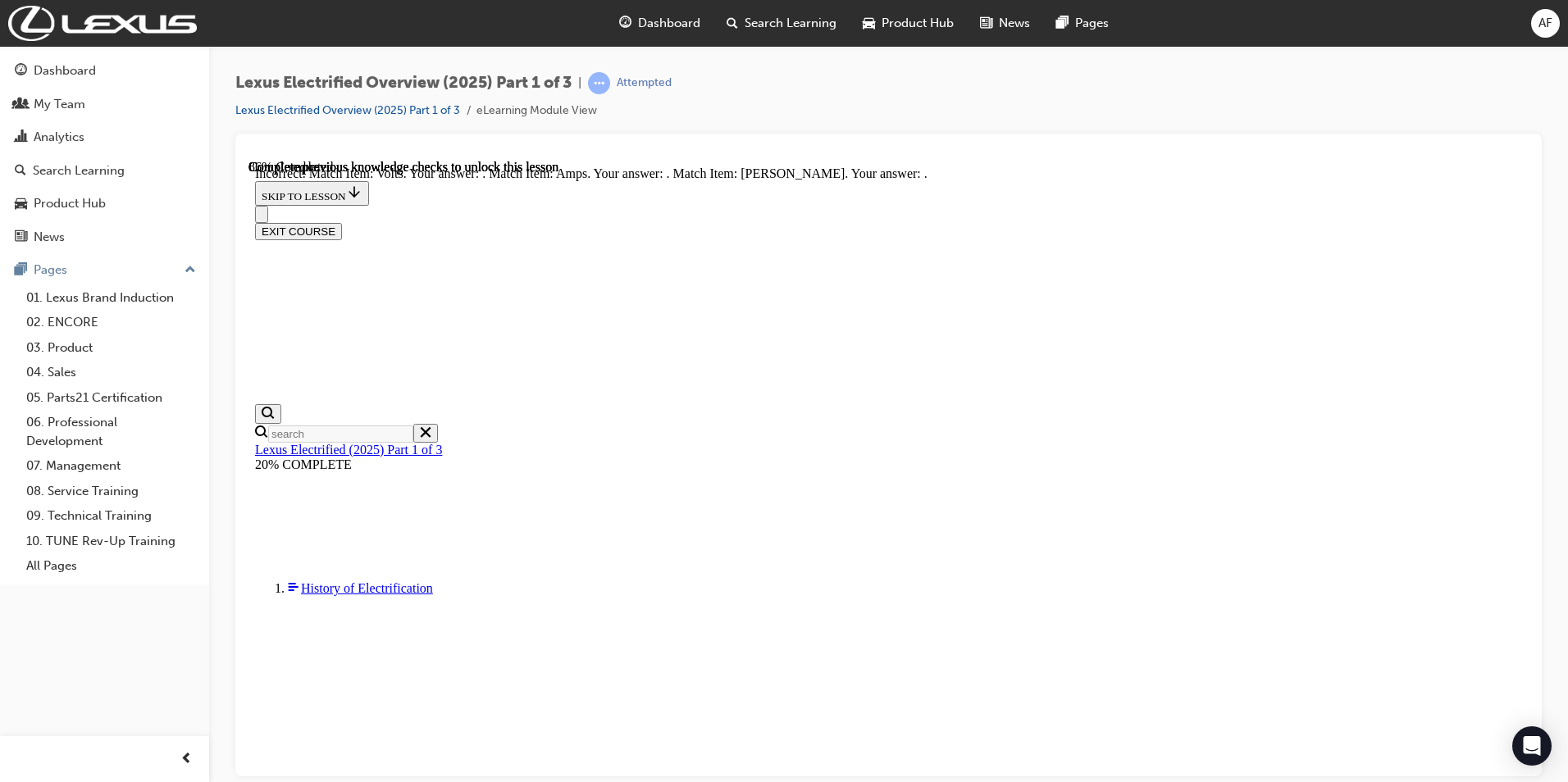
drag, startPoint x: 815, startPoint y: 423, endPoint x: 861, endPoint y: 337, distance: 97.5
drag, startPoint x: 870, startPoint y: 489, endPoint x: 888, endPoint y: 404, distance: 86.9
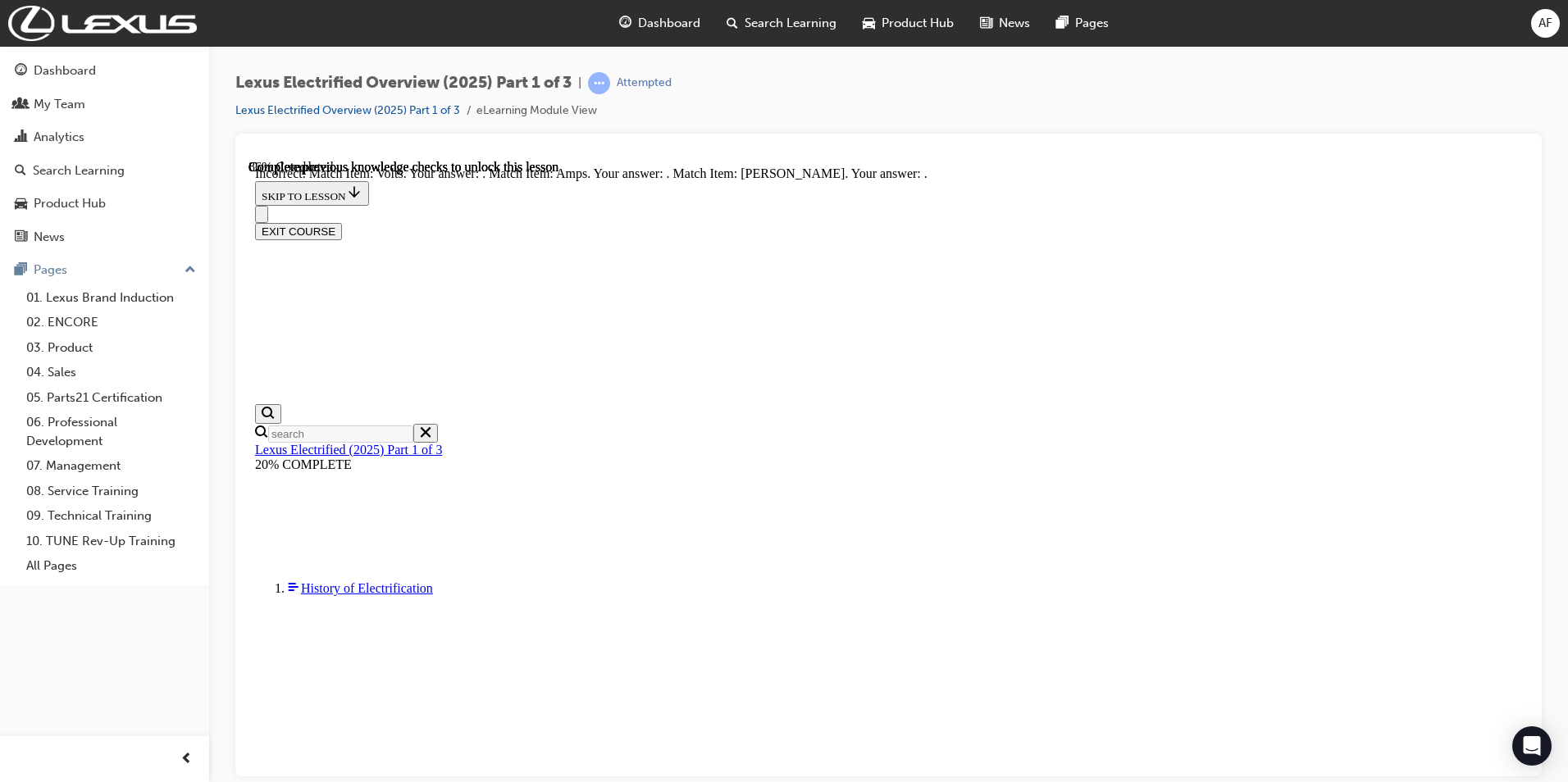
drag, startPoint x: 859, startPoint y: 507, endPoint x: 953, endPoint y: 501, distance: 94.2
drag, startPoint x: 987, startPoint y: 551, endPoint x: 987, endPoint y: 579, distance: 28.0
drag, startPoint x: 987, startPoint y: 579, endPoint x: 988, endPoint y: 593, distance: 14.0
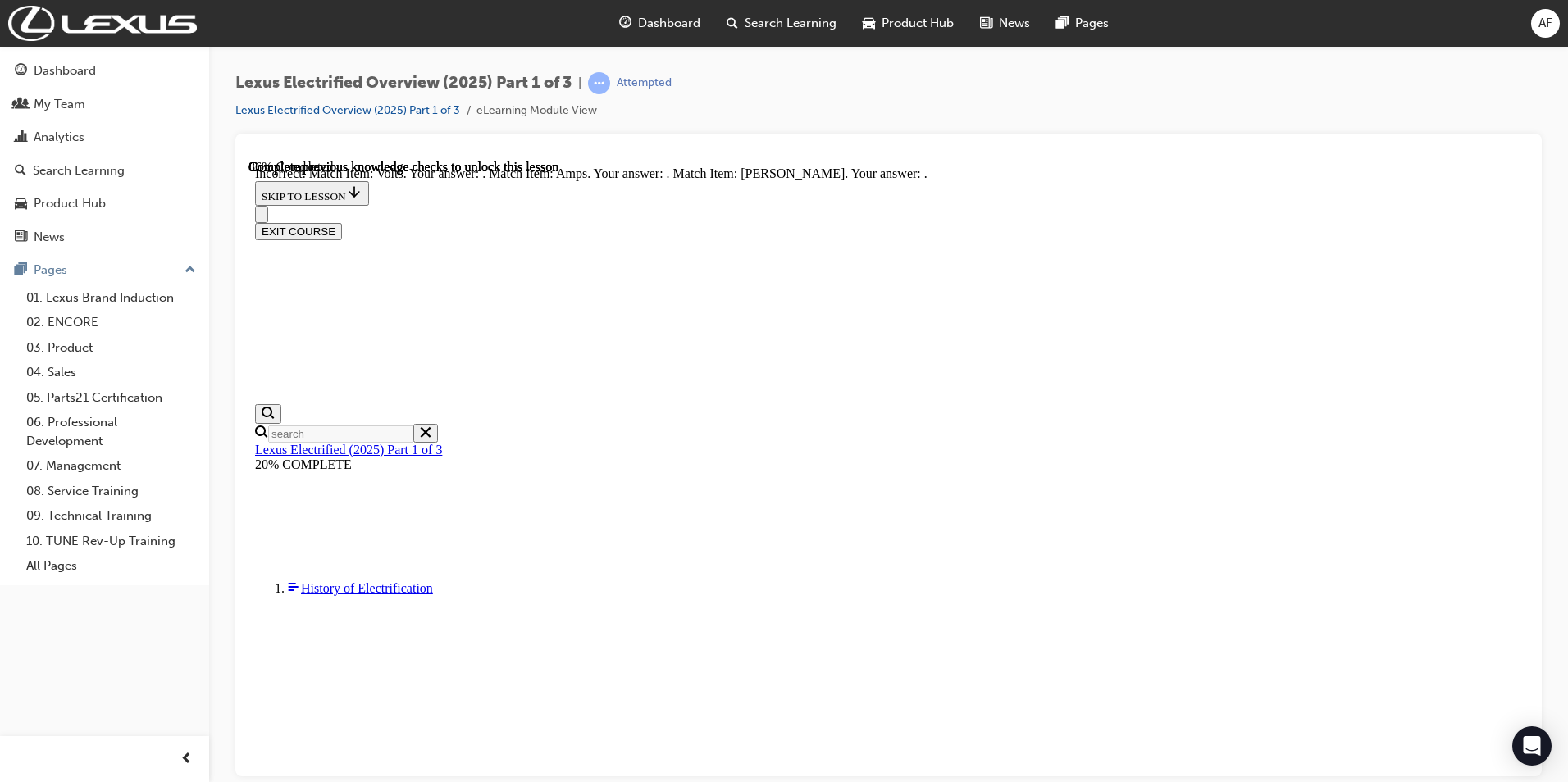
drag, startPoint x: 861, startPoint y: 323, endPoint x: 918, endPoint y: 401, distance: 96.6
drag, startPoint x: 837, startPoint y: 319, endPoint x: 901, endPoint y: 499, distance: 191.0
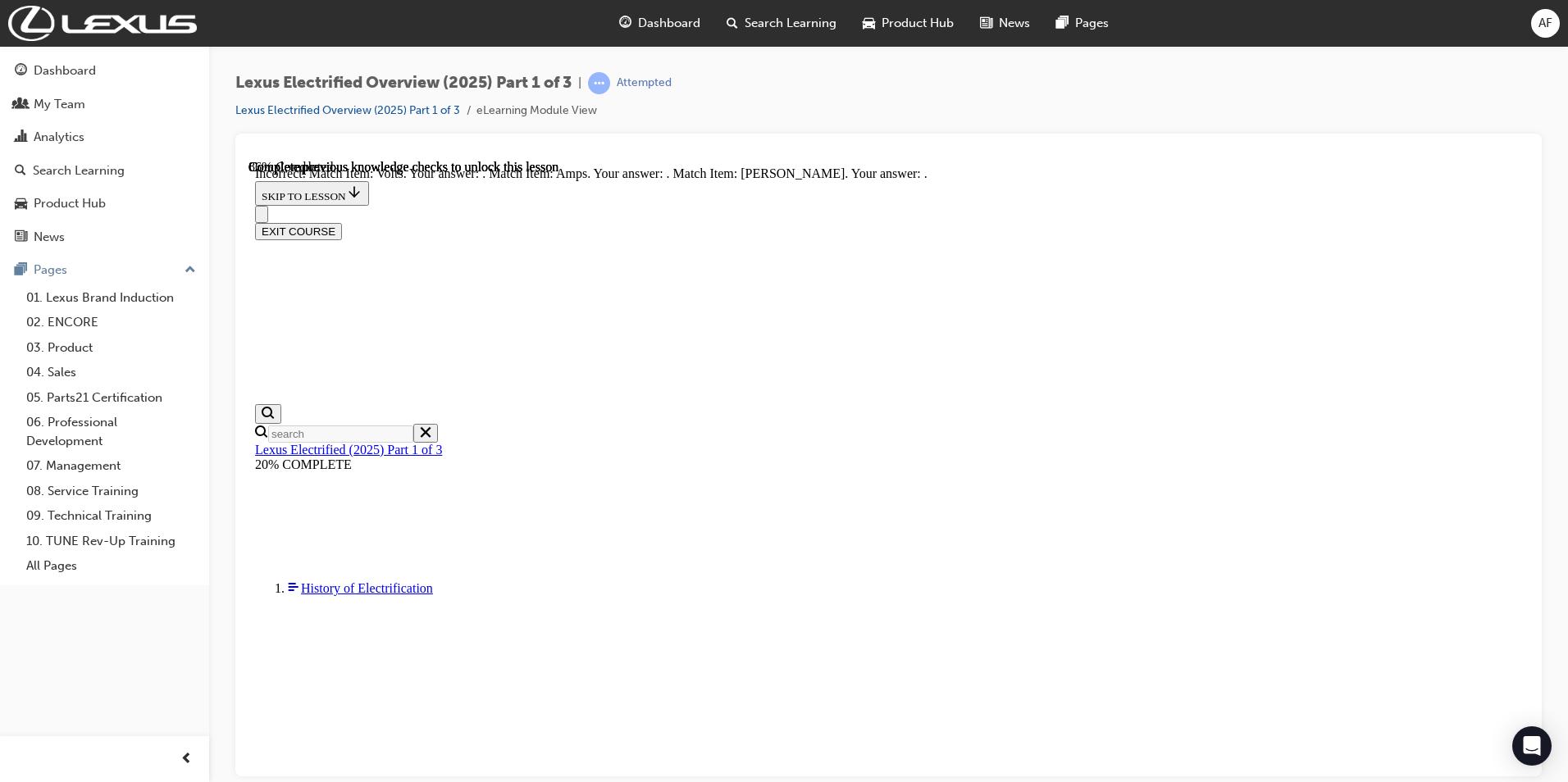
drag, startPoint x: 801, startPoint y: 343, endPoint x: 847, endPoint y: 350, distance: 46.5
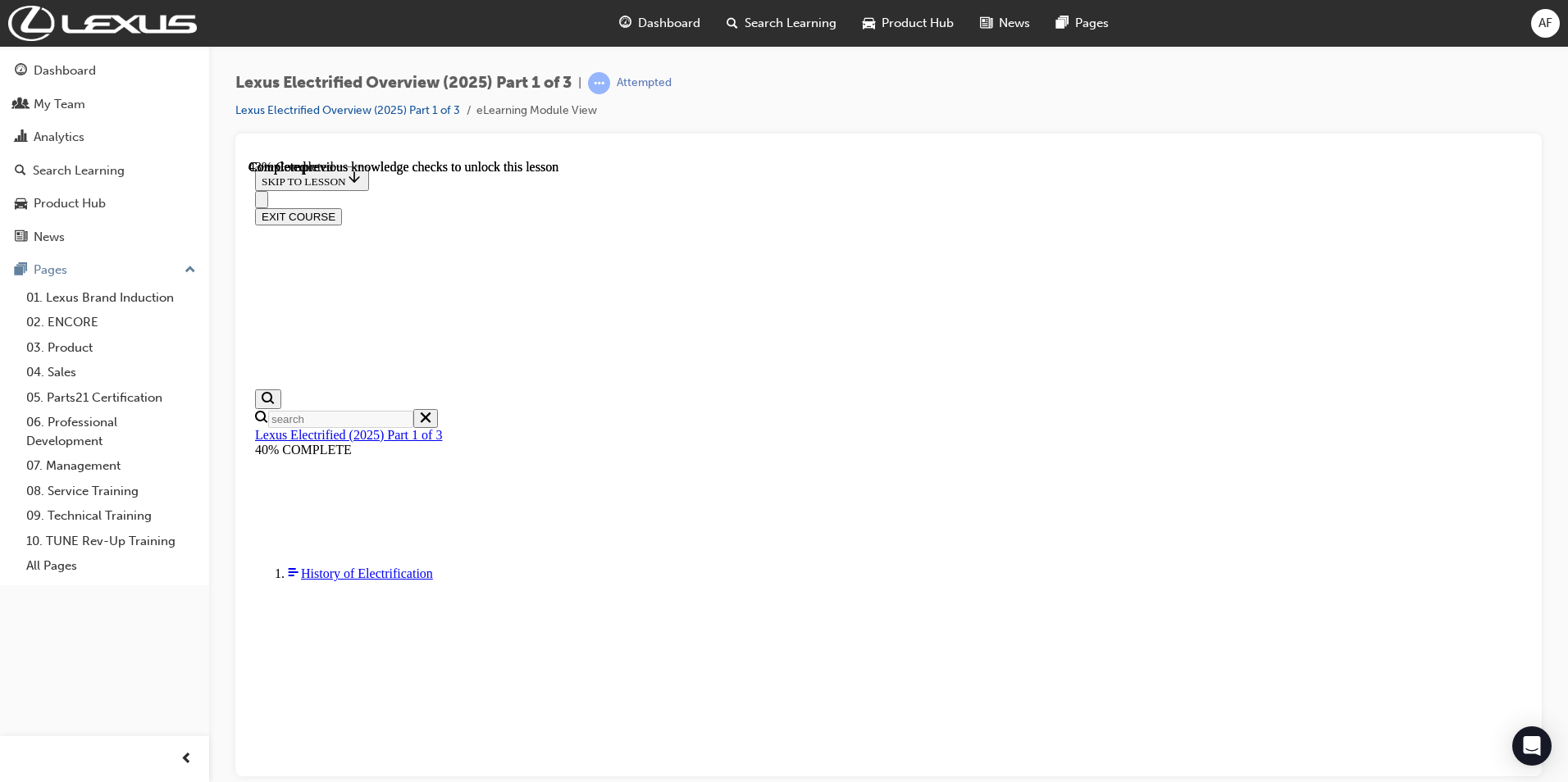
scroll to position [276, 0]
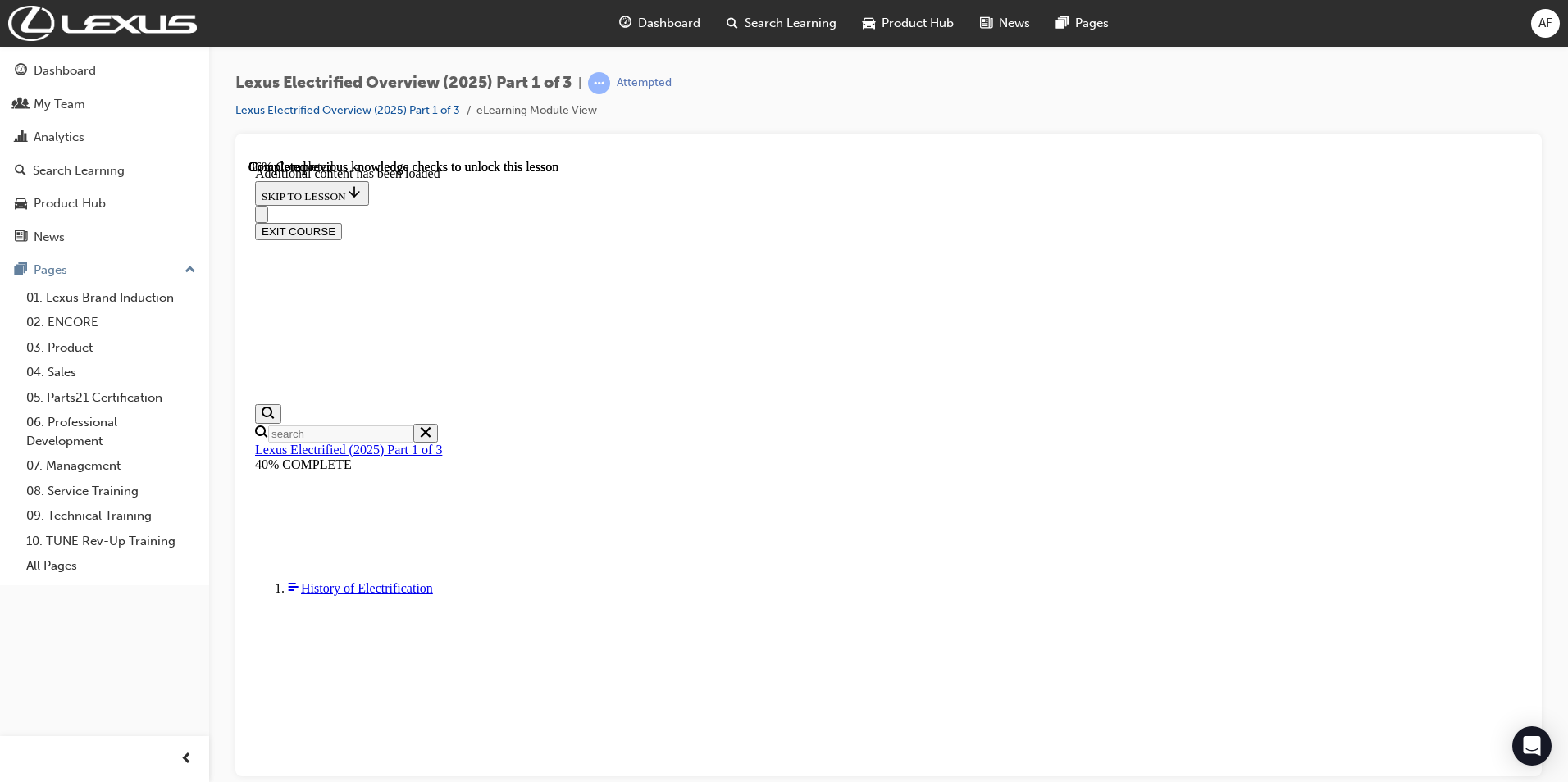
scroll to position [1293, 0]
radio input "true"
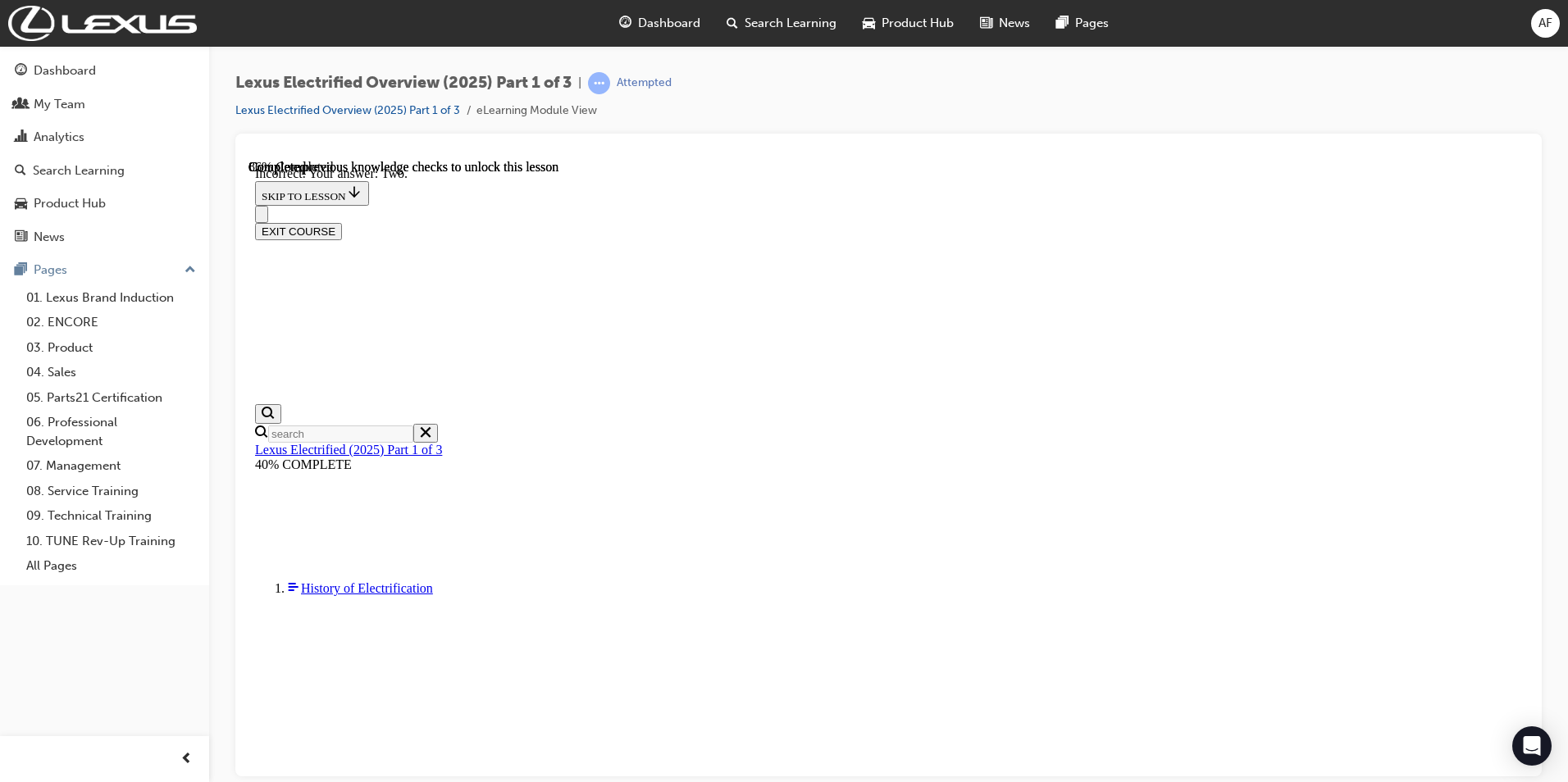
scroll to position [1402, 0]
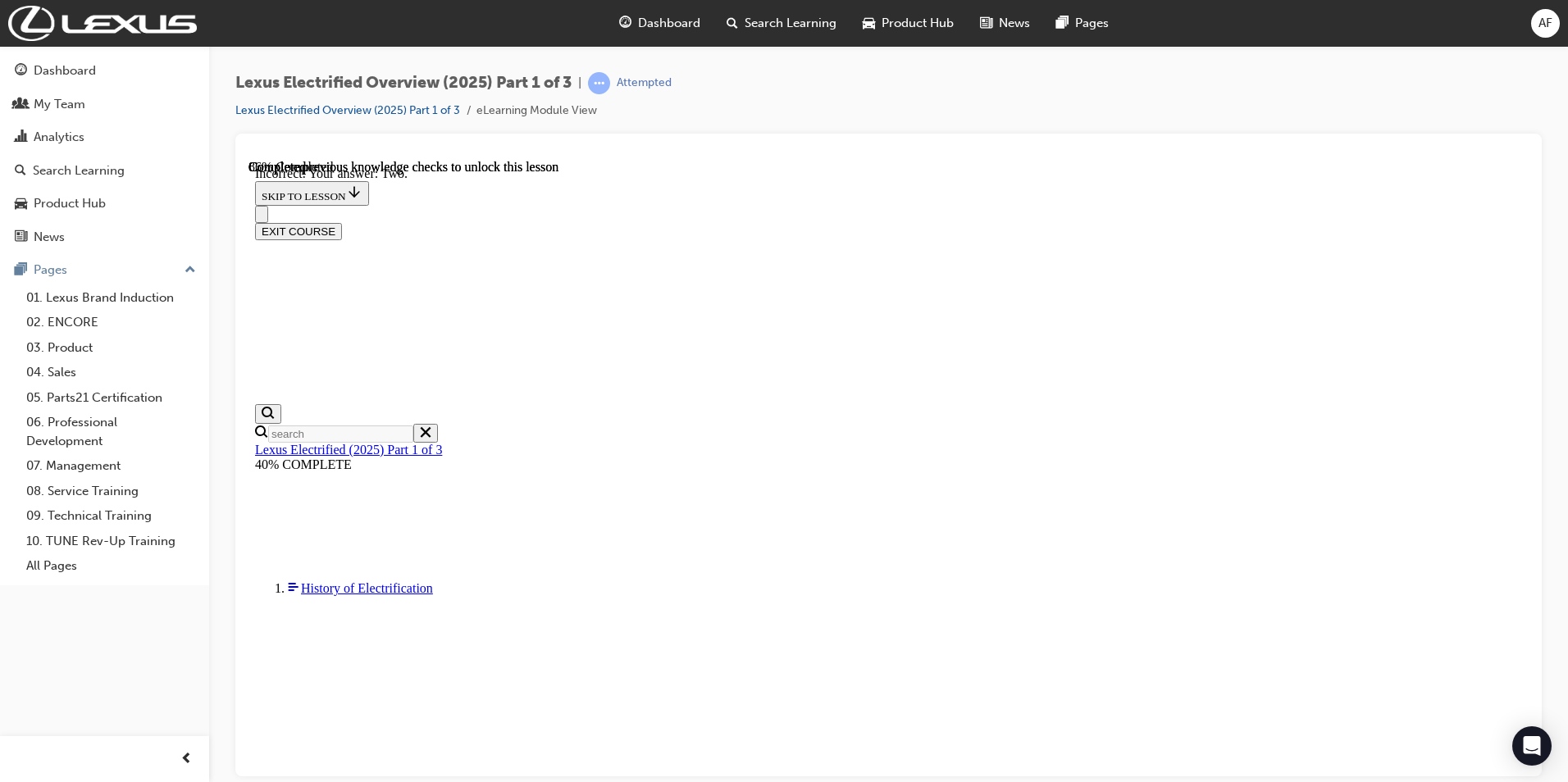
radio input "true"
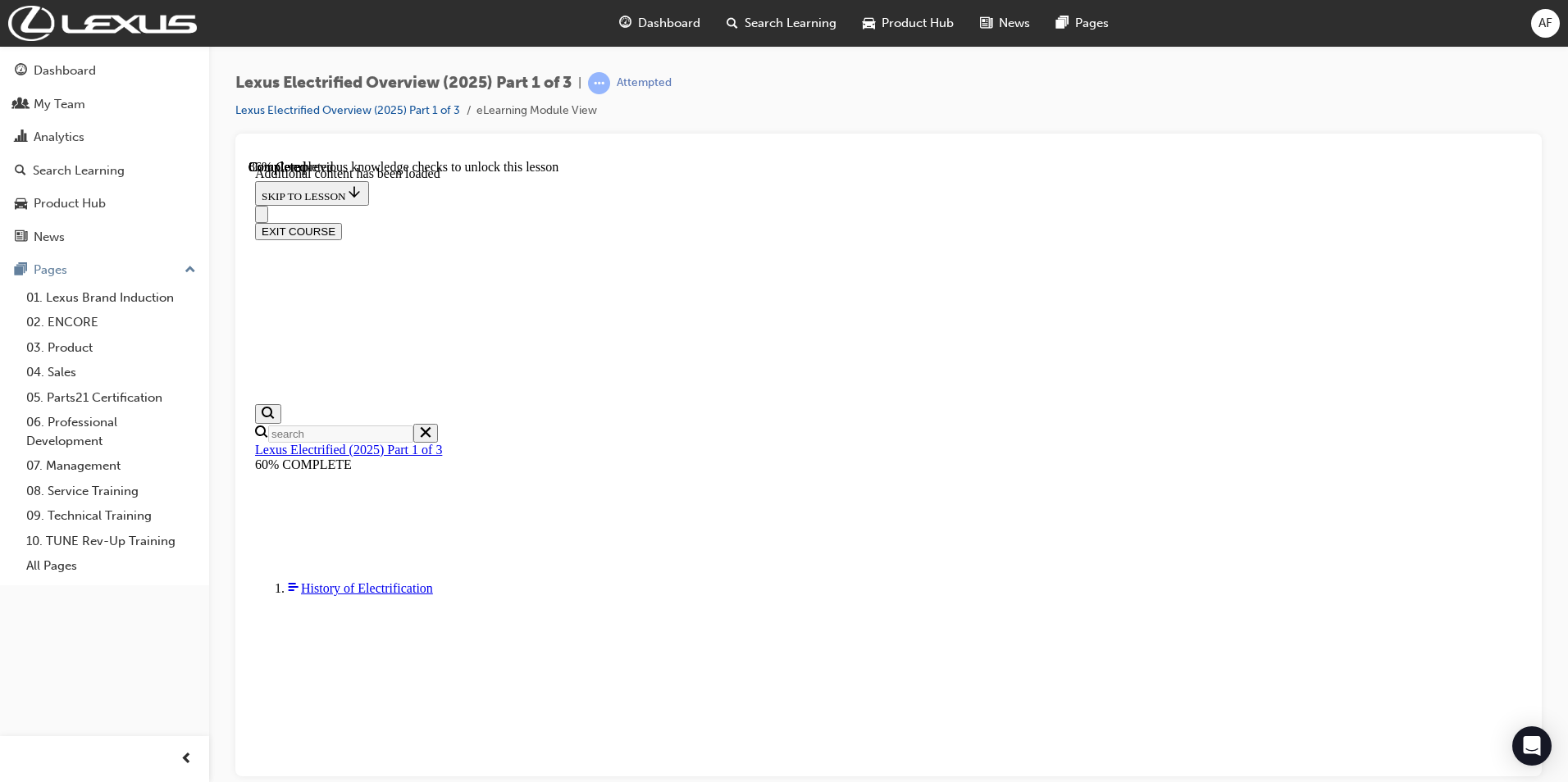
scroll to position [1293, 0]
radio input "true"
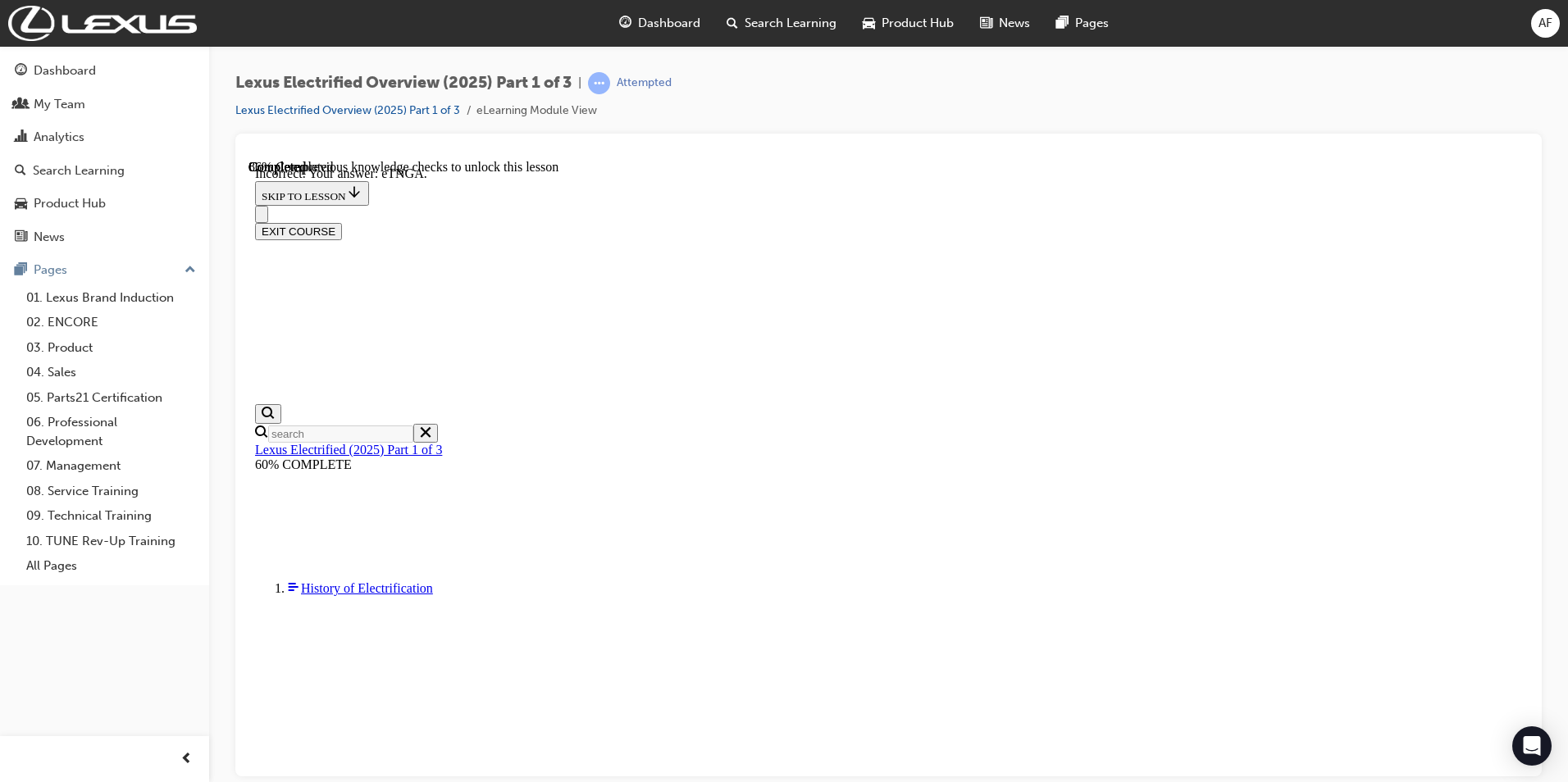
radio input "true"
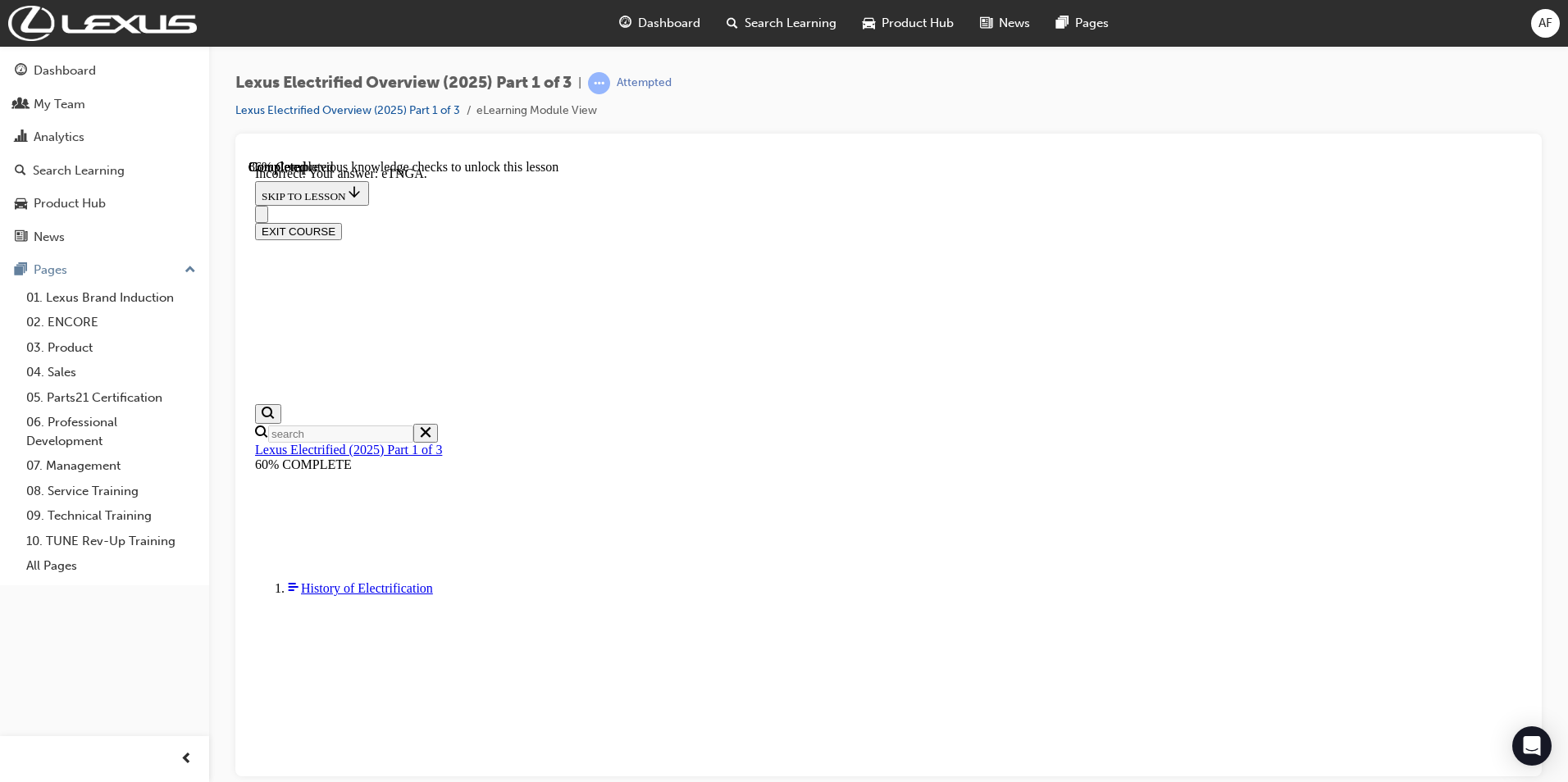
radio input "true"
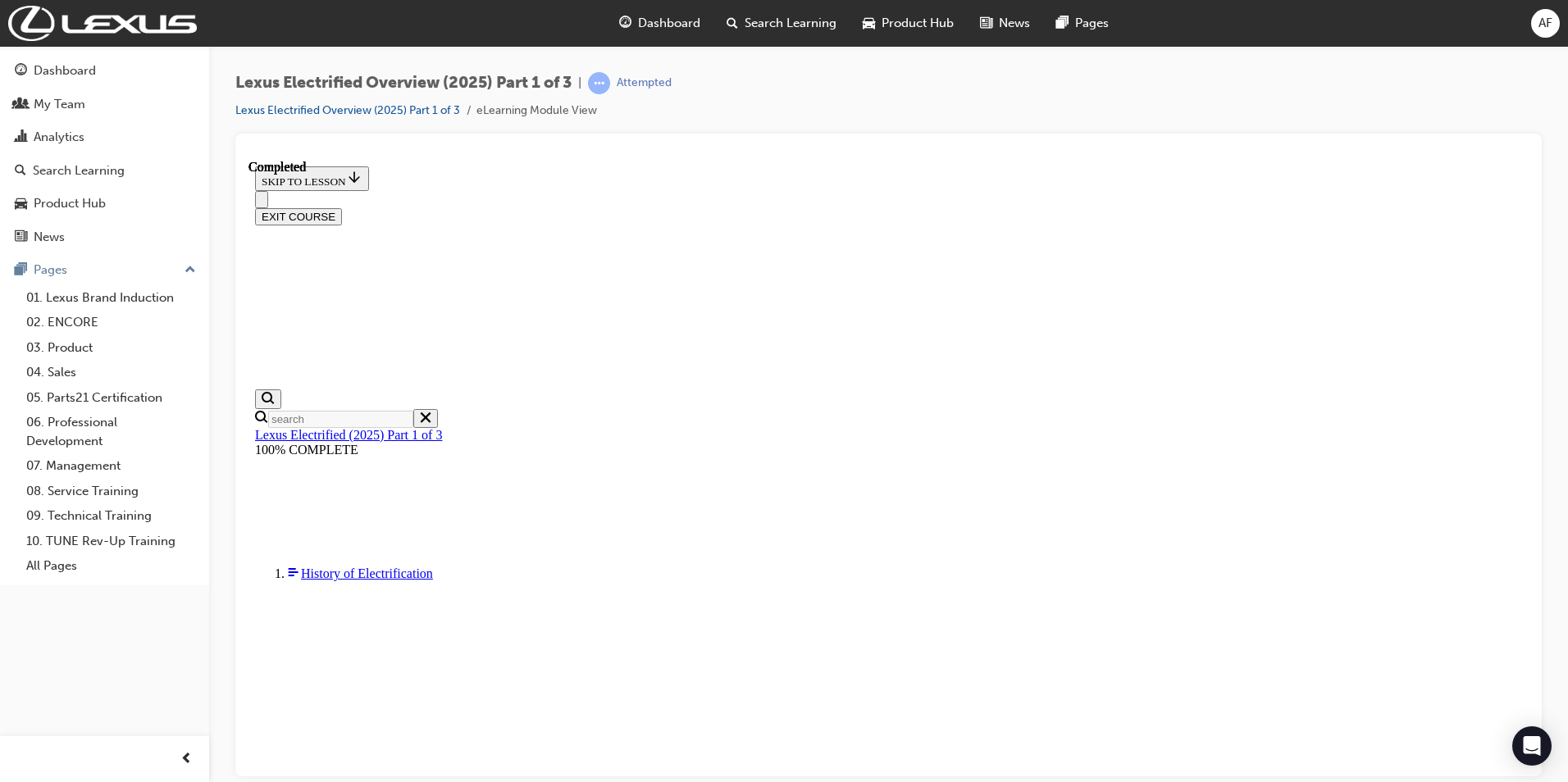
scroll to position [558, 0]
click at [324, 107] on link "Lexus Electrified Overview (2025) Part 1 of 3" at bounding box center [348, 110] width 225 height 14
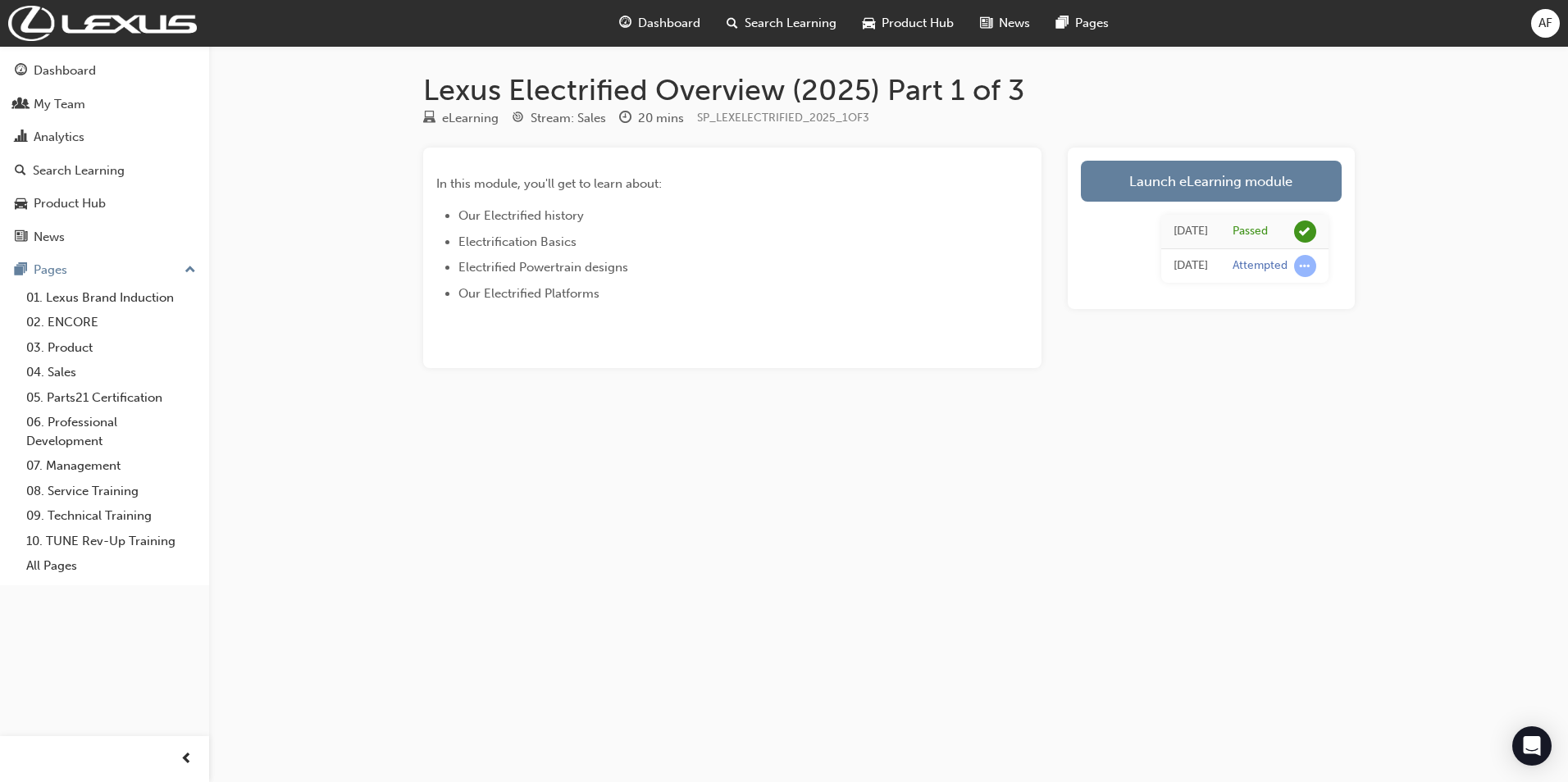
click at [756, 13] on div "Search Learning" at bounding box center [782, 23] width 136 height 34
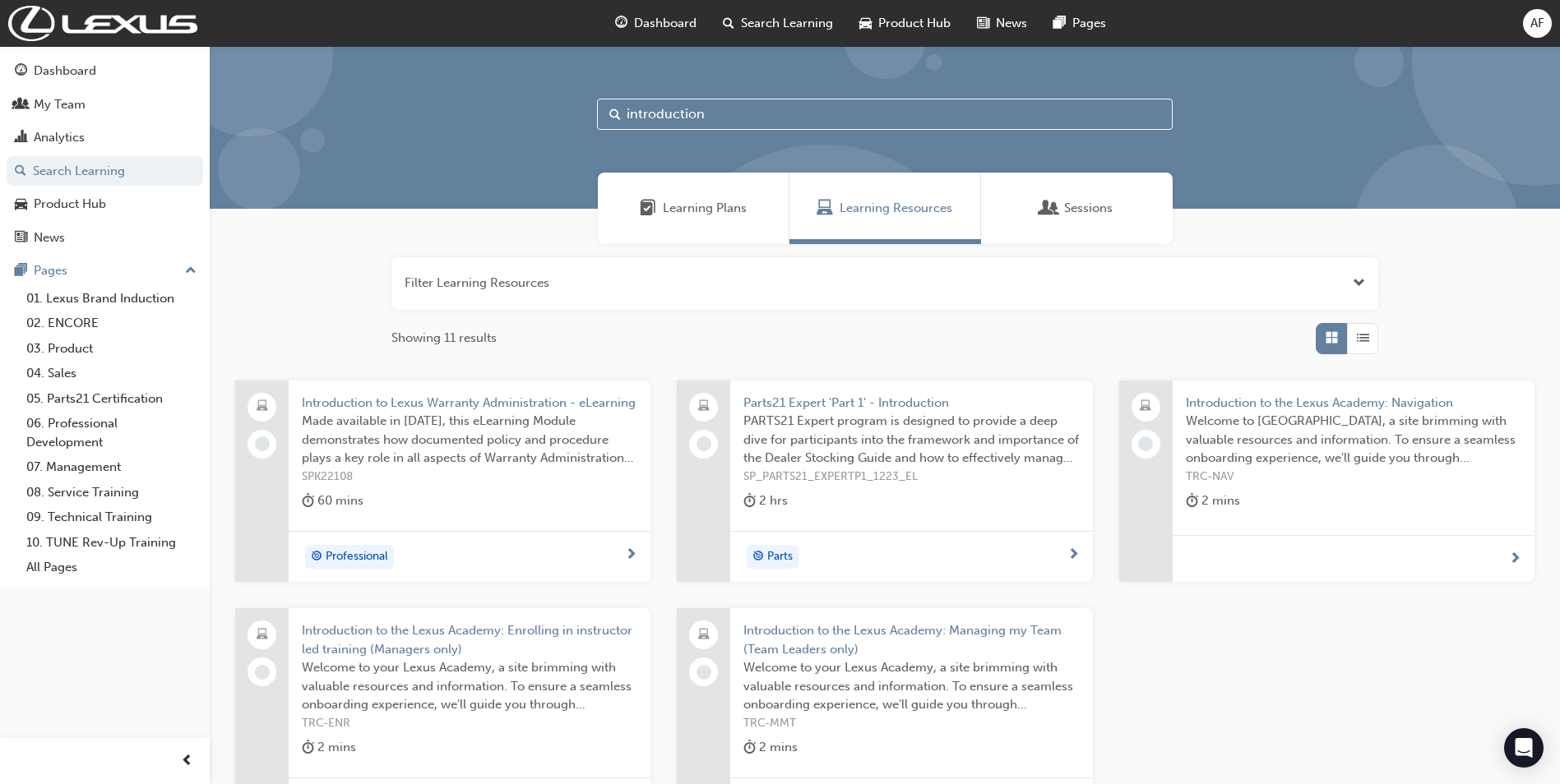
click at [744, 114] on input "introduction" at bounding box center [884, 114] width 575 height 31
type input "i"
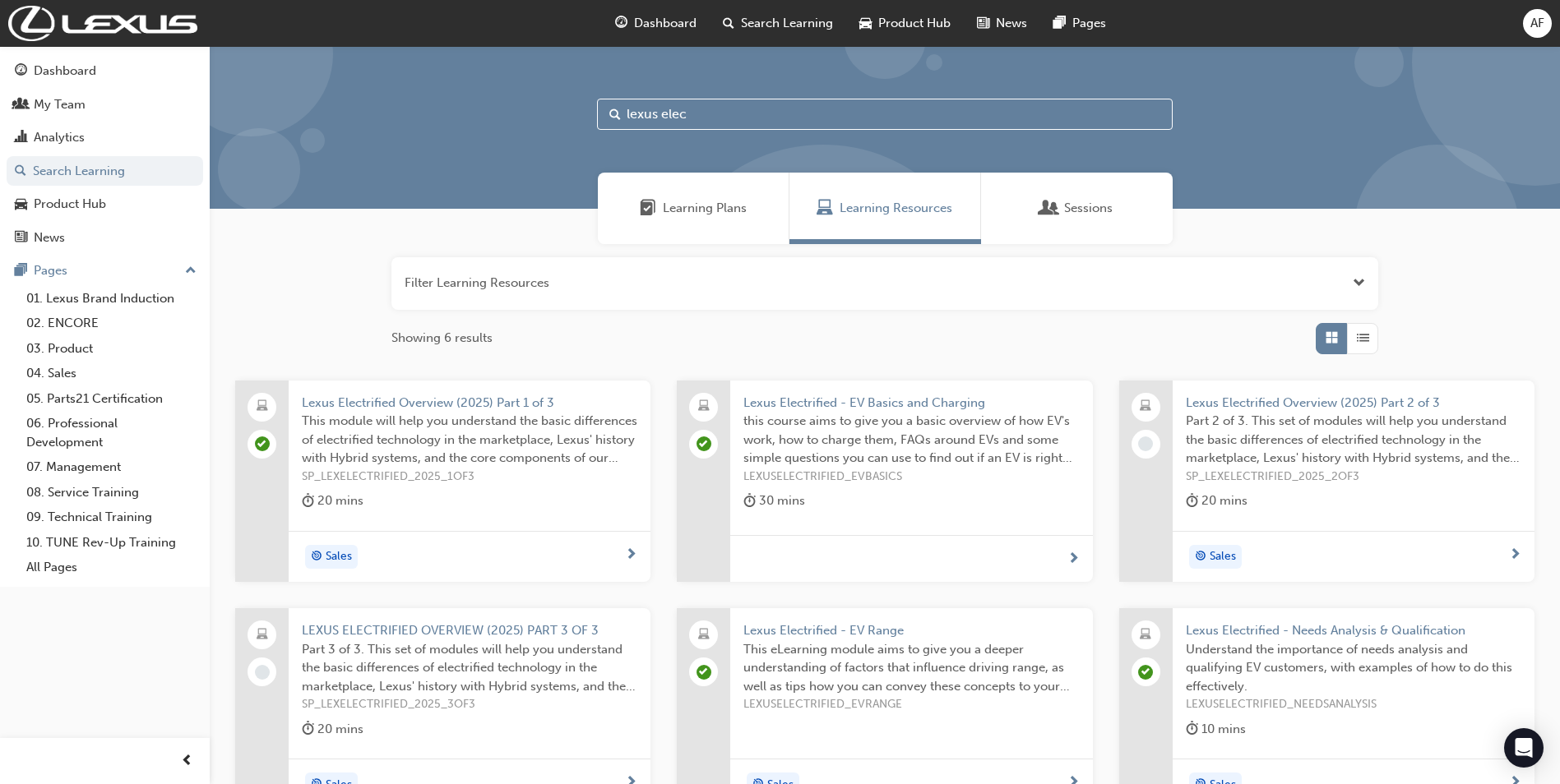
type input "lexus elec"
click at [1278, 400] on span "Lexus Electrified Overview (2025) Part 2 of 3" at bounding box center [1353, 403] width 336 height 19
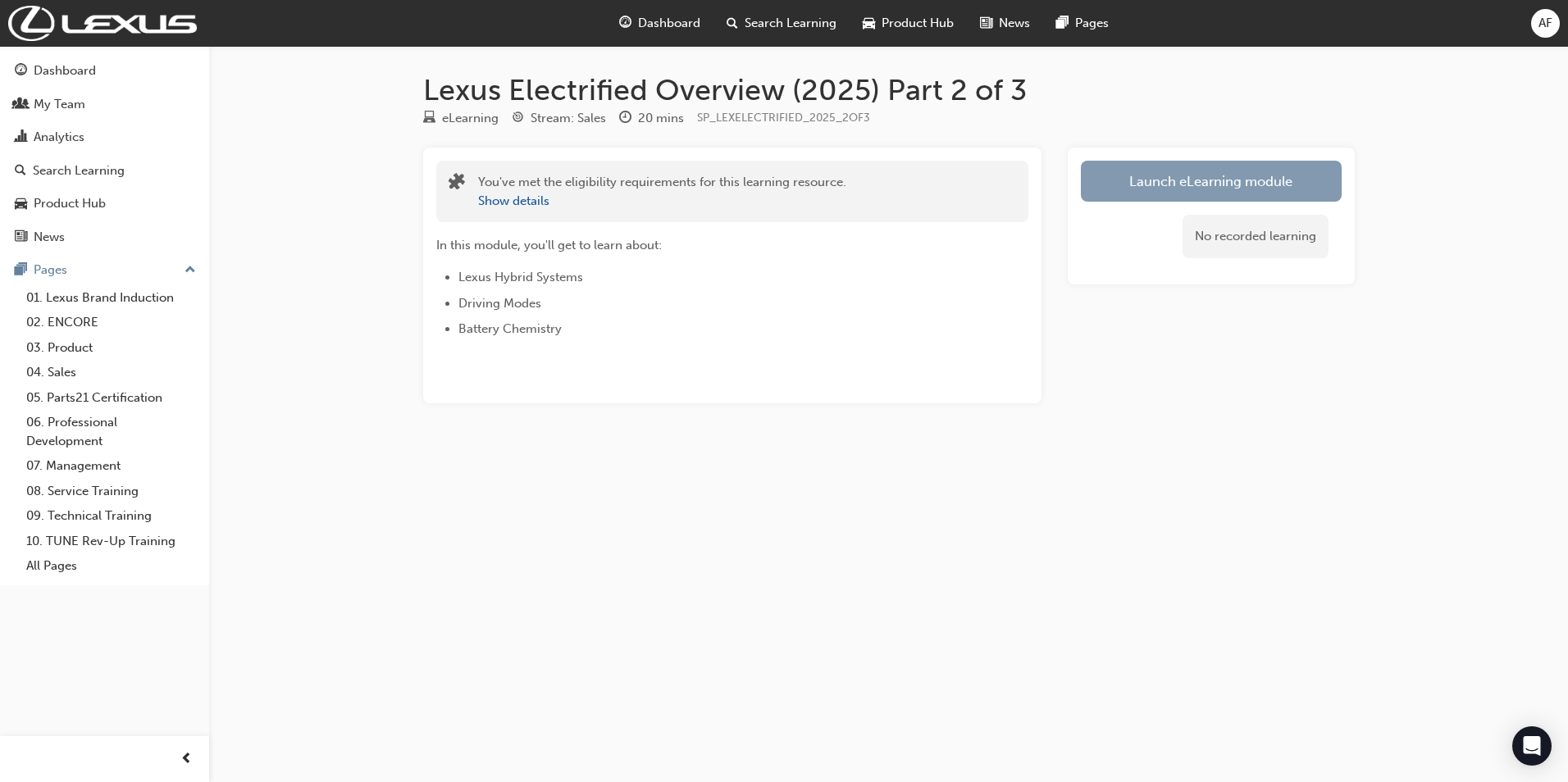
click at [1195, 175] on link "Launch eLearning module" at bounding box center [1211, 181] width 261 height 41
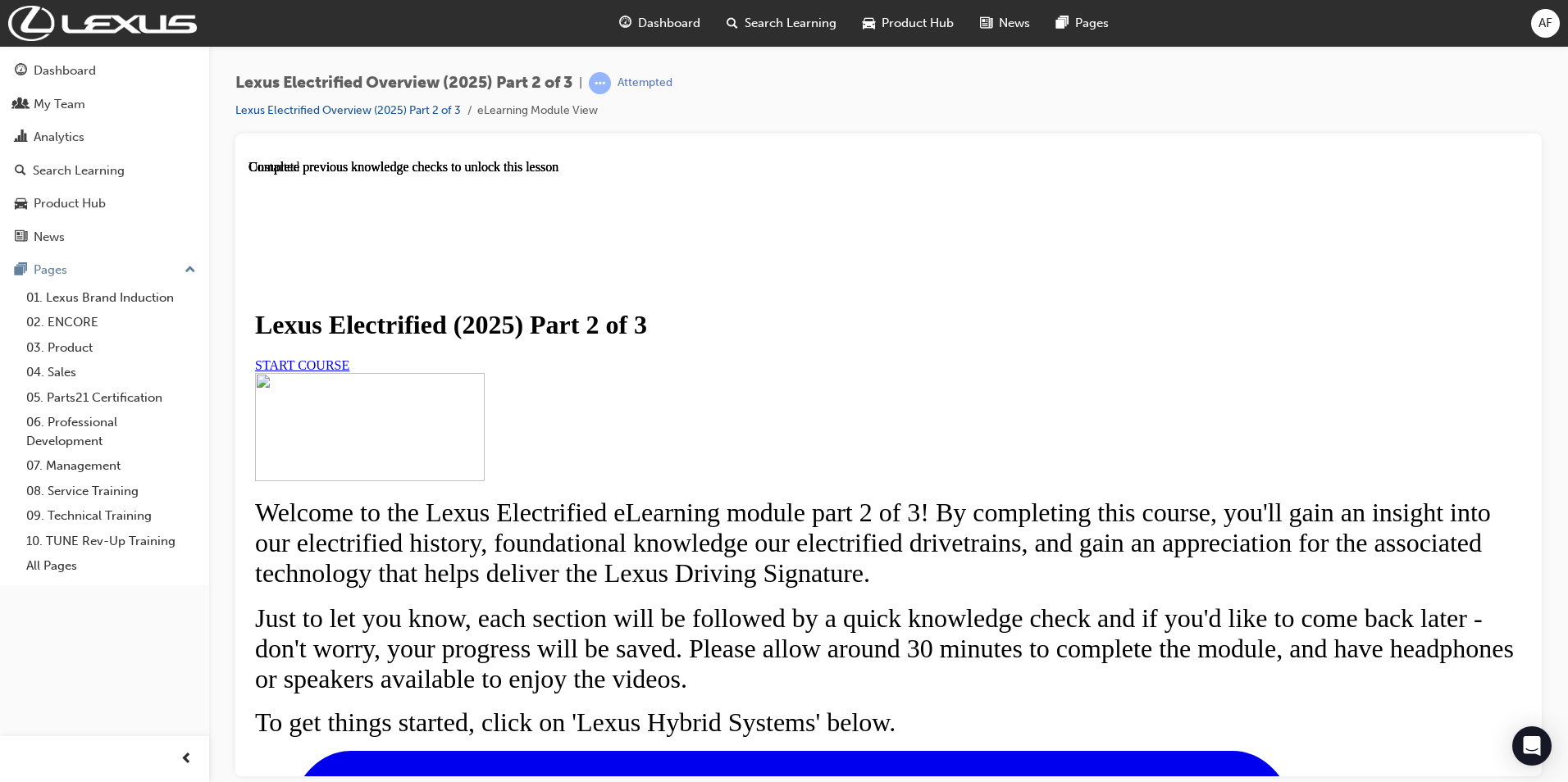
scroll to position [546, 0]
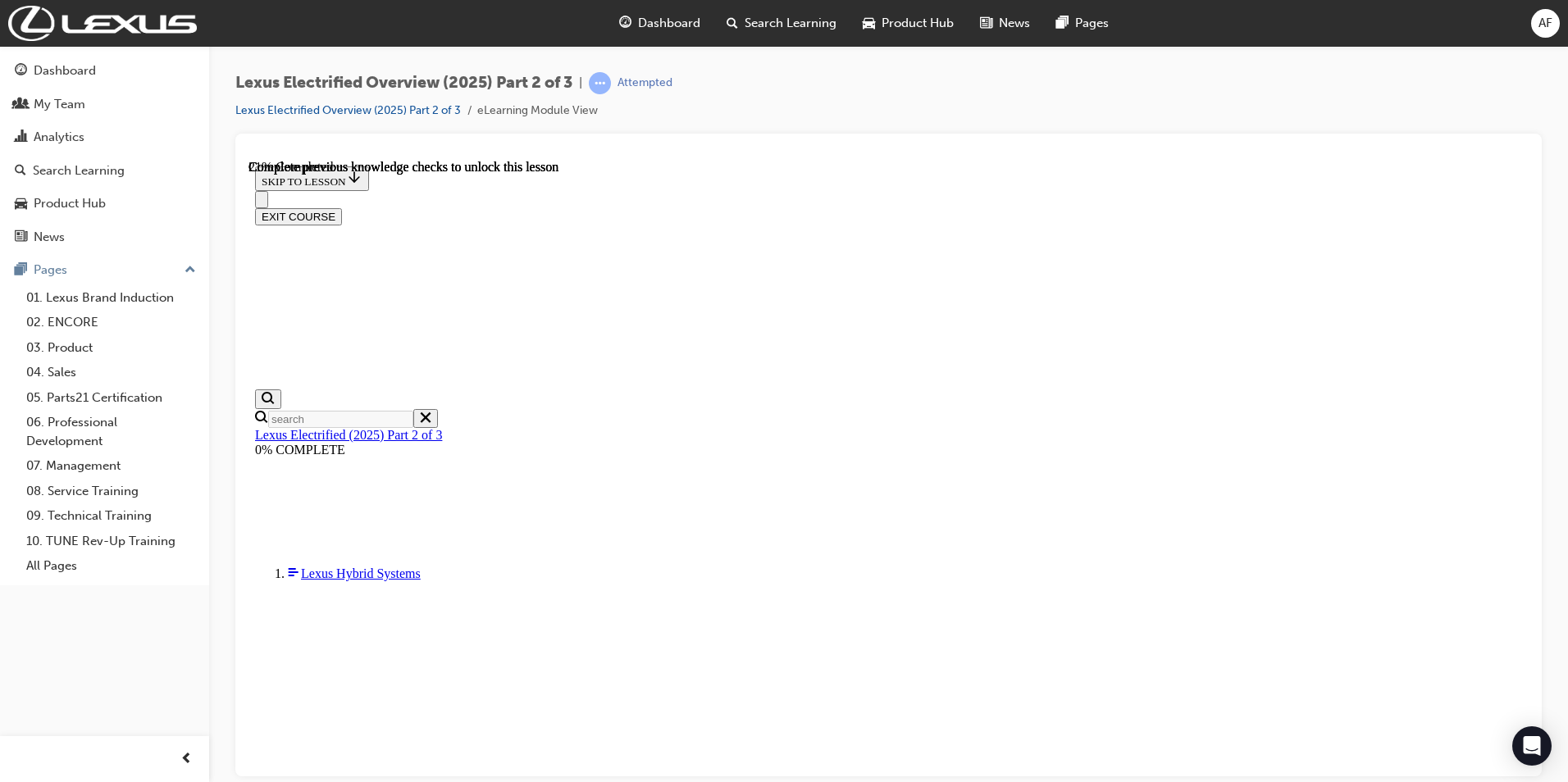
scroll to position [385, 0]
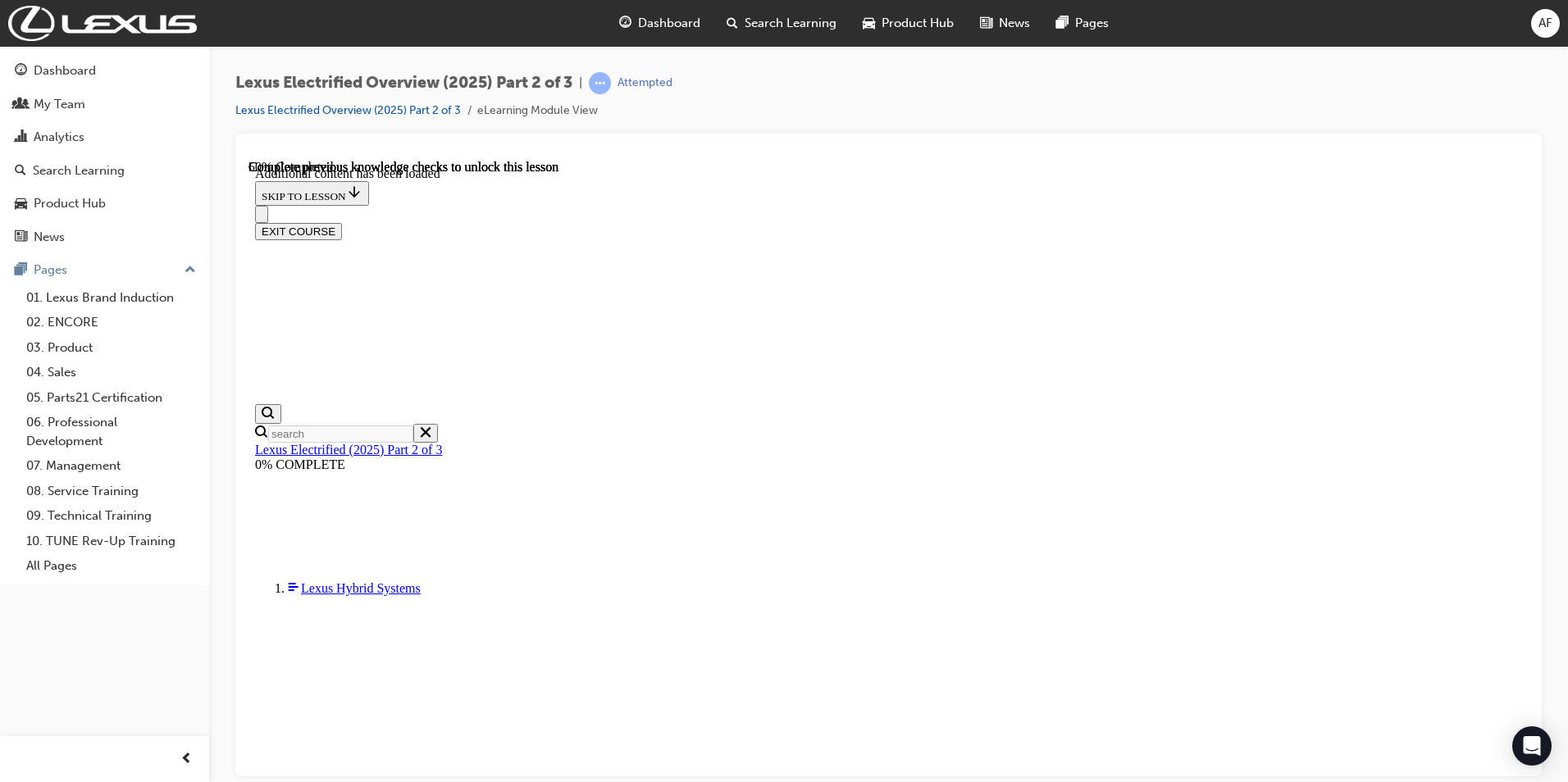
scroll to position [1543, 0]
checkbox input "true"
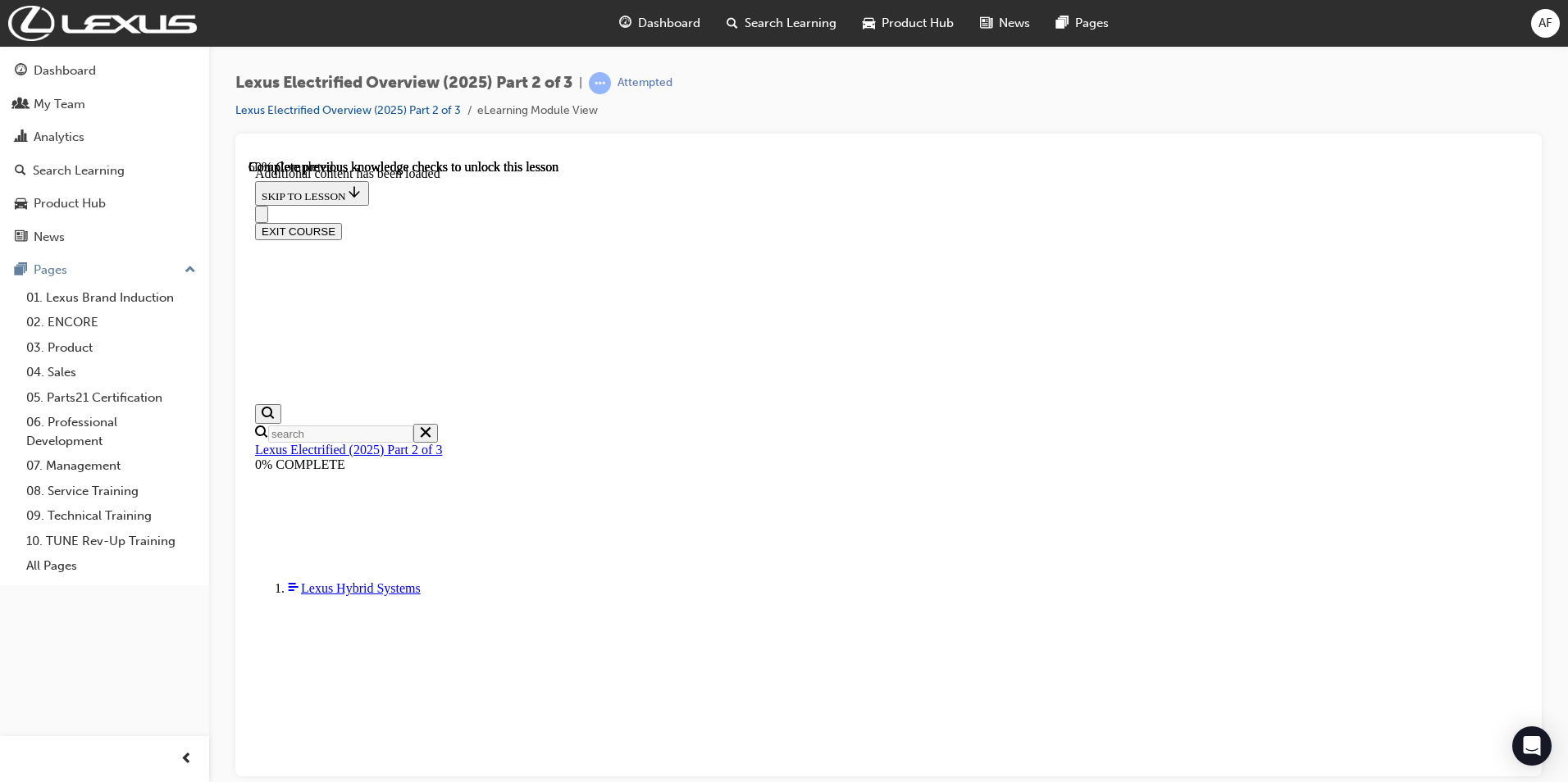
checkbox input "true"
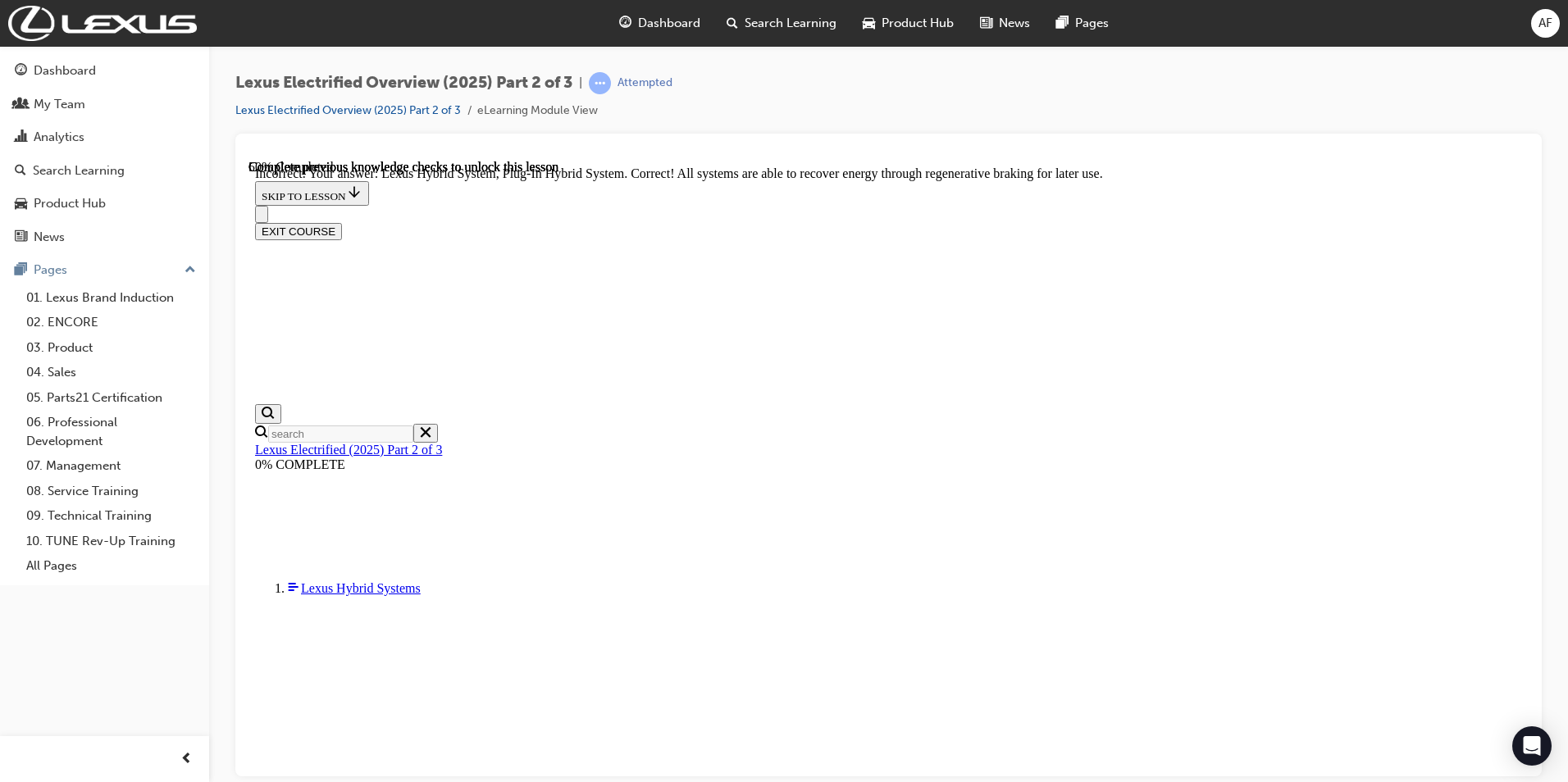
scroll to position [1577, 0]
checkbox input "true"
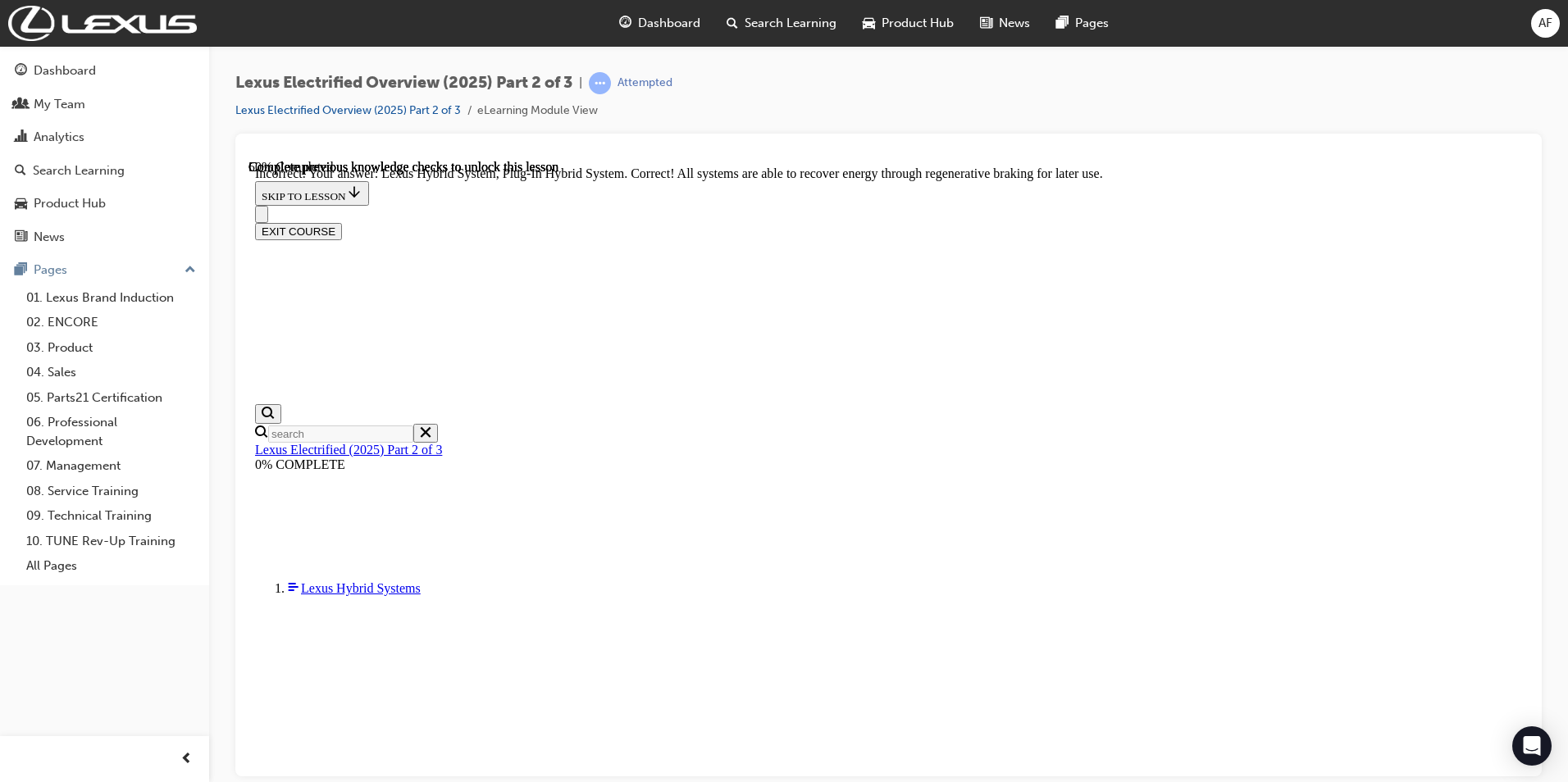
checkbox input "true"
checkbox input "false"
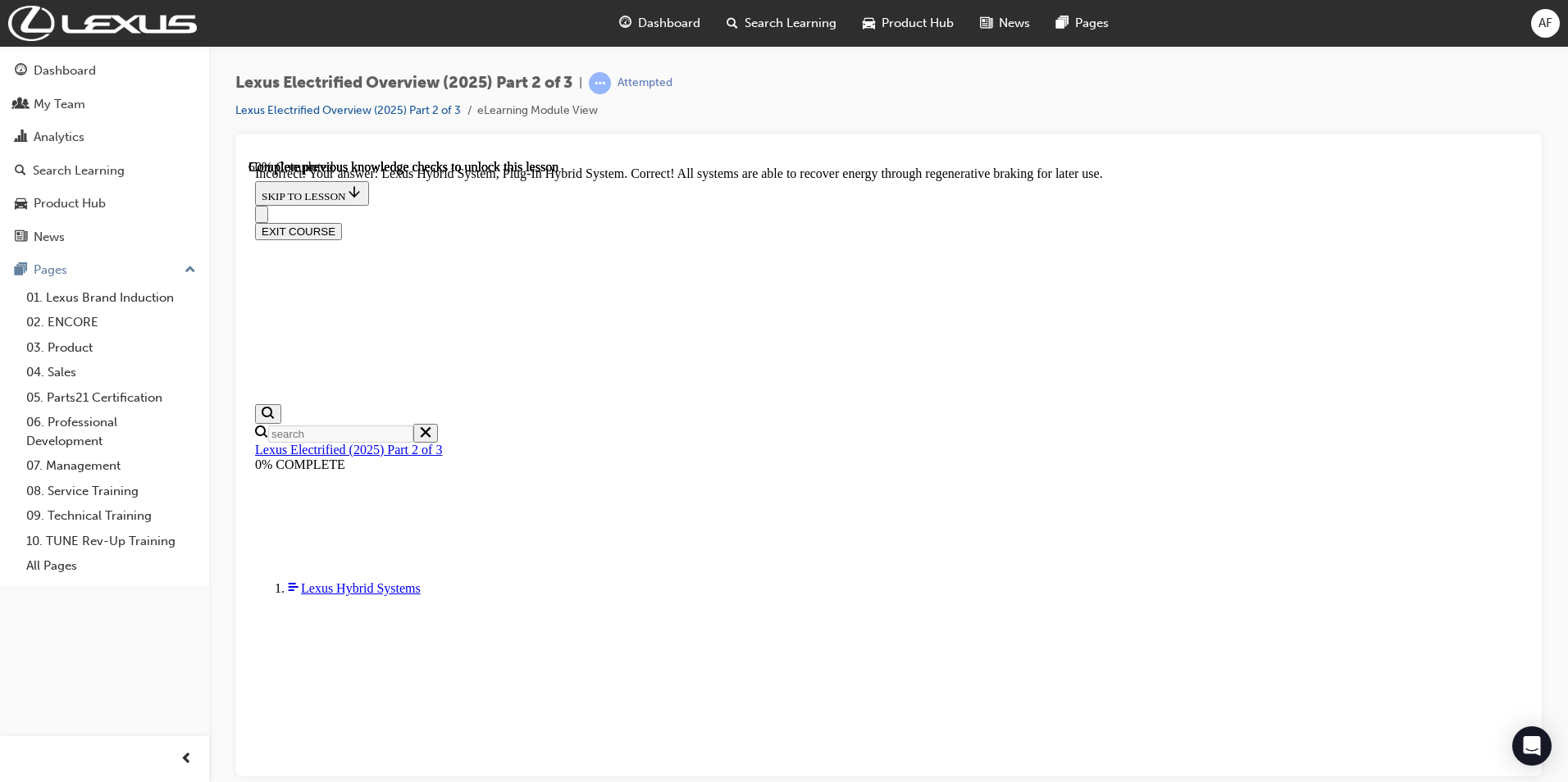
checkbox input "false"
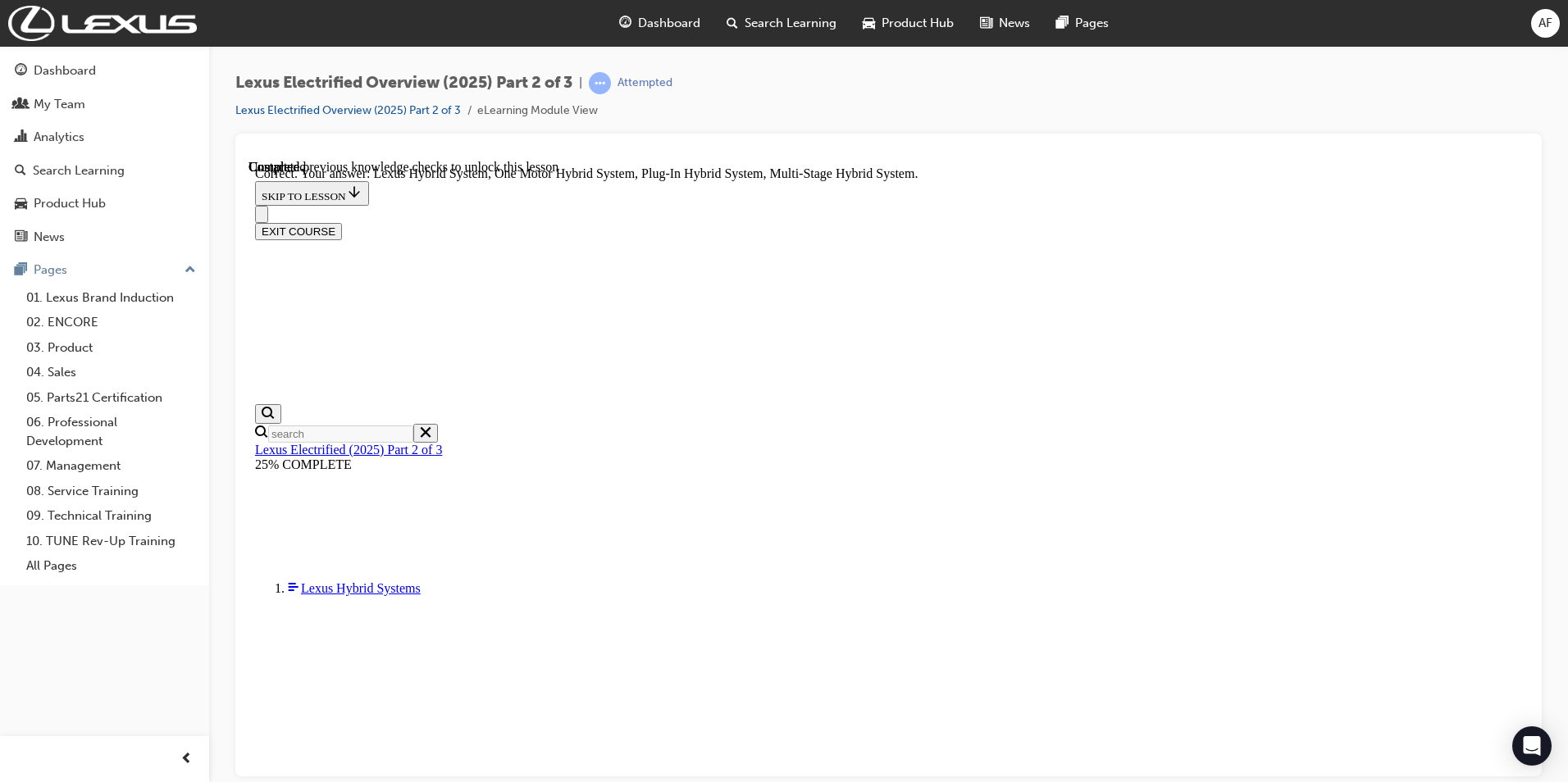
scroll to position [3326, 0]
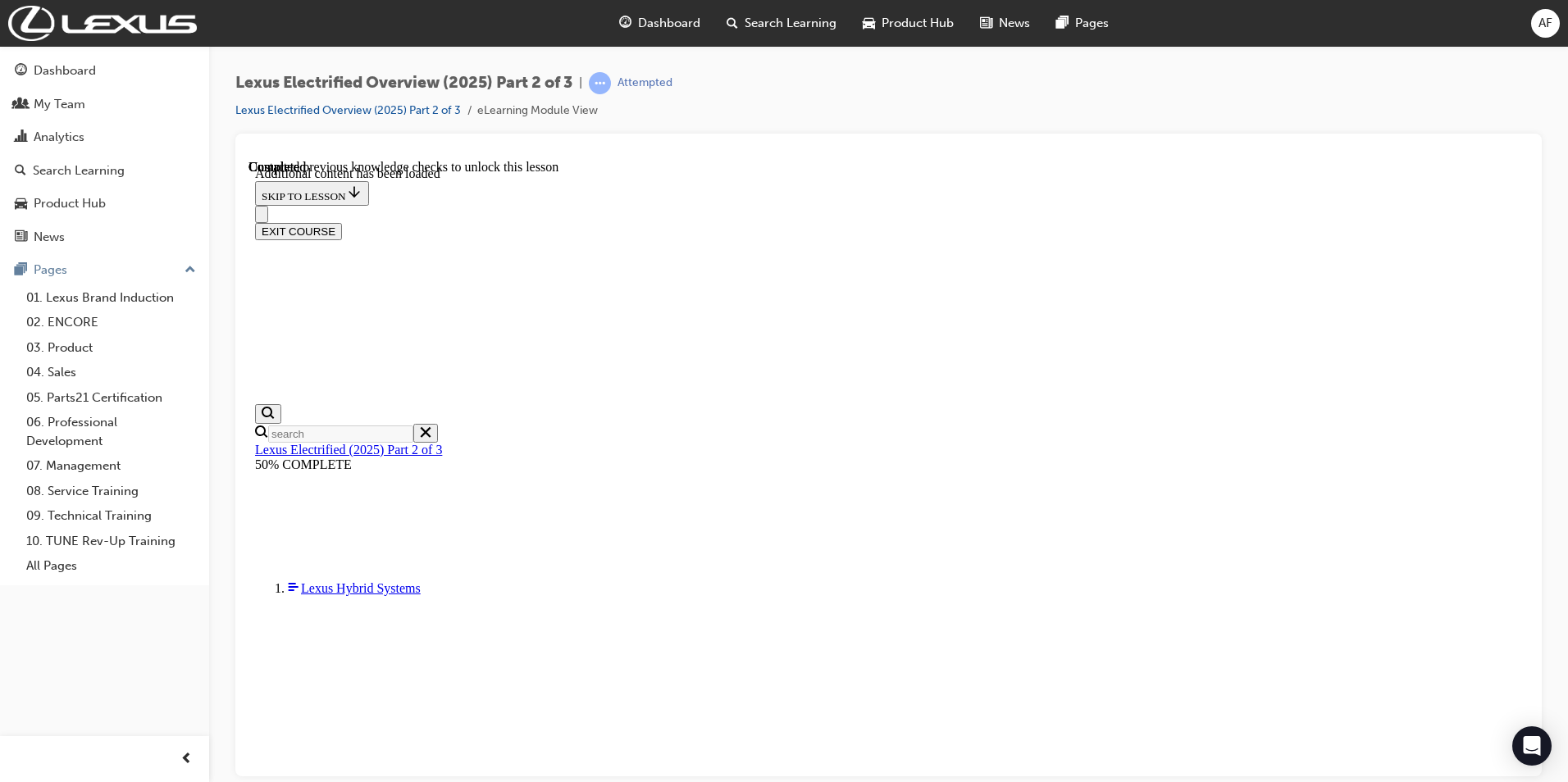
scroll to position [1416, 0]
checkbox input "true"
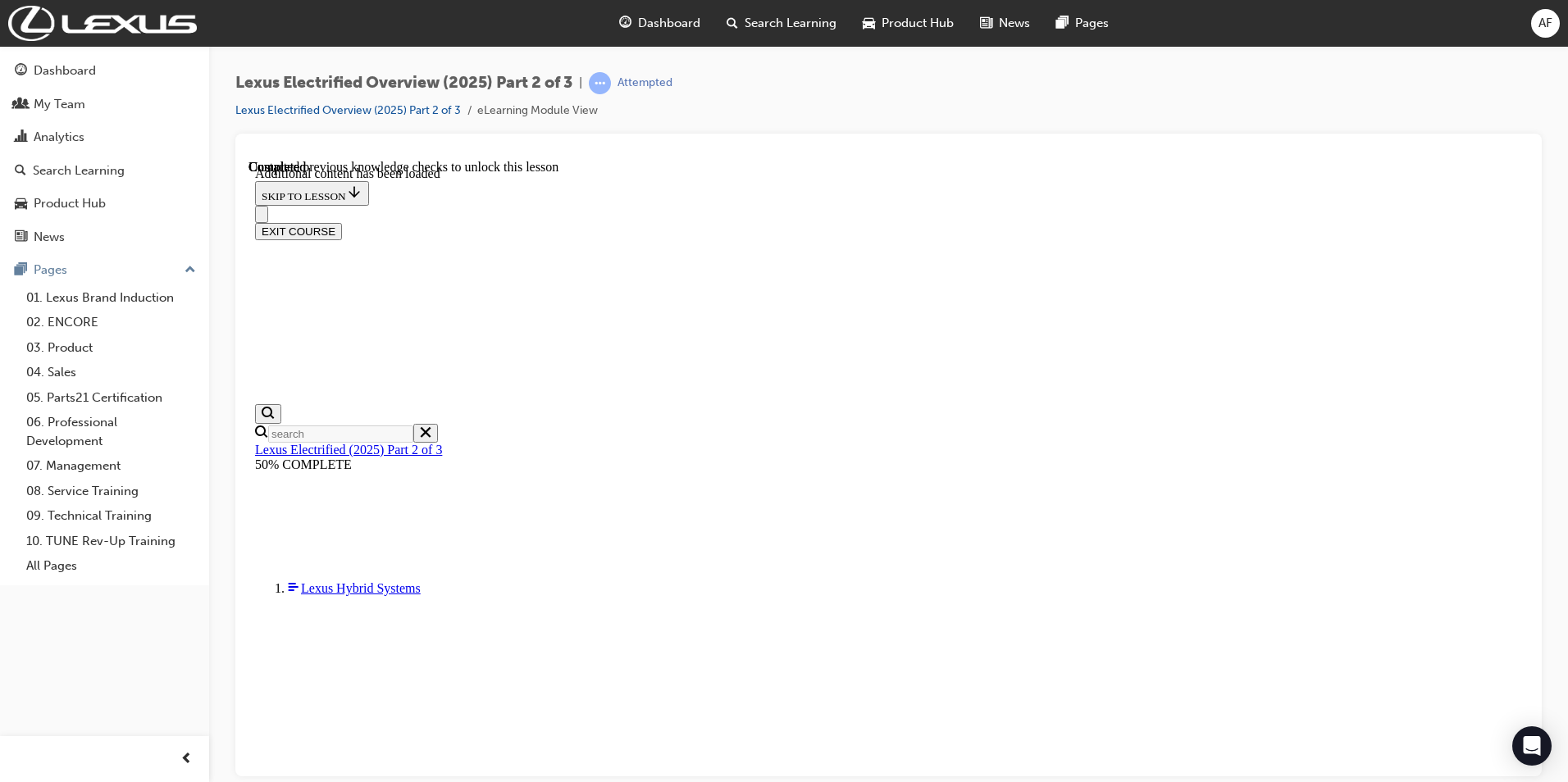
checkbox input "true"
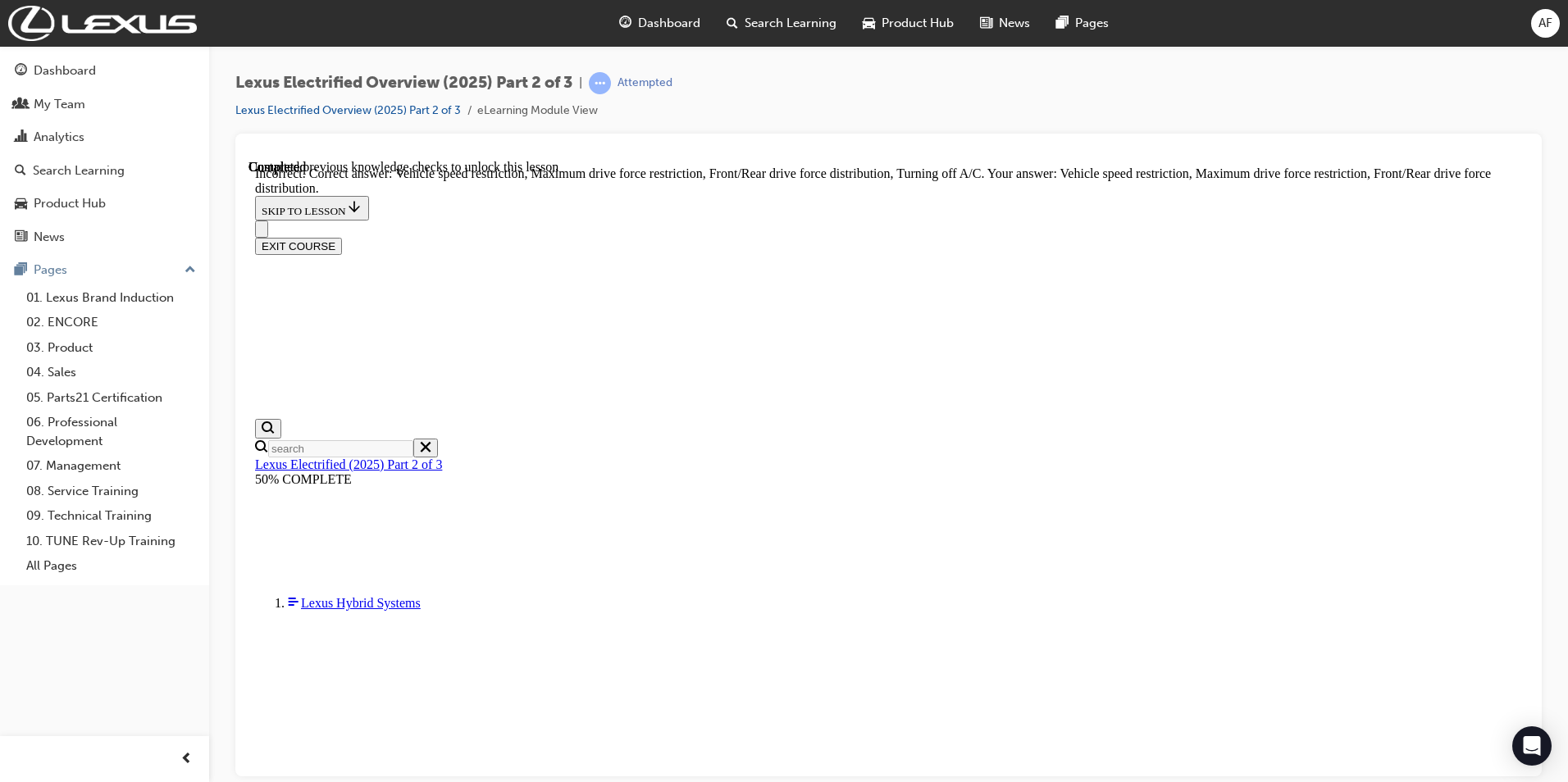
scroll to position [1536, 0]
checkbox input "false"
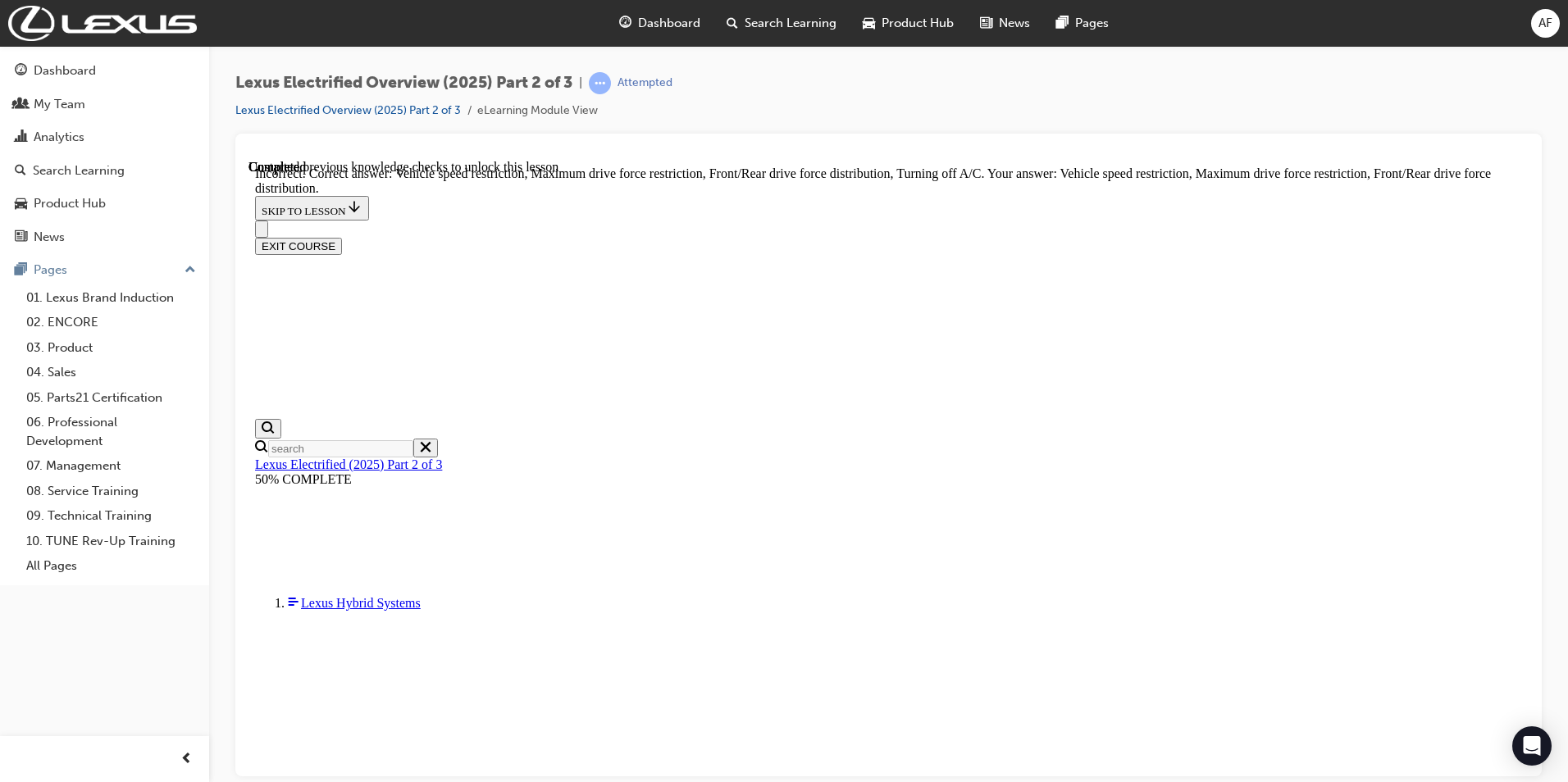
checkbox input "false"
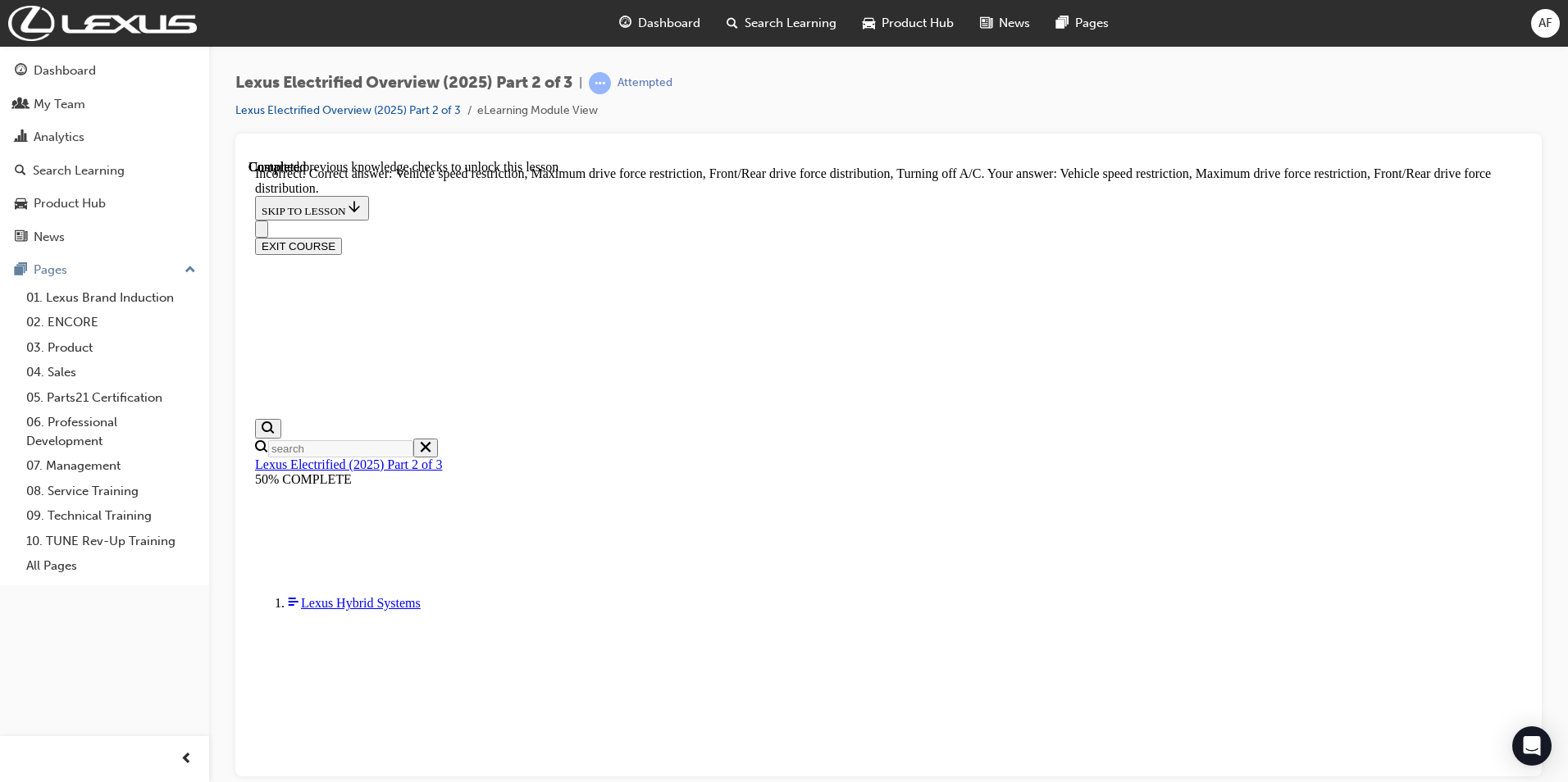
checkbox input "false"
checkbox input "true"
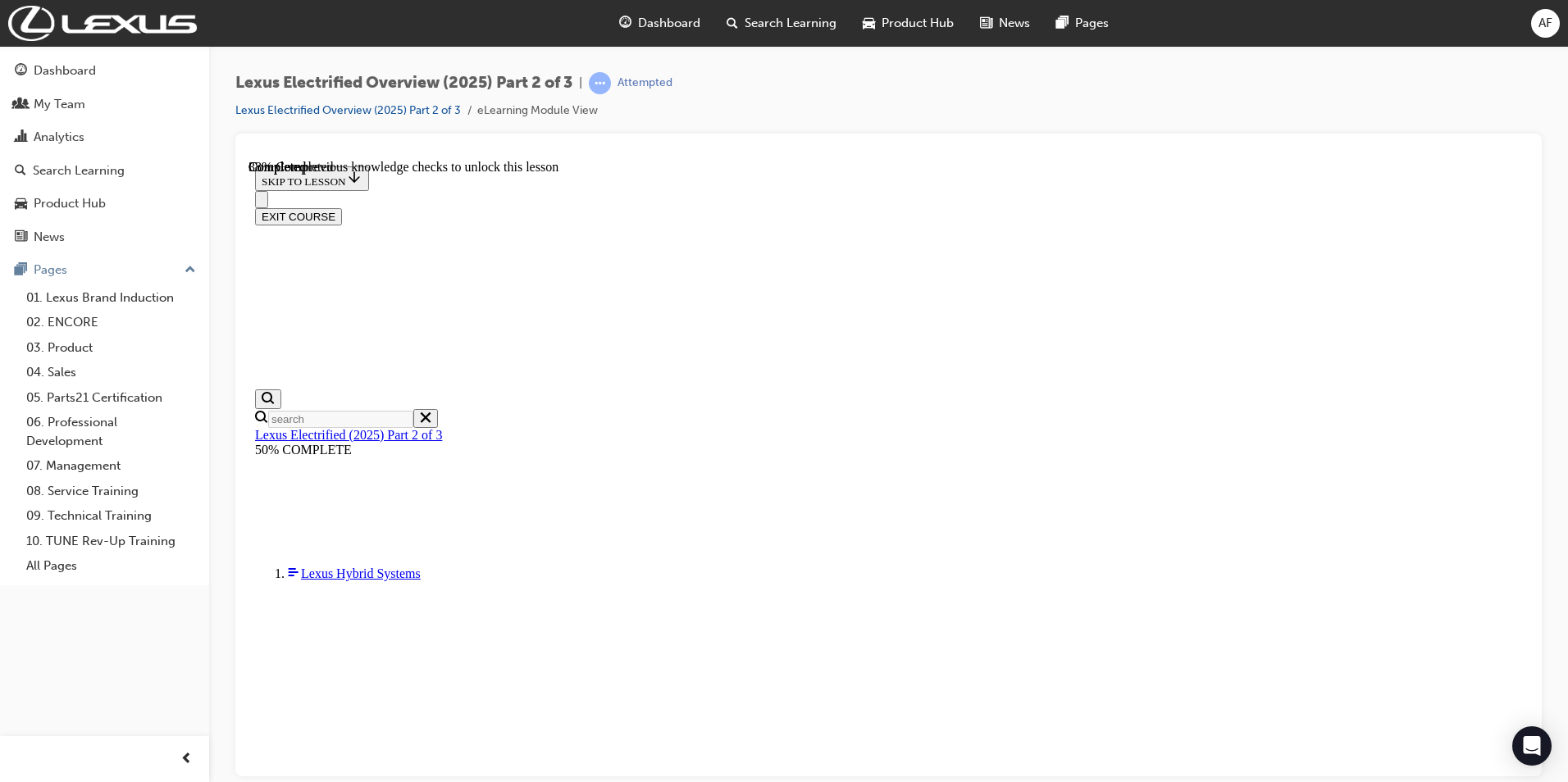
scroll to position [385, 0]
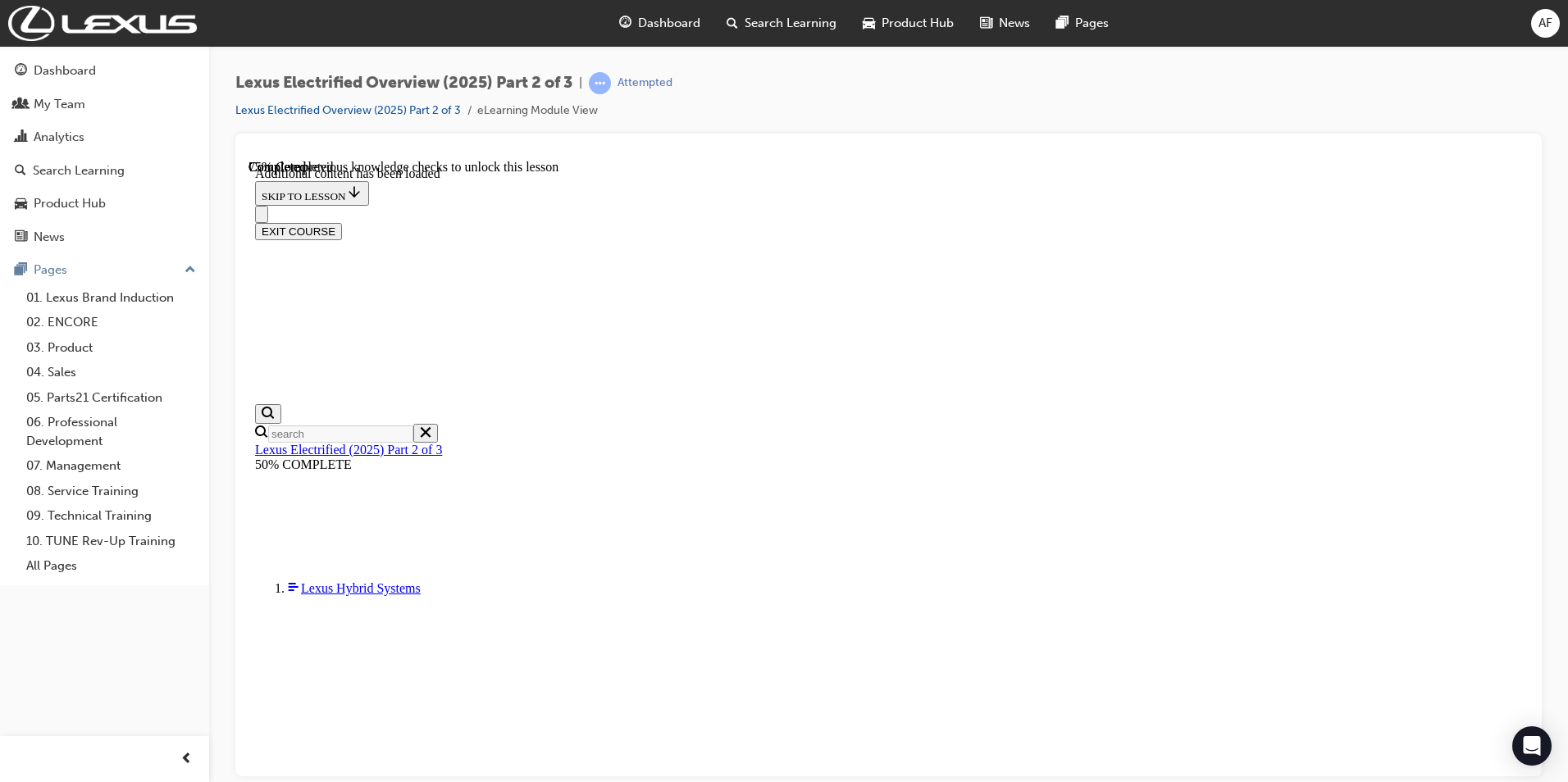
scroll to position [1366, 0]
checkbox input "true"
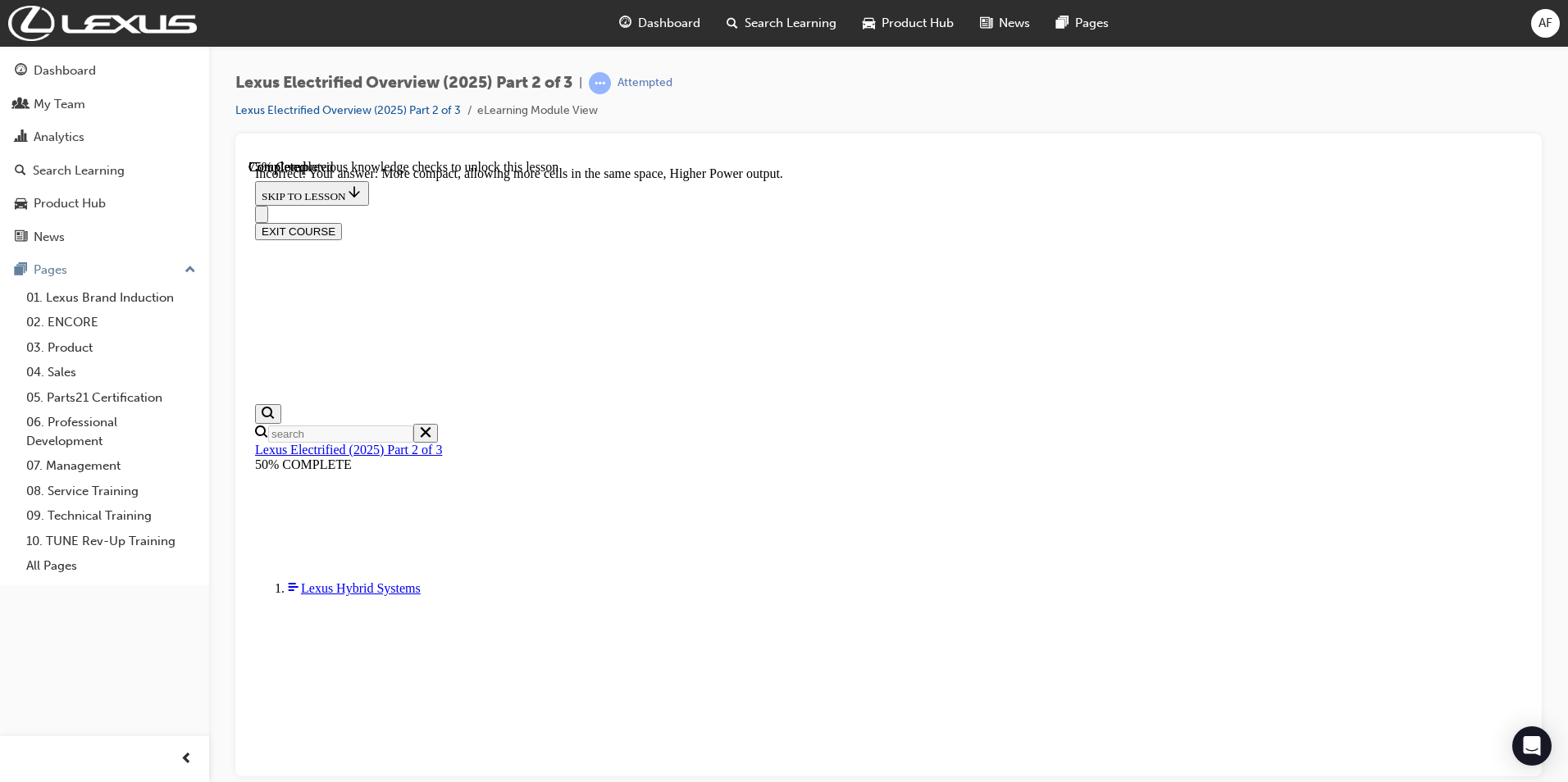
checkbox input "false"
drag, startPoint x: 612, startPoint y: 494, endPoint x: 822, endPoint y: 503, distance: 210.2
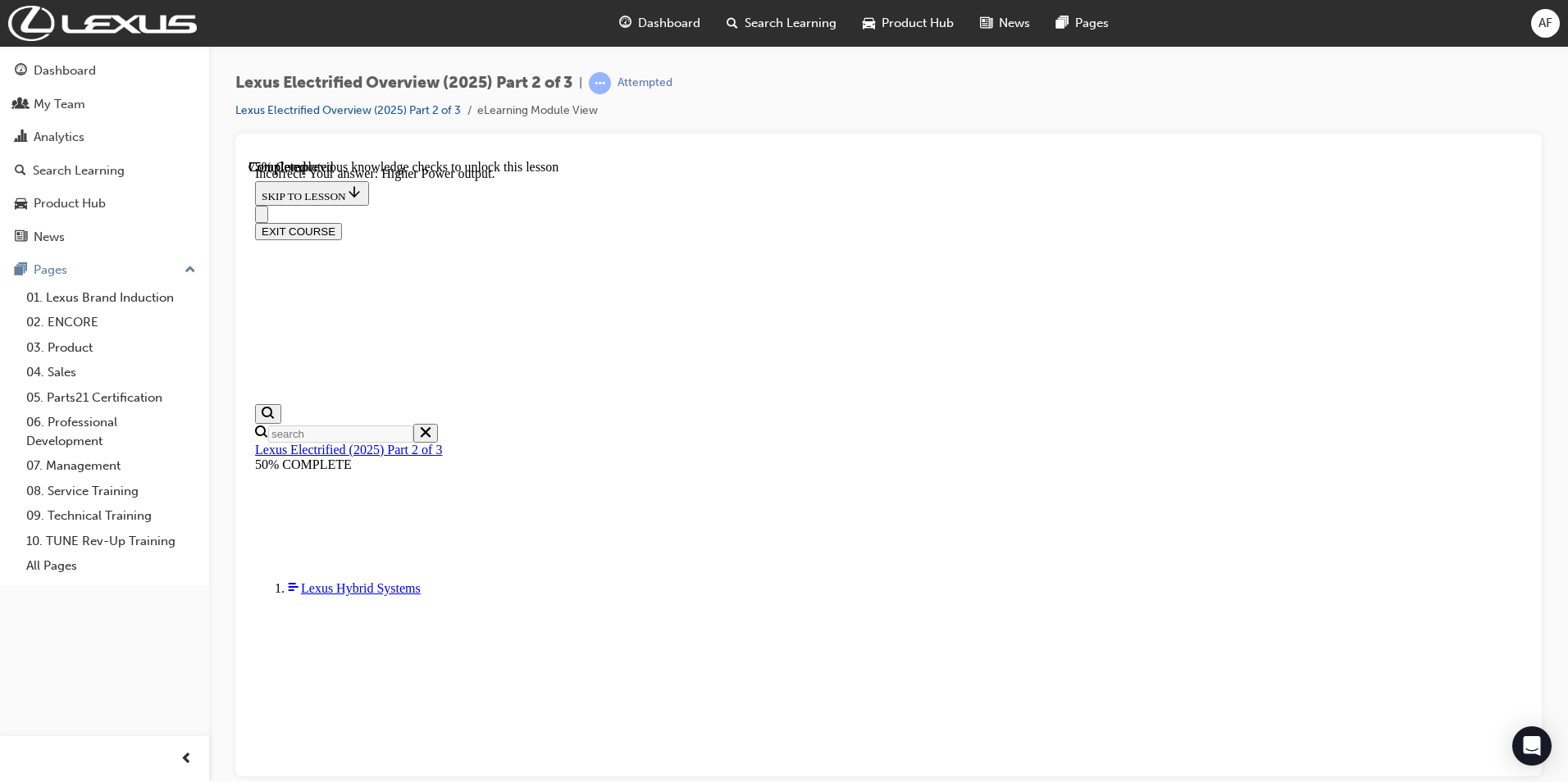
checkbox input "false"
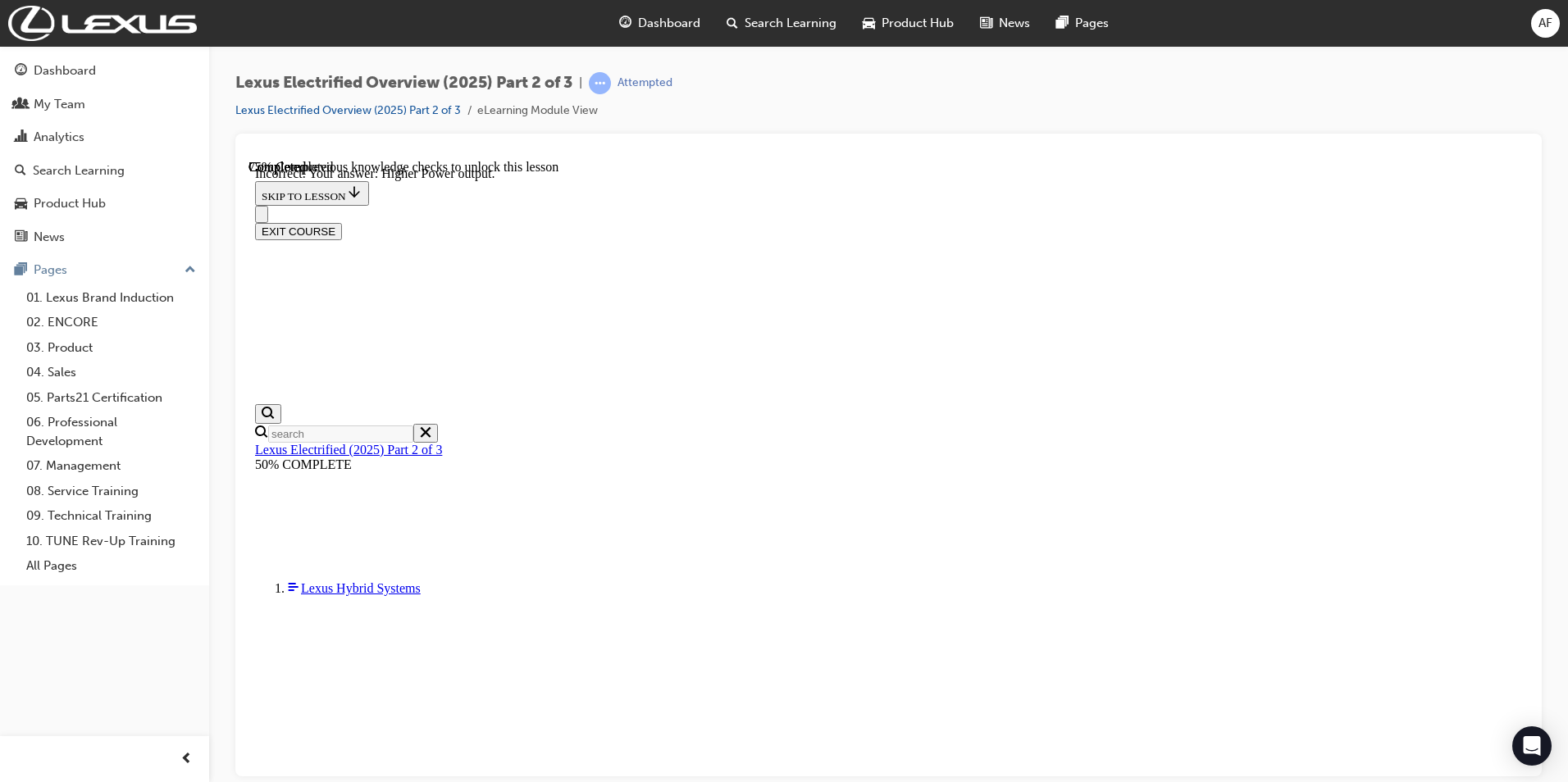
checkbox input "true"
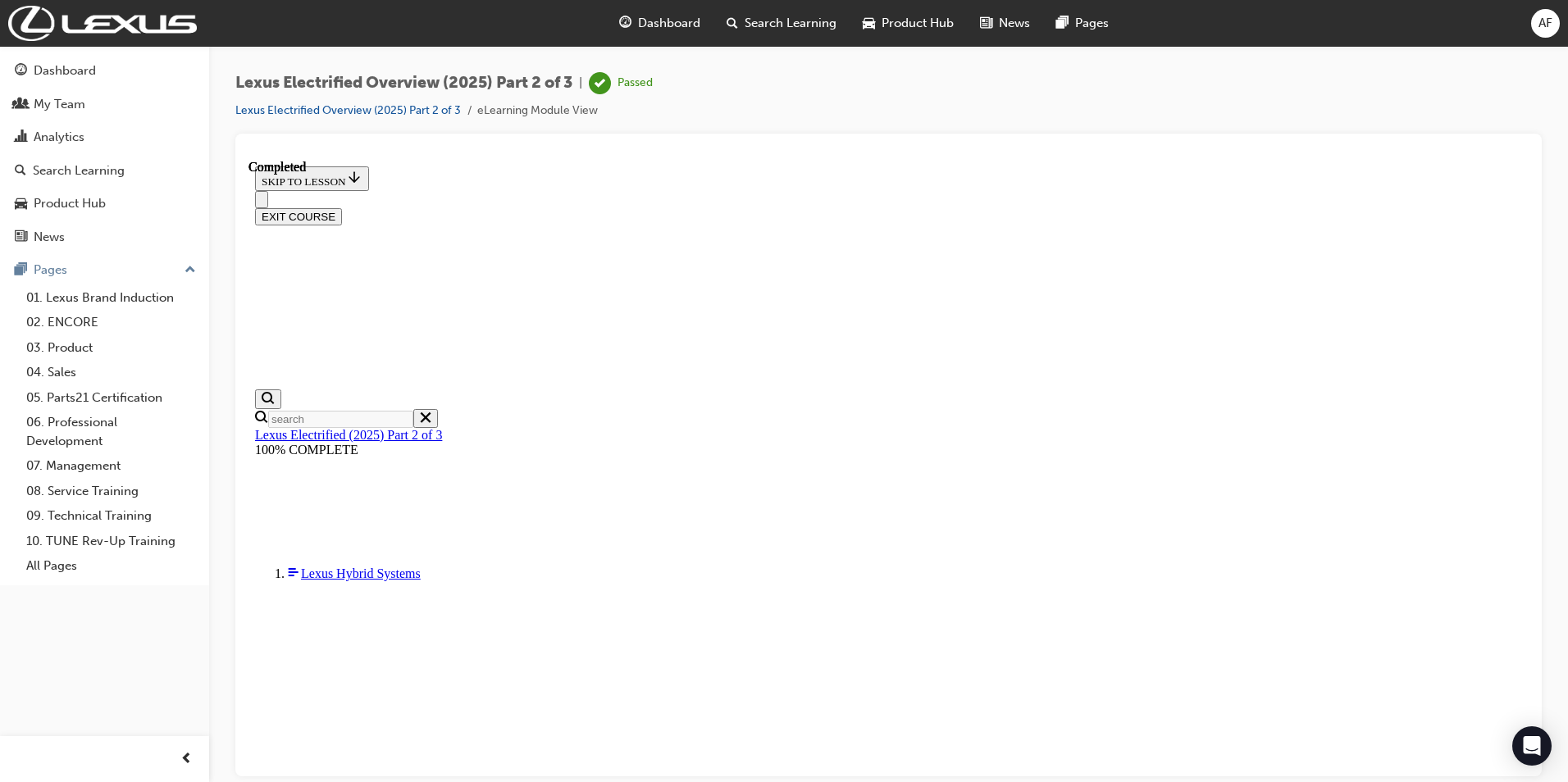
scroll to position [441, 0]
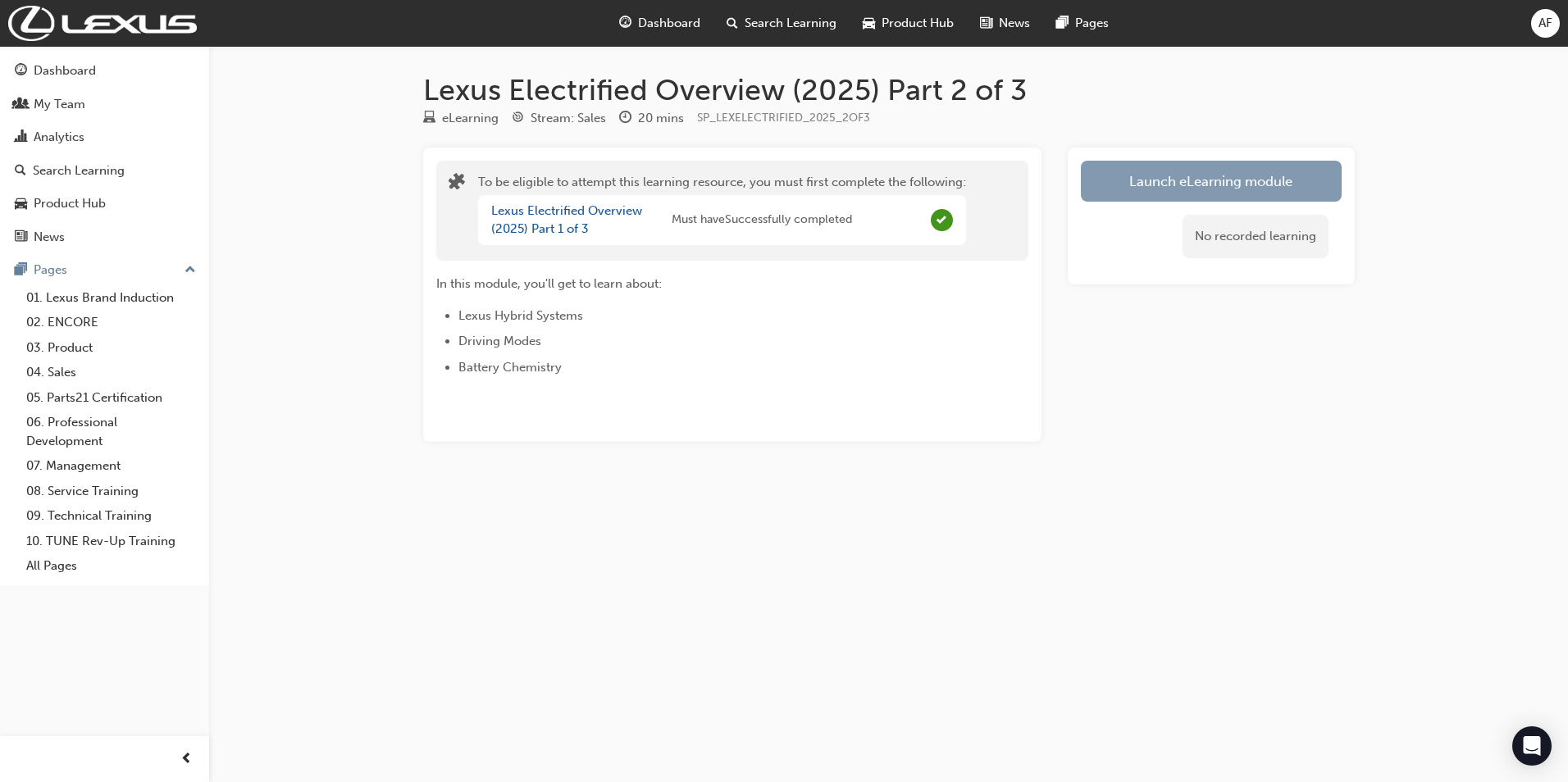
click at [1177, 186] on button "Launch eLearning module" at bounding box center [1211, 181] width 261 height 41
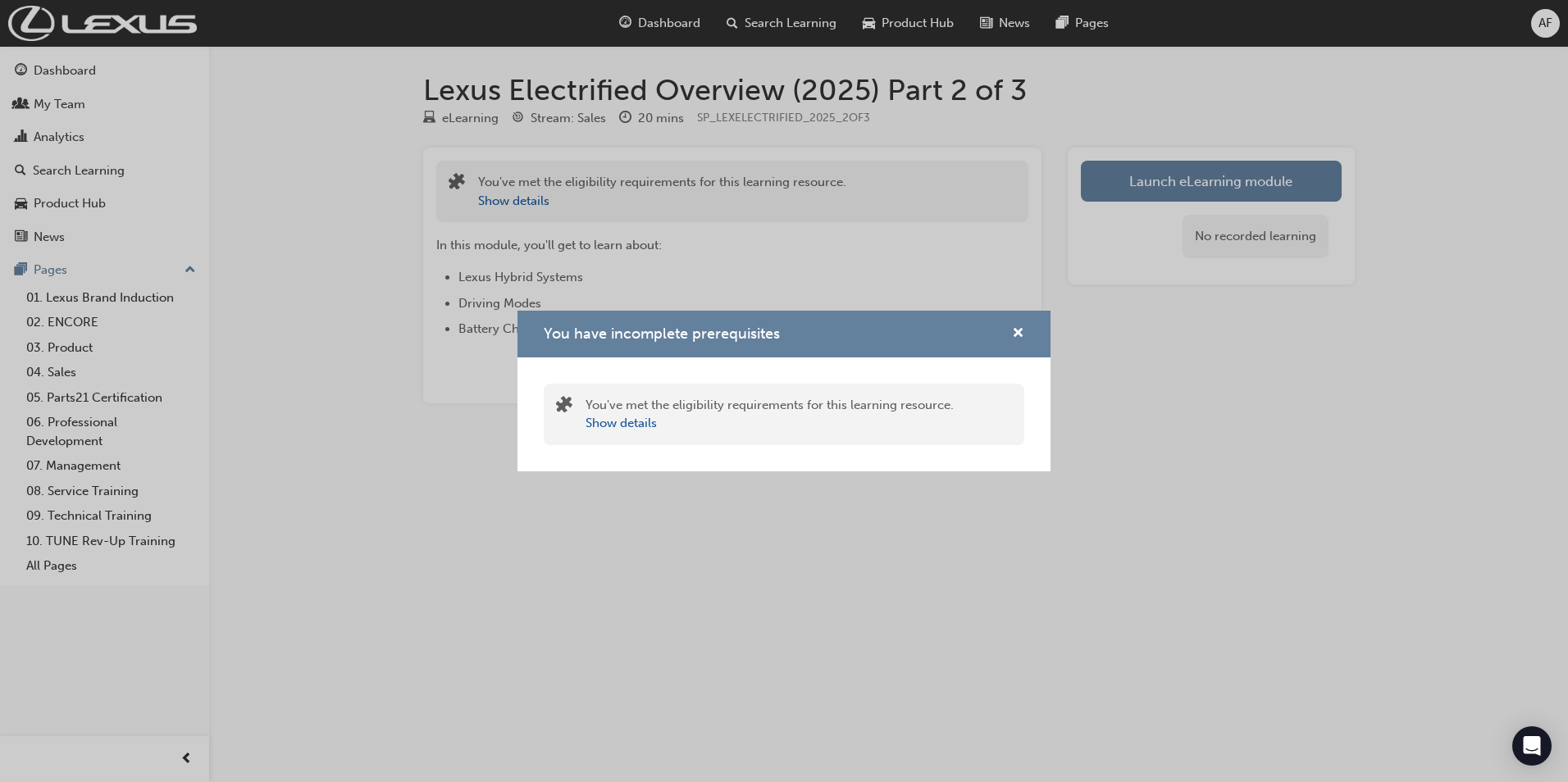
click at [804, 410] on div "You've met the eligibility requirements for this learning resource. Show details" at bounding box center [769, 414] width 368 height 37
click at [1005, 334] on div "You have incomplete prerequisites" at bounding box center [1011, 334] width 26 height 21
click at [1025, 337] on div "You have incomplete prerequisites" at bounding box center [784, 334] width 533 height 47
click at [1019, 334] on span "cross-icon" at bounding box center [1018, 335] width 12 height 15
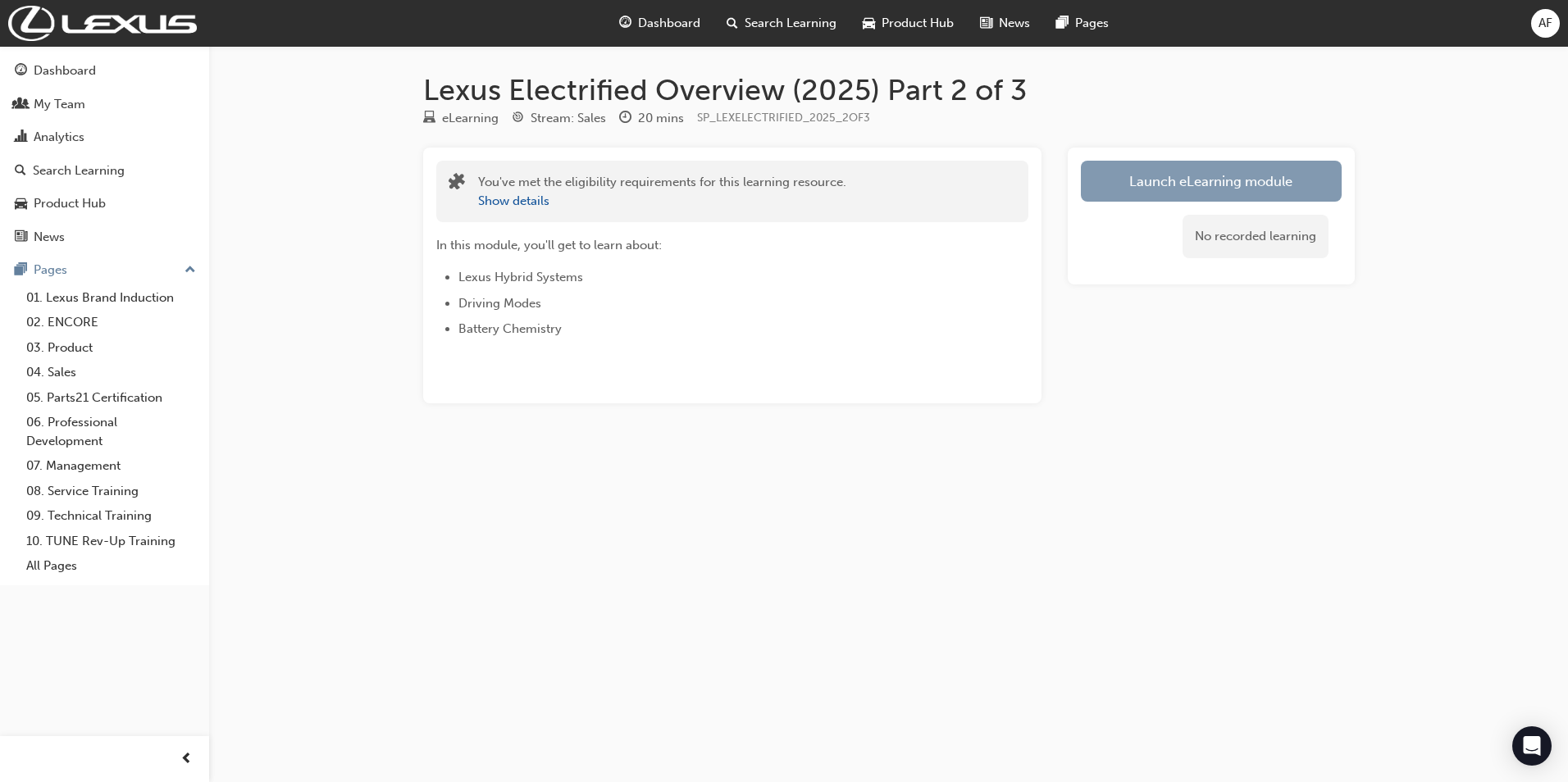
click at [1140, 160] on button "Launch eLearning module" at bounding box center [1211, 181] width 261 height 41
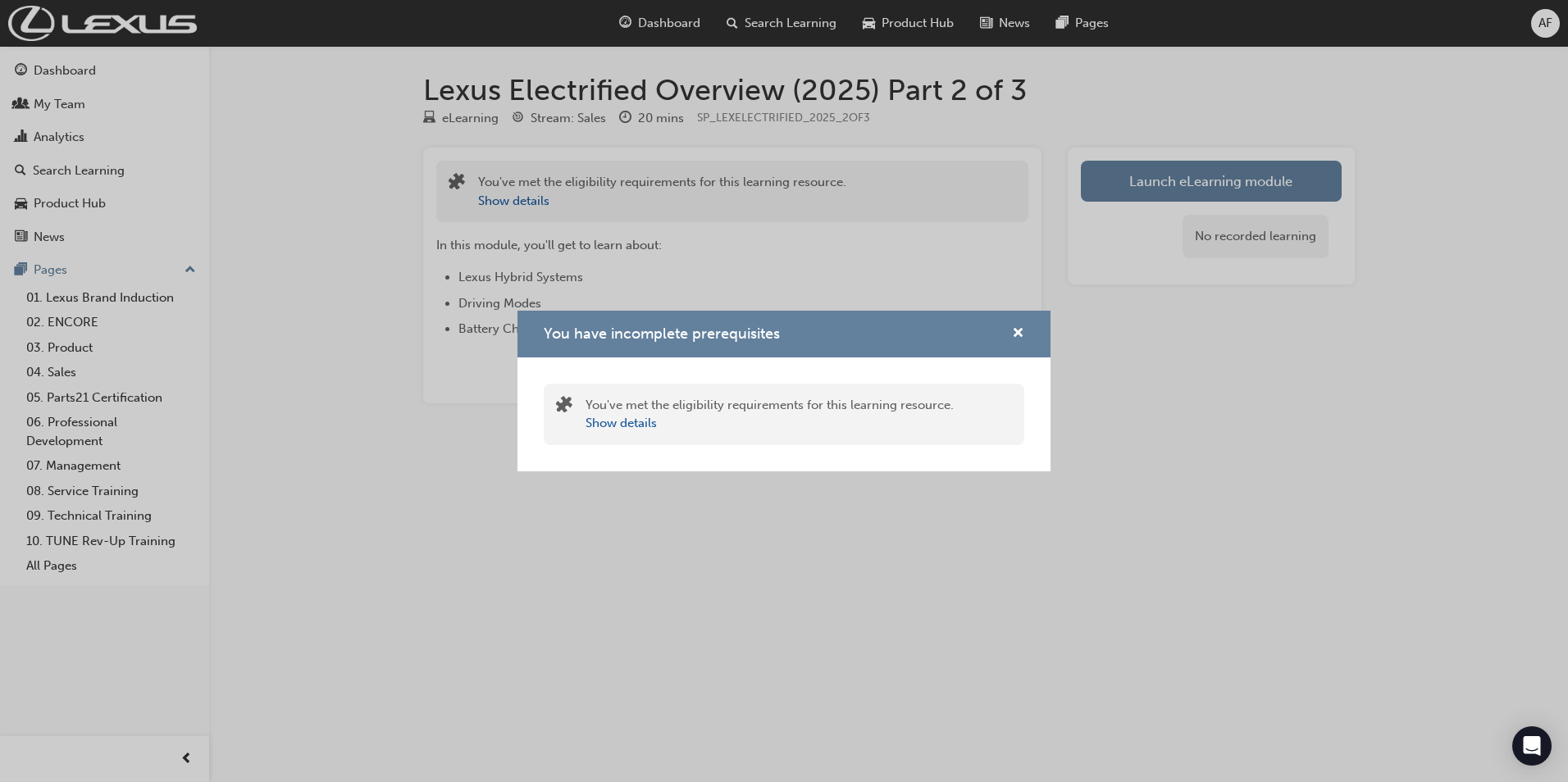
click at [1011, 347] on div "You have incomplete prerequisites" at bounding box center [784, 334] width 533 height 47
click at [1018, 354] on div "You have incomplete prerequisites" at bounding box center [784, 334] width 533 height 47
click at [1022, 345] on div "You have incomplete prerequisites" at bounding box center [784, 334] width 533 height 47
click at [1021, 355] on div "You have incomplete prerequisites" at bounding box center [784, 334] width 533 height 47
click at [1021, 329] on span "cross-icon" at bounding box center [1018, 335] width 12 height 15
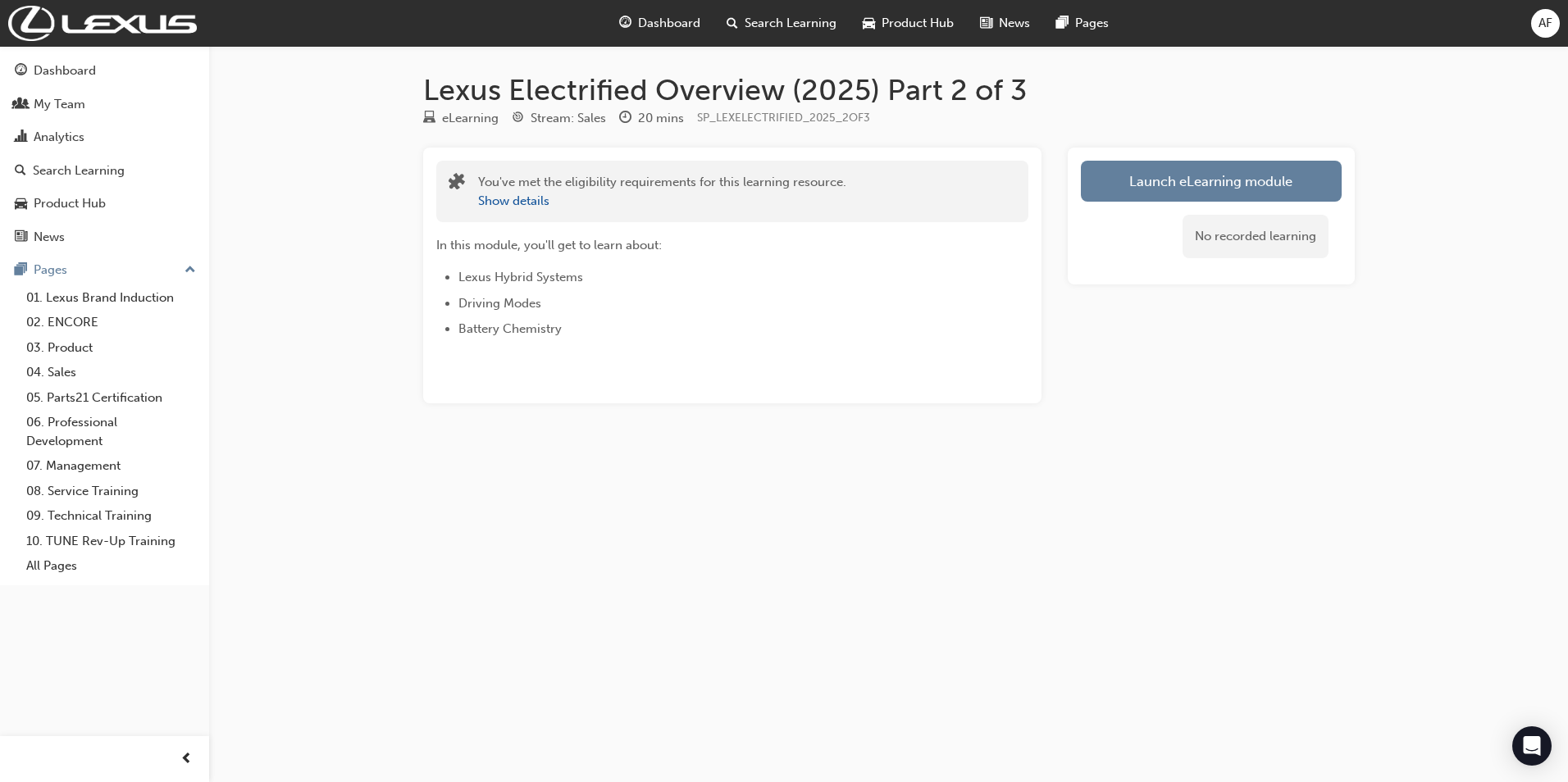
click at [906, 322] on li "Battery Chemistry" at bounding box center [714, 329] width 511 height 20
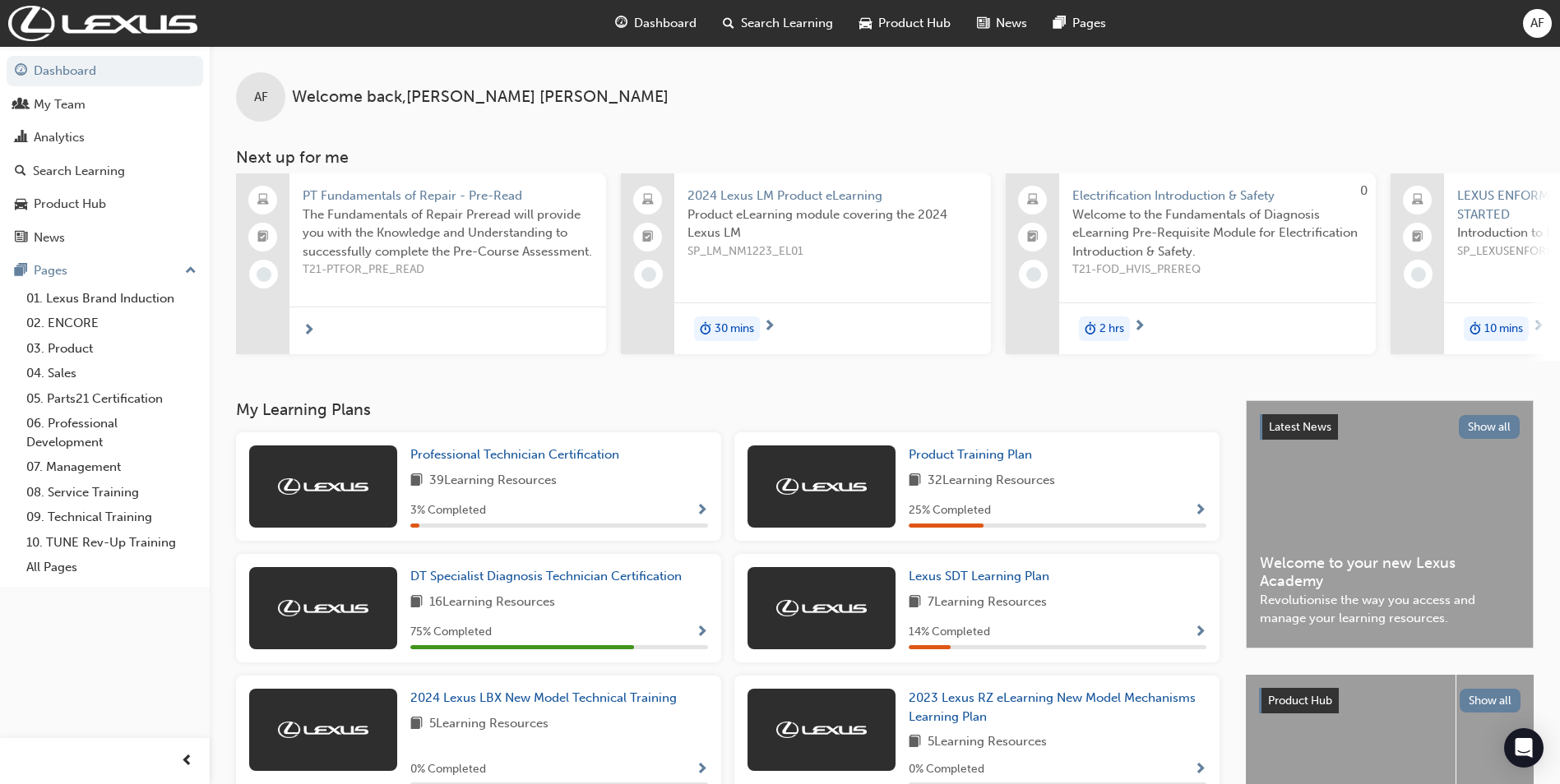
click at [768, 27] on span "Search Learning" at bounding box center [787, 23] width 92 height 19
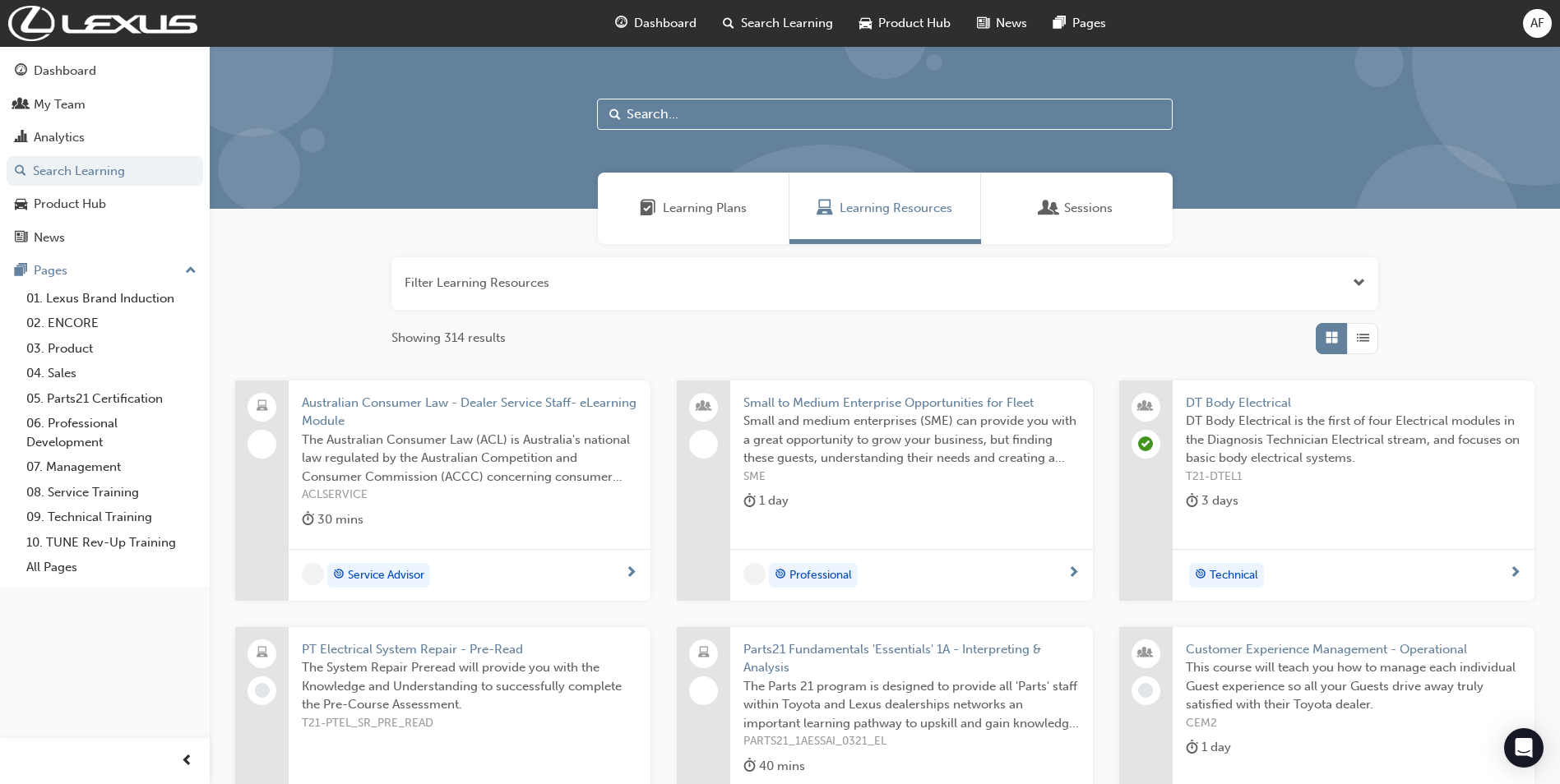
click at [752, 123] on input "text" at bounding box center [884, 114] width 575 height 31
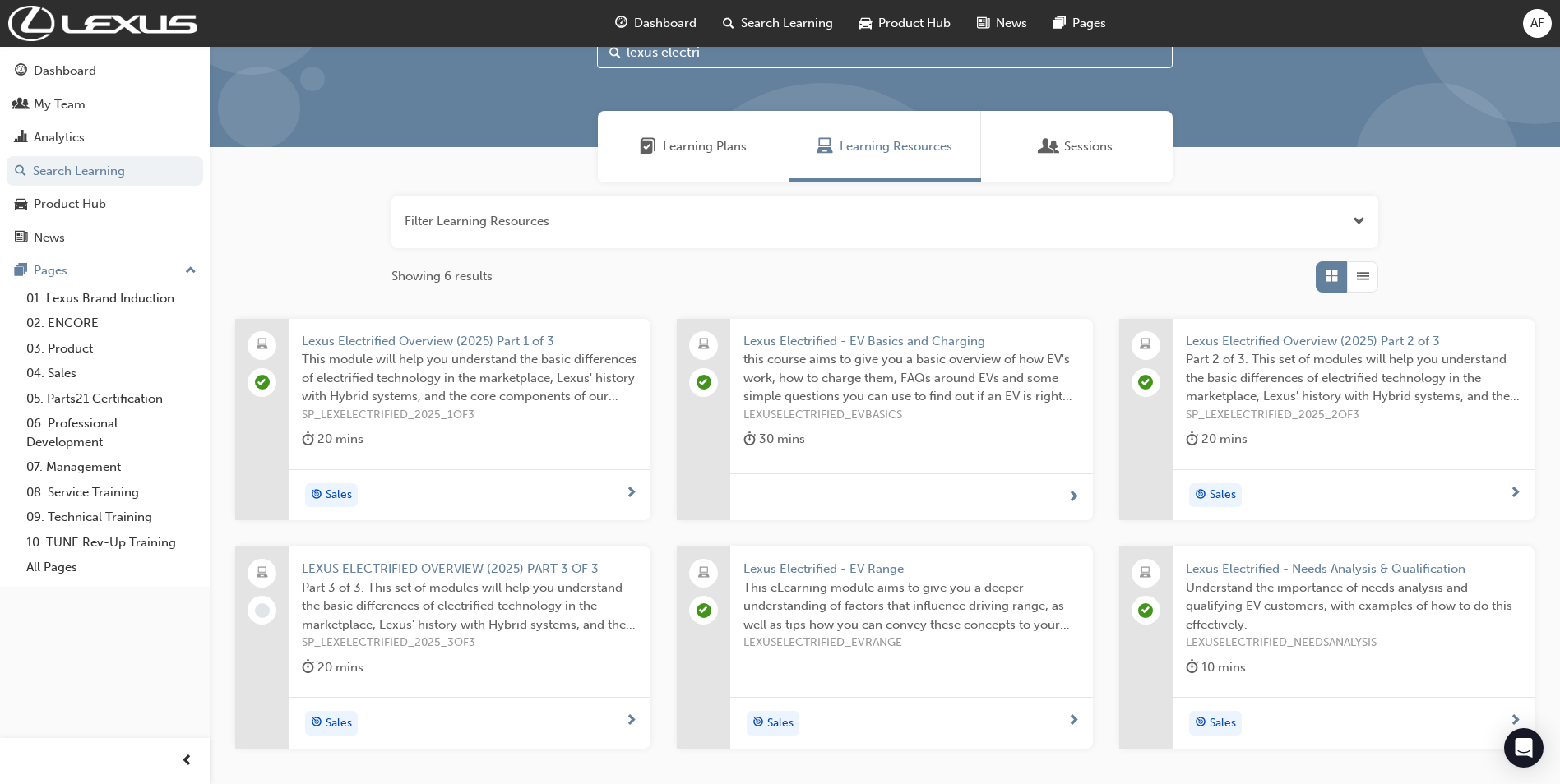
scroll to position [109, 0]
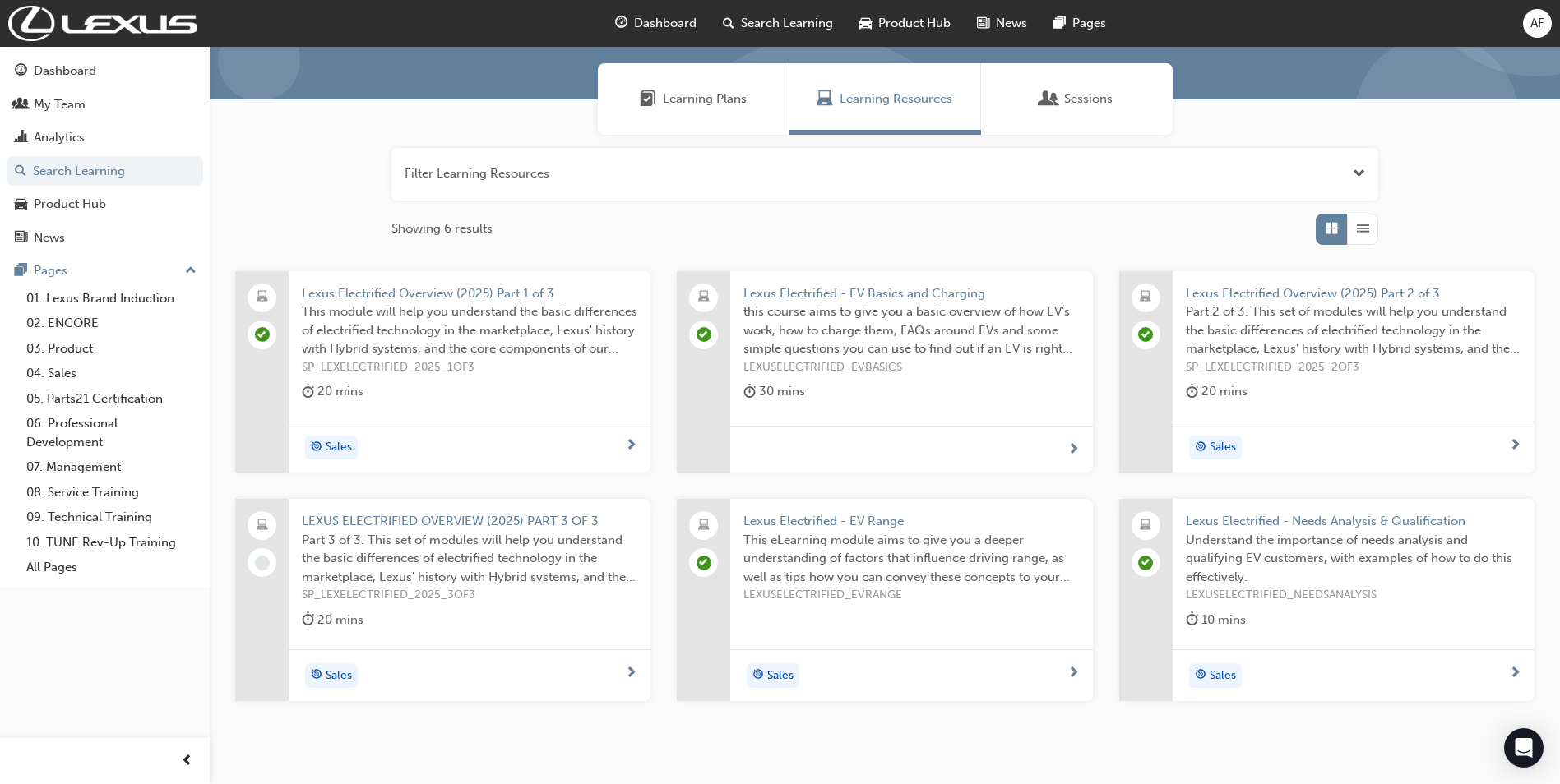
type input "lexus electri"
click at [468, 521] on span "LEXUS ELECTRIFIED OVERVIEW (2025) PART 3 OF 3" at bounding box center [469, 521] width 336 height 19
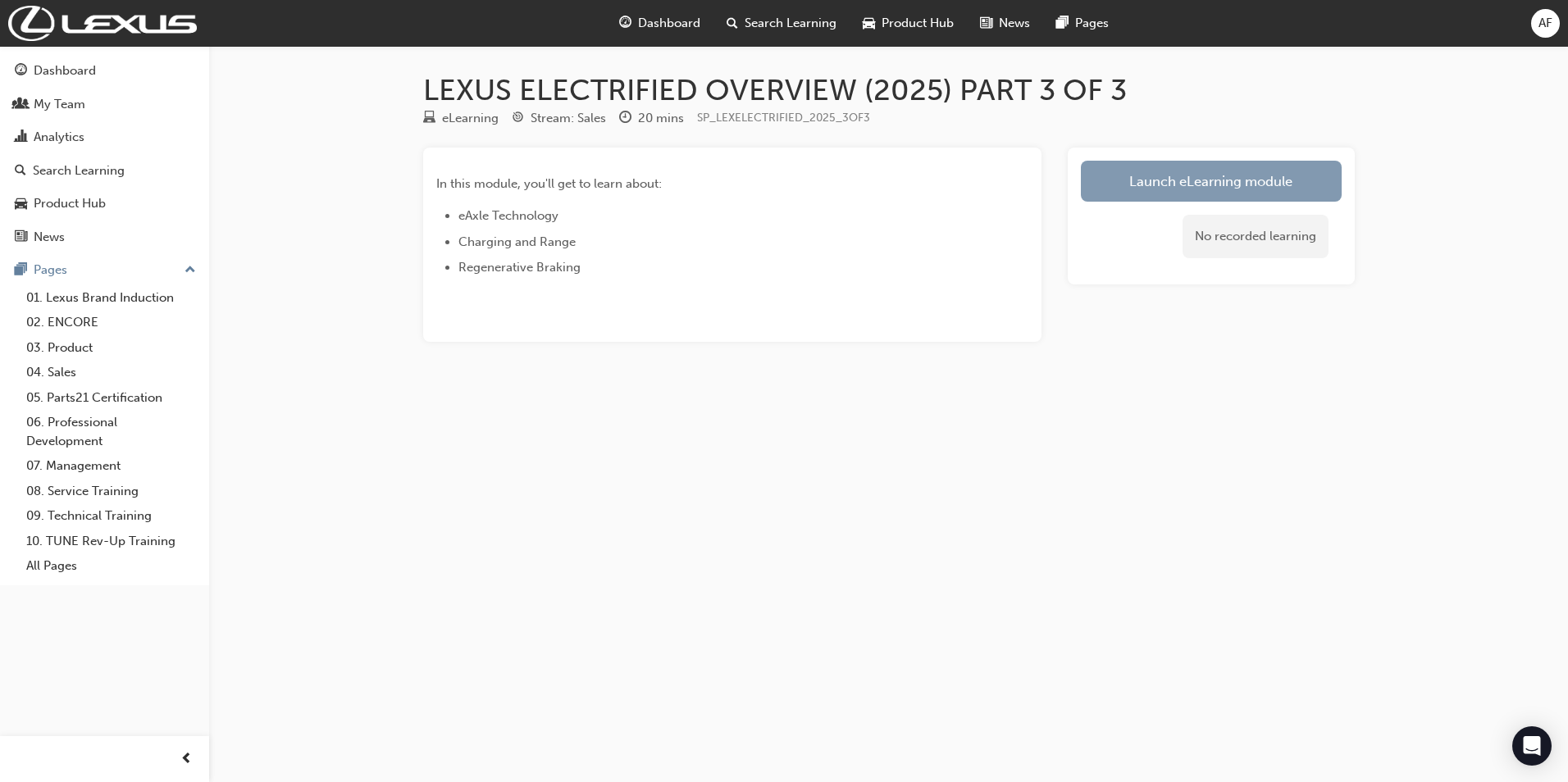
click at [1229, 161] on link "Launch eLearning module" at bounding box center [1211, 181] width 261 height 41
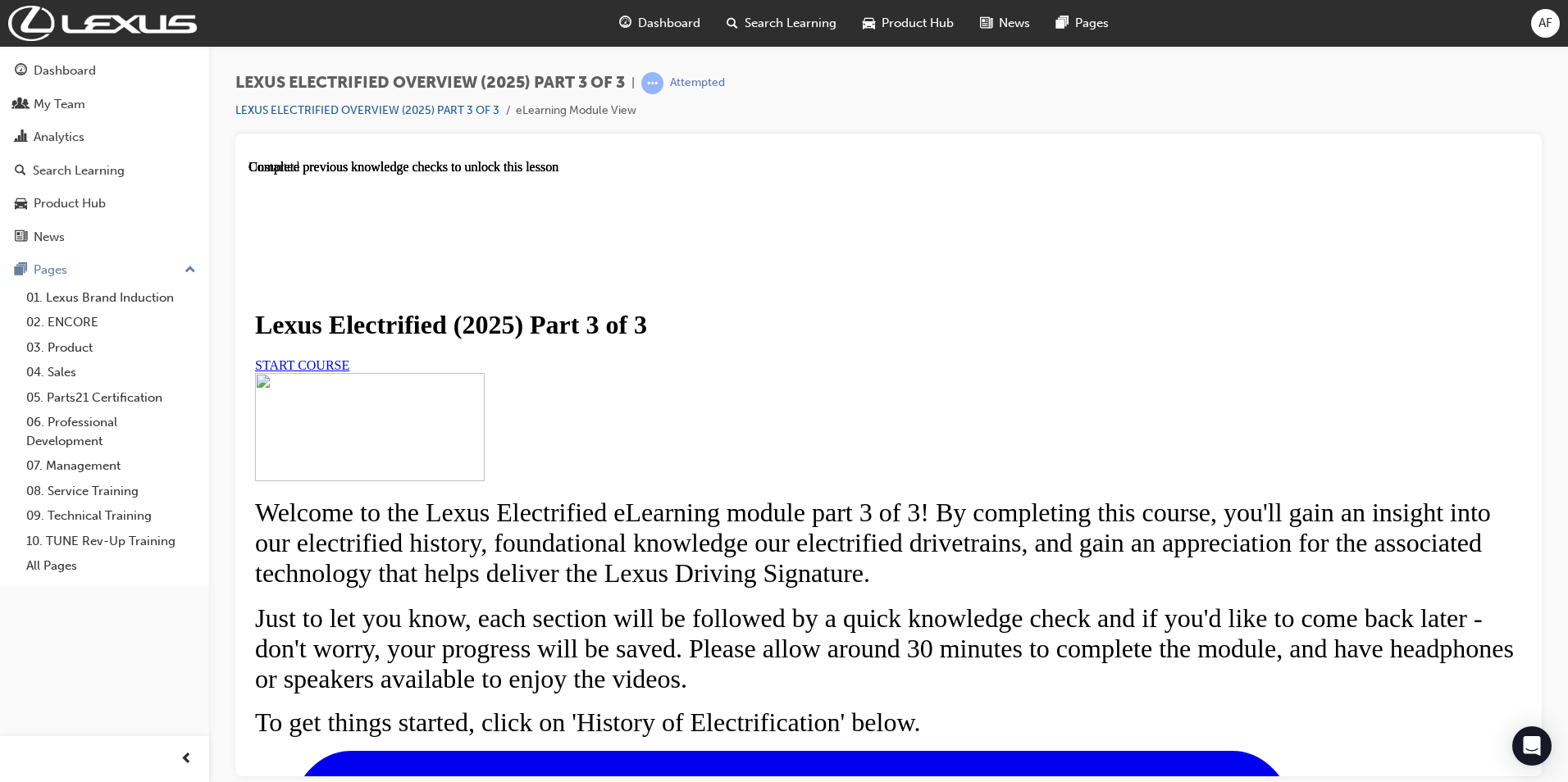
click at [500, 372] on div "START COURSE" at bounding box center [888, 365] width 1267 height 15
click at [350, 371] on span "START COURSE" at bounding box center [302, 364] width 94 height 14
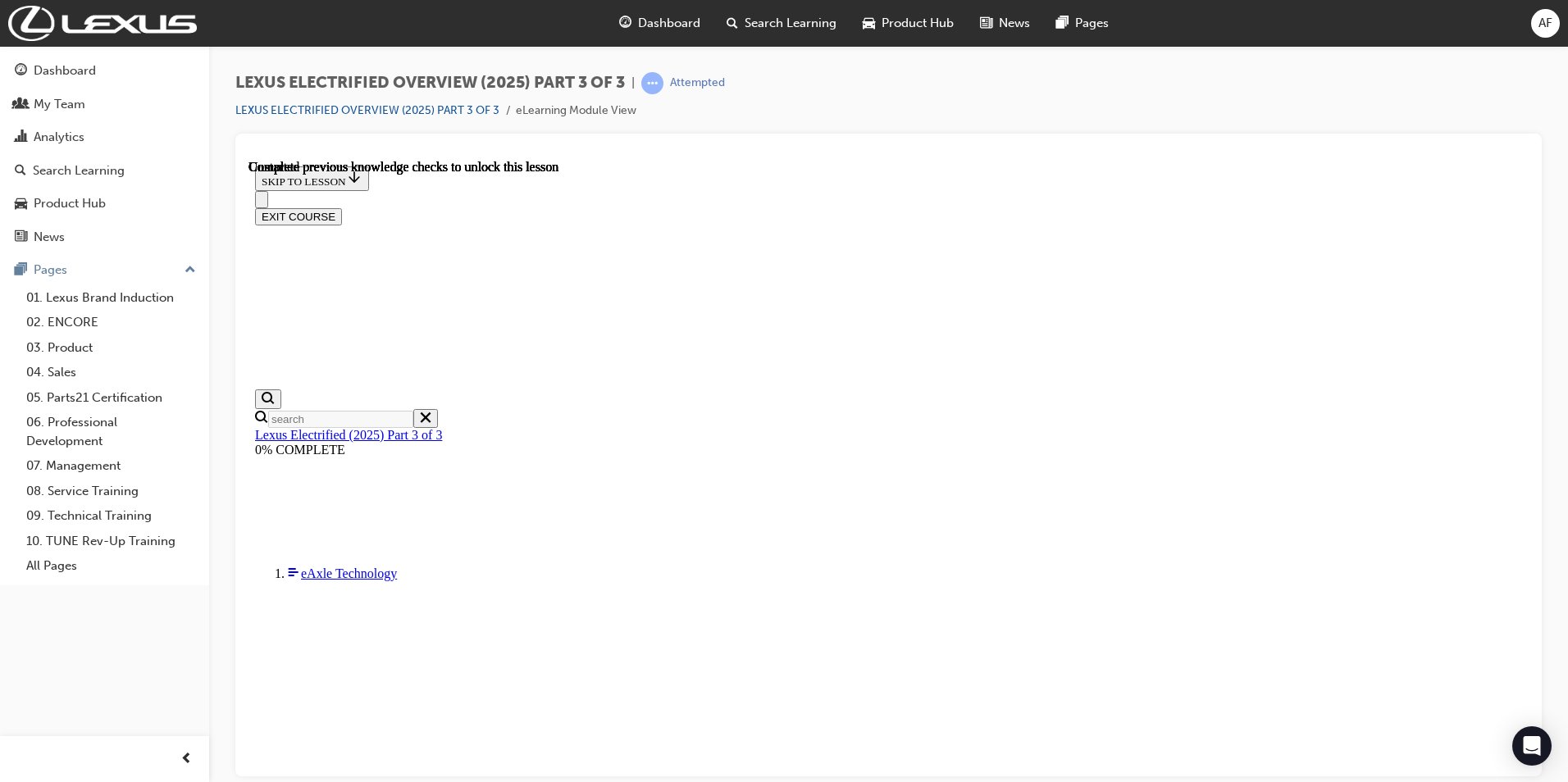
scroll to position [57, 0]
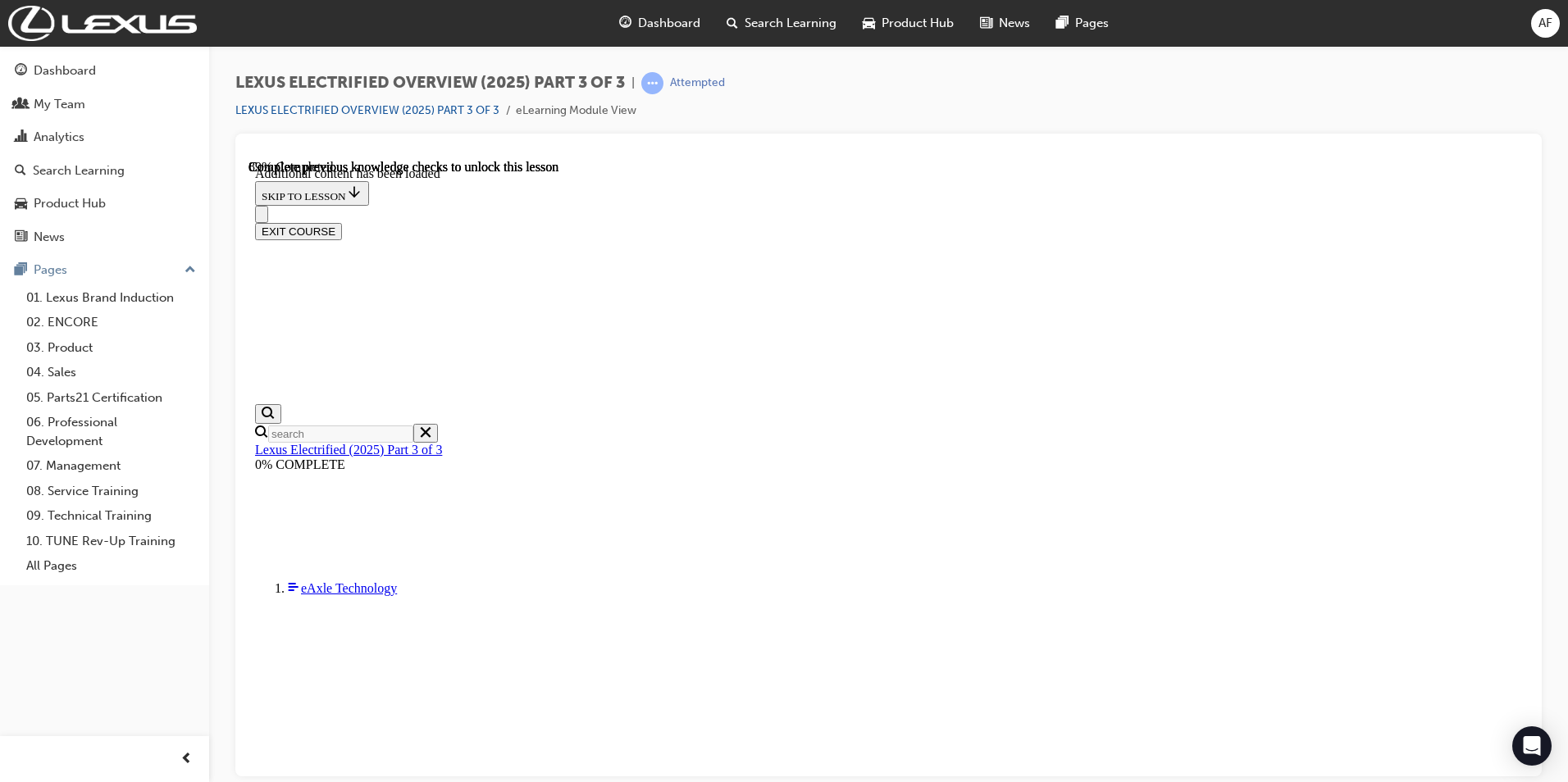
scroll to position [1518, 0]
radio input "true"
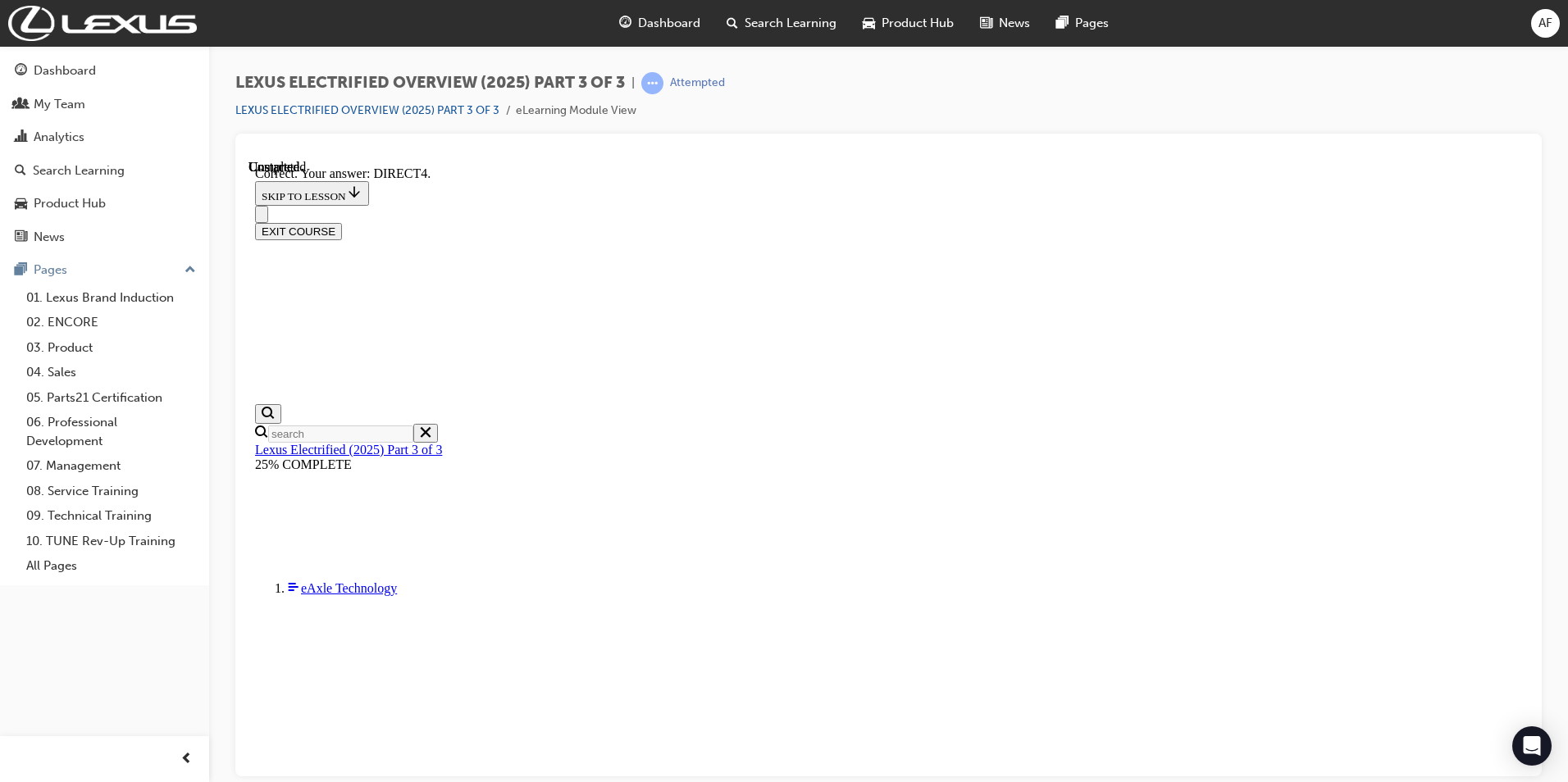
scroll to position [1702, 0]
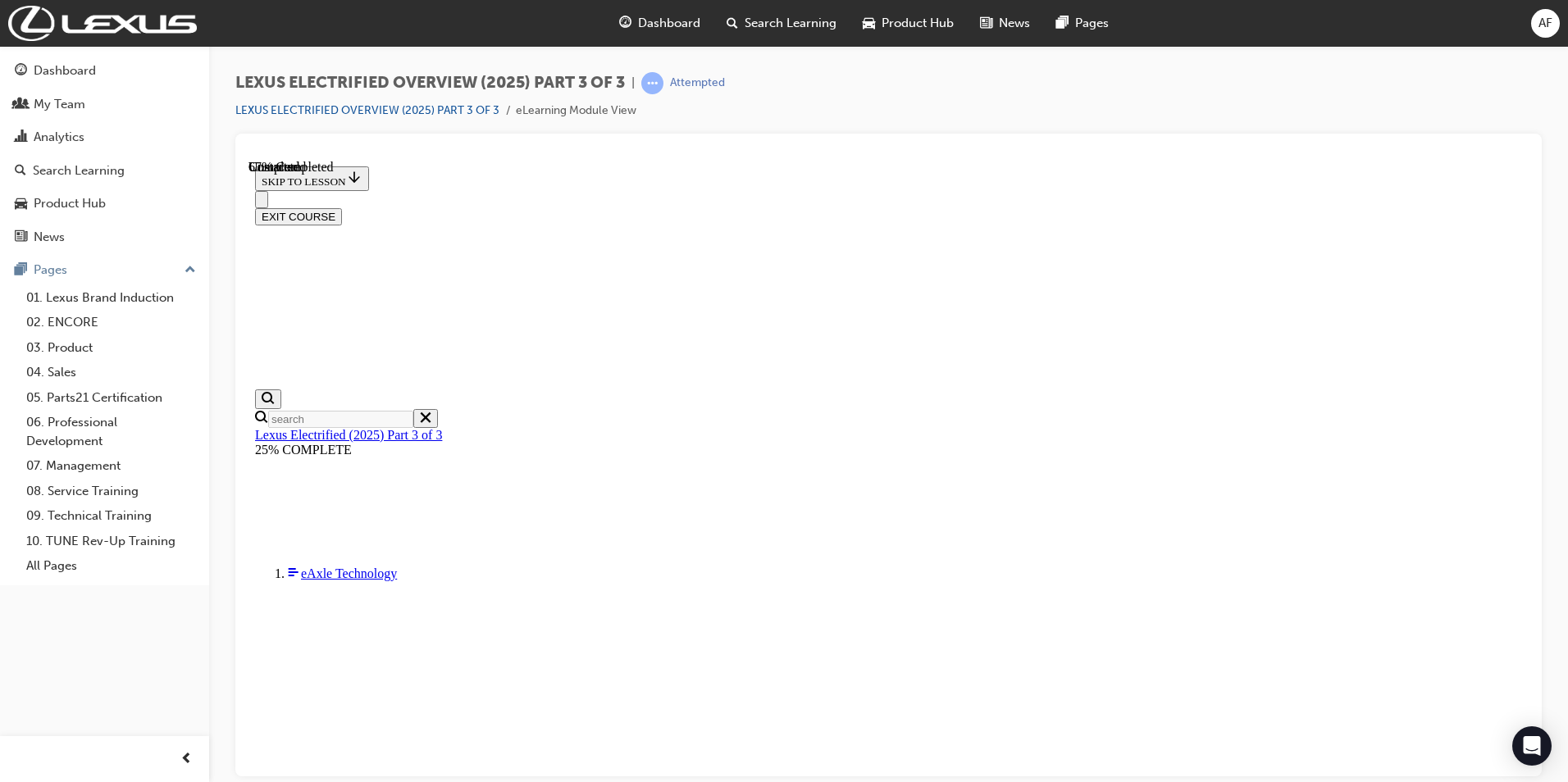
scroll to position [917, 0]
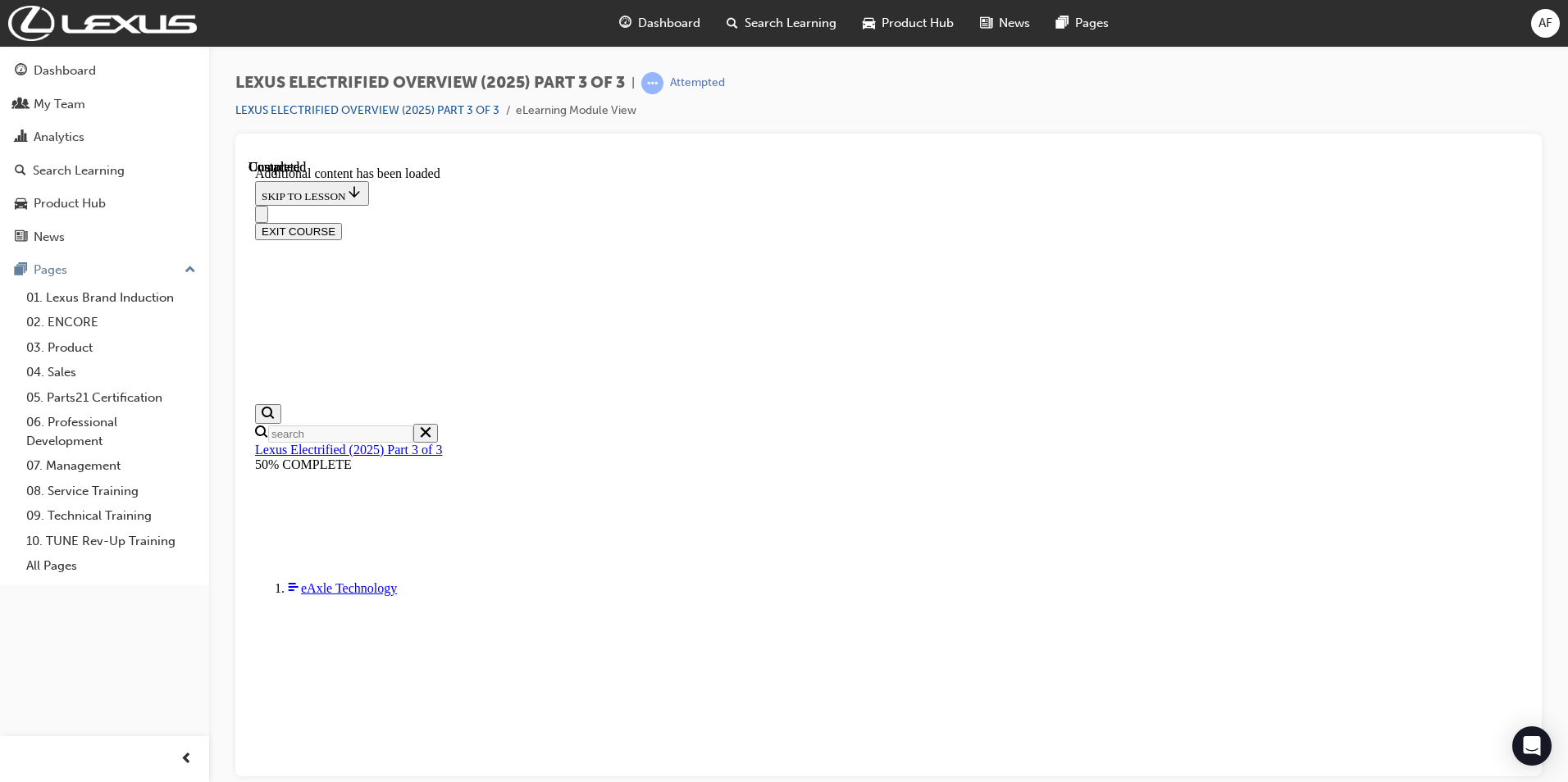
scroll to position [1903, 0]
checkbox input "true"
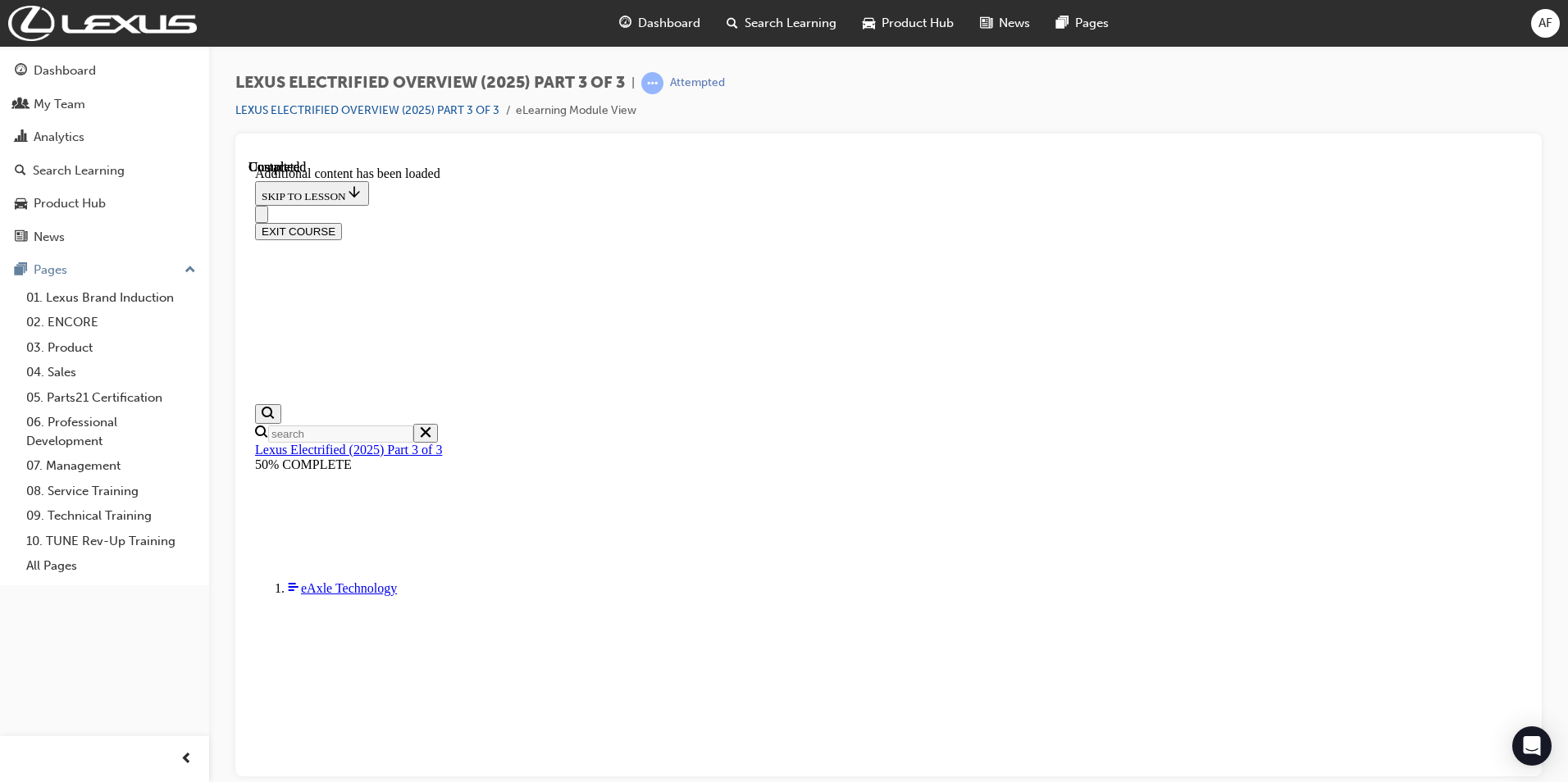
checkbox input "true"
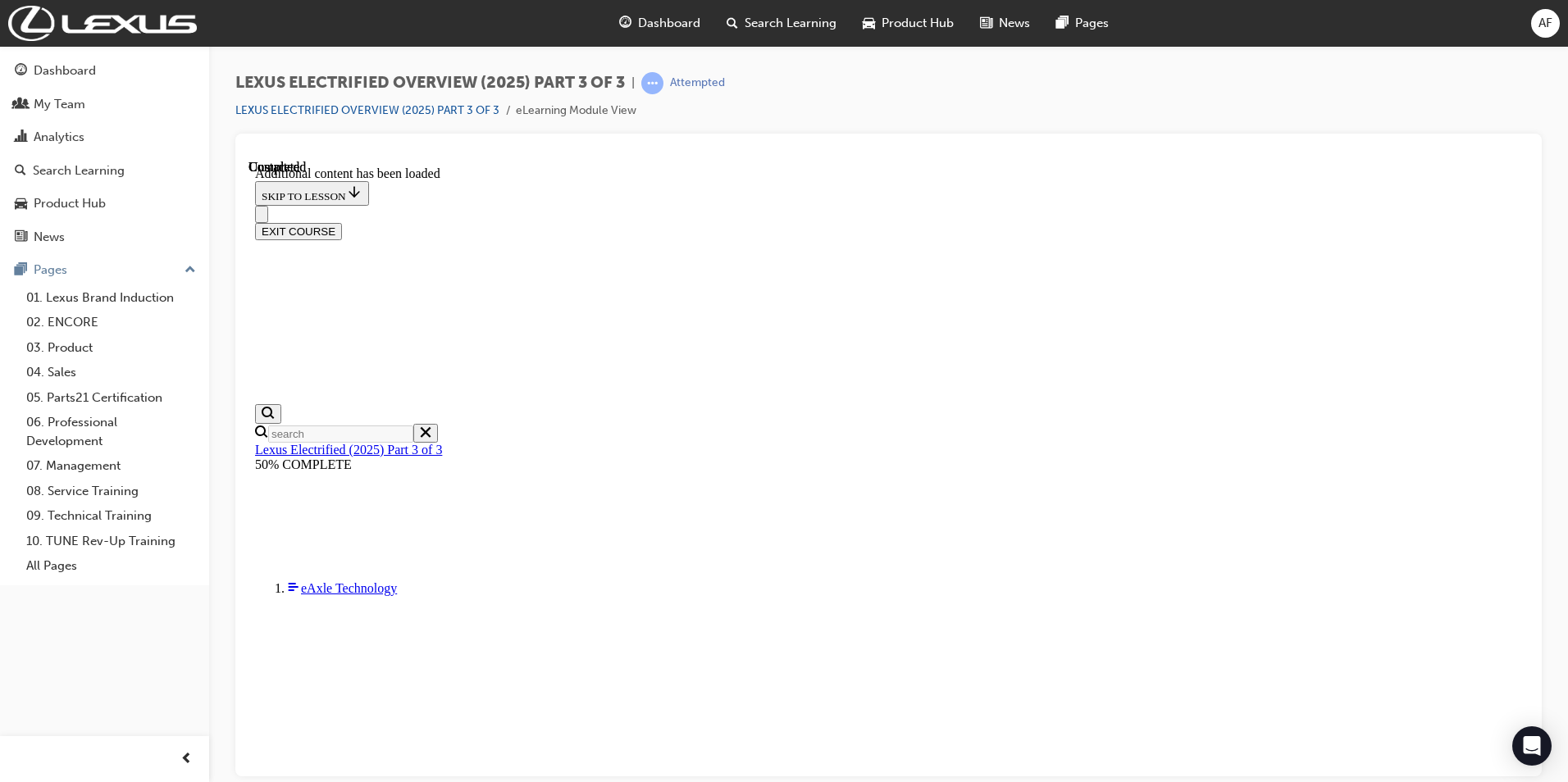
checkbox input "true"
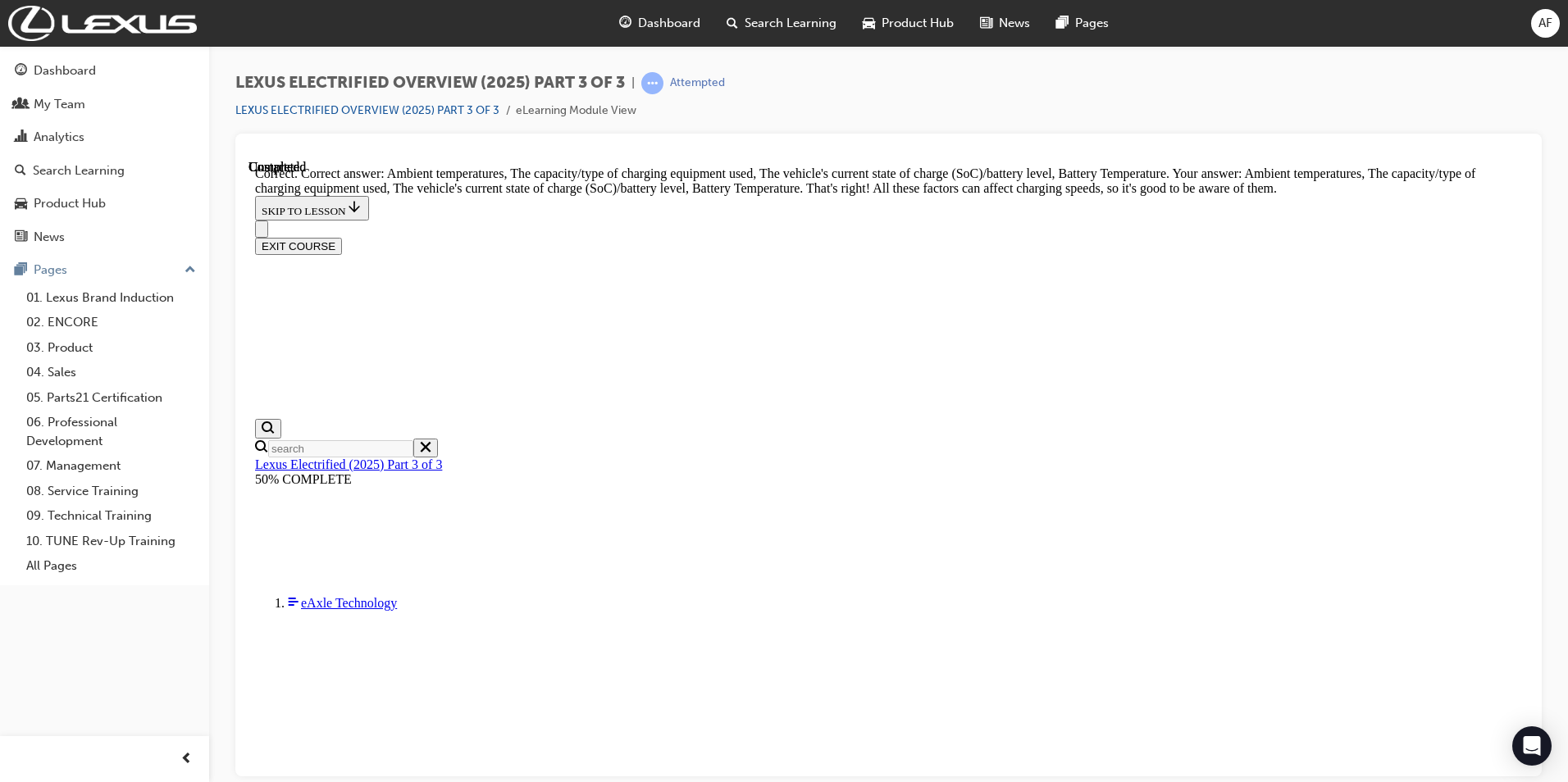
scroll to position [2068, 0]
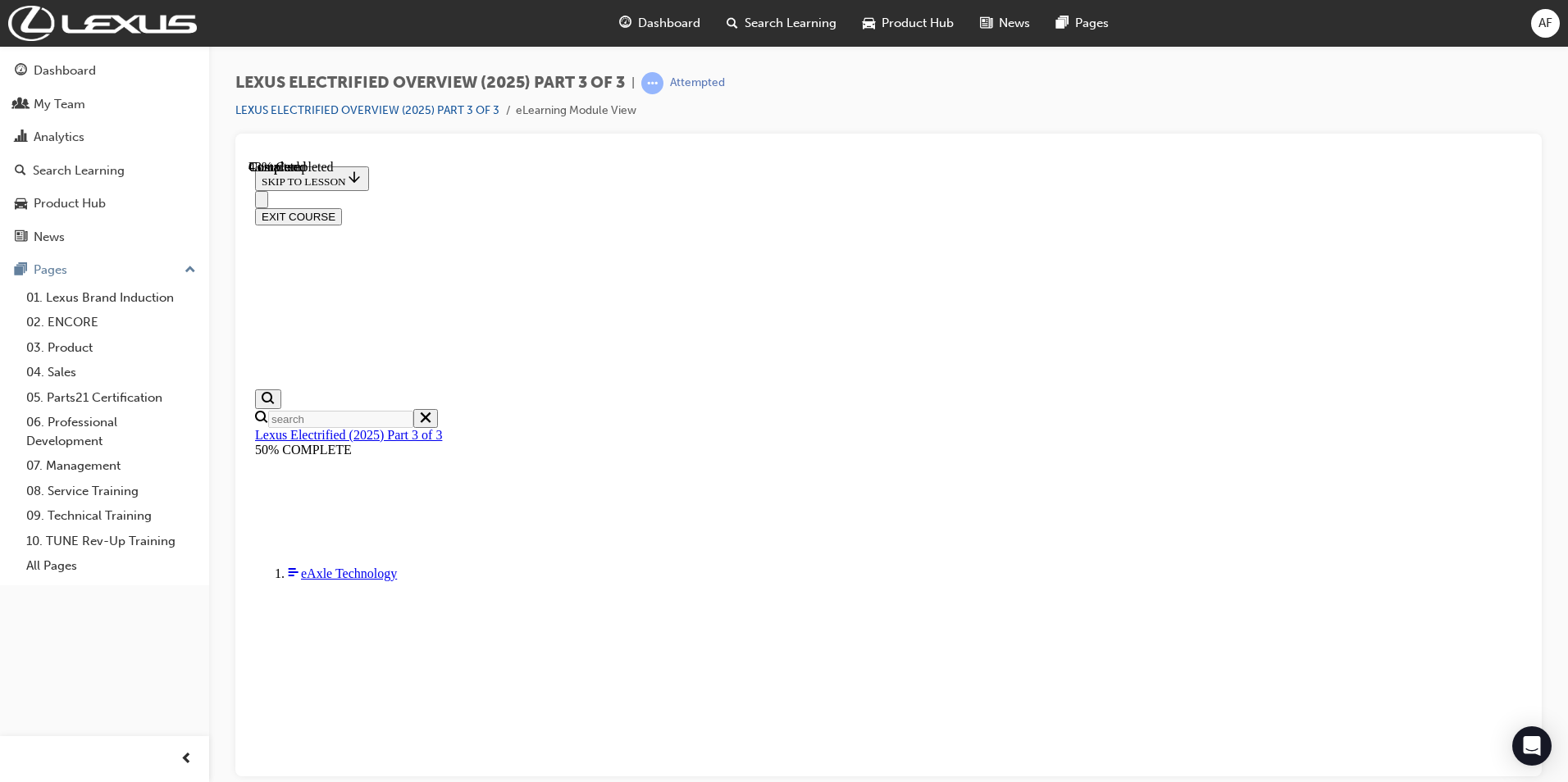
scroll to position [699, 0]
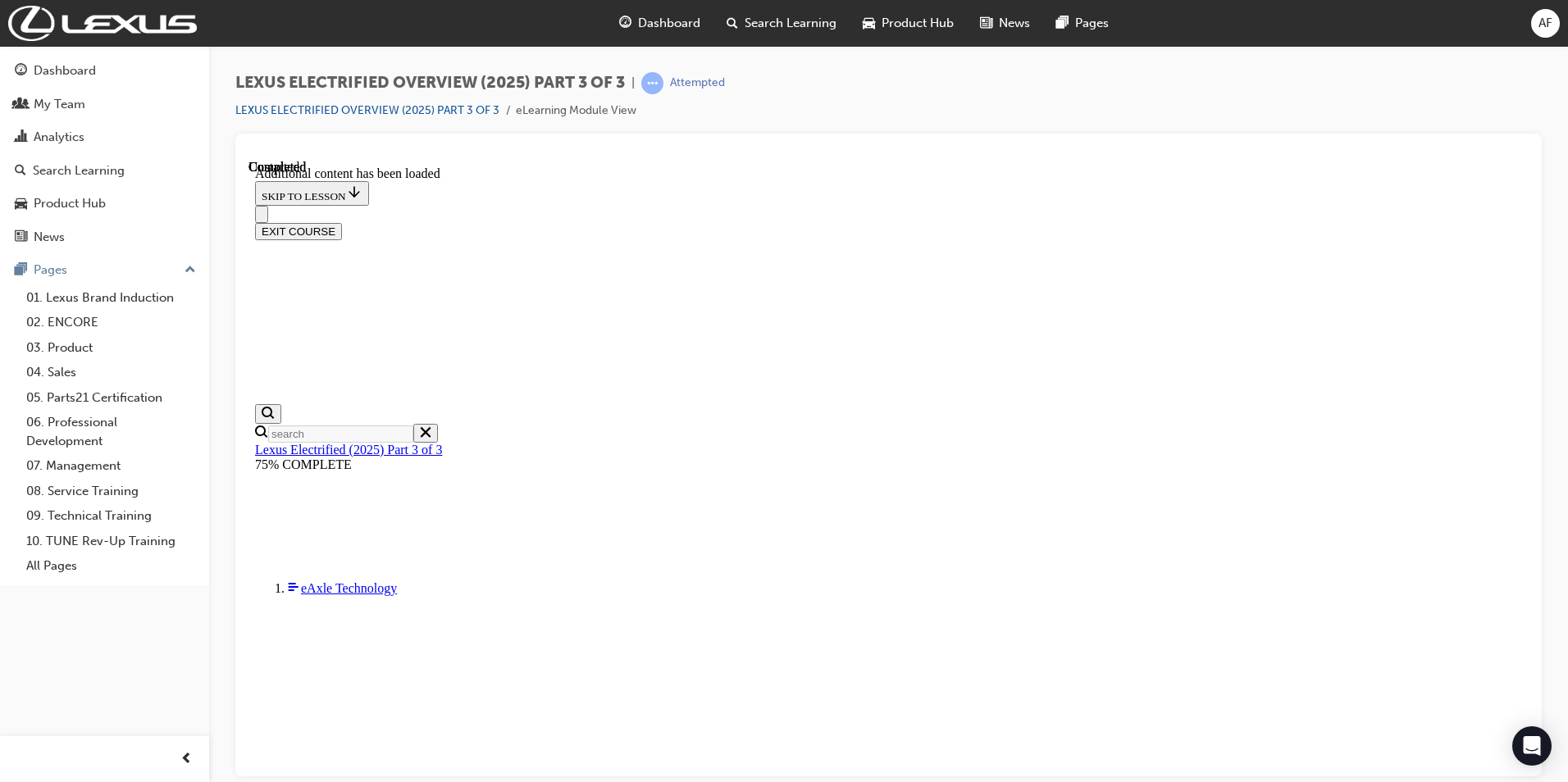
scroll to position [1359, 0]
radio input "true"
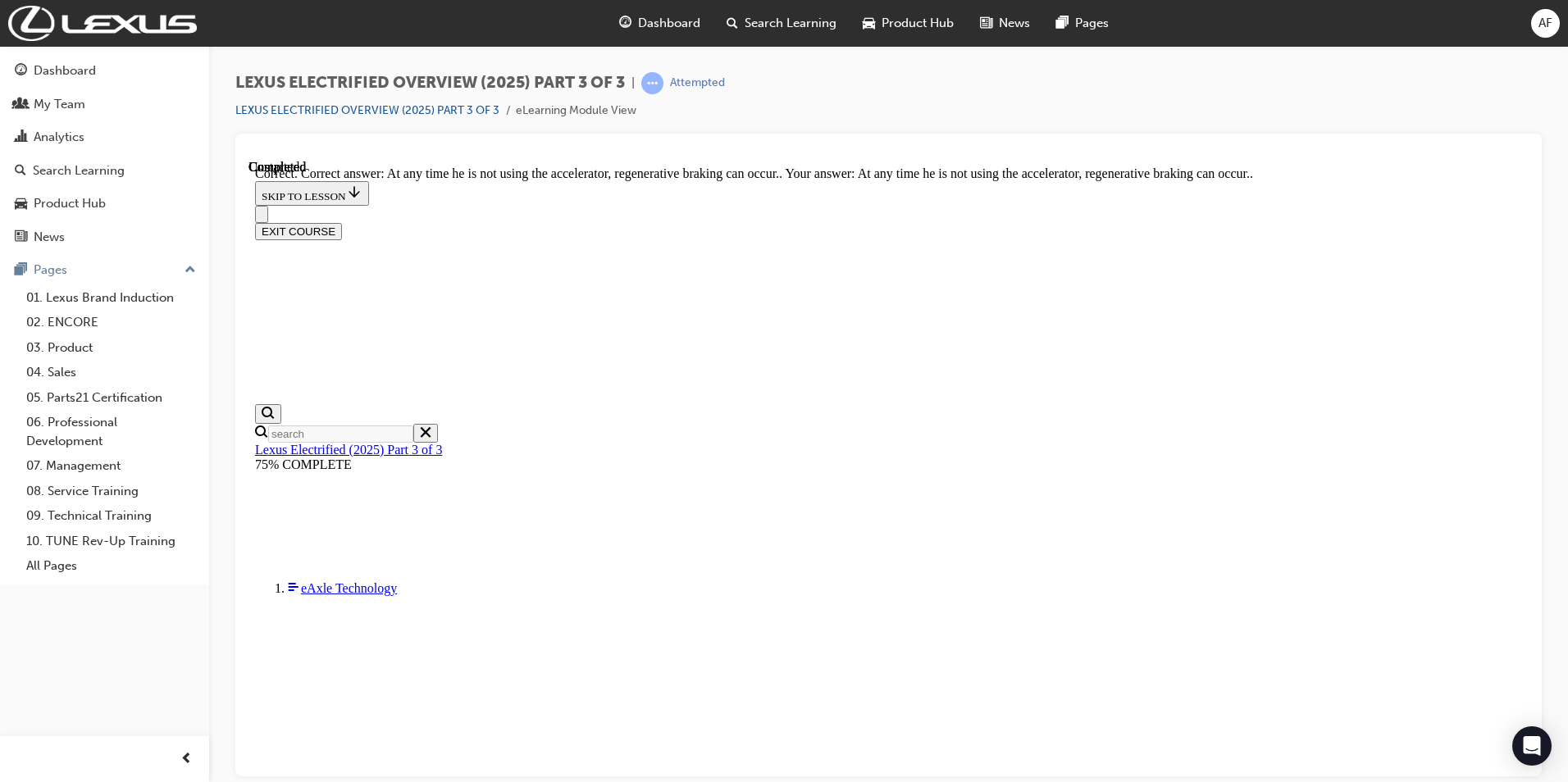
scroll to position [1446, 0]
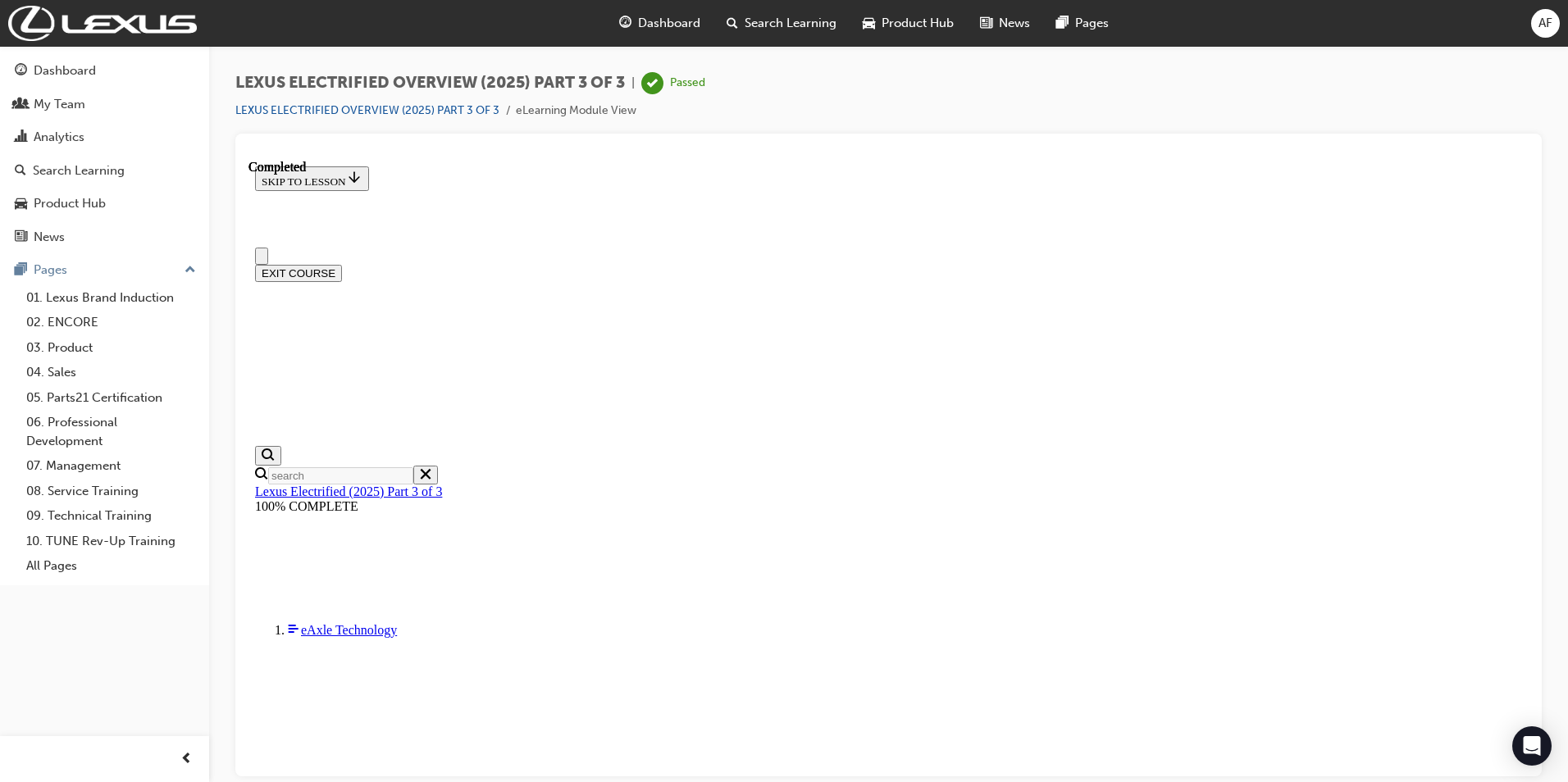
scroll to position [0, 0]
click at [342, 264] on button "EXIT COURSE" at bounding box center [298, 272] width 87 height 17
